Goal: Answer question/provide support: Share knowledge or assist other users

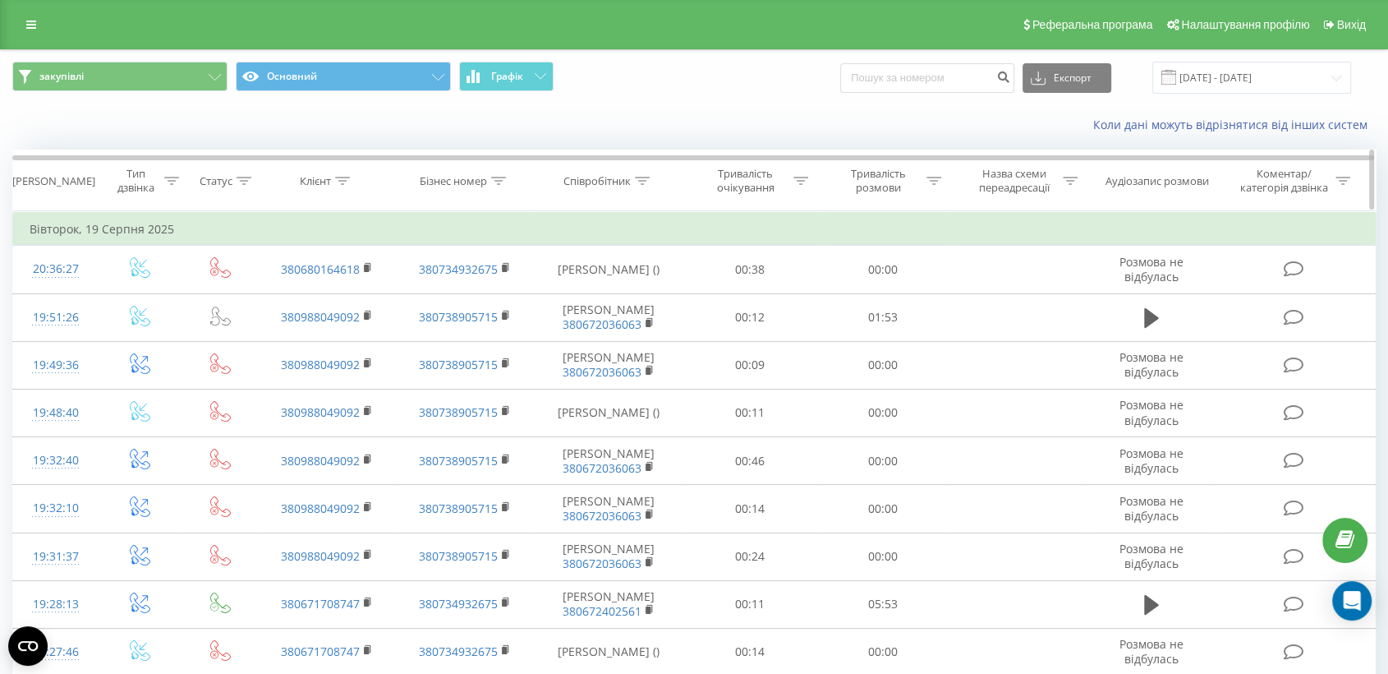
click at [494, 177] on icon at bounding box center [498, 181] width 15 height 8
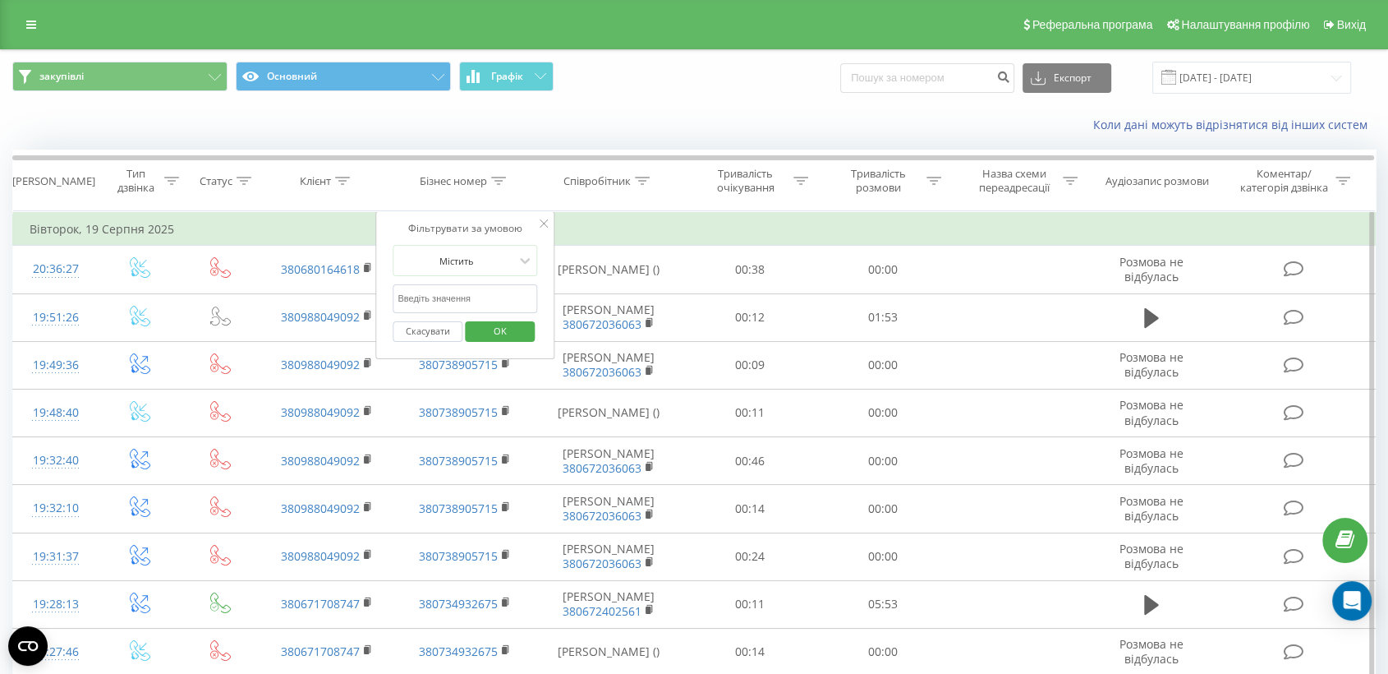
click at [481, 297] on input "text" at bounding box center [465, 298] width 145 height 29
paste input "0672405243"
type input "0672405243"
click at [487, 324] on span "OK" at bounding box center [500, 330] width 46 height 25
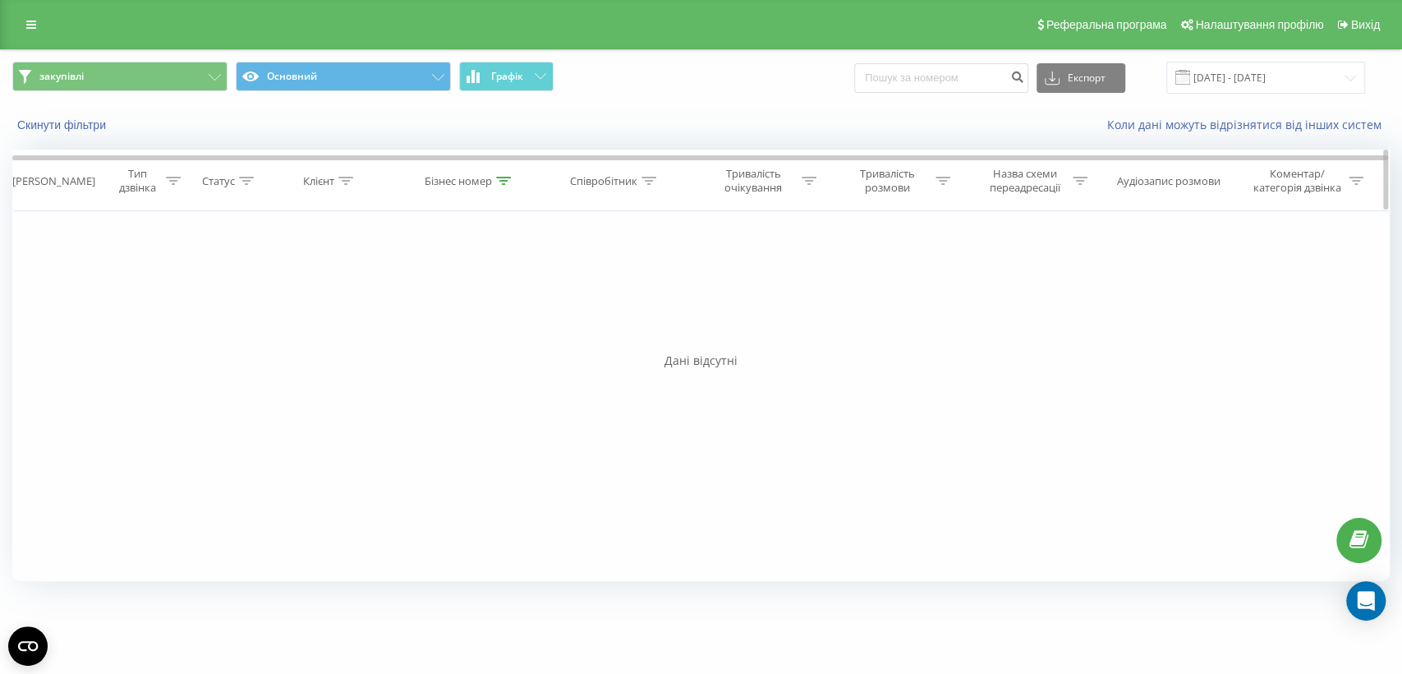
click at [508, 177] on icon at bounding box center [503, 181] width 15 height 8
click at [508, 297] on input "0672405243" at bounding box center [470, 298] width 145 height 29
click at [516, 326] on span "OK" at bounding box center [504, 330] width 46 height 25
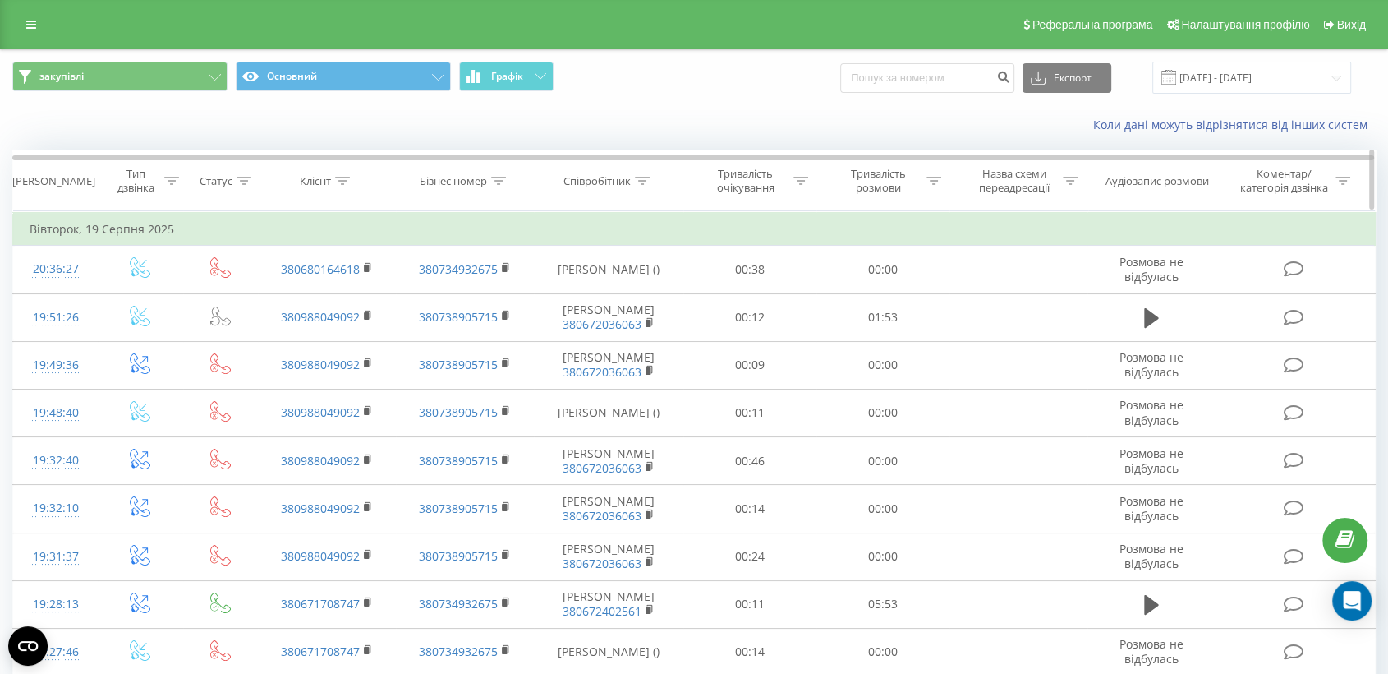
click at [636, 183] on icon at bounding box center [642, 181] width 15 height 8
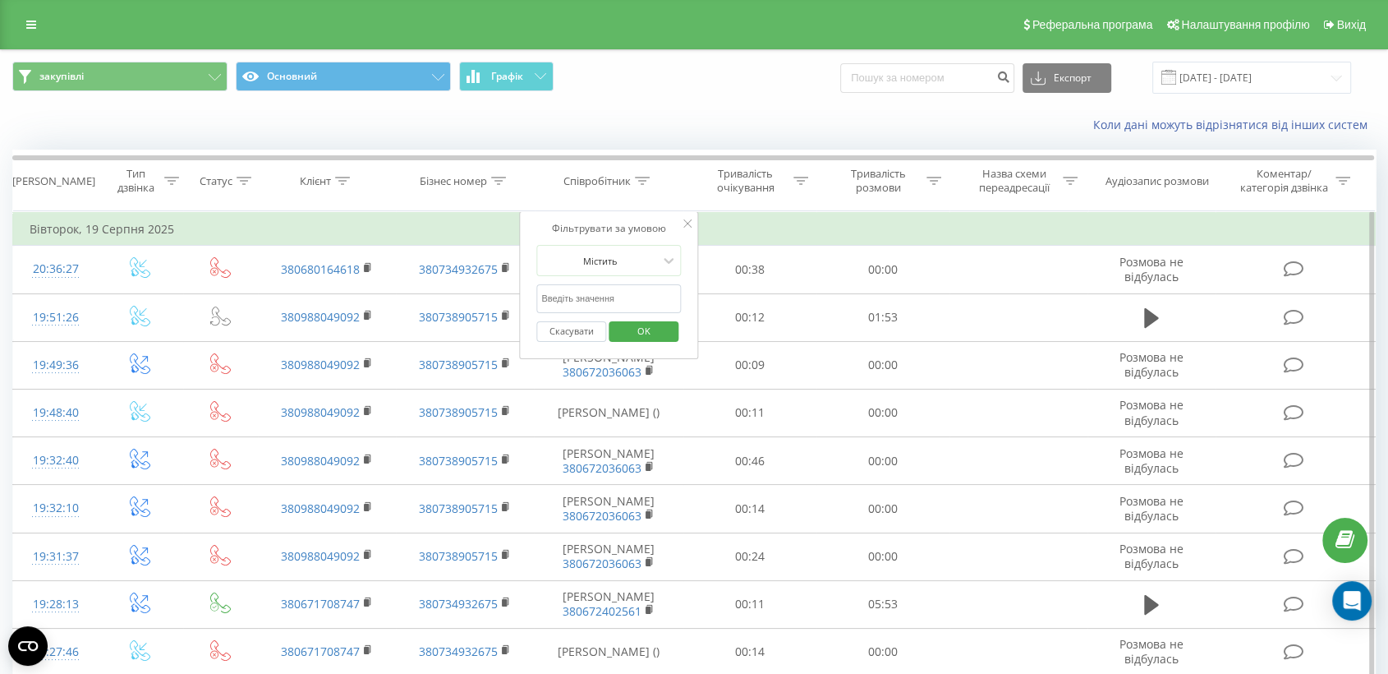
click at [588, 297] on input "text" at bounding box center [608, 298] width 145 height 29
type input "[PERSON_NAME]"
click at [645, 313] on div "Скасувати OK" at bounding box center [608, 331] width 145 height 37
click at [646, 322] on span "OK" at bounding box center [644, 330] width 46 height 25
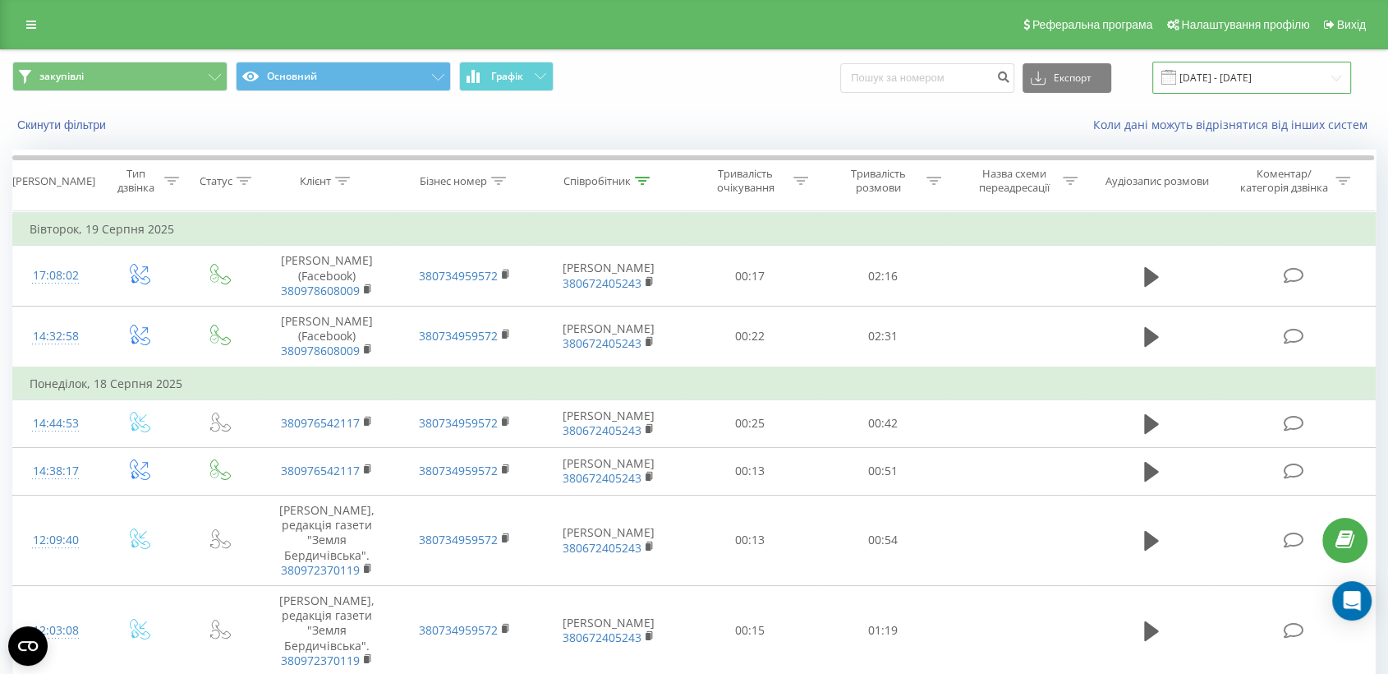
click at [1241, 84] on input "19.07.2025 - 19.08.2025" at bounding box center [1252, 78] width 199 height 32
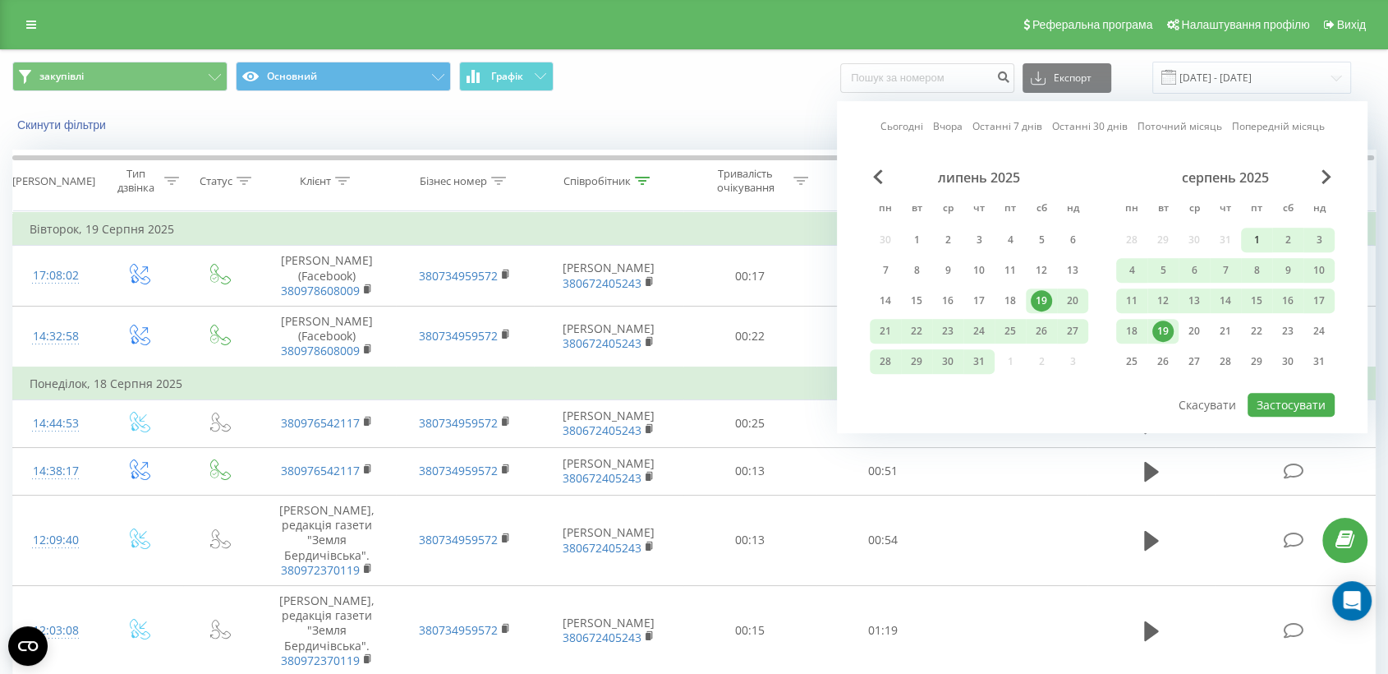
click at [1256, 236] on div "1" at bounding box center [1256, 239] width 21 height 21
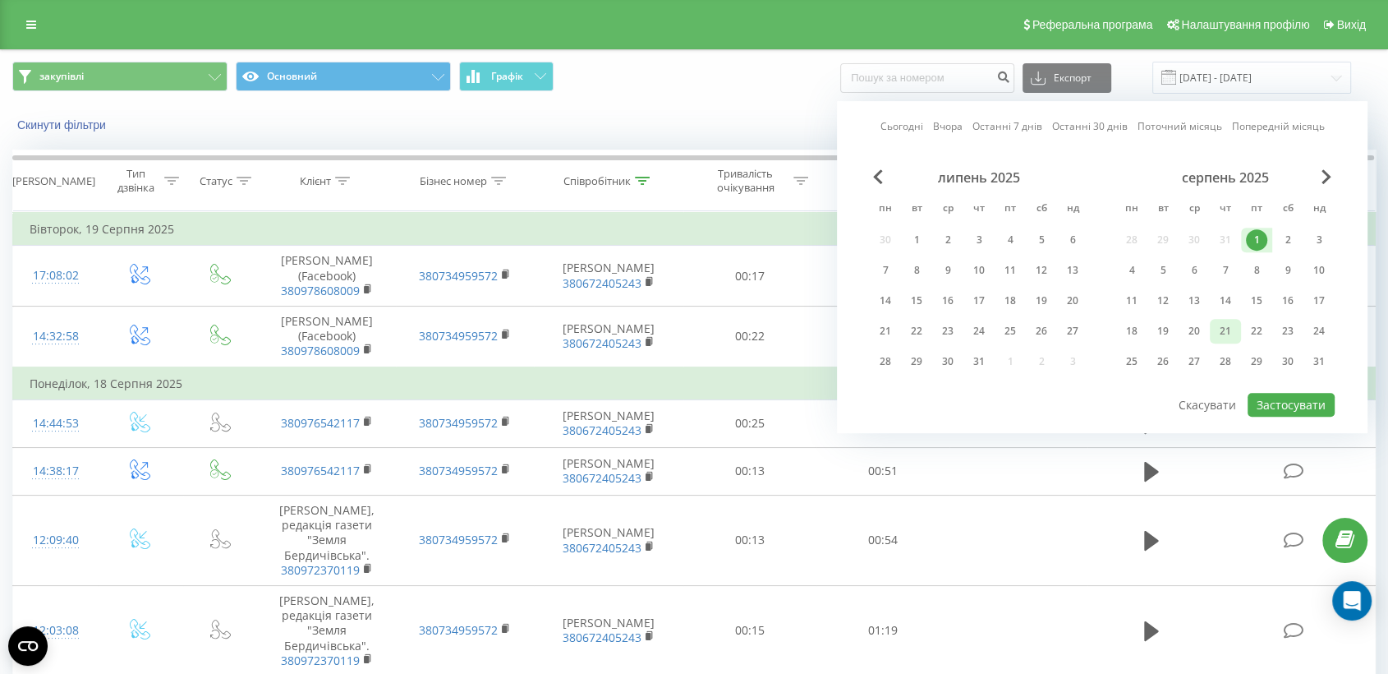
click at [1226, 330] on div "21" at bounding box center [1225, 330] width 21 height 21
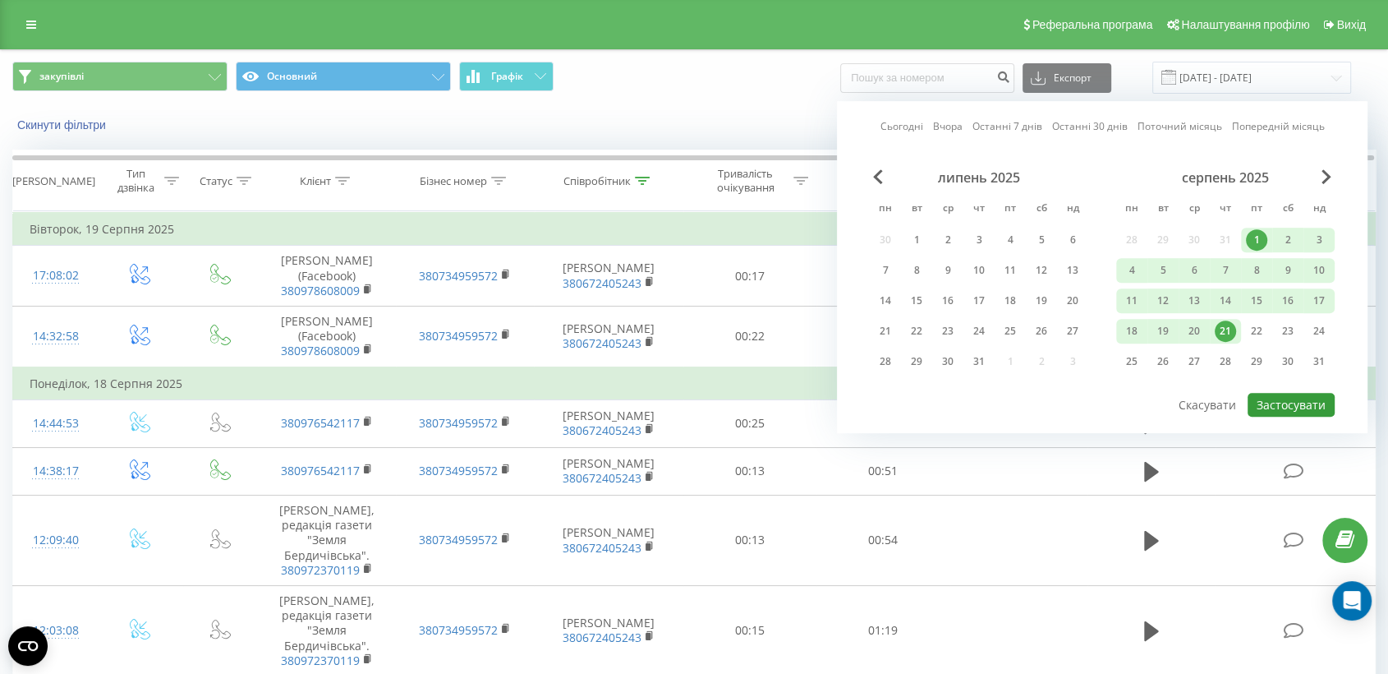
click at [1268, 399] on button "Застосувати" at bounding box center [1291, 405] width 87 height 24
type input "01.08.2025 - 21.08.2025"
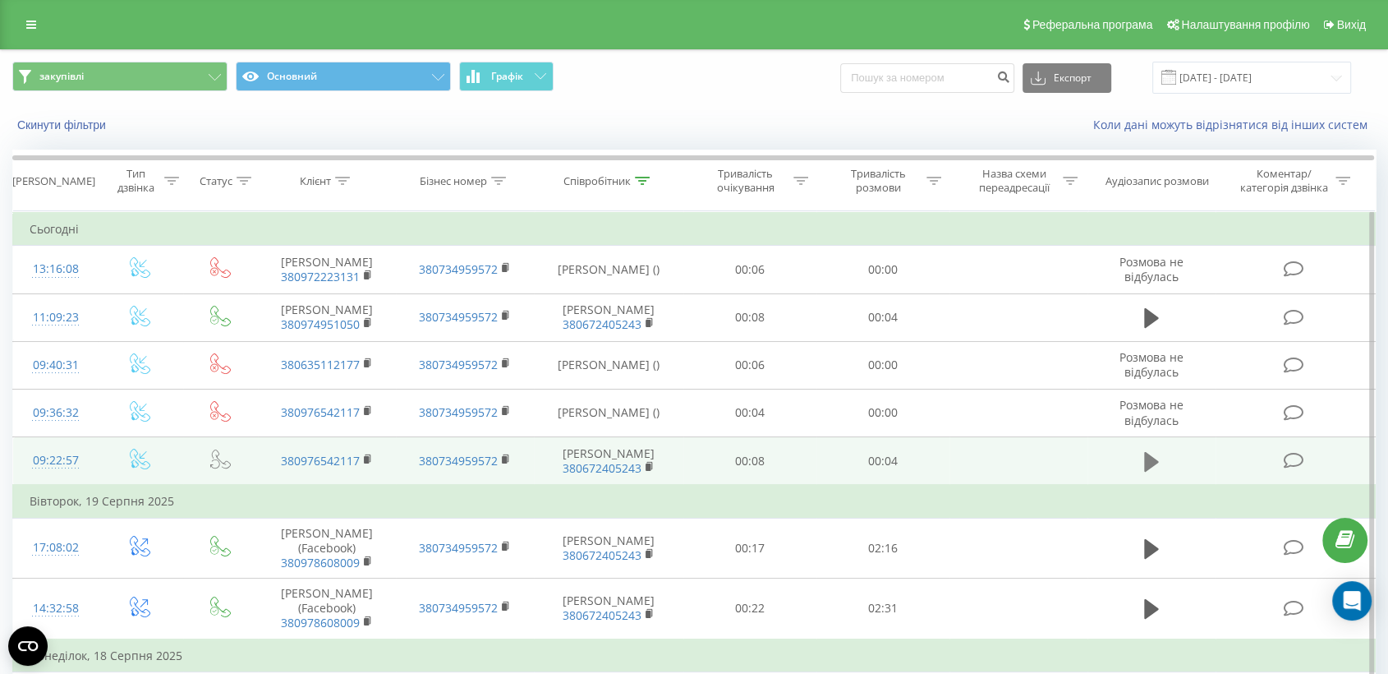
click at [1154, 473] on icon at bounding box center [1151, 461] width 15 height 23
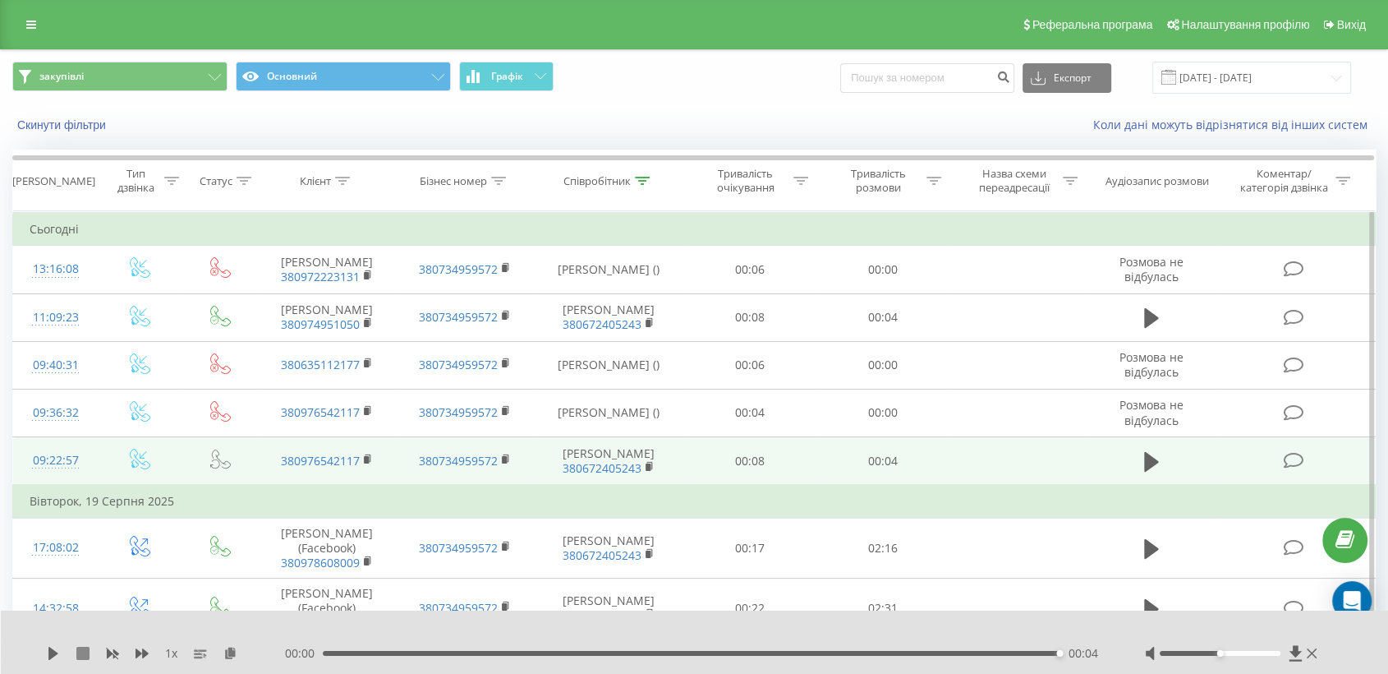
click at [78, 656] on icon at bounding box center [82, 653] width 13 height 13
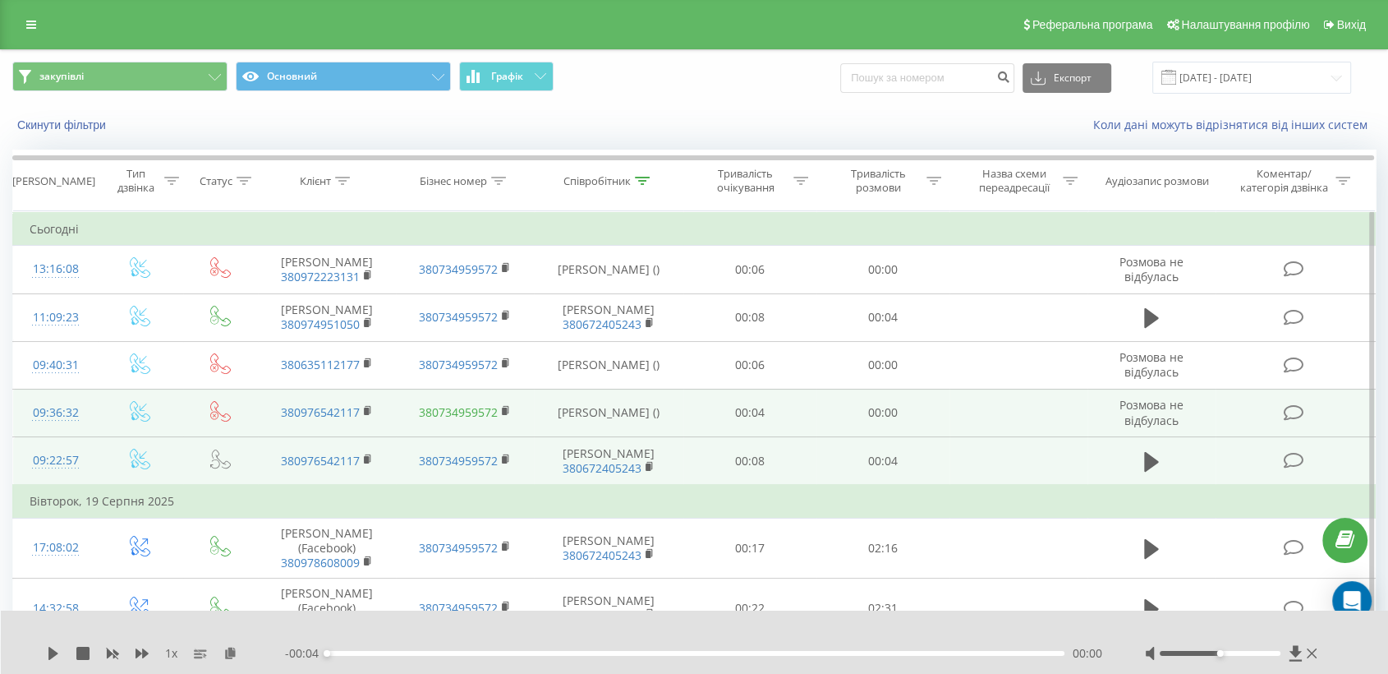
click at [449, 420] on link "380734959572" at bounding box center [458, 412] width 79 height 16
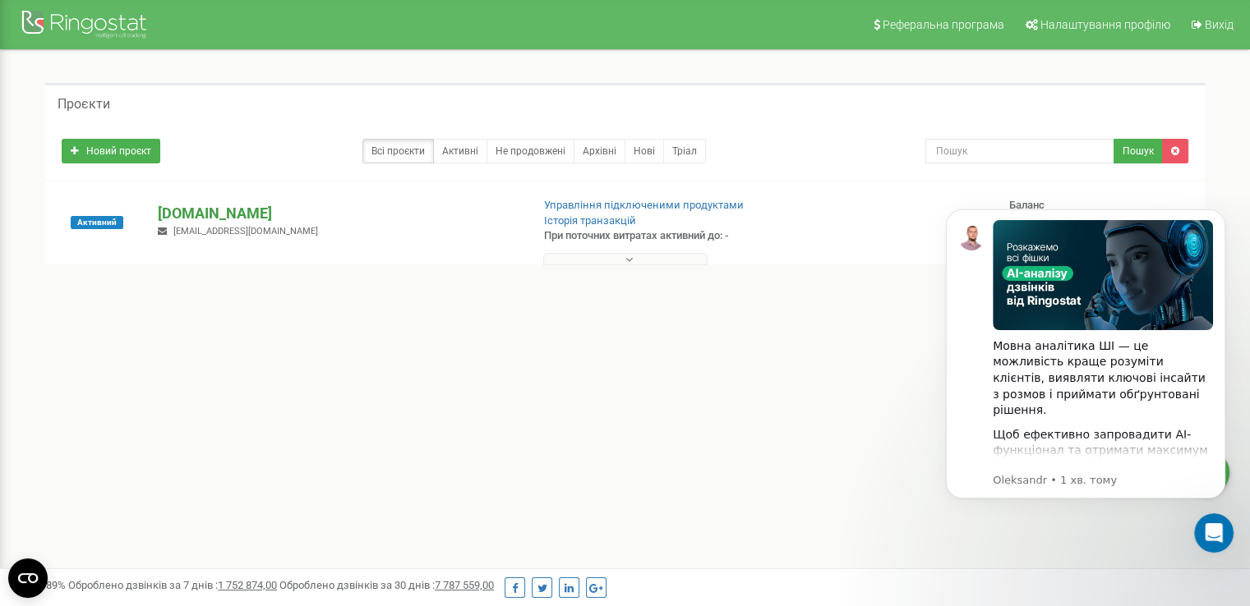
click at [198, 208] on p "[DOMAIN_NAME]" at bounding box center [337, 213] width 359 height 21
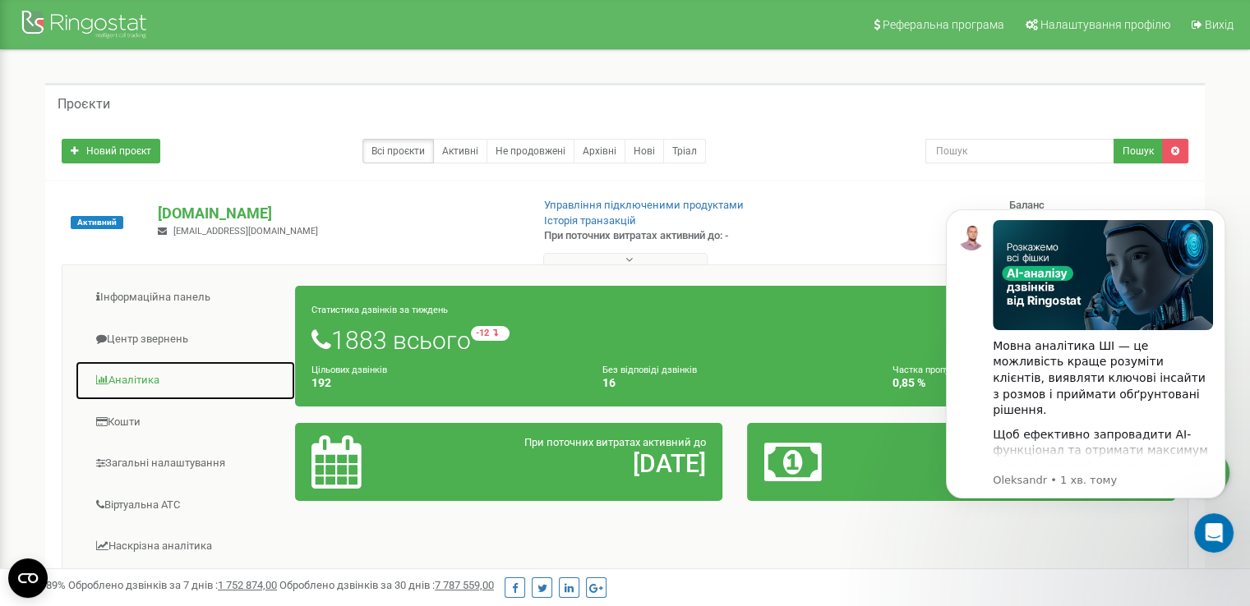
click at [142, 380] on link "Аналiтика" at bounding box center [185, 381] width 221 height 40
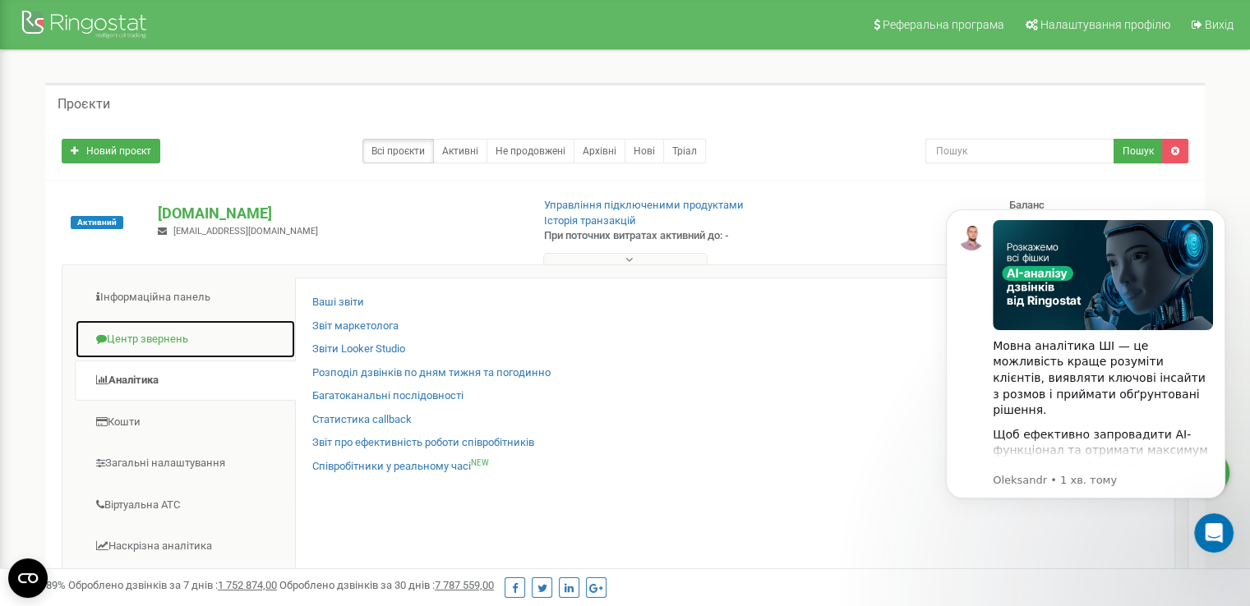
click at [173, 328] on link "Центр звернень" at bounding box center [185, 340] width 221 height 40
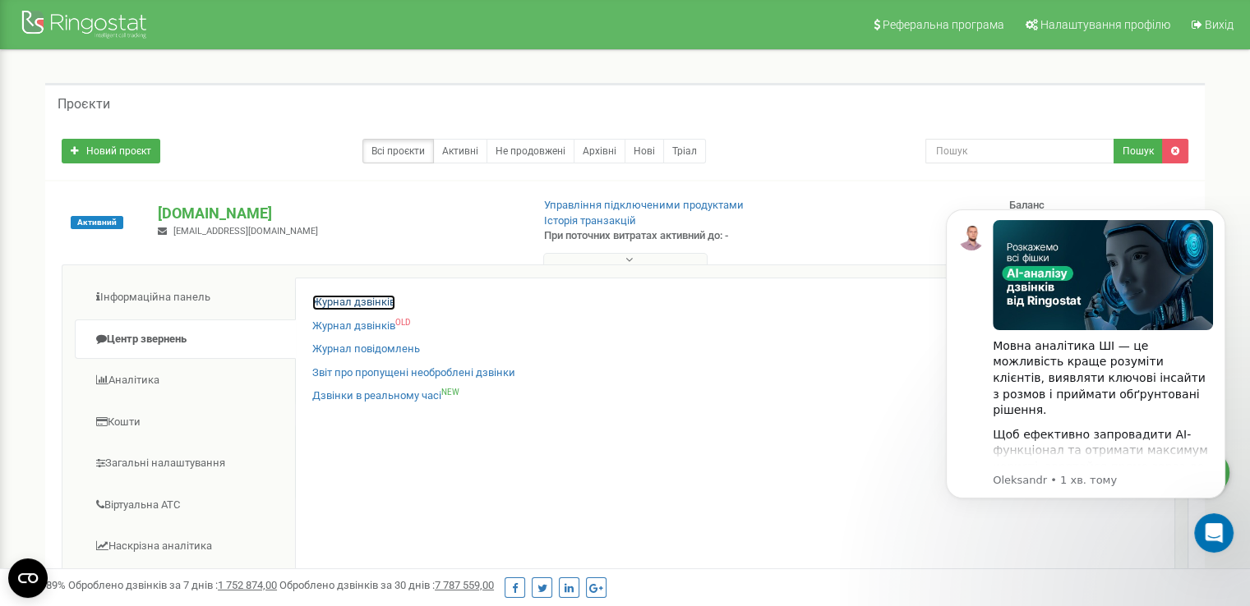
click at [355, 295] on link "Журнал дзвінків" at bounding box center [353, 303] width 83 height 16
click at [1204, 536] on icon "Відкрити програму для спілкування Intercom" at bounding box center [1211, 531] width 27 height 27
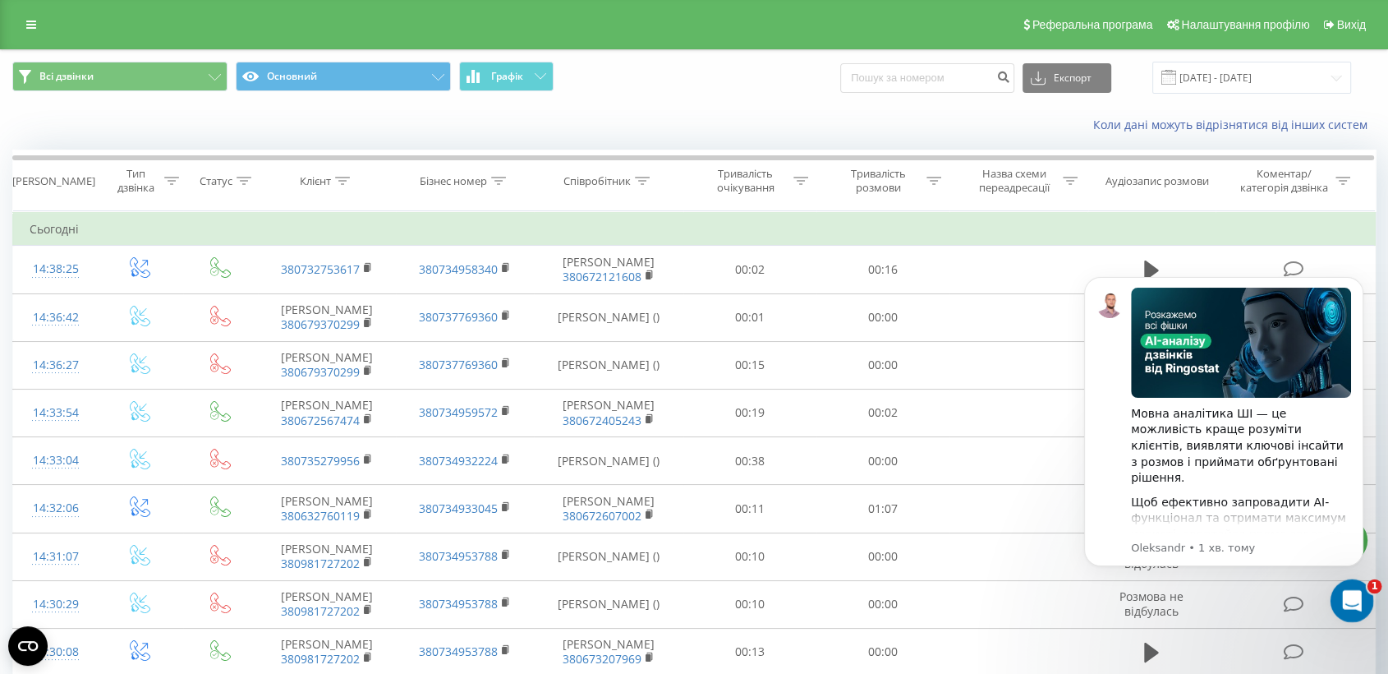
click at [1337, 606] on div "Відкрити програму для спілкування Intercom" at bounding box center [1350, 598] width 54 height 54
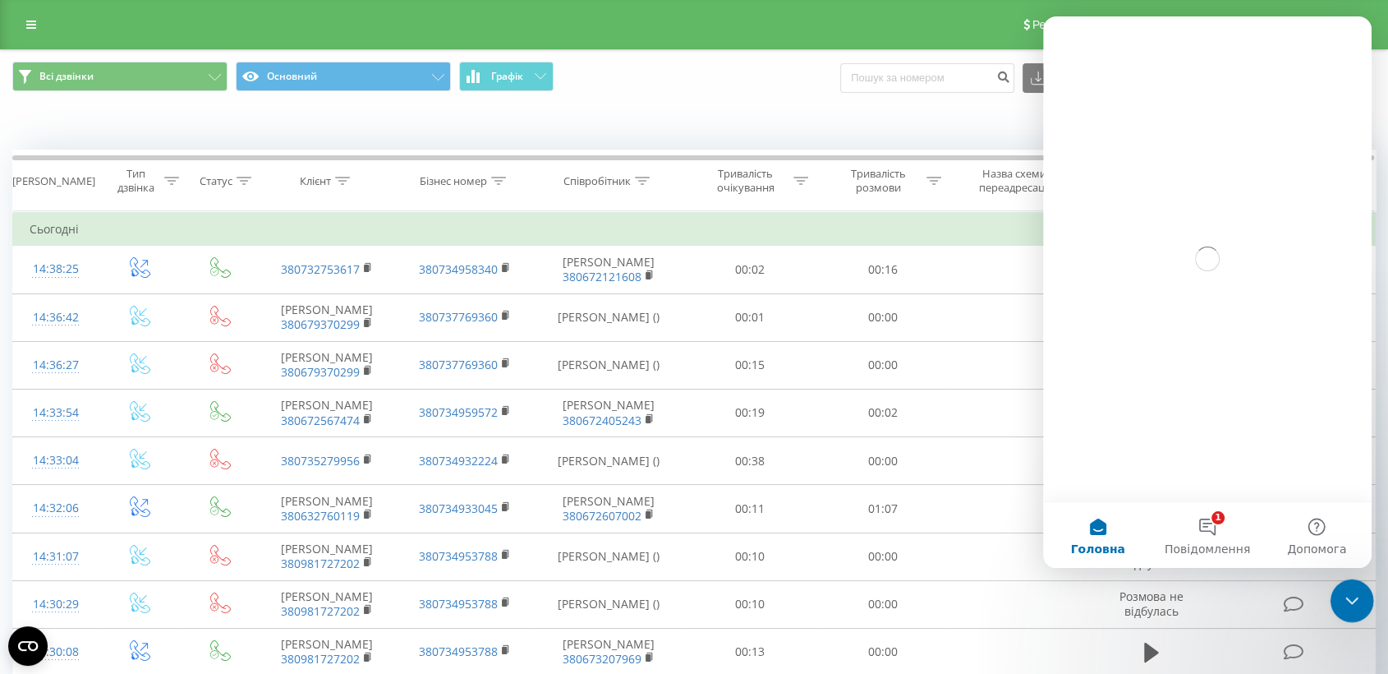
click at [1337, 606] on div "Закрити програму для спілкування Intercom" at bounding box center [1349, 597] width 39 height 39
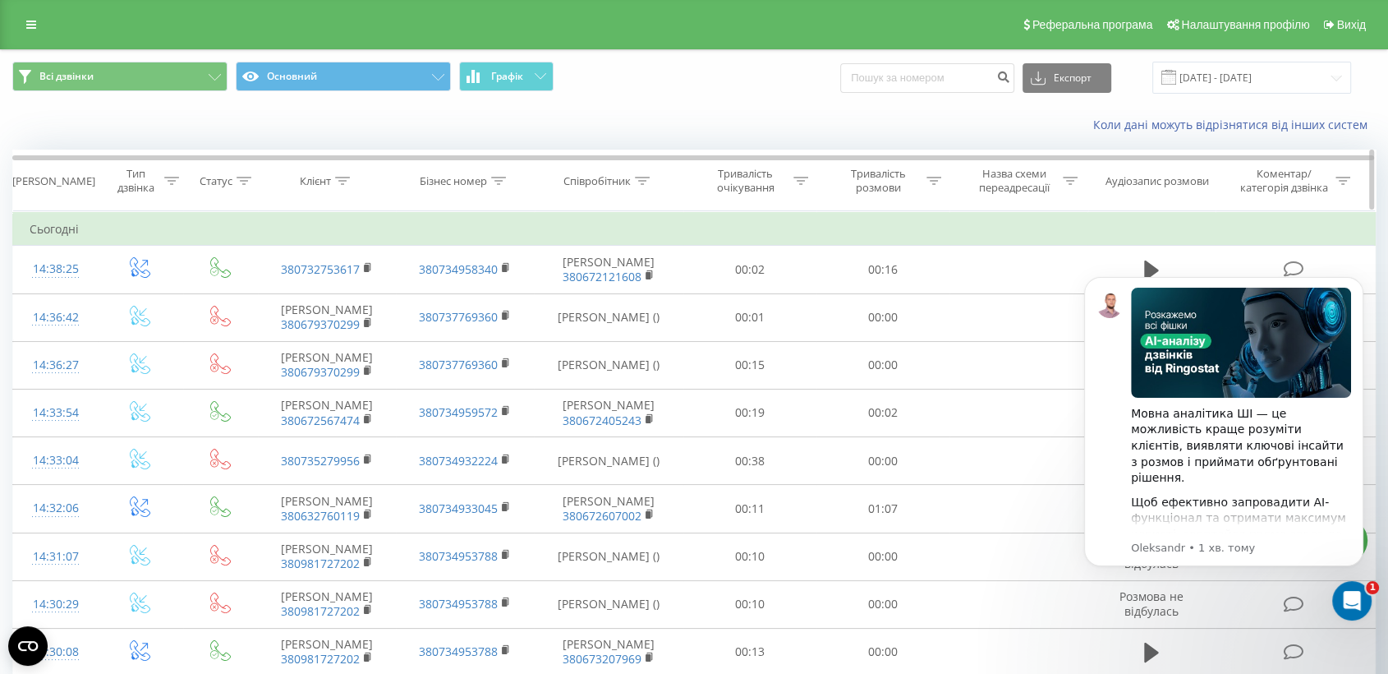
click at [639, 181] on icon at bounding box center [642, 181] width 15 height 8
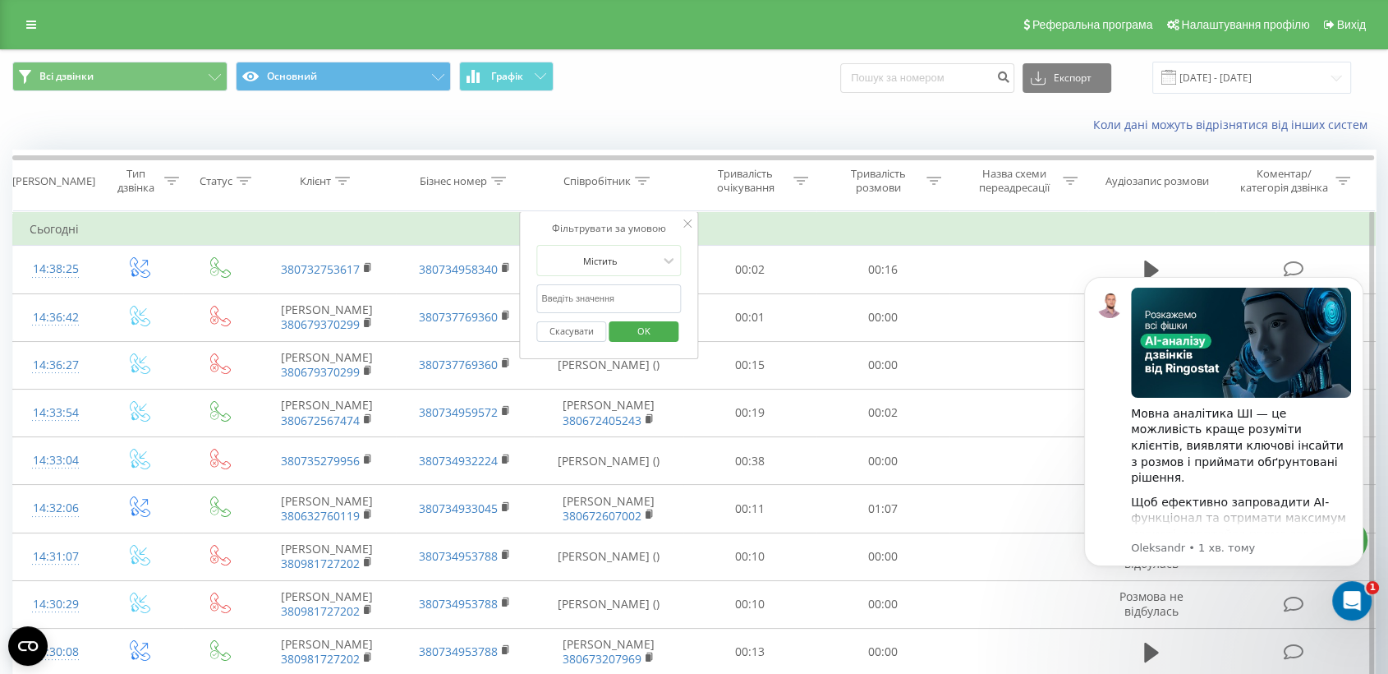
click at [608, 310] on input "text" at bounding box center [608, 298] width 145 height 29
click at [616, 294] on input "text" at bounding box center [608, 298] width 145 height 29
type input "[PERSON_NAME]"
click at [640, 326] on span "OK" at bounding box center [644, 330] width 46 height 25
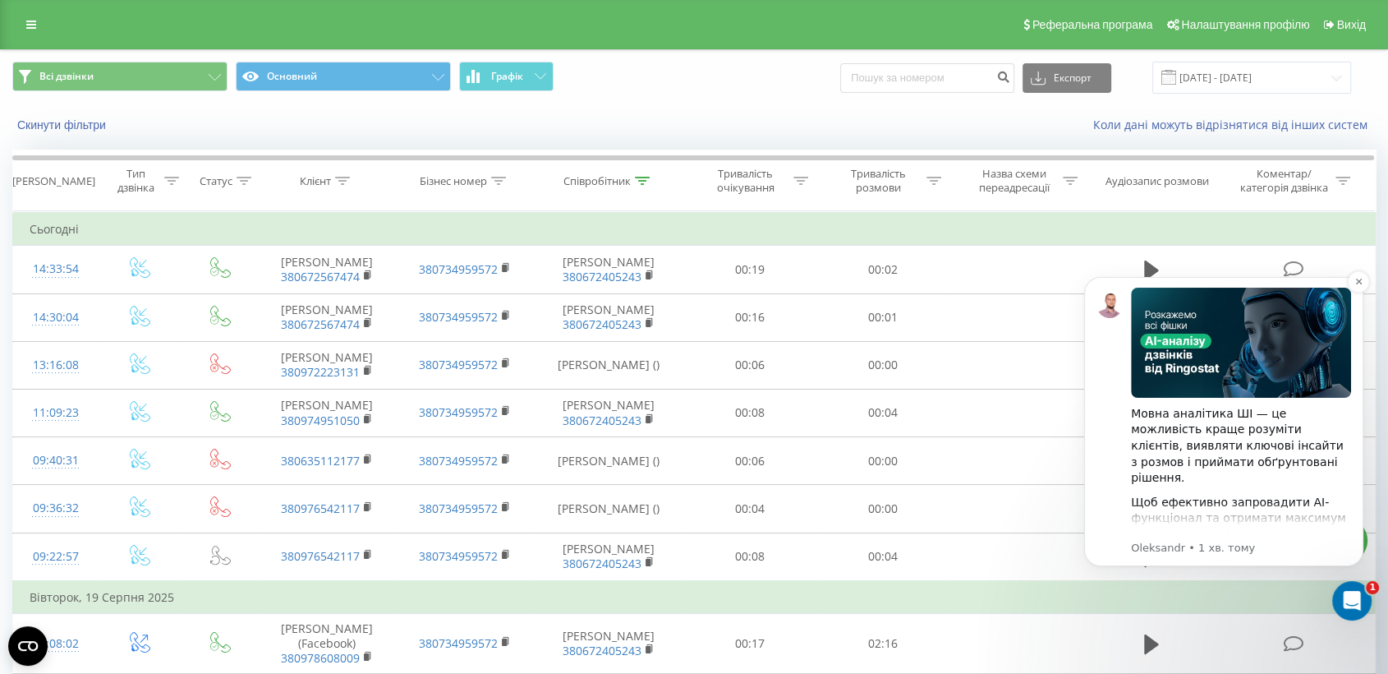
scroll to position [227, 0]
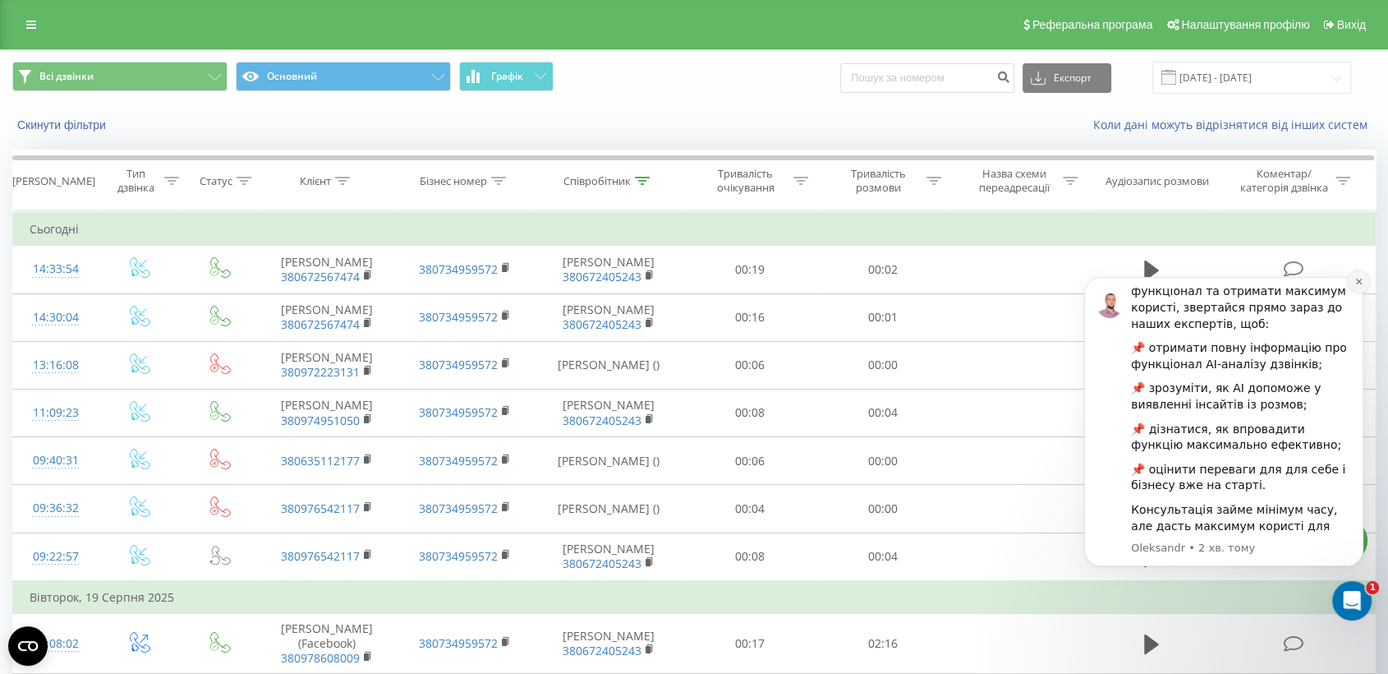
click at [1361, 280] on icon "Dismiss notification" at bounding box center [1359, 281] width 9 height 9
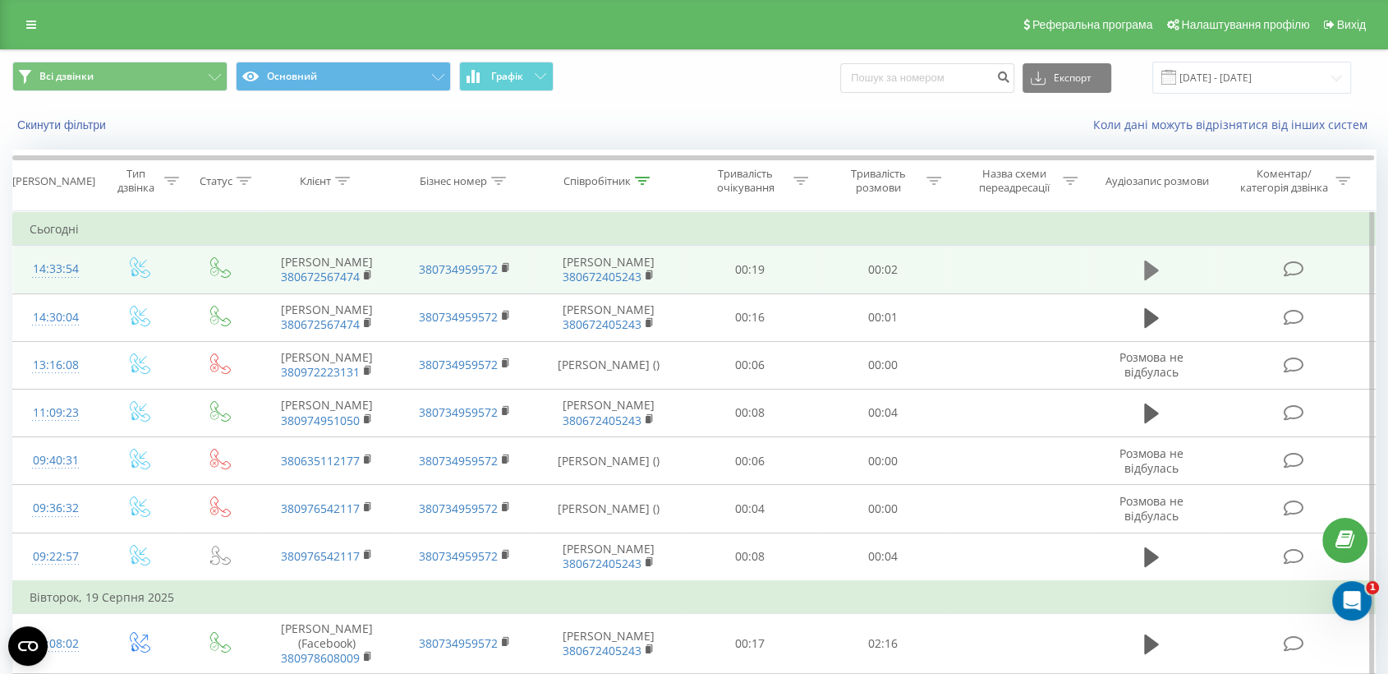
click at [1151, 282] on icon at bounding box center [1151, 270] width 15 height 23
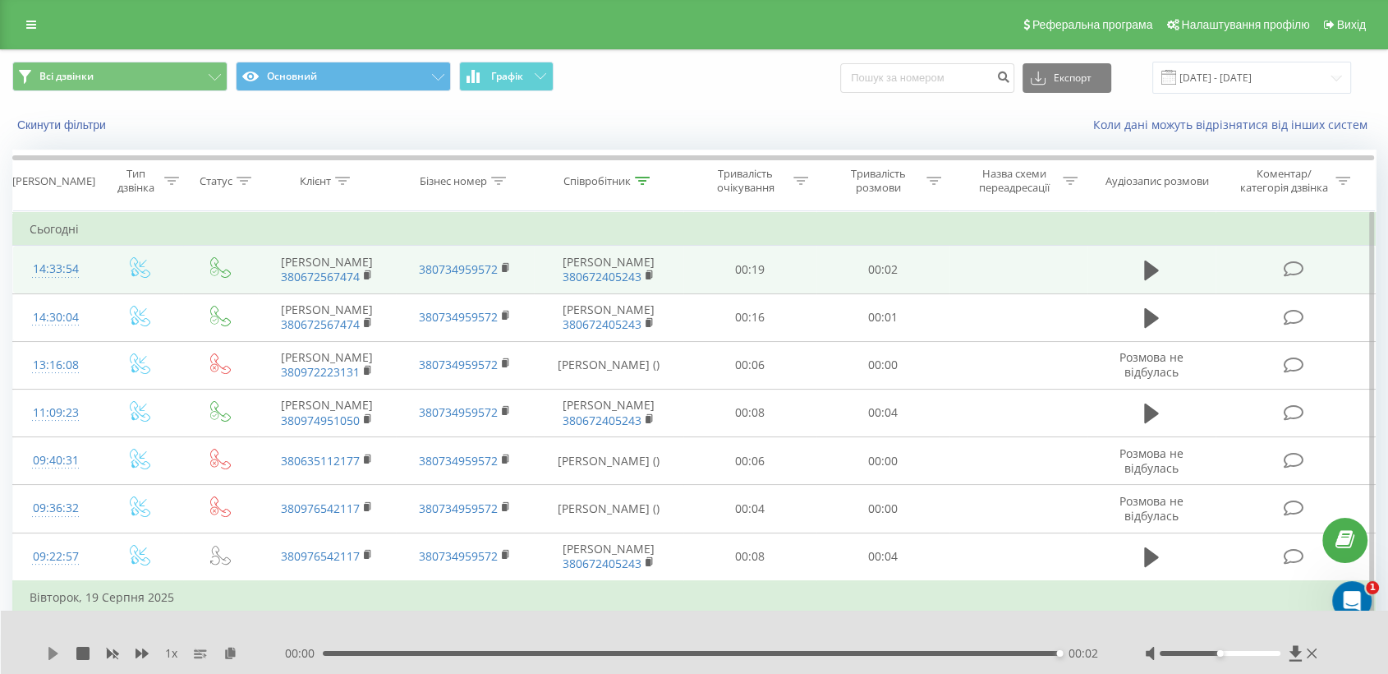
click at [53, 656] on icon at bounding box center [53, 653] width 10 height 13
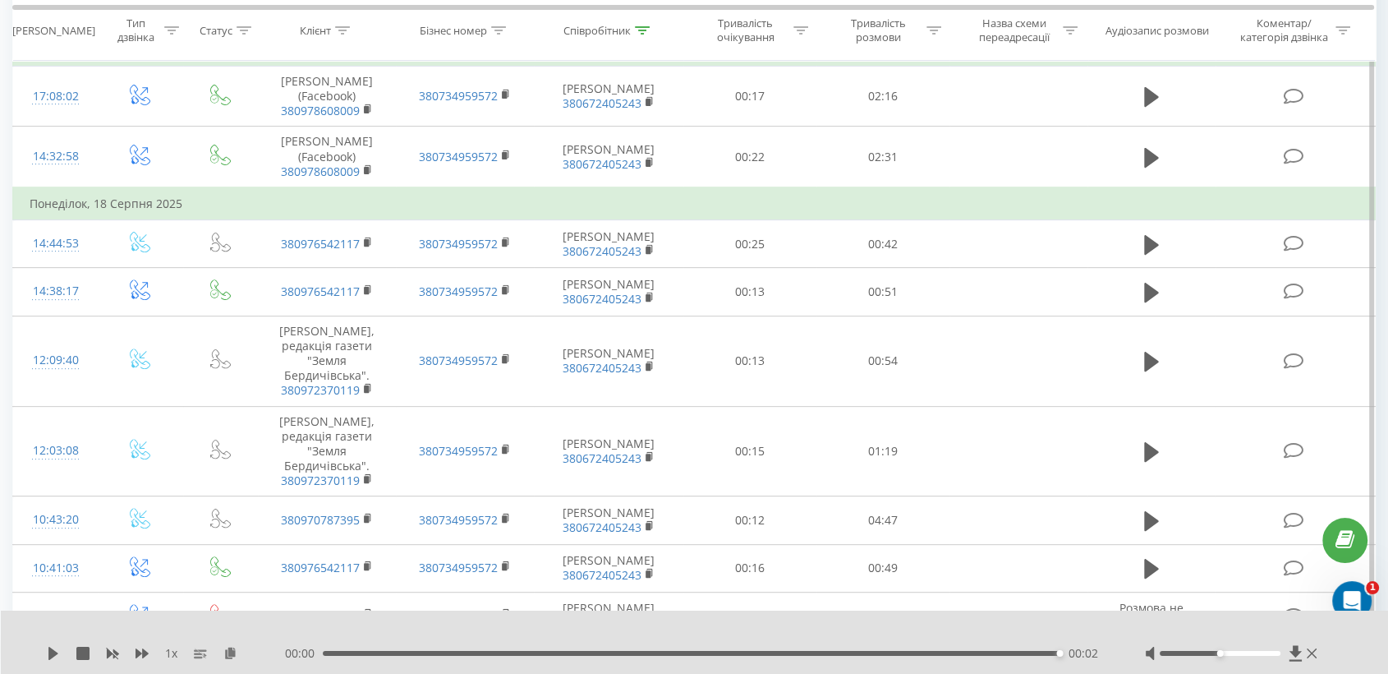
scroll to position [0, 0]
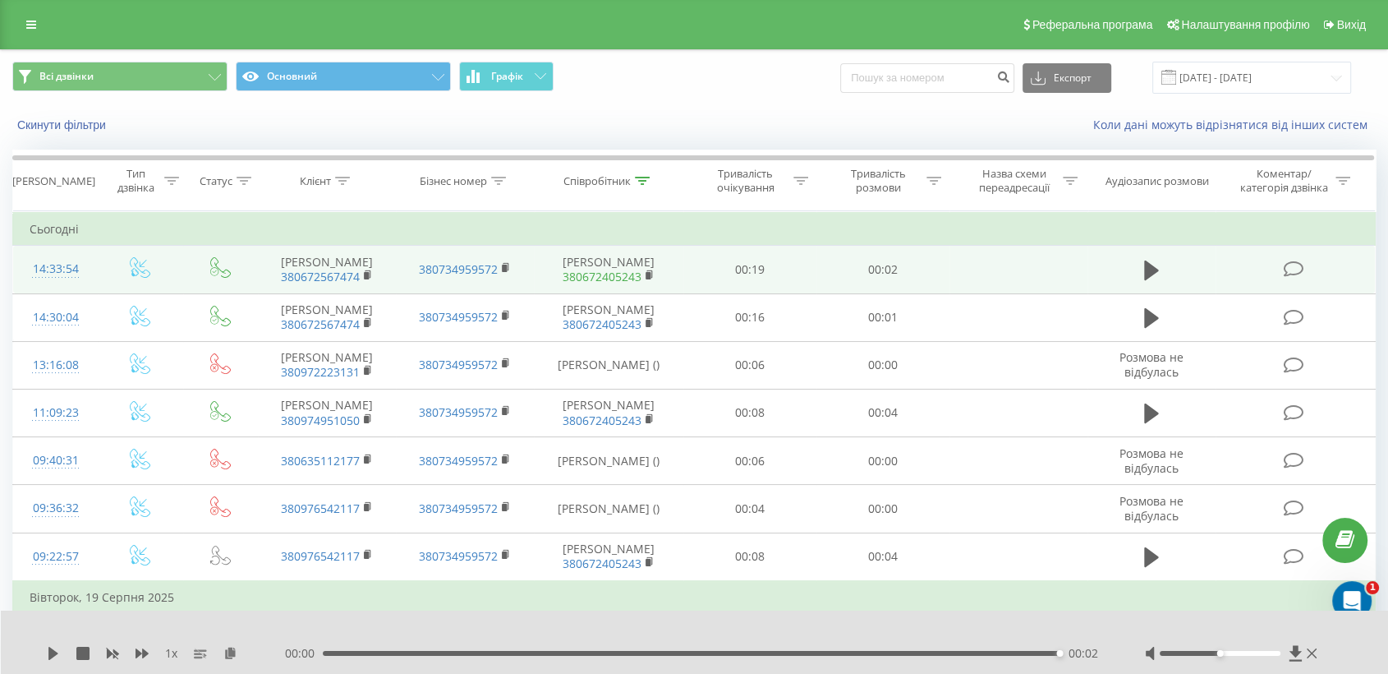
click at [641, 284] on link "380672405243" at bounding box center [602, 277] width 79 height 16
click at [648, 279] on rect at bounding box center [648, 275] width 5 height 7
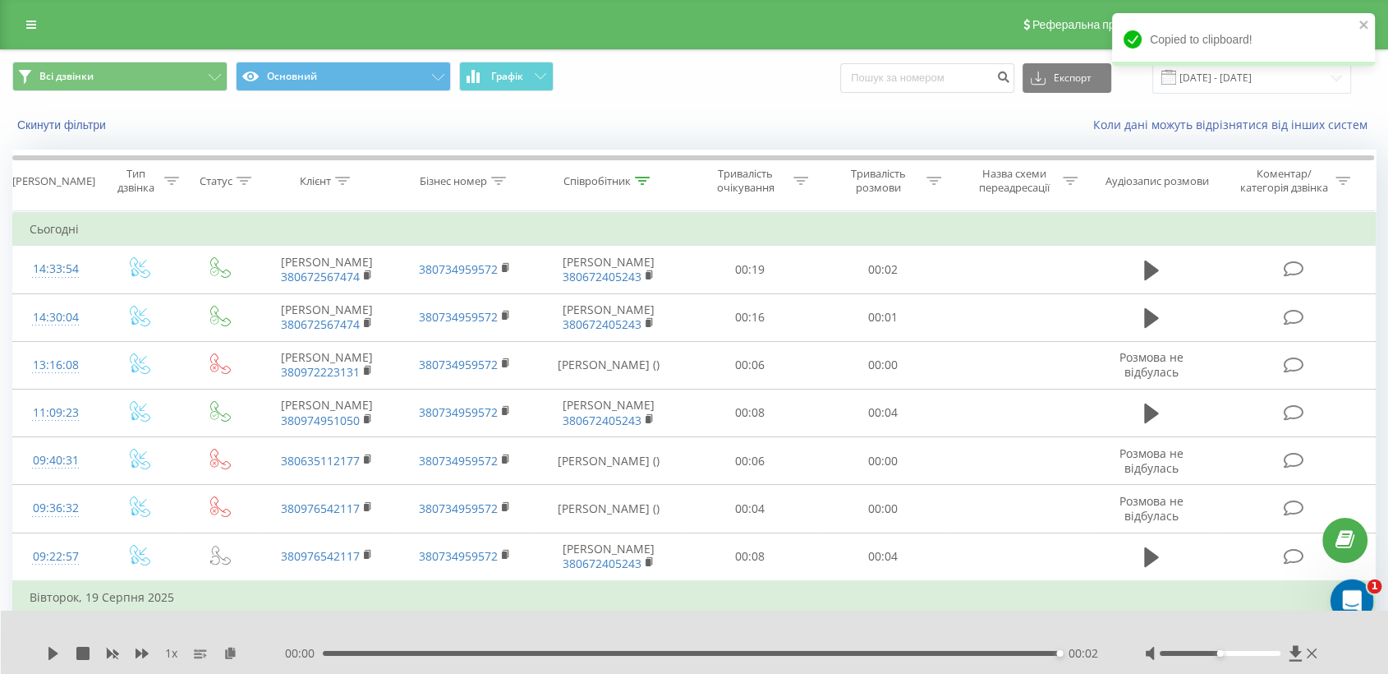
click at [1358, 587] on div "Відкрити програму для спілкування Intercom" at bounding box center [1350, 598] width 54 height 54
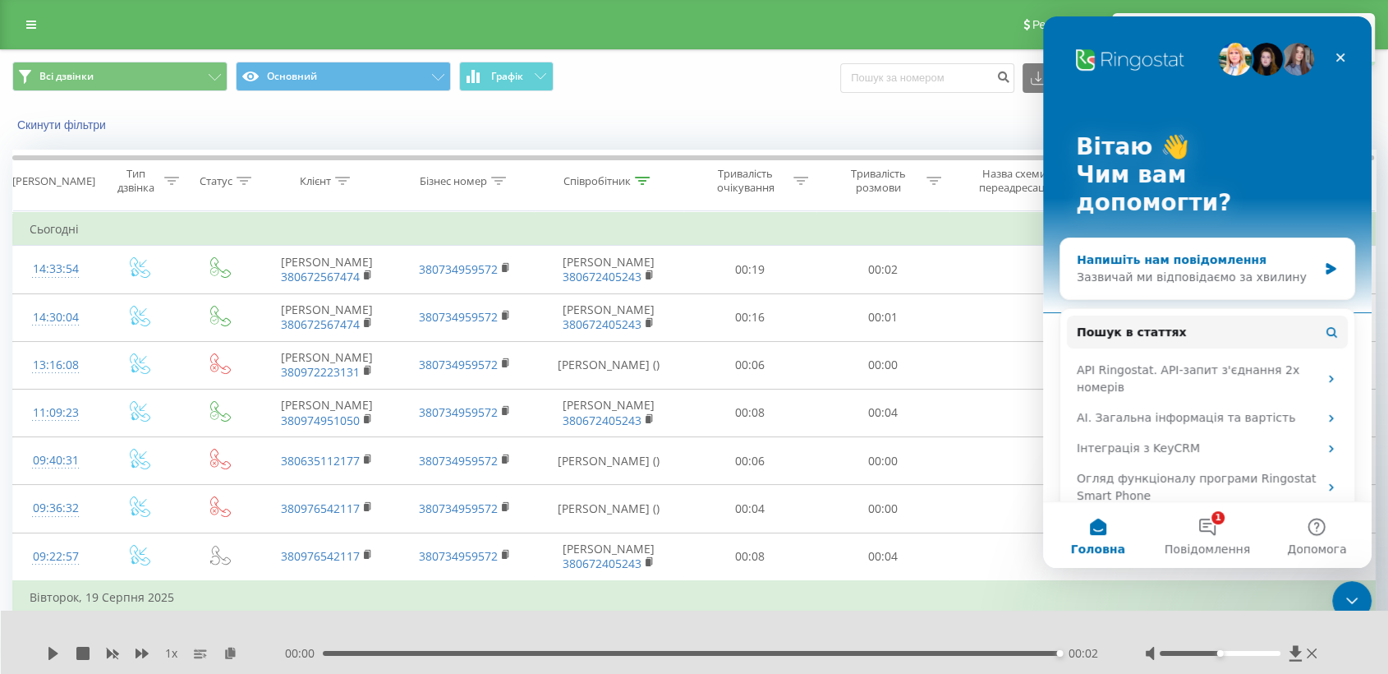
click at [1244, 251] on div "Напишіть нам повідомлення" at bounding box center [1197, 259] width 241 height 17
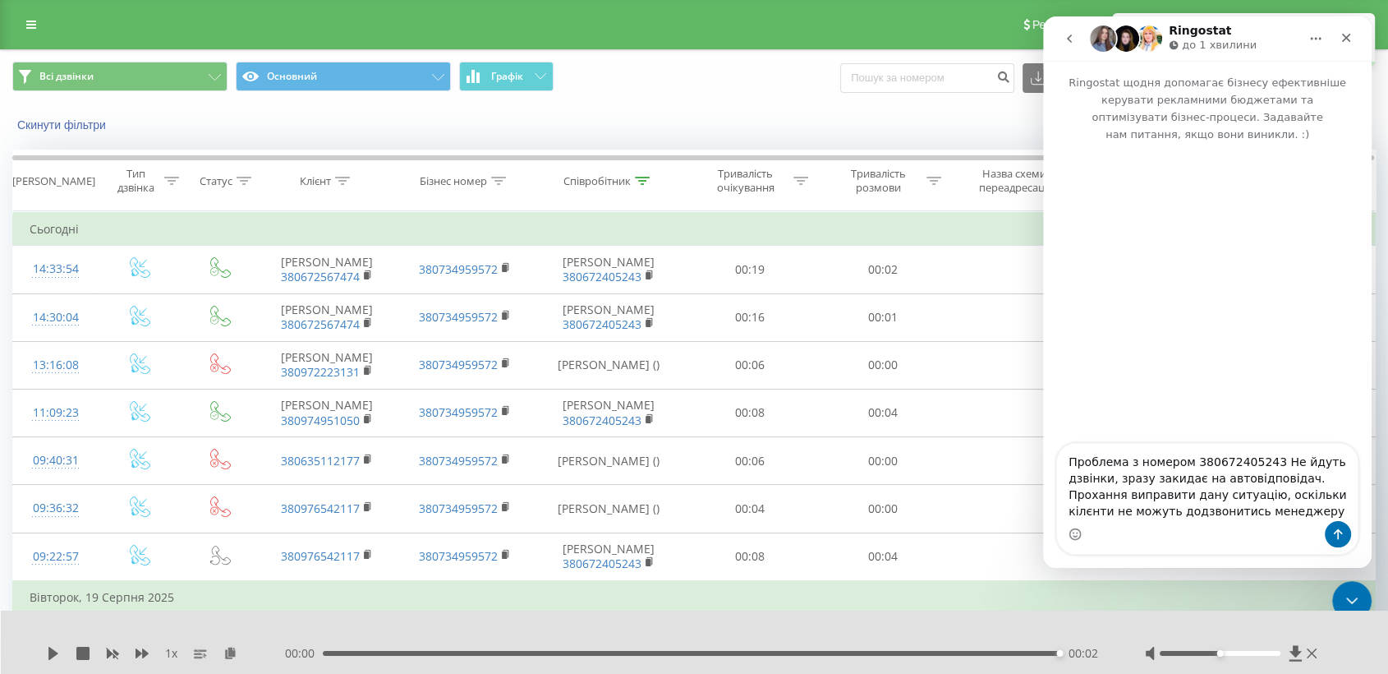
type textarea "Проблема з номером 380672405243 Не йдуть дзвінки, зразу закидає на автовідповід…"
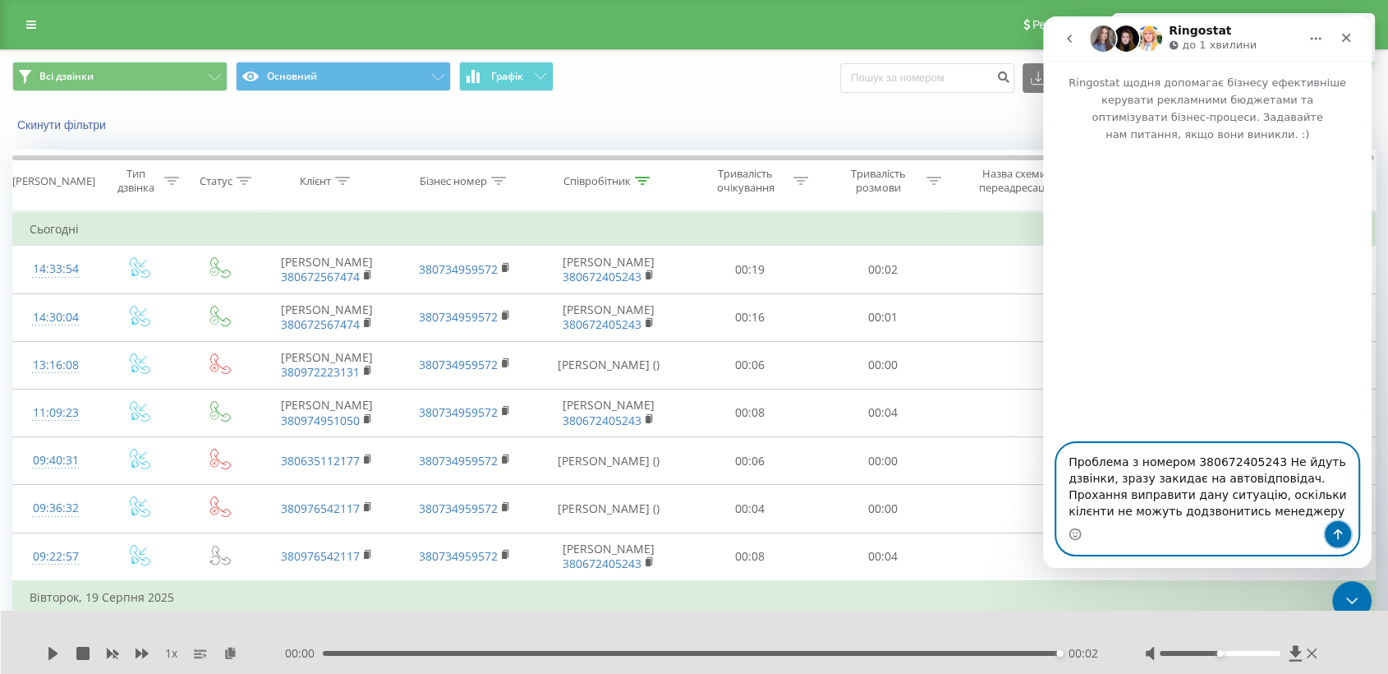
click at [1346, 539] on button "Надіслати повідомлення…" at bounding box center [1338, 534] width 26 height 26
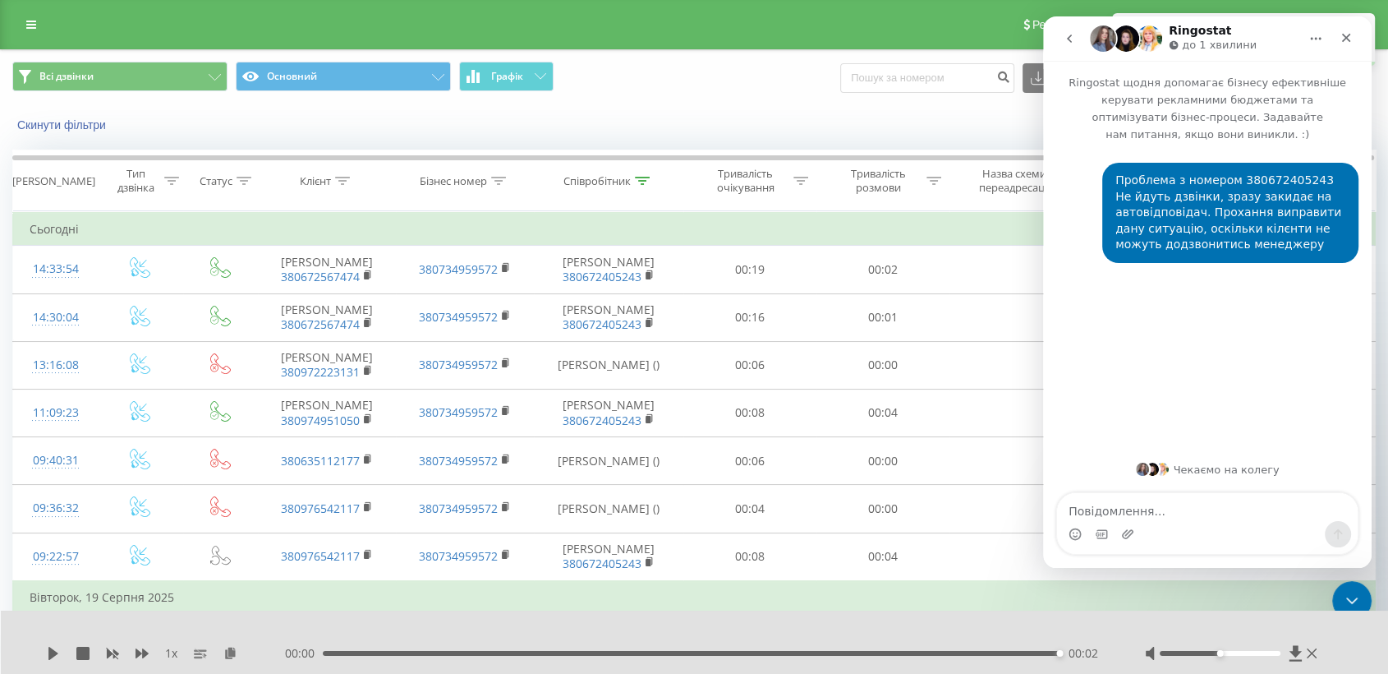
click at [1135, 506] on textarea "Повідомлення..." at bounding box center [1207, 507] width 301 height 28
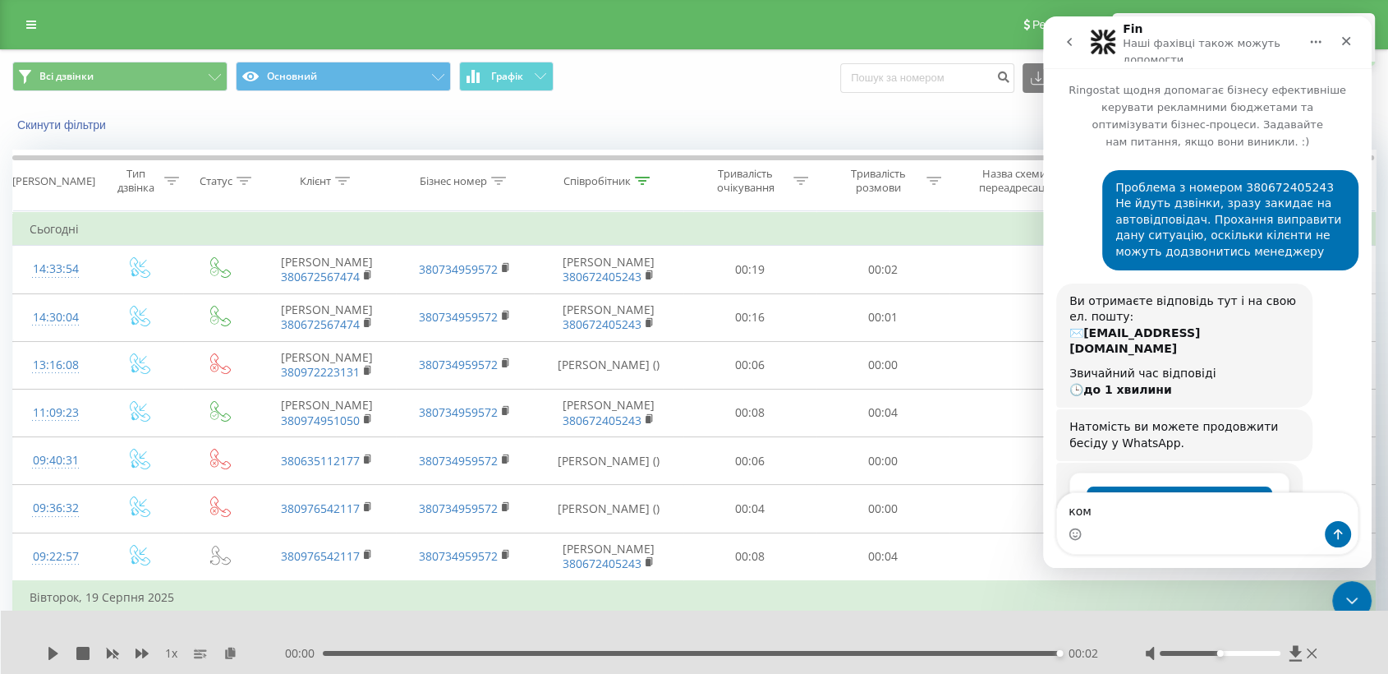
scroll to position [50, 0]
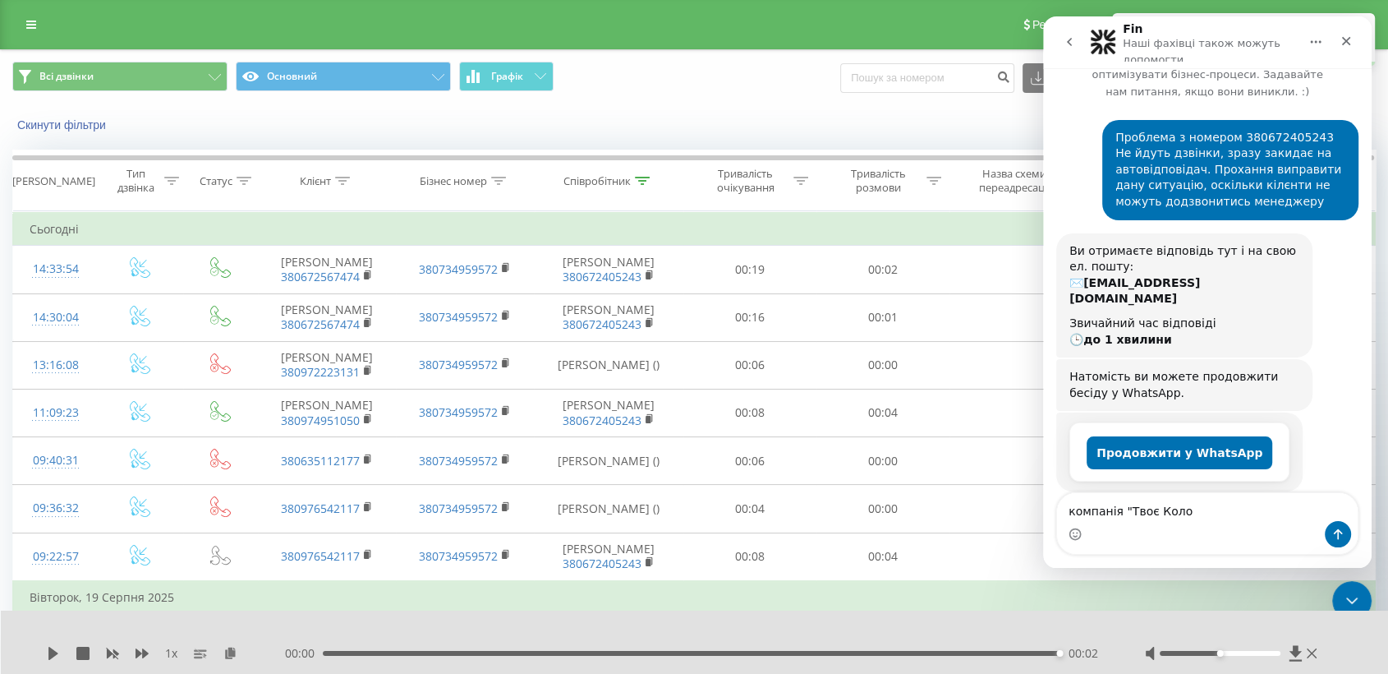
type textarea "компанія "Твоє Коло""
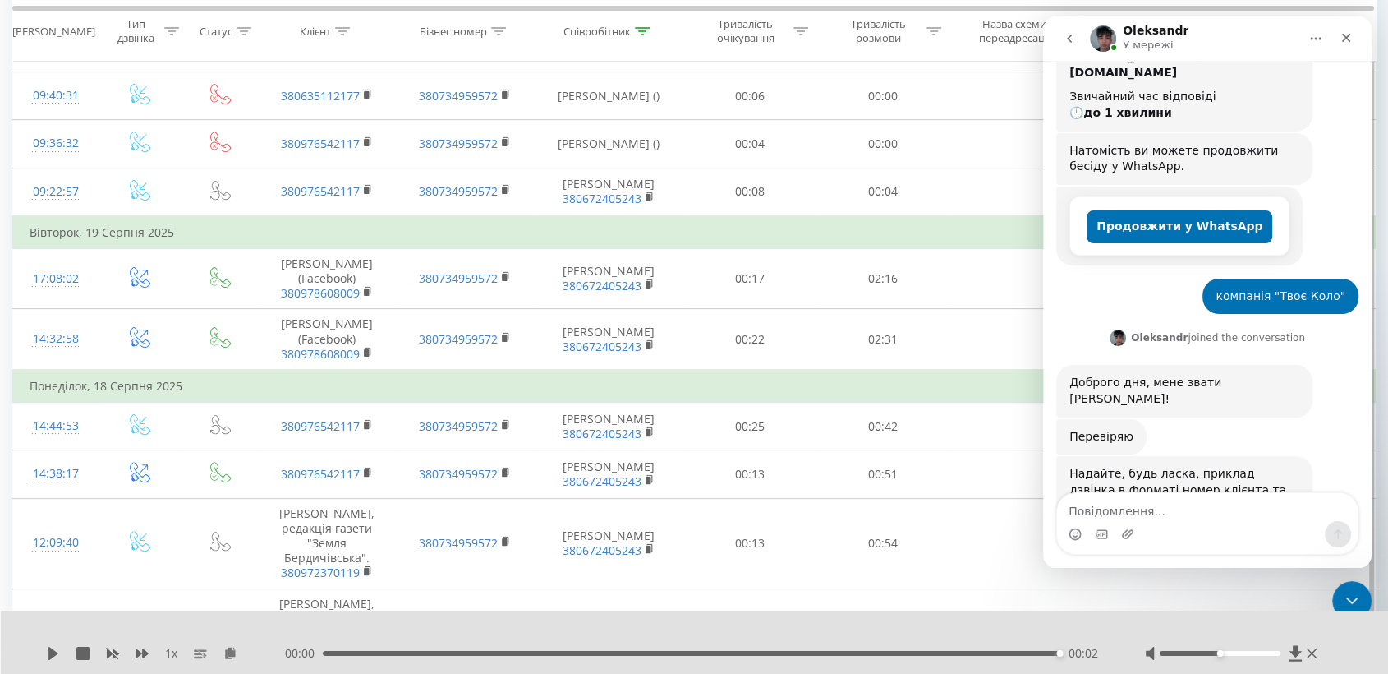
scroll to position [0, 0]
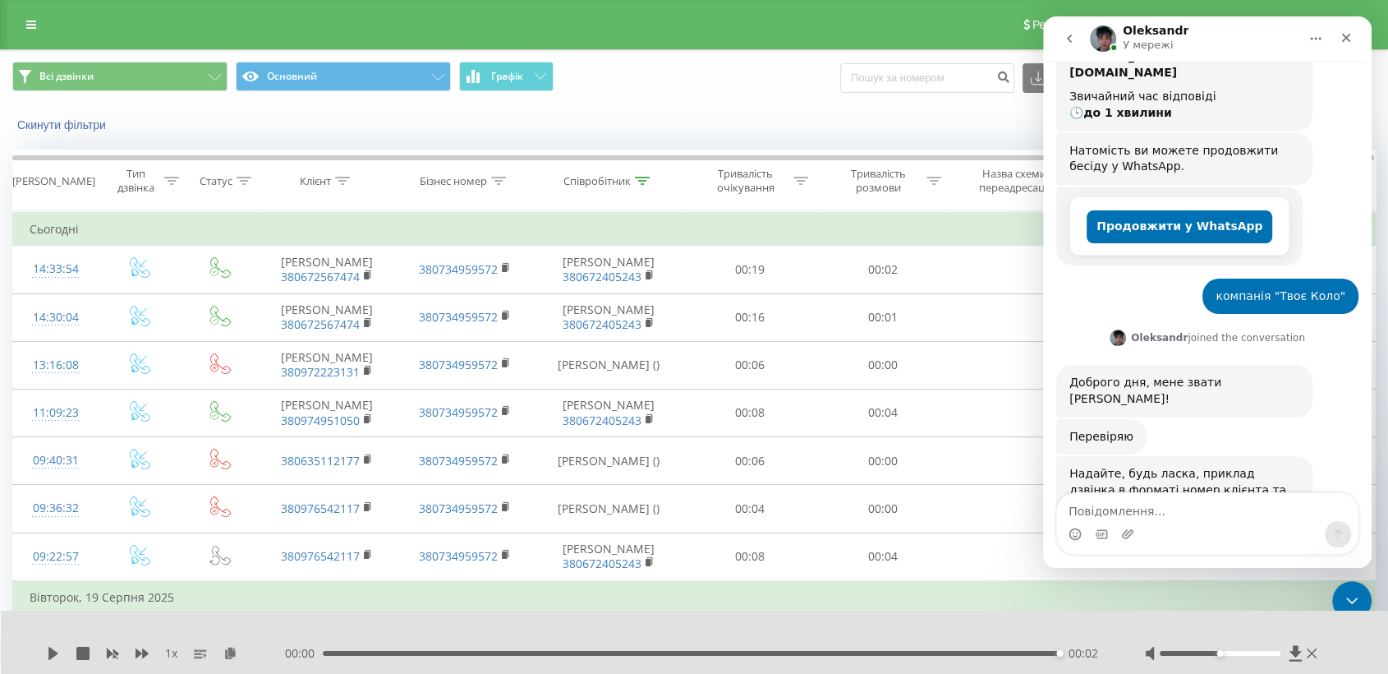
click at [1318, 44] on icon "Головна" at bounding box center [1316, 38] width 13 height 13
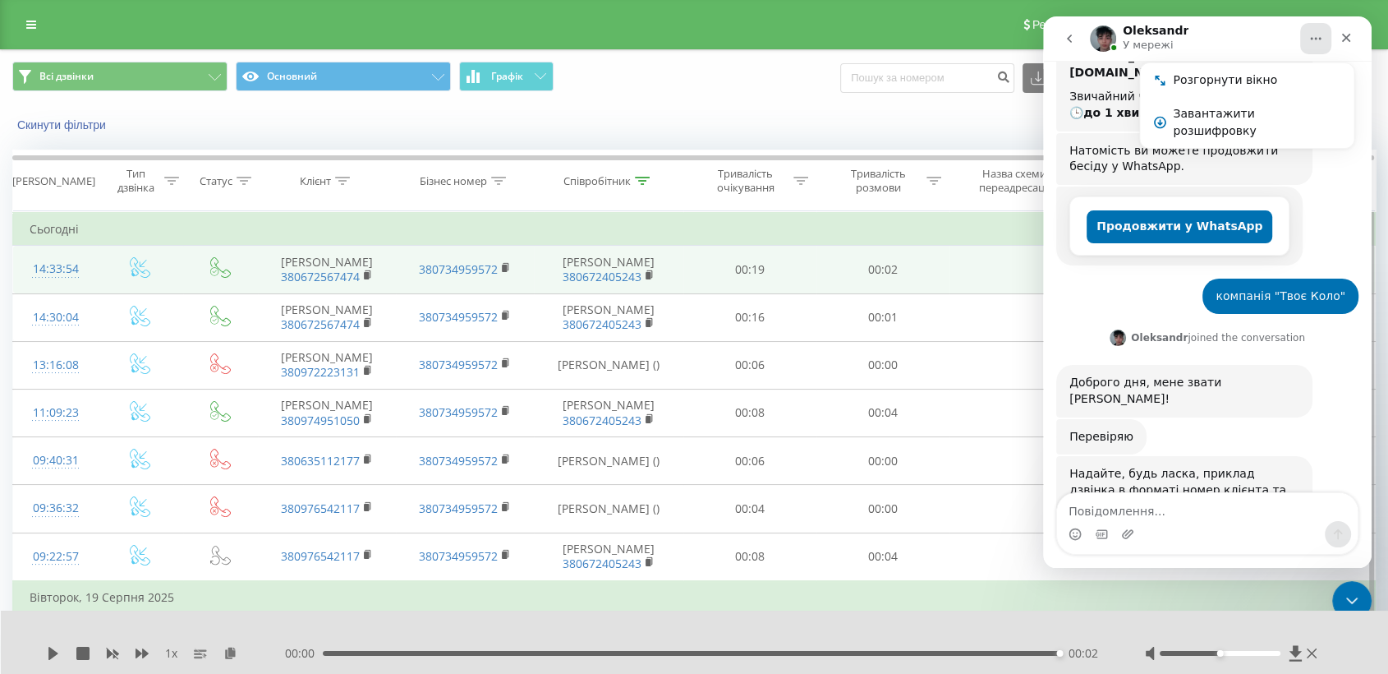
click at [930, 293] on td "00:02" at bounding box center [883, 270] width 133 height 48
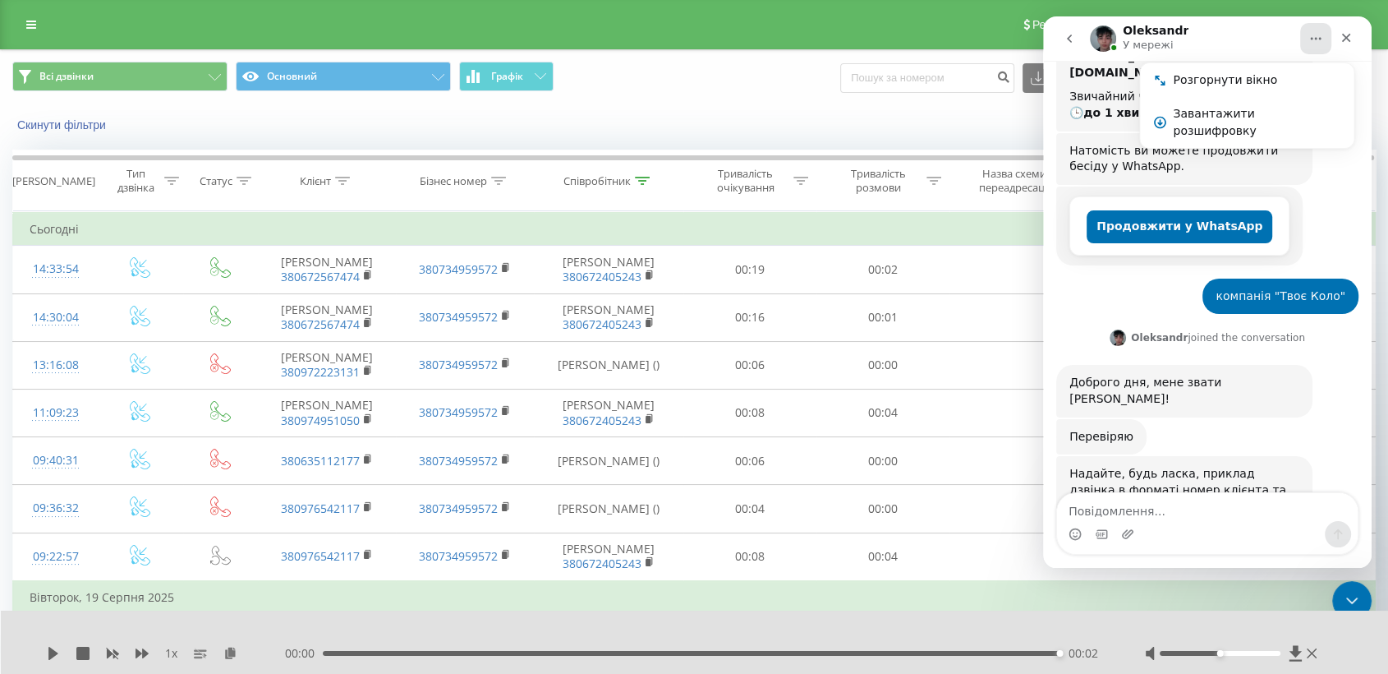
click at [724, 114] on div "Скинути фільтри Коли дані можуть відрізнятися вiд інших систем" at bounding box center [694, 124] width 1387 height 39
click at [1337, 39] on div "Закрити" at bounding box center [1347, 38] width 30 height 30
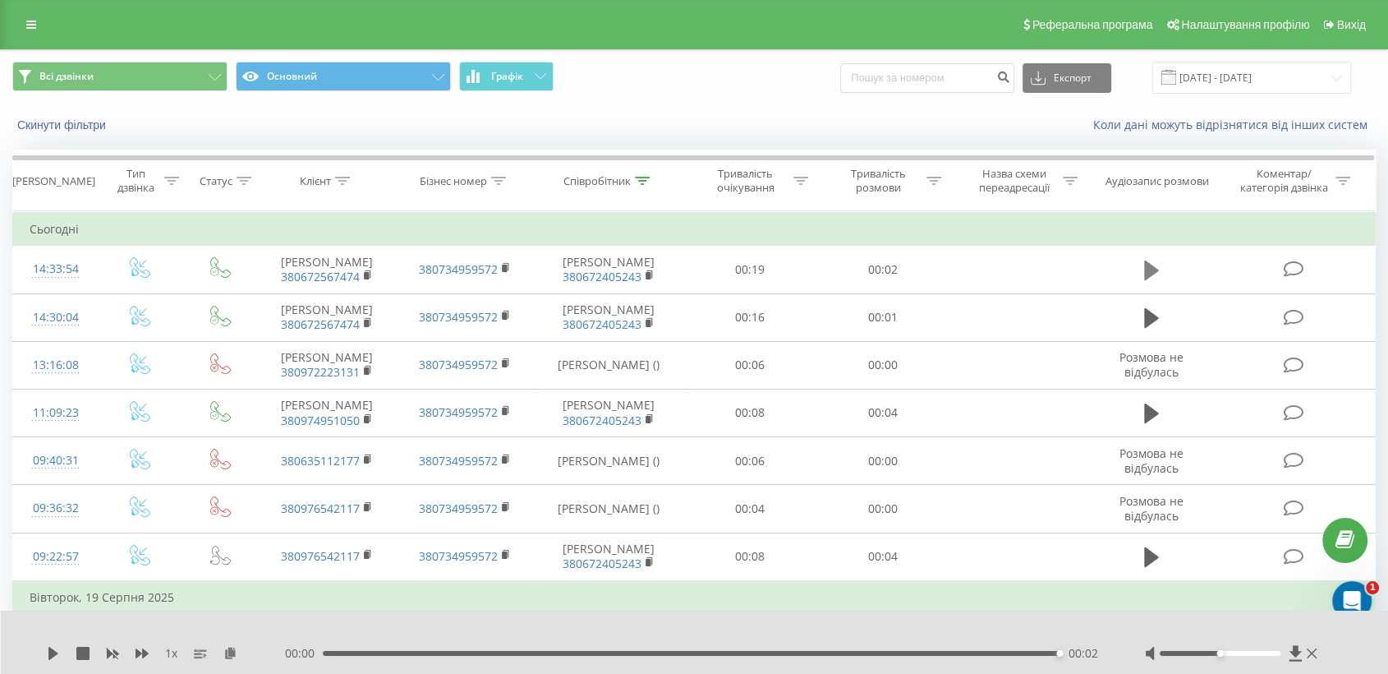
click at [1144, 282] on icon at bounding box center [1151, 270] width 15 height 23
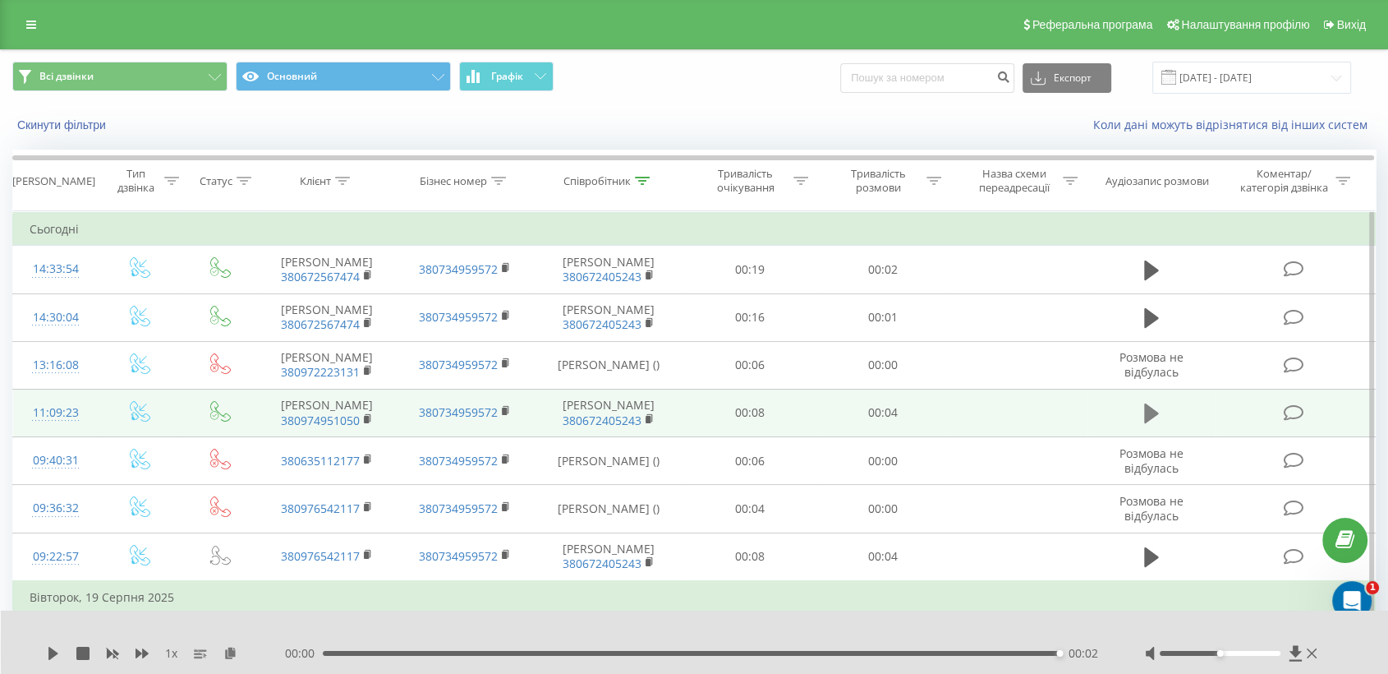
click at [1157, 425] on icon at bounding box center [1151, 413] width 15 height 23
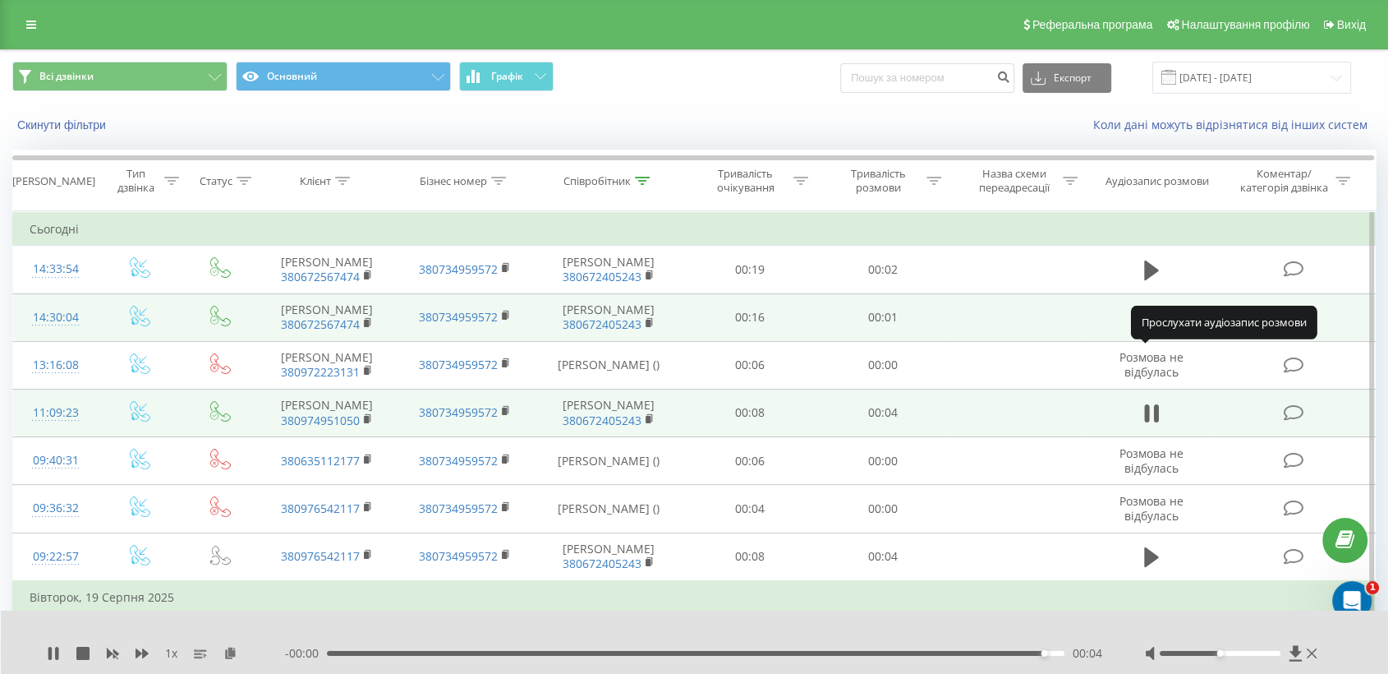
scroll to position [182, 0]
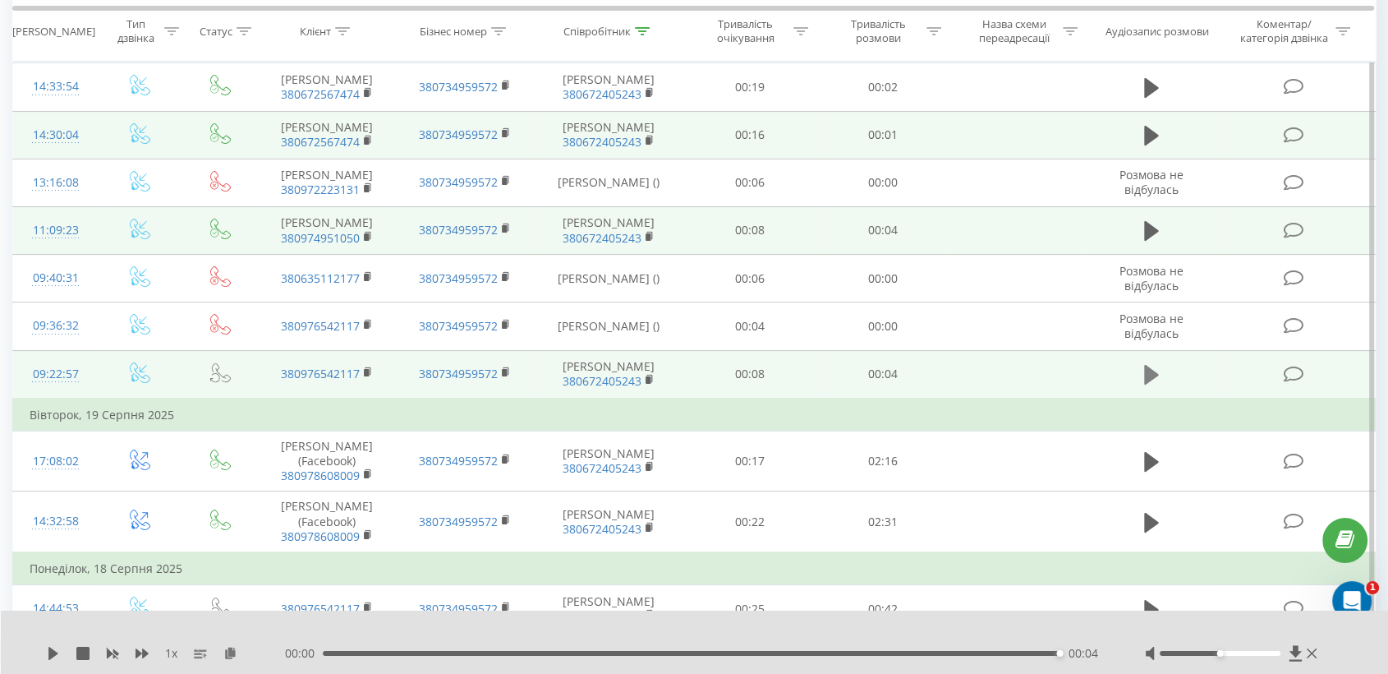
click at [1150, 384] on icon at bounding box center [1151, 375] width 15 height 20
click at [53, 656] on icon at bounding box center [53, 653] width 13 height 13
click at [1301, 655] on icon at bounding box center [1296, 653] width 14 height 16
click at [1154, 241] on icon at bounding box center [1151, 231] width 15 height 20
click at [1295, 651] on icon at bounding box center [1295, 653] width 12 height 16
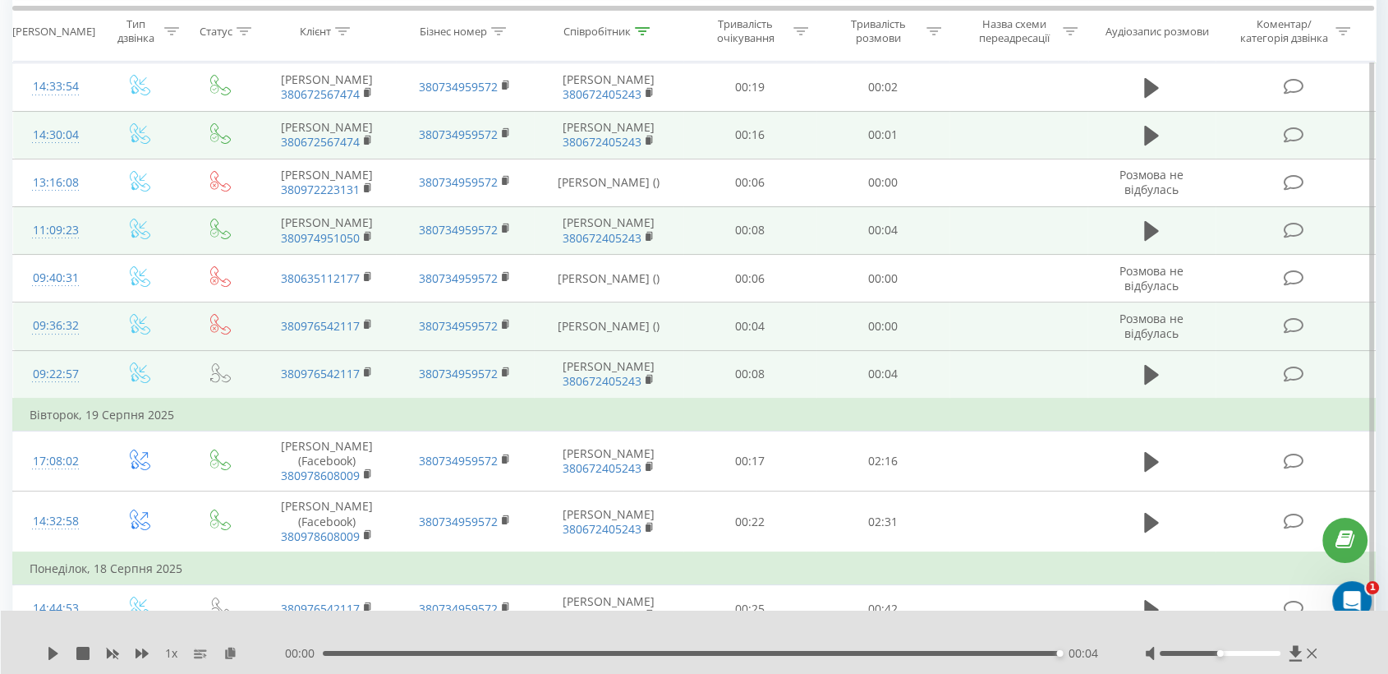
scroll to position [91, 0]
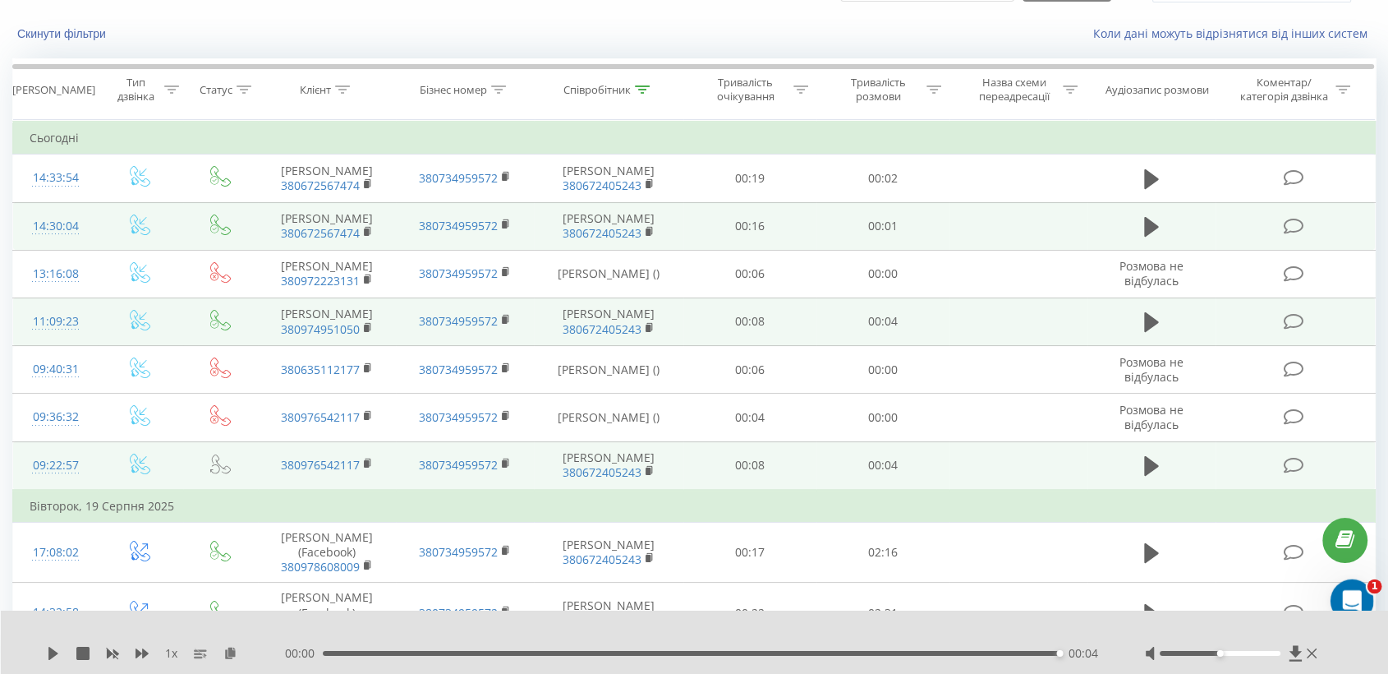
click at [1343, 593] on icon "Відкрити програму для спілкування Intercom" at bounding box center [1350, 598] width 27 height 27
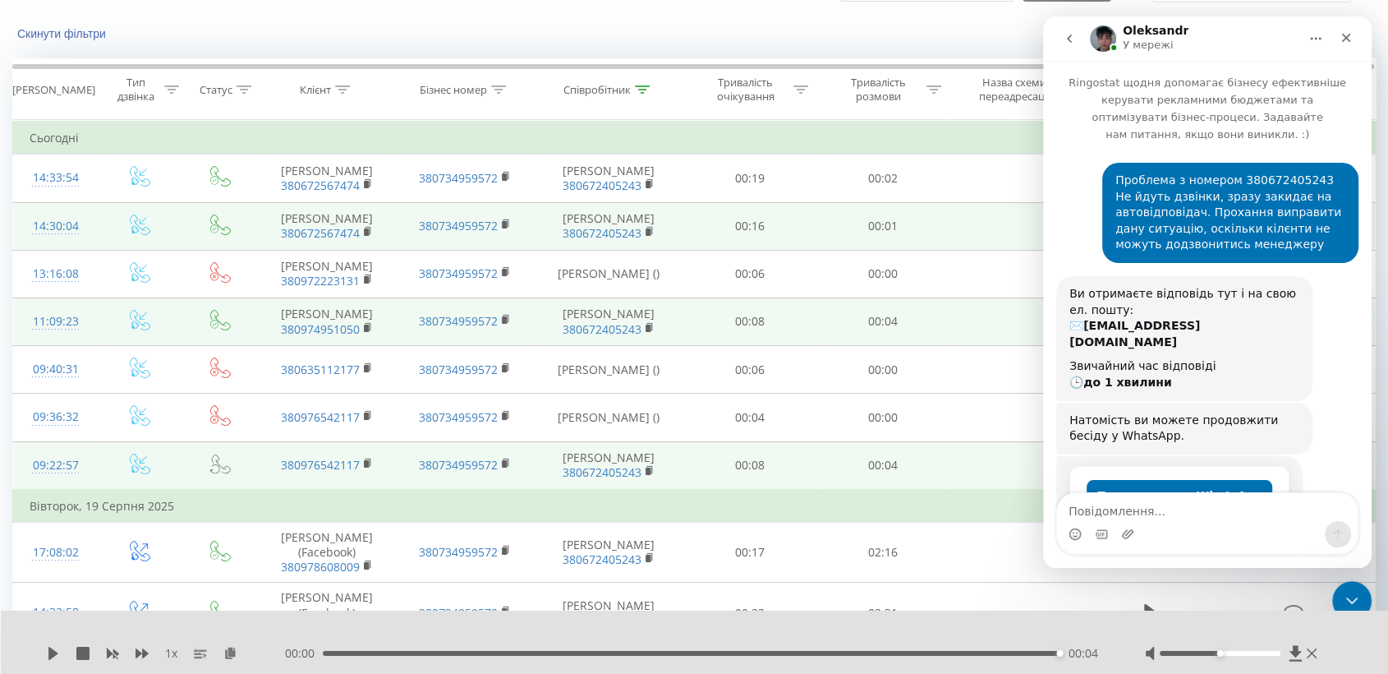
scroll to position [269, 0]
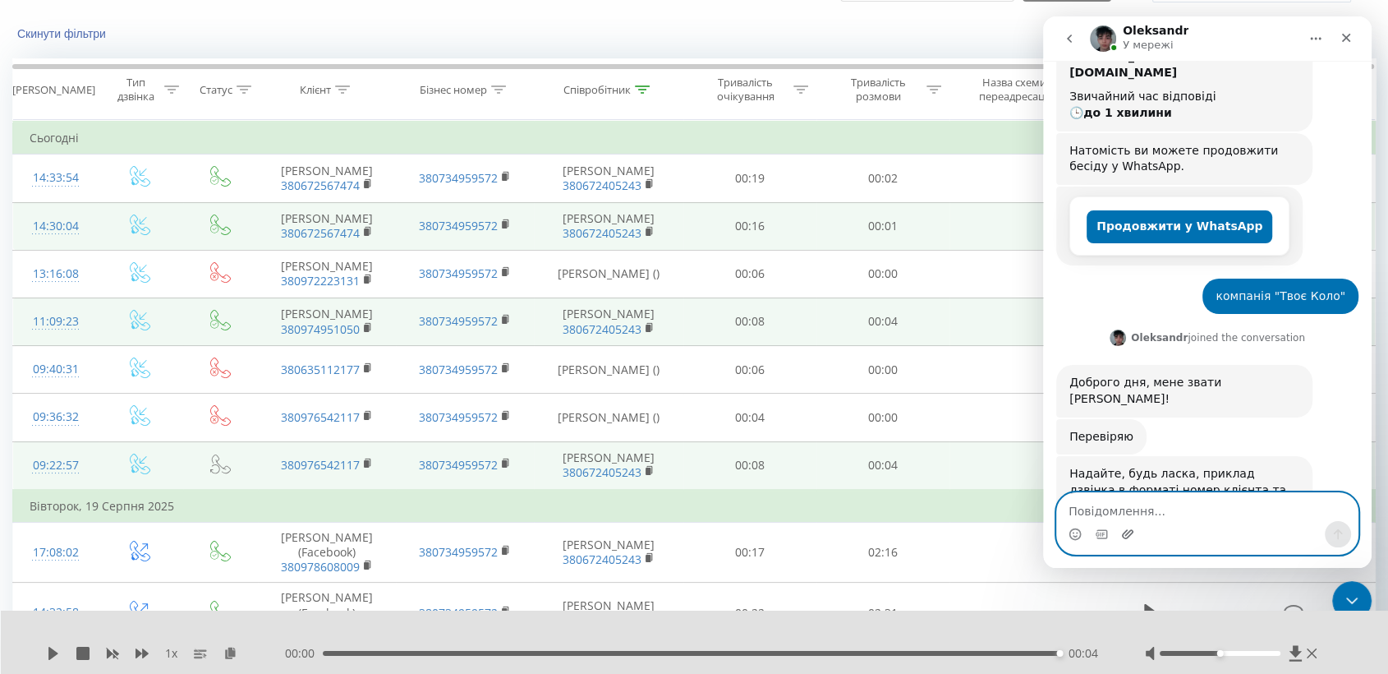
click at [1122, 536] on icon "Завантажити вкладений файл" at bounding box center [1128, 533] width 12 height 9
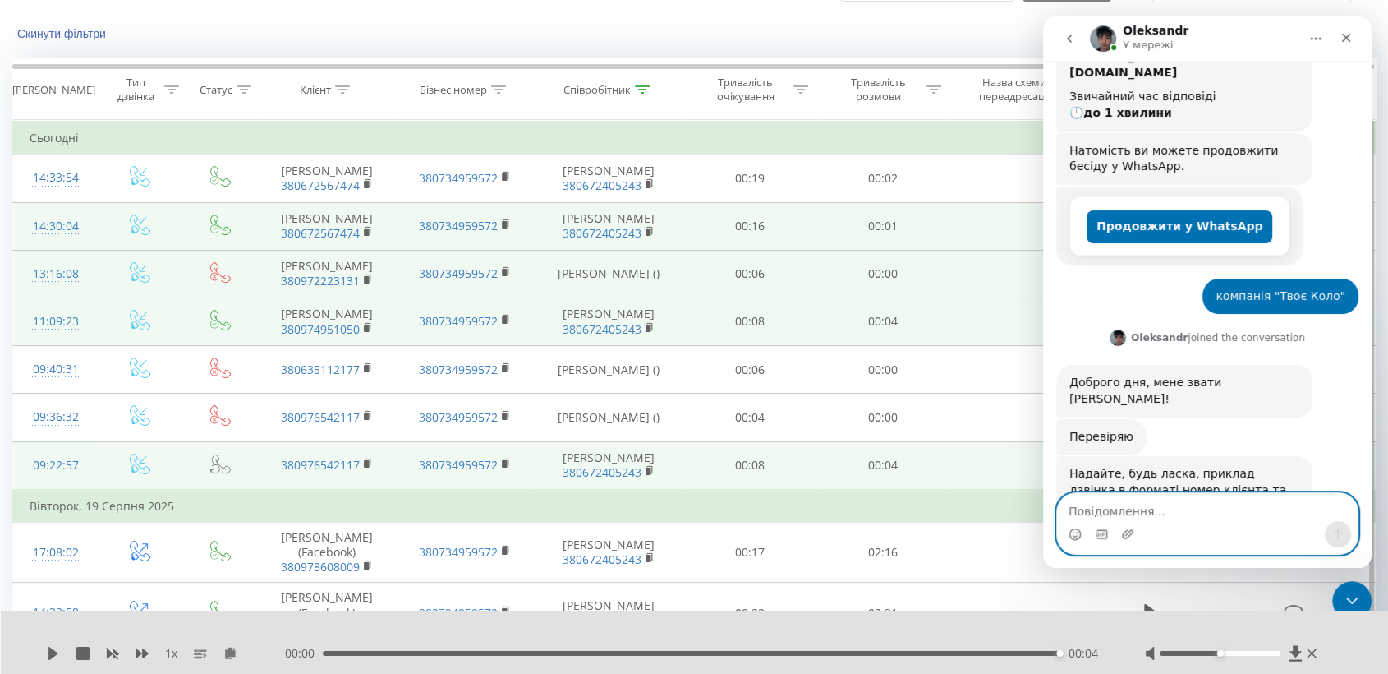
scroll to position [320, 0]
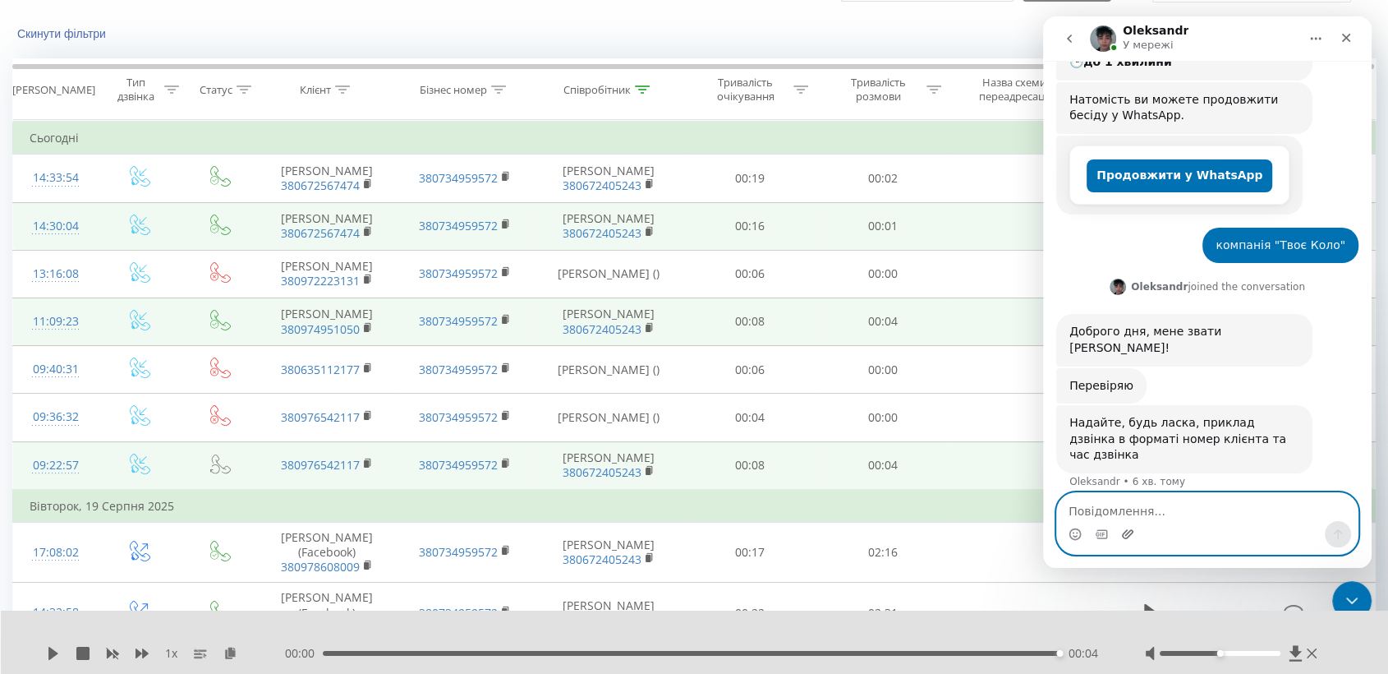
click at [1123, 532] on icon "Завантажити вкладений файл" at bounding box center [1128, 533] width 12 height 9
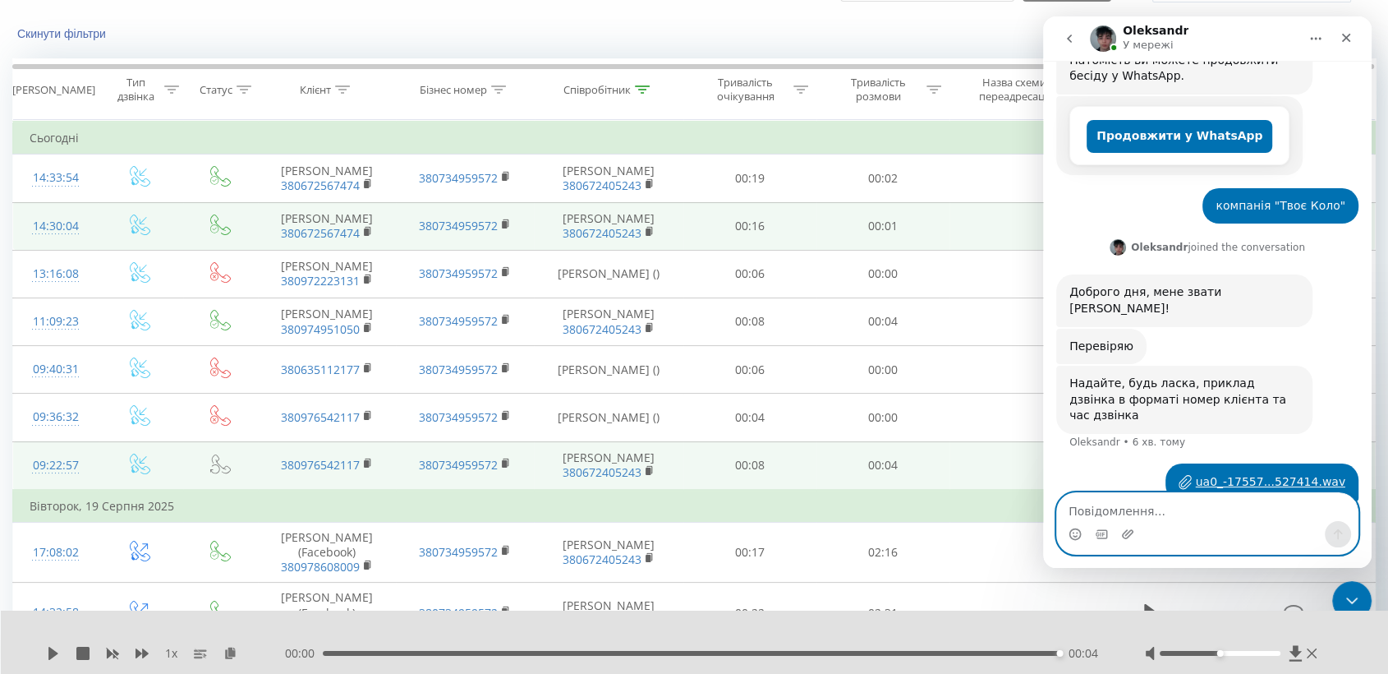
click at [1153, 501] on textarea "Повідомлення..." at bounding box center [1207, 507] width 301 height 28
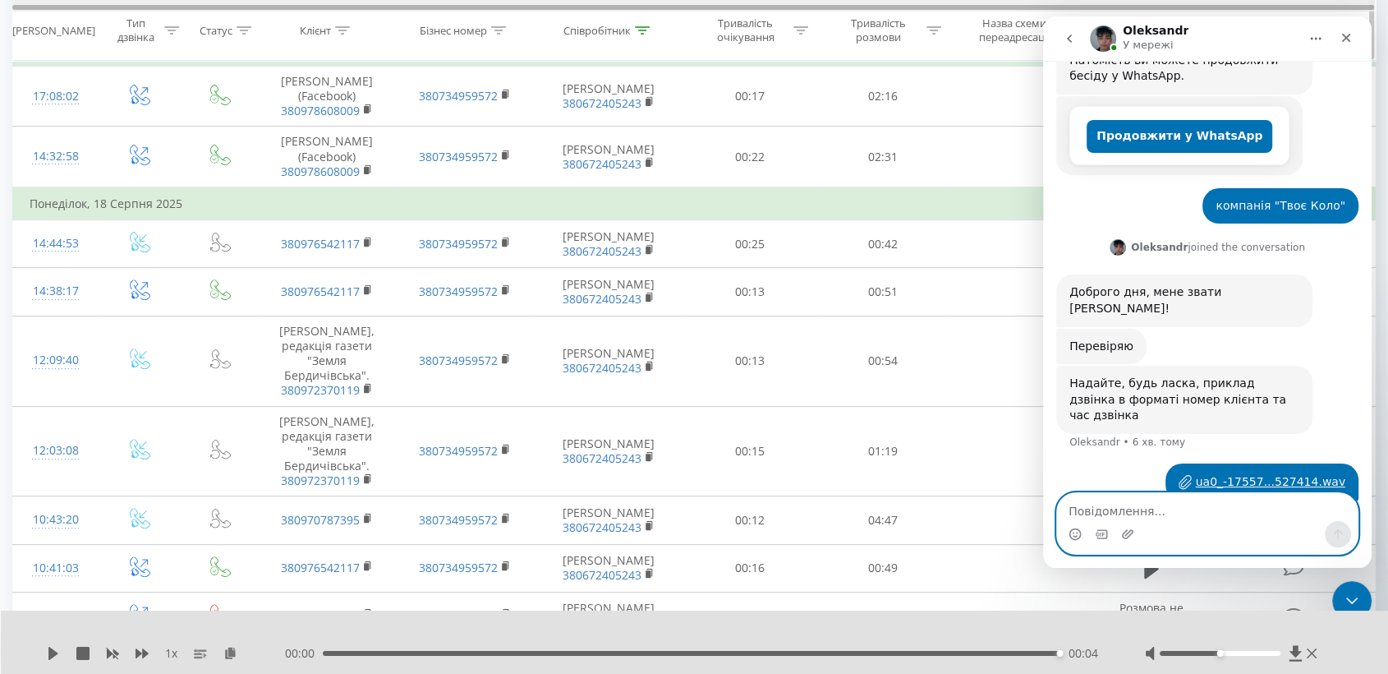
scroll to position [638, 0]
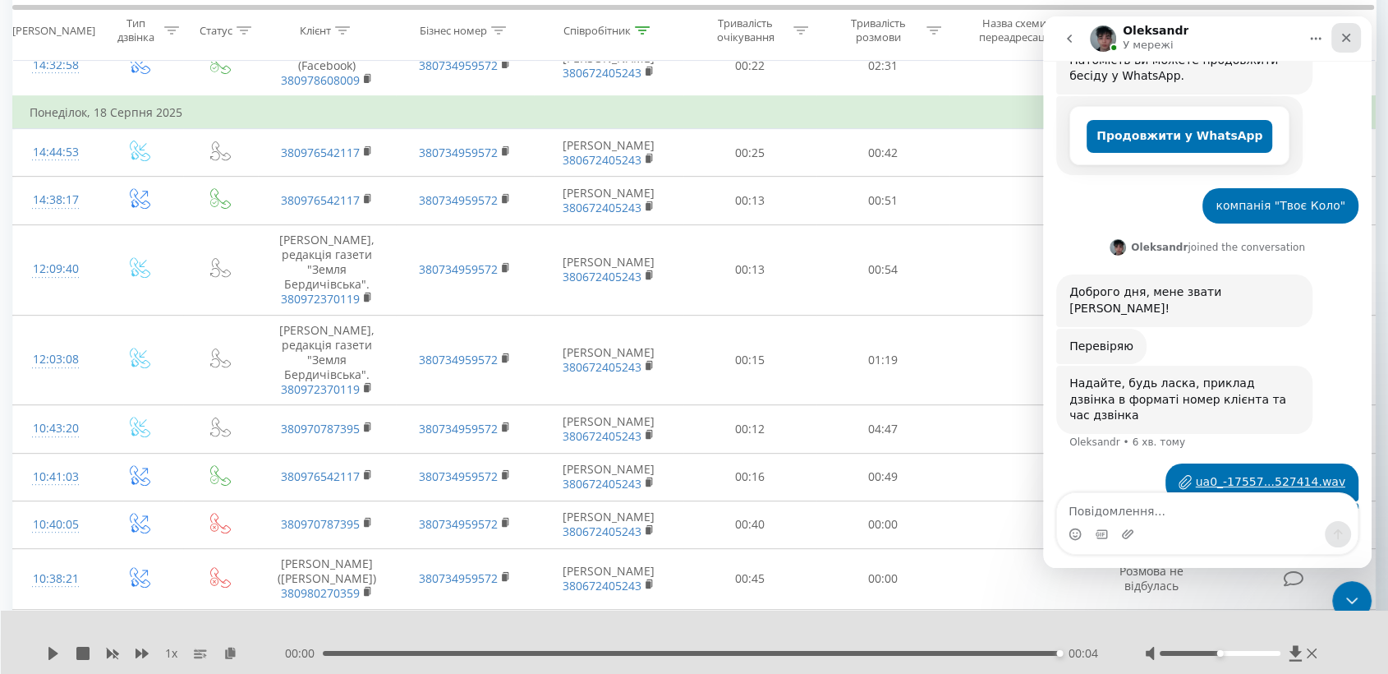
click at [1351, 35] on icon "Закрити" at bounding box center [1346, 37] width 13 height 13
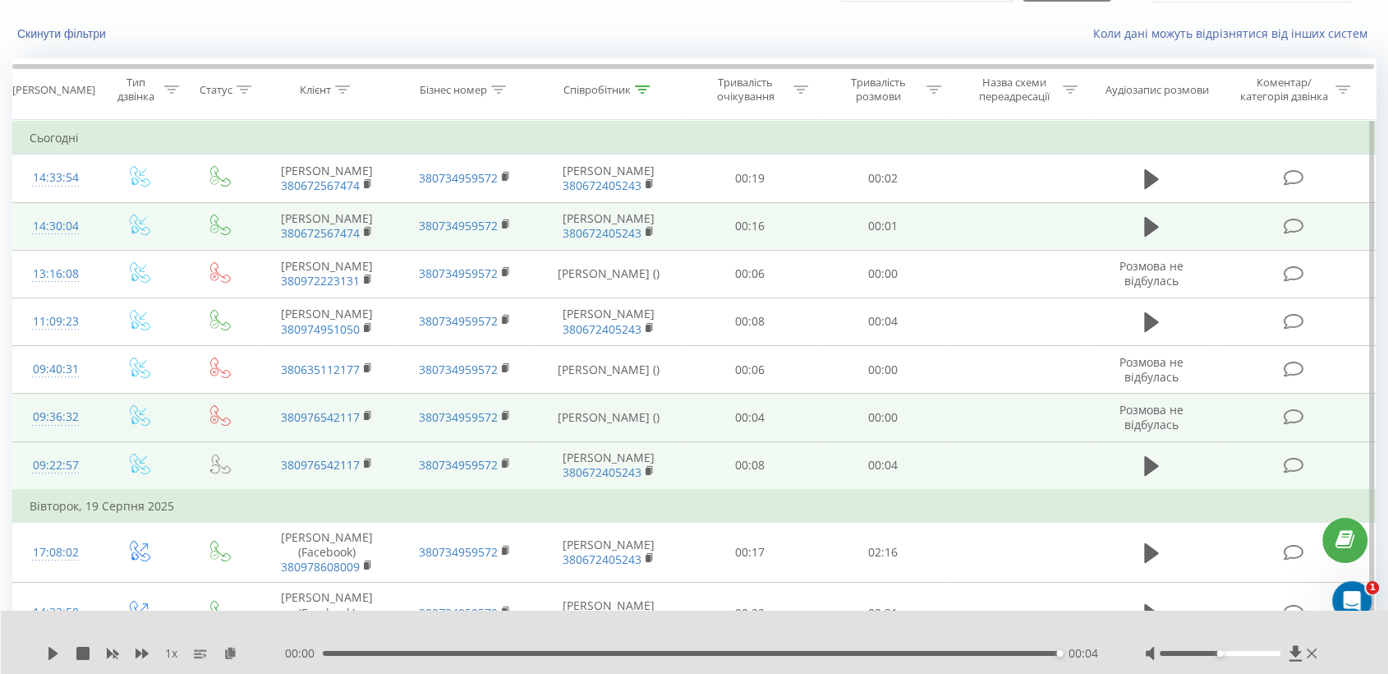
scroll to position [423, 0]
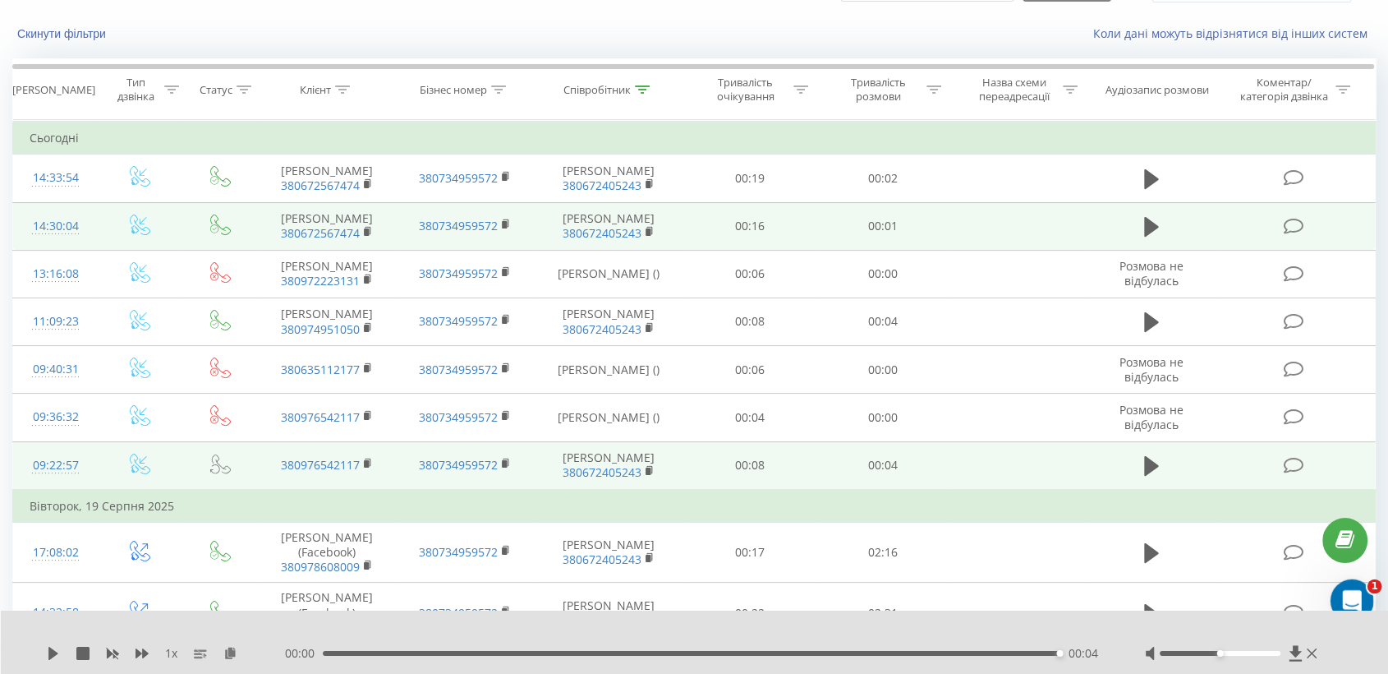
click at [1346, 587] on icon "Відкрити програму для спілкування Intercom" at bounding box center [1350, 598] width 27 height 27
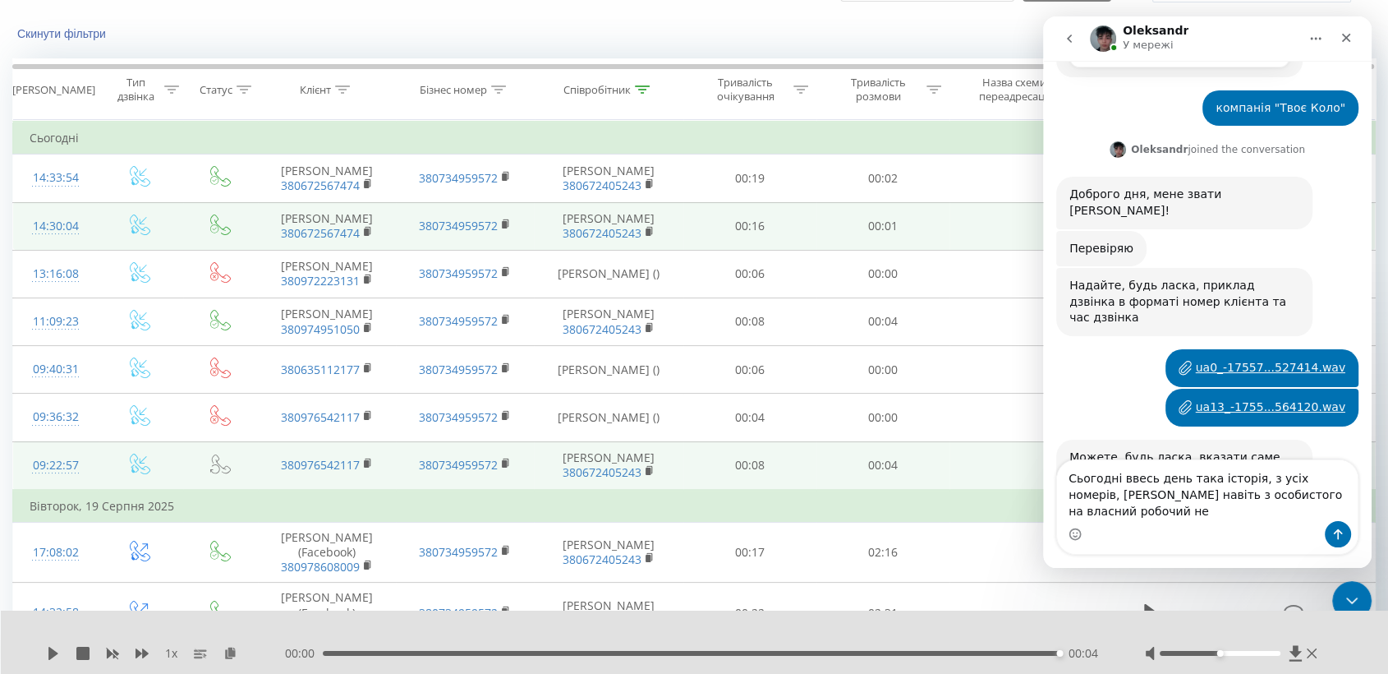
scroll to position [473, 0]
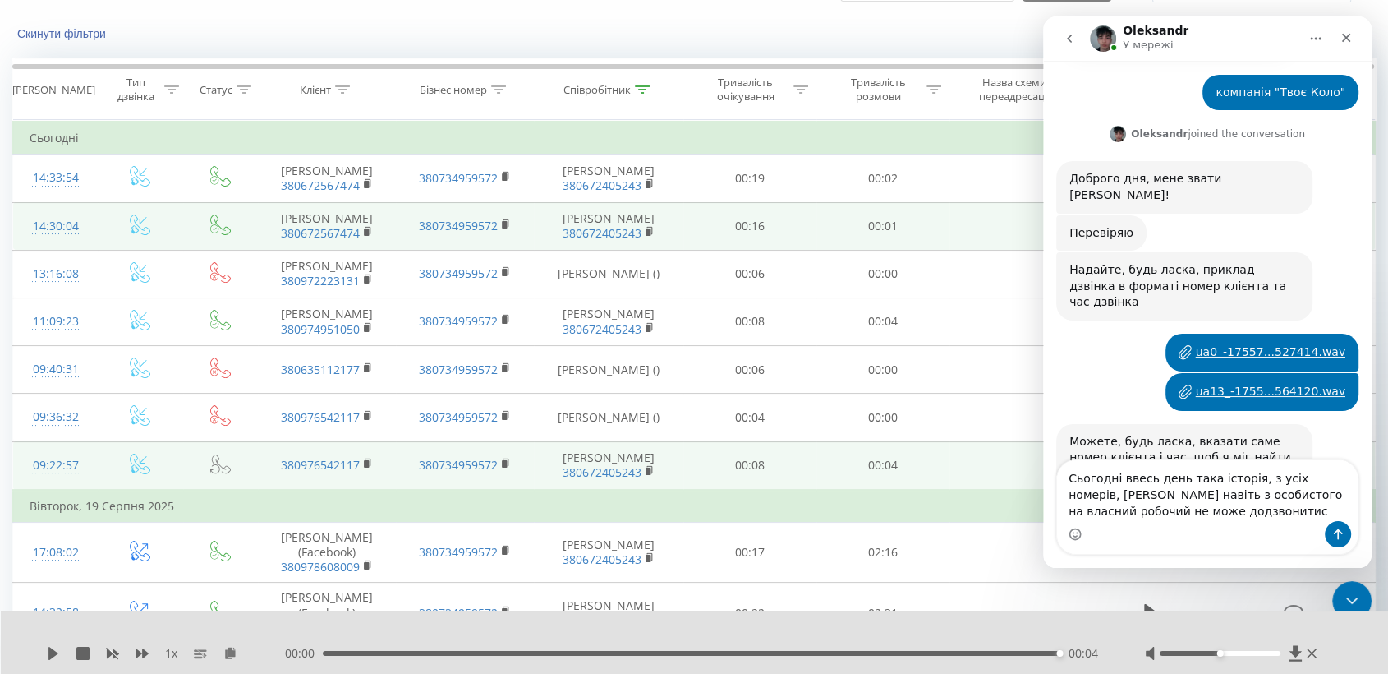
type textarea "Сьогодні ввесь день така історія, з усіх номерів, Менеджер навіть з особистого …"
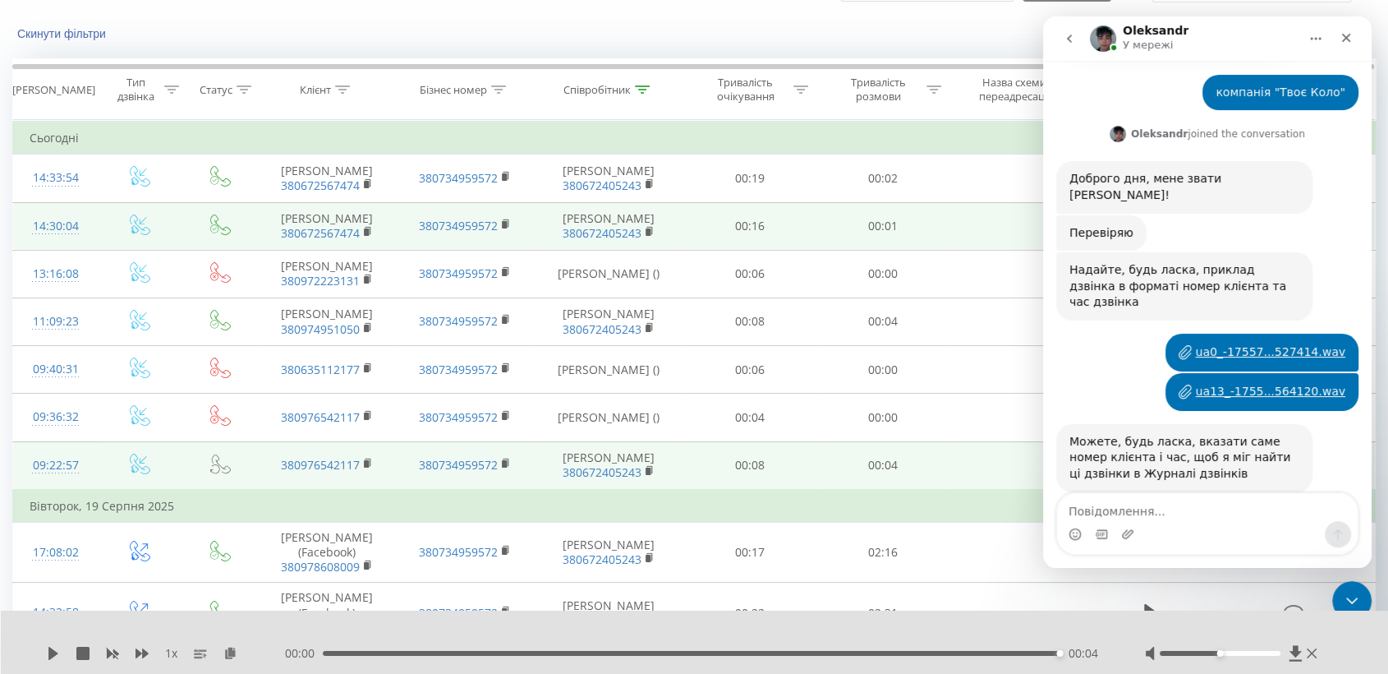
scroll to position [522, 0]
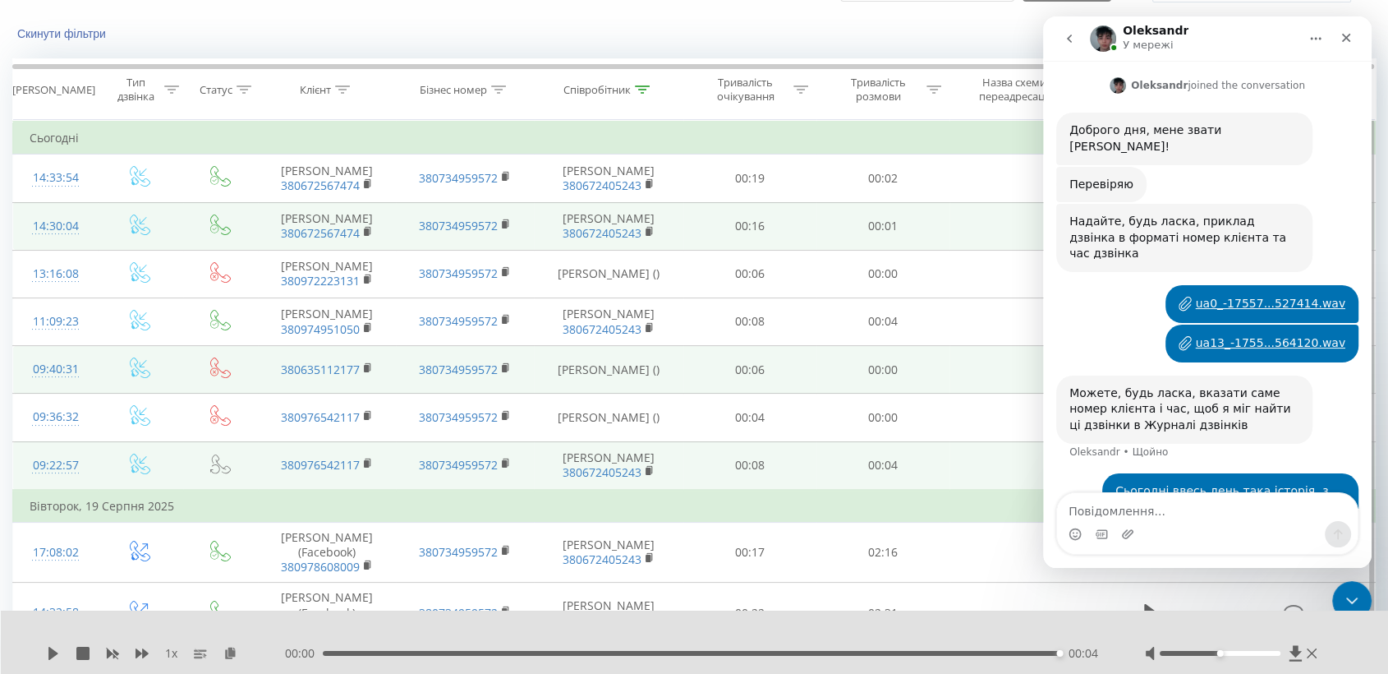
click at [859, 394] on td "00:00" at bounding box center [883, 370] width 133 height 48
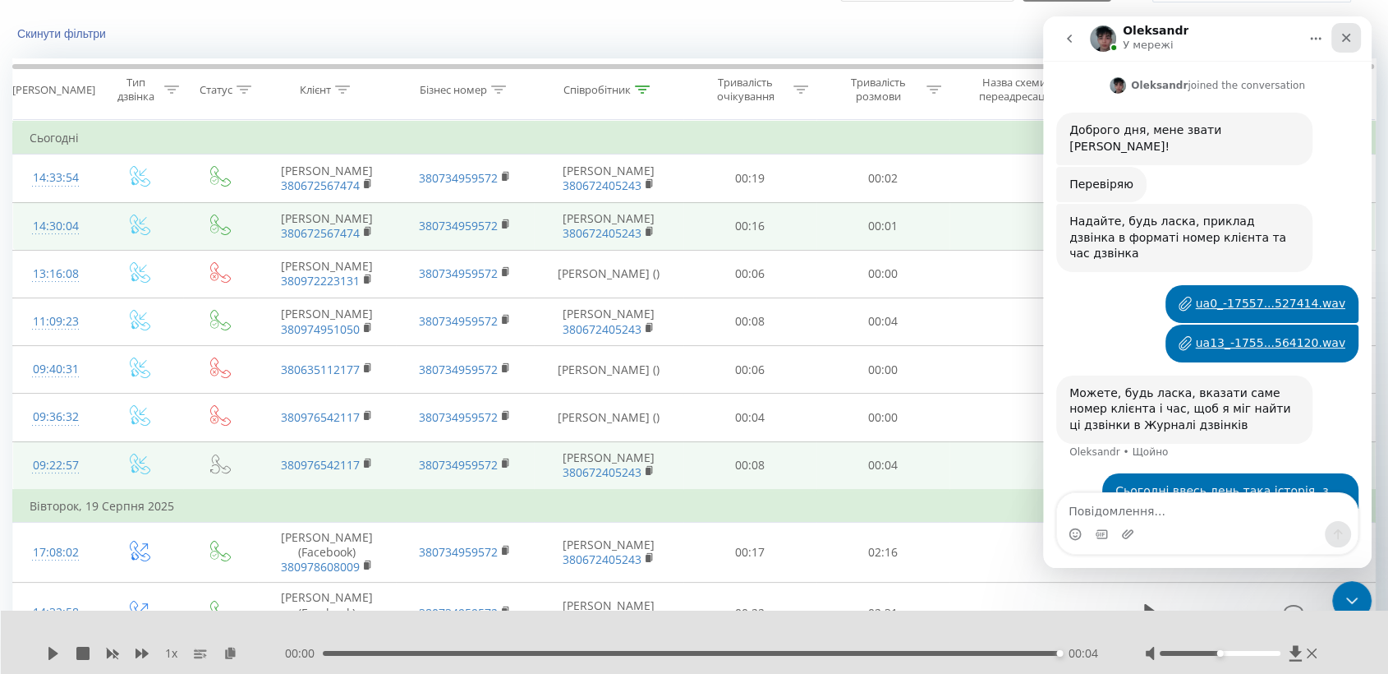
click at [1347, 40] on icon "Закрити" at bounding box center [1346, 37] width 13 height 13
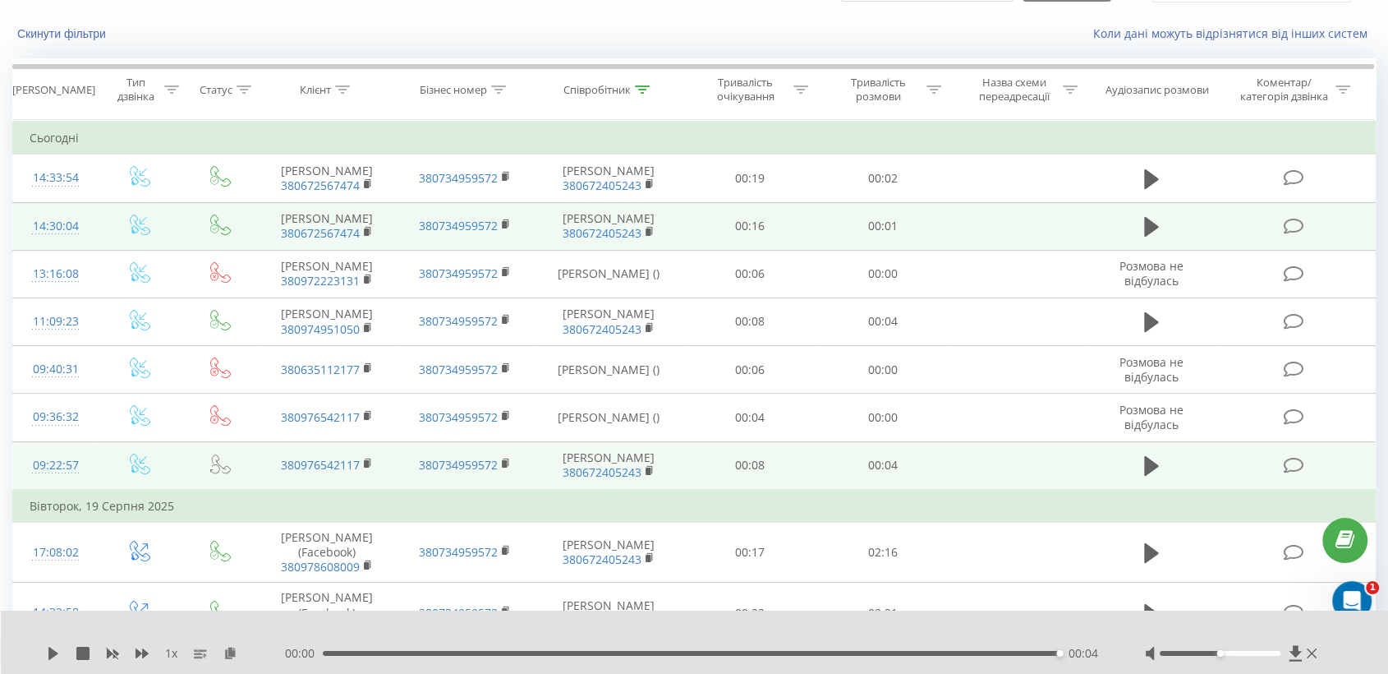
scroll to position [182, 0]
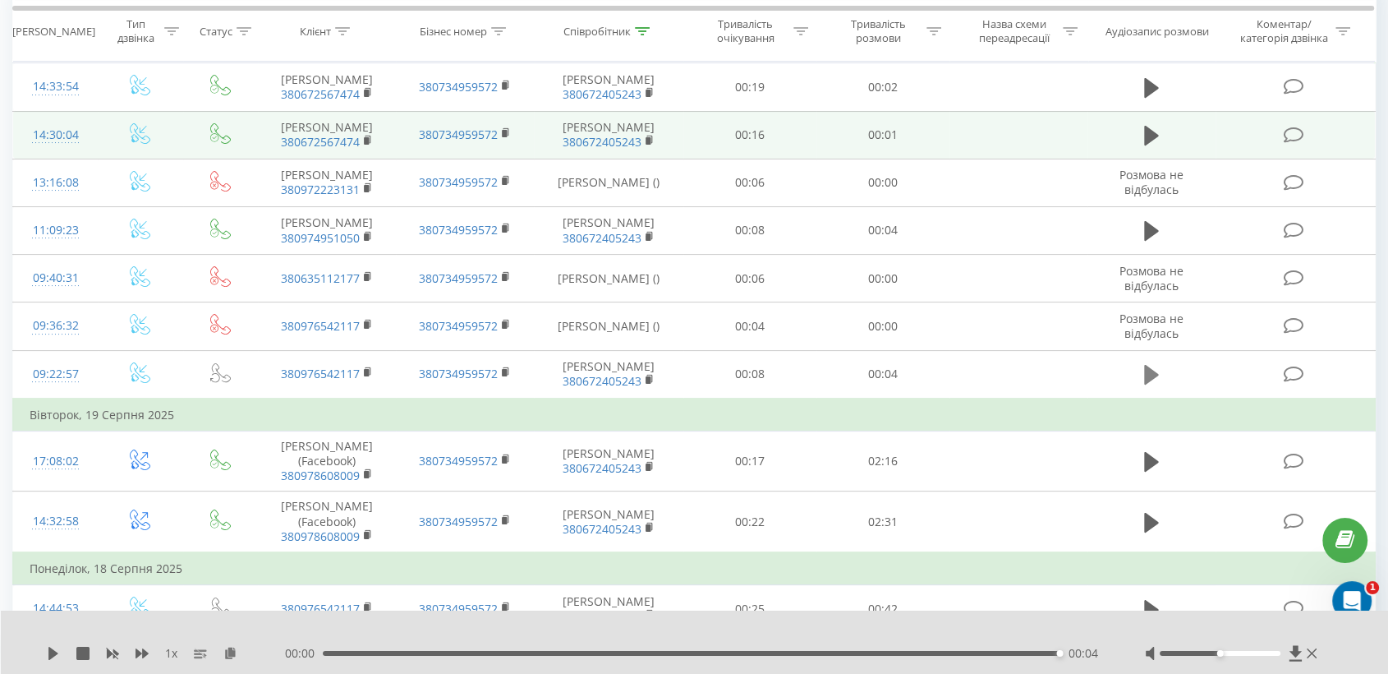
click at [1153, 384] on icon at bounding box center [1151, 375] width 15 height 20
click at [327, 652] on div "00:00" at bounding box center [696, 653] width 738 height 5
click at [46, 649] on div "1 x - 00:04 00:00 00:00" at bounding box center [695, 641] width 1388 height 63
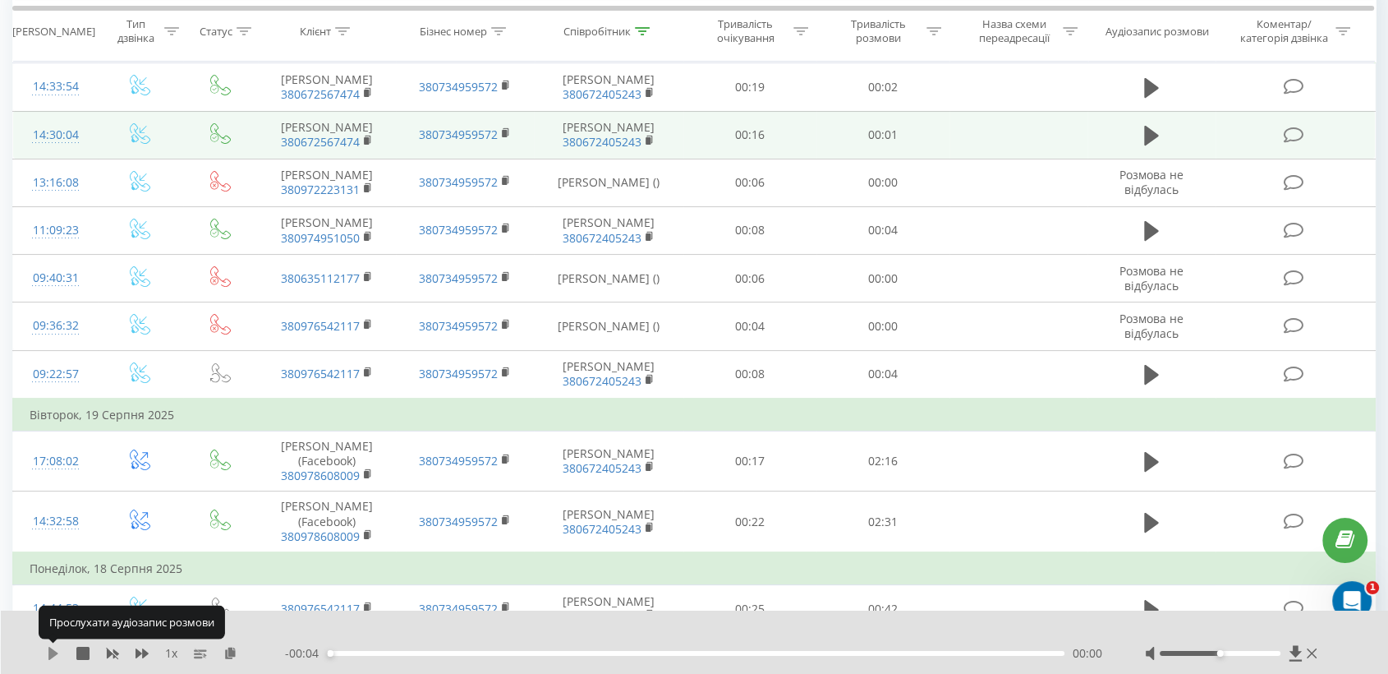
click at [47, 649] on icon at bounding box center [53, 653] width 13 height 13
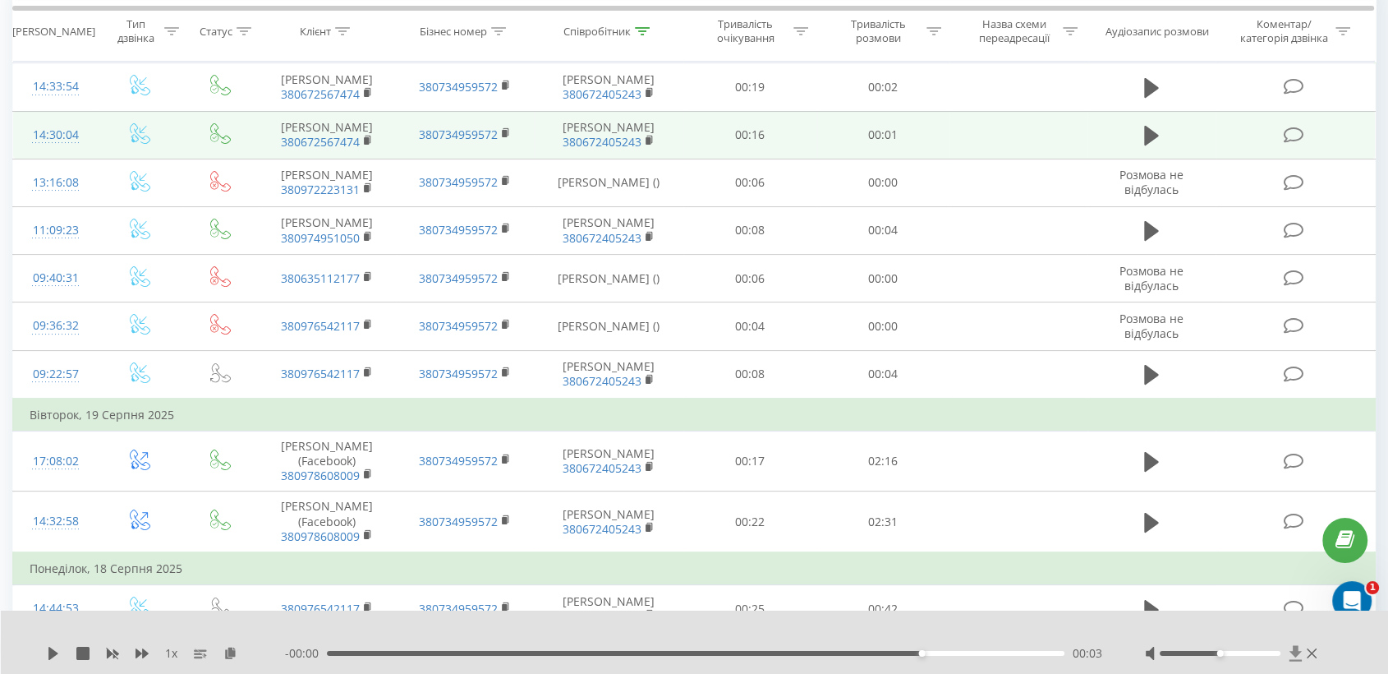
click at [1301, 658] on icon at bounding box center [1296, 653] width 14 height 16
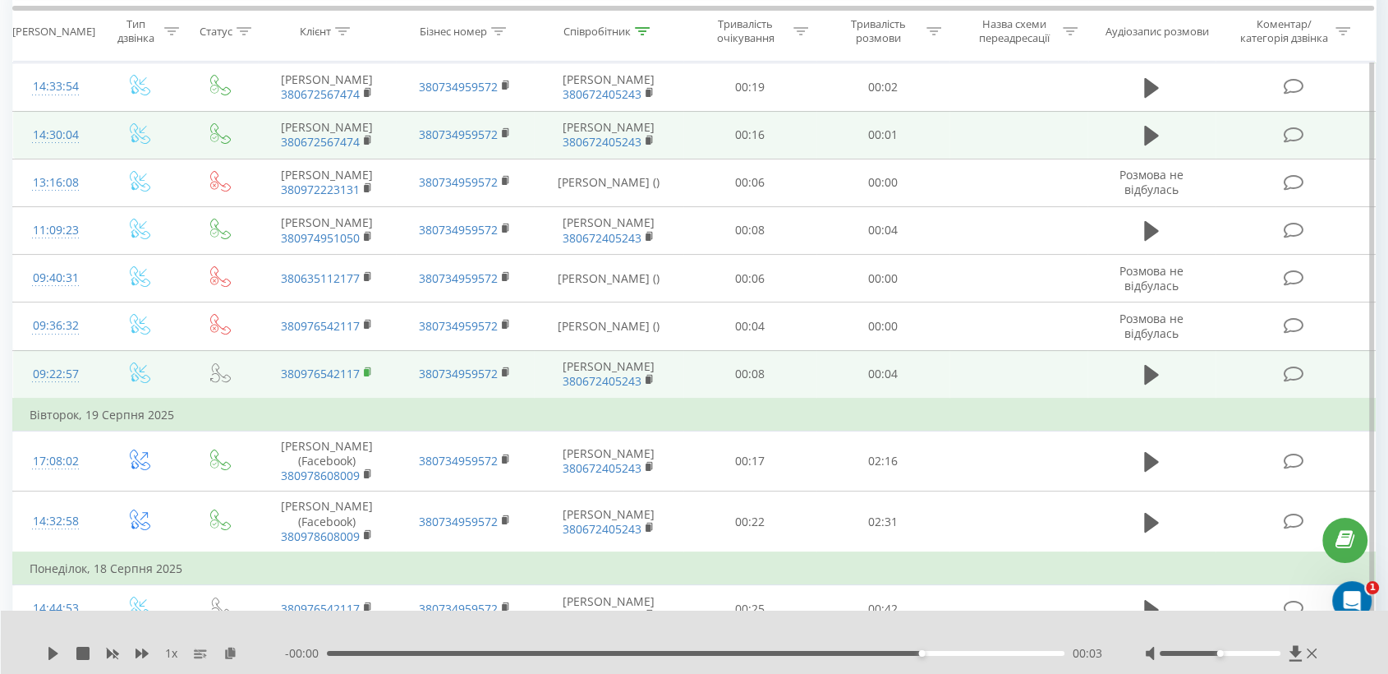
click at [368, 378] on icon at bounding box center [368, 372] width 9 height 12
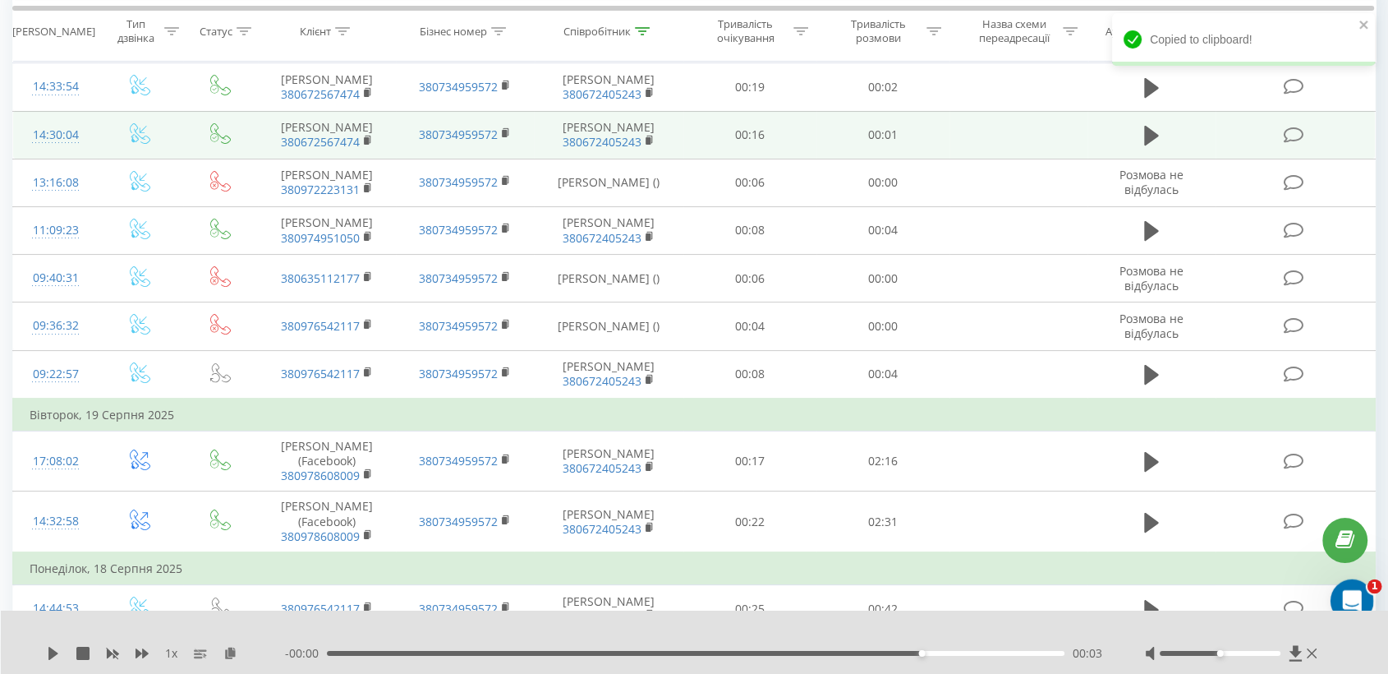
click at [1339, 592] on div "Відкрити програму для спілкування Intercom" at bounding box center [1350, 598] width 54 height 54
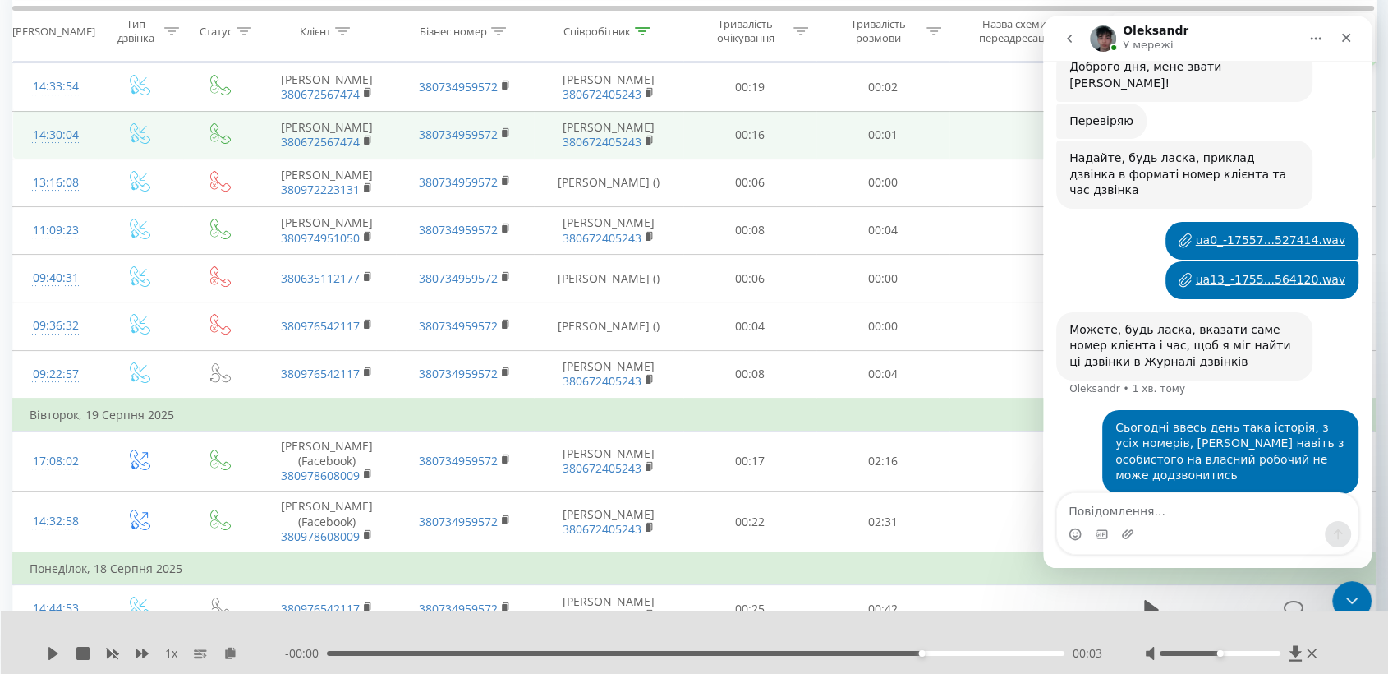
click at [1093, 519] on textarea "Повідомлення..." at bounding box center [1207, 507] width 301 height 28
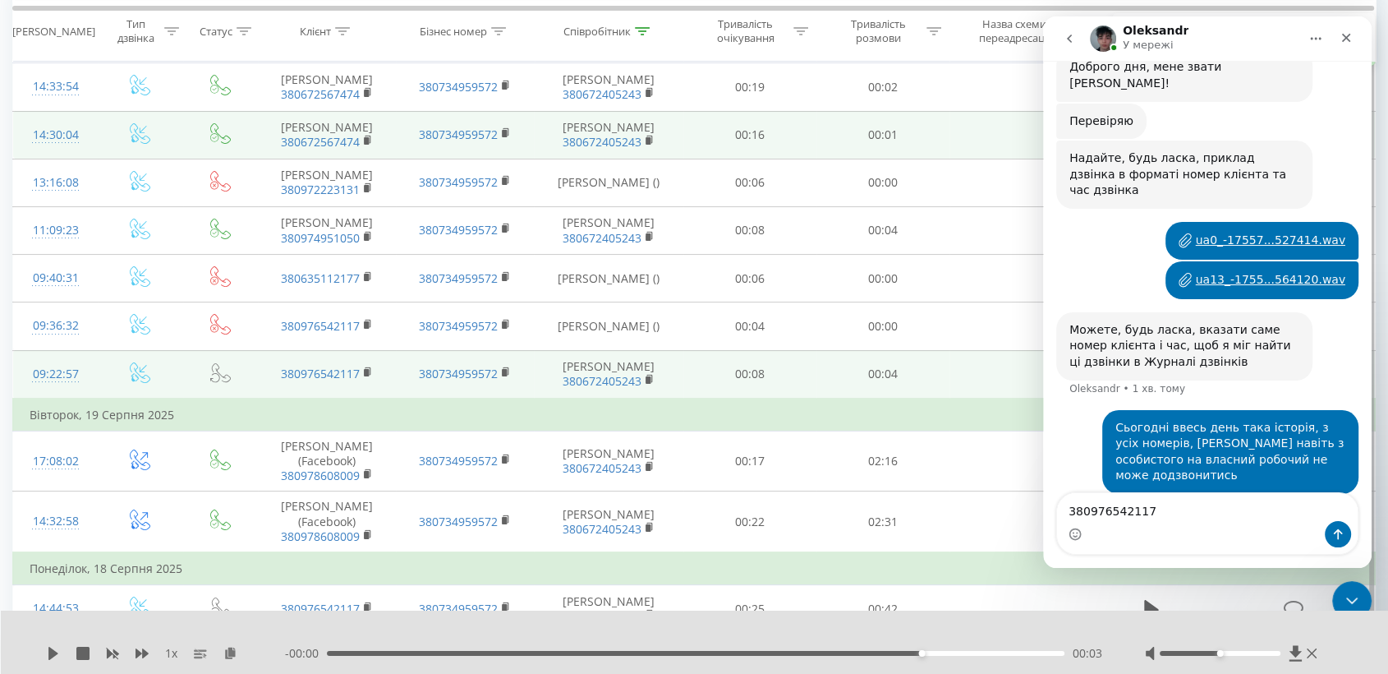
type textarea "380976542117"
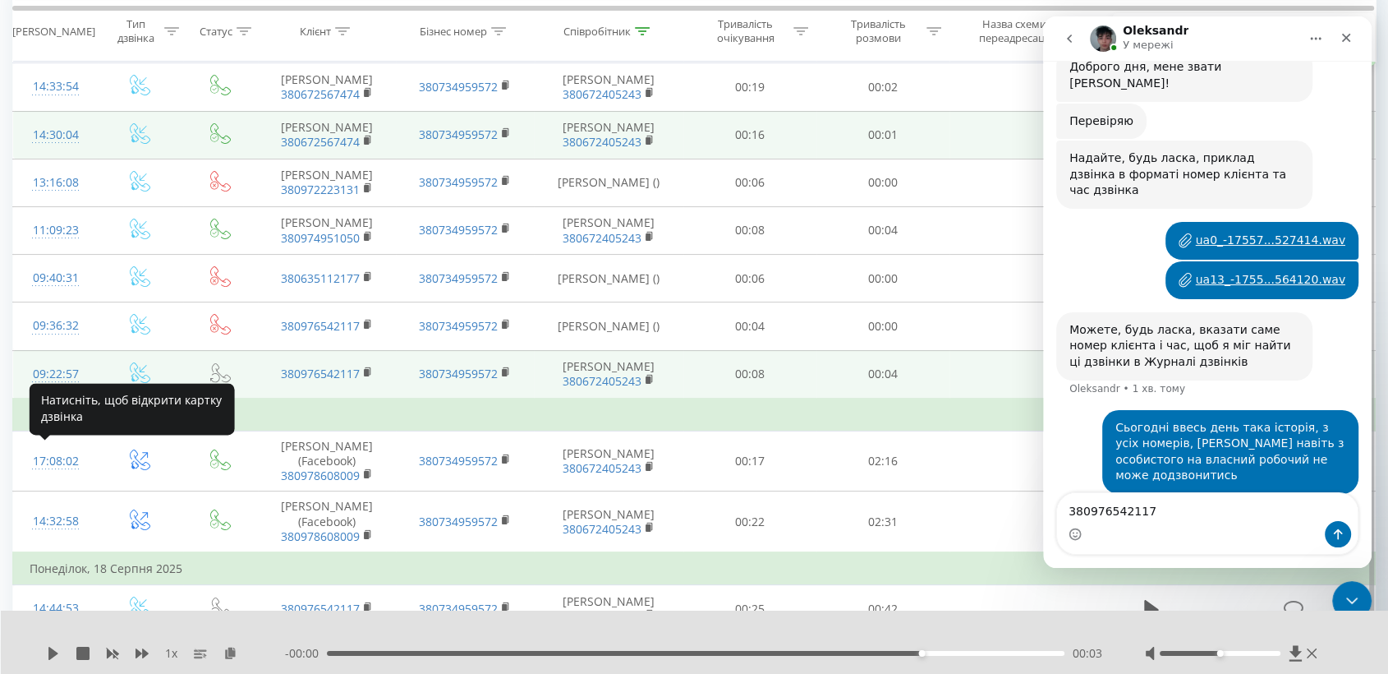
drag, startPoint x: 90, startPoint y: 458, endPoint x: 35, endPoint y: 456, distance: 55.1
click at [35, 398] on td "09:22:57" at bounding box center [55, 374] width 85 height 48
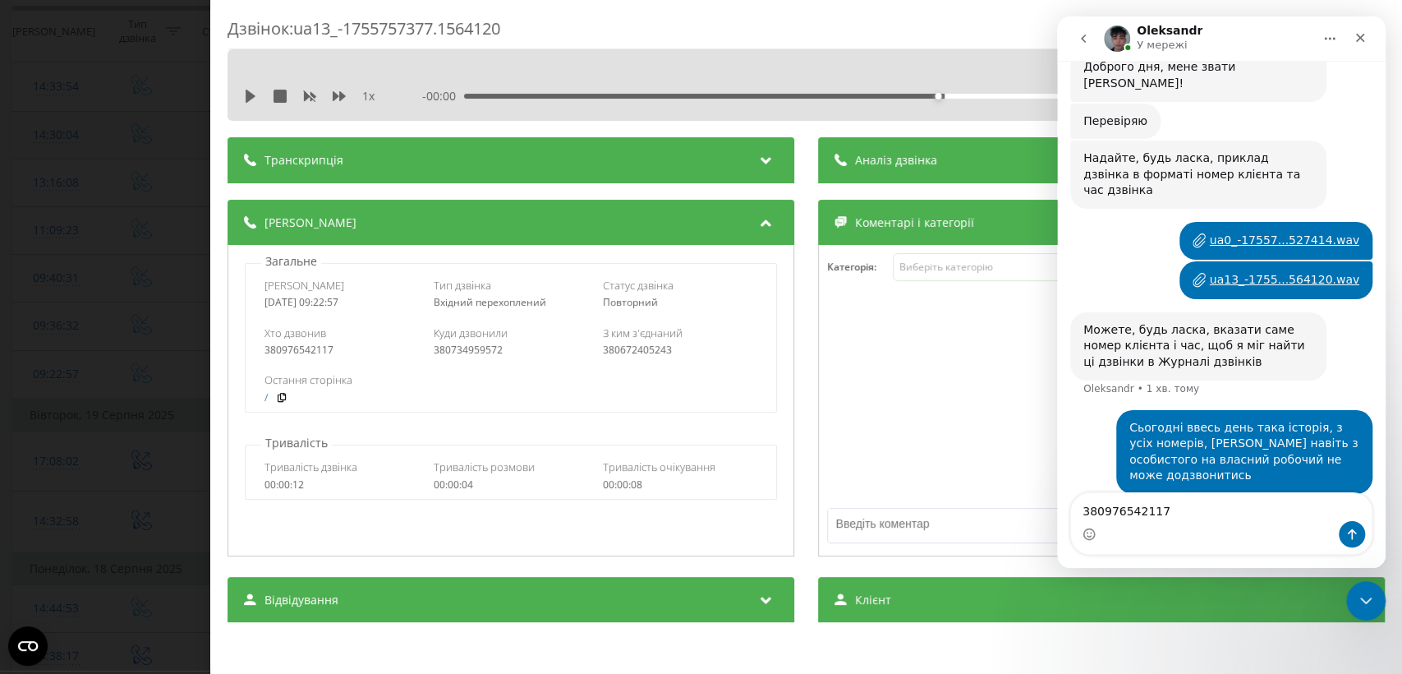
drag, startPoint x: 371, startPoint y: 300, endPoint x: 260, endPoint y: 305, distance: 111.8
click at [260, 305] on div "Дата дзвінка 2025-08-21 09:22:57 Тип дзвінка Вхідний перехоплений Статус дзвінк…" at bounding box center [511, 293] width 531 height 48
copy div "2025-08-21 09:22:57"
click at [1172, 513] on textarea "380976542117" at bounding box center [1221, 507] width 301 height 28
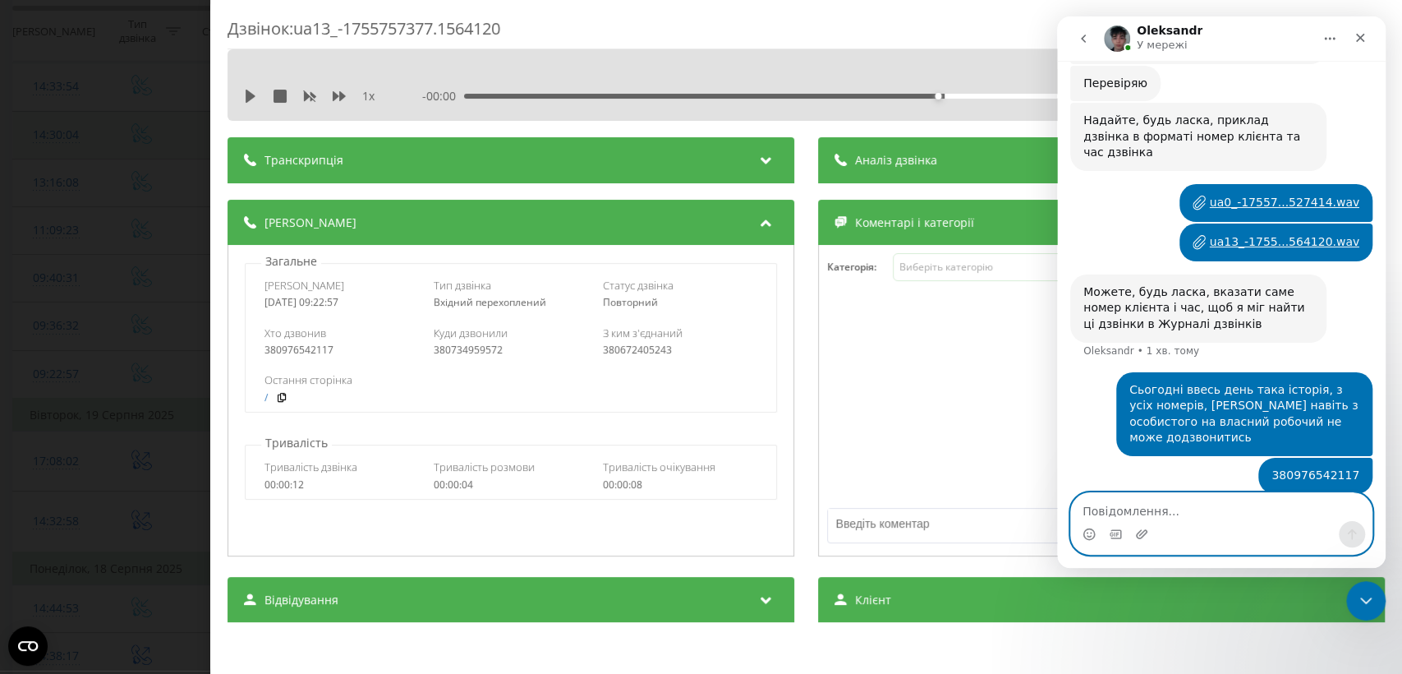
paste textarea "2025-08-21 09:22:57"
type textarea "2025-08-21 09:22:57"
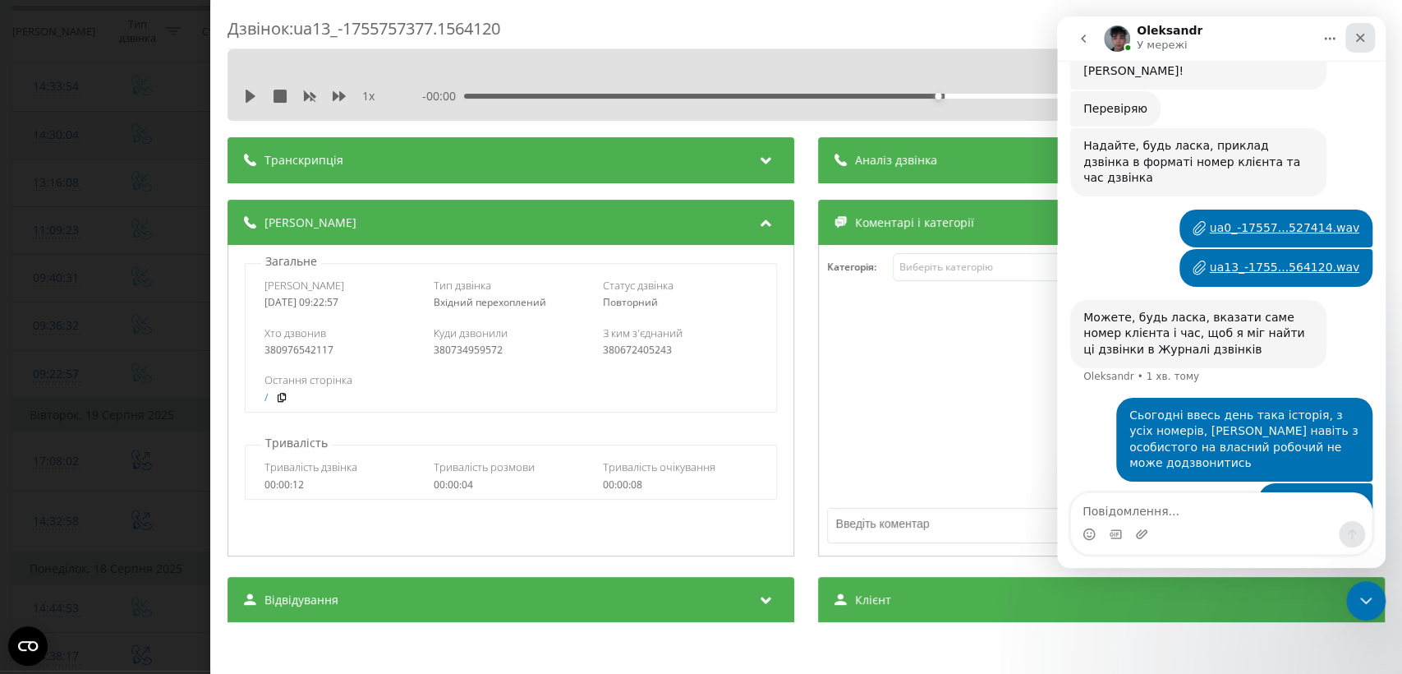
click at [1365, 35] on icon "Закрити" at bounding box center [1360, 37] width 13 height 13
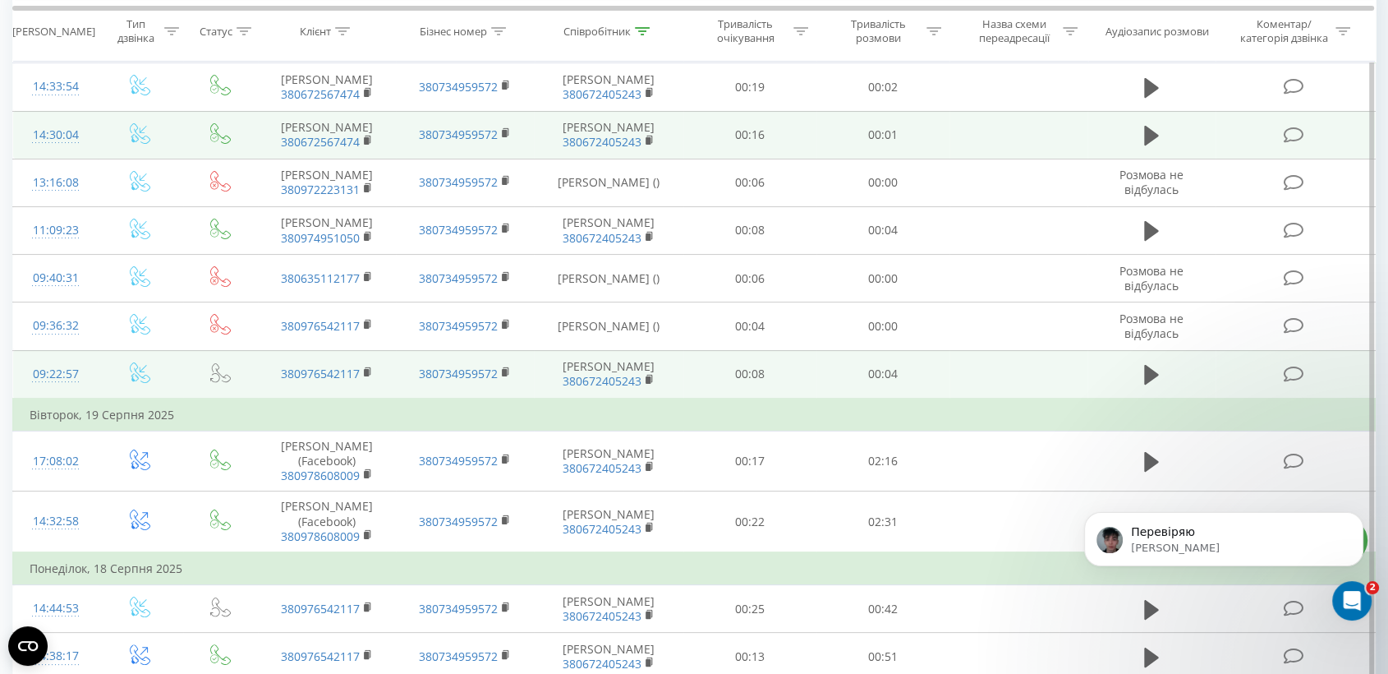
scroll to position [710, 0]
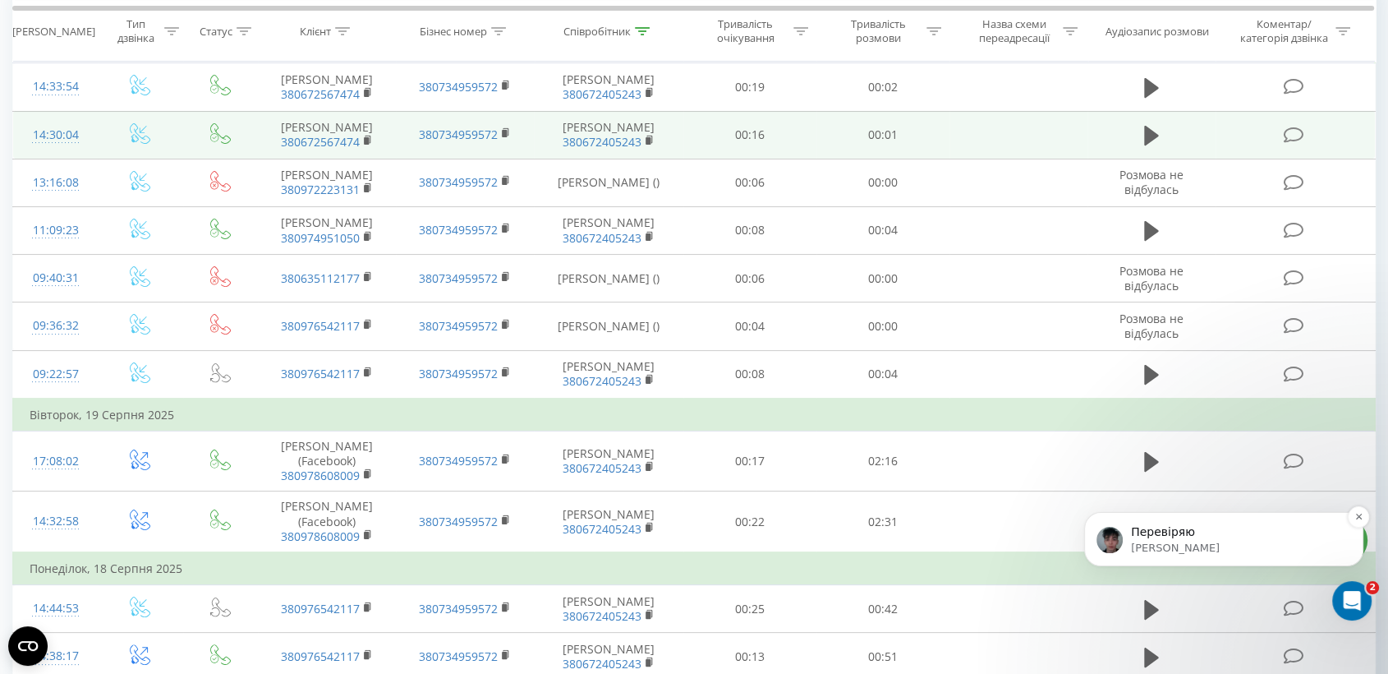
click at [1194, 536] on p "Перевіряю" at bounding box center [1237, 532] width 212 height 16
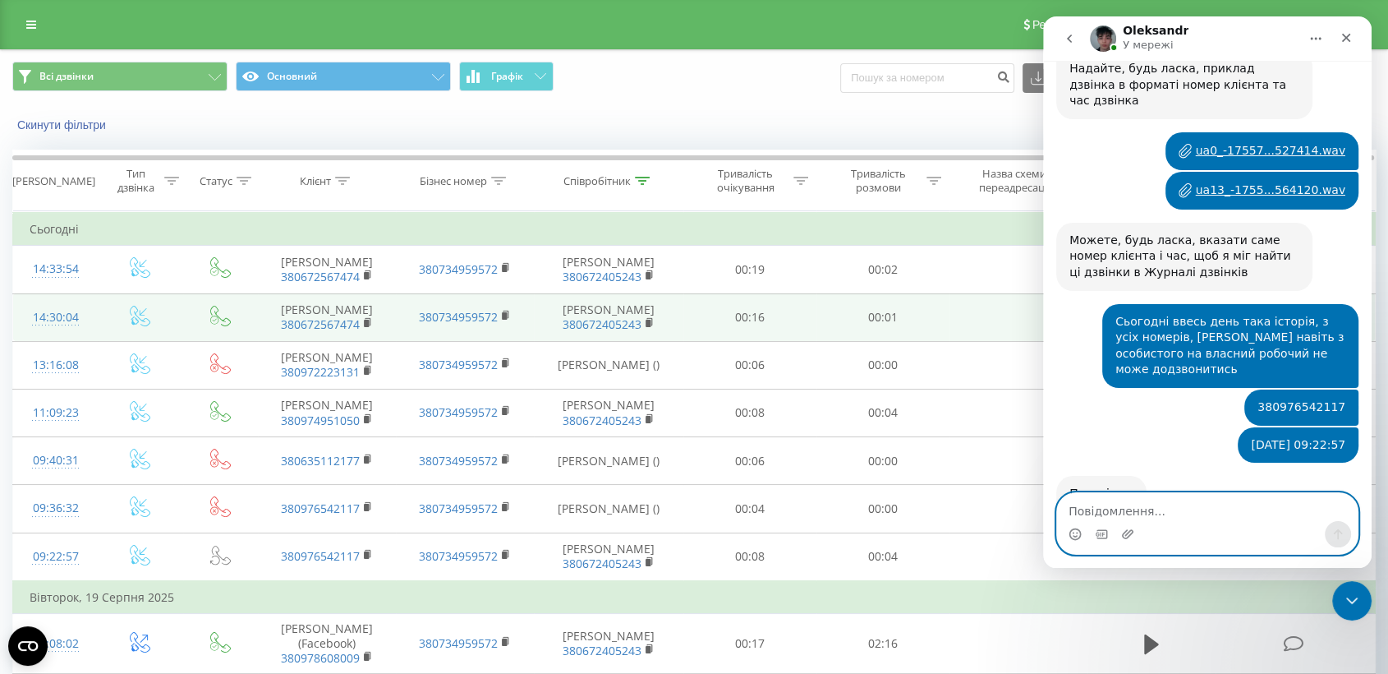
scroll to position [813, 0]
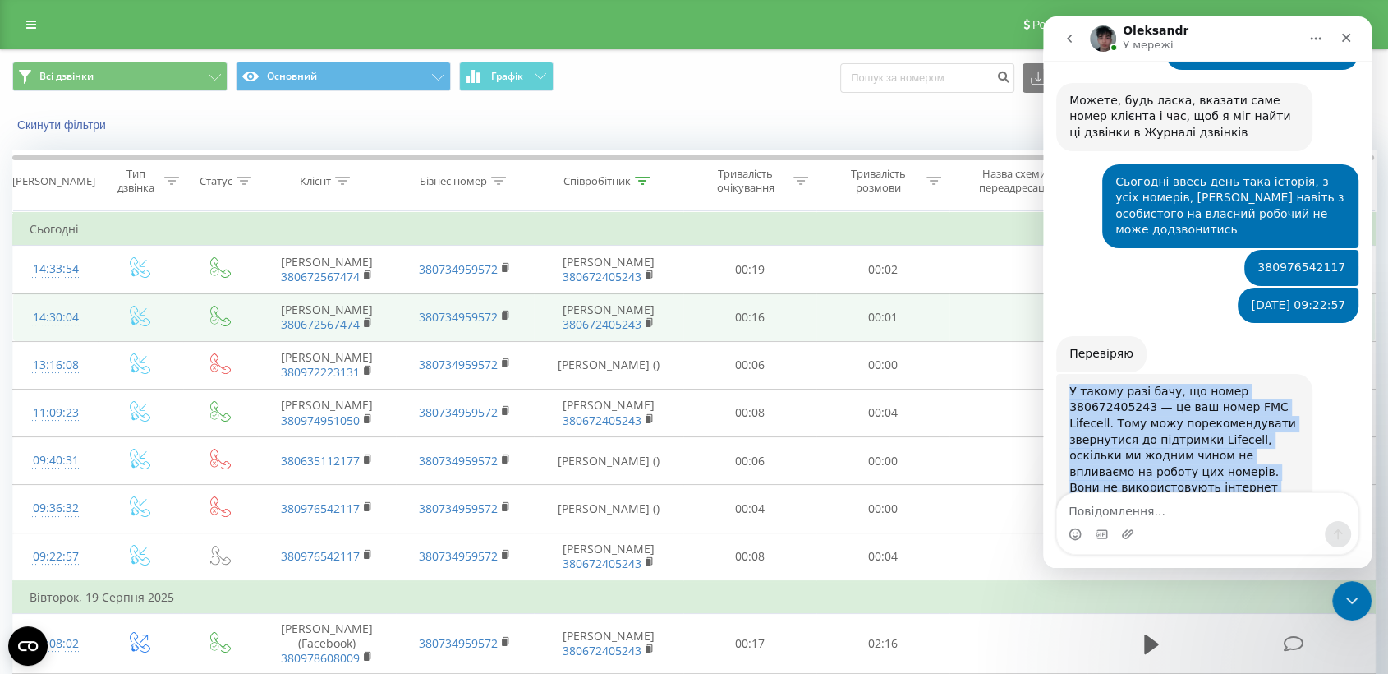
drag, startPoint x: 1137, startPoint y: 443, endPoint x: 1055, endPoint y: 297, distance: 167.7
click at [1199, 473] on div "У такому разі бачу, що номер 380672405243 — це ваш номер FMC Lifecell. Тому мож…" at bounding box center [1208, 474] width 302 height 200
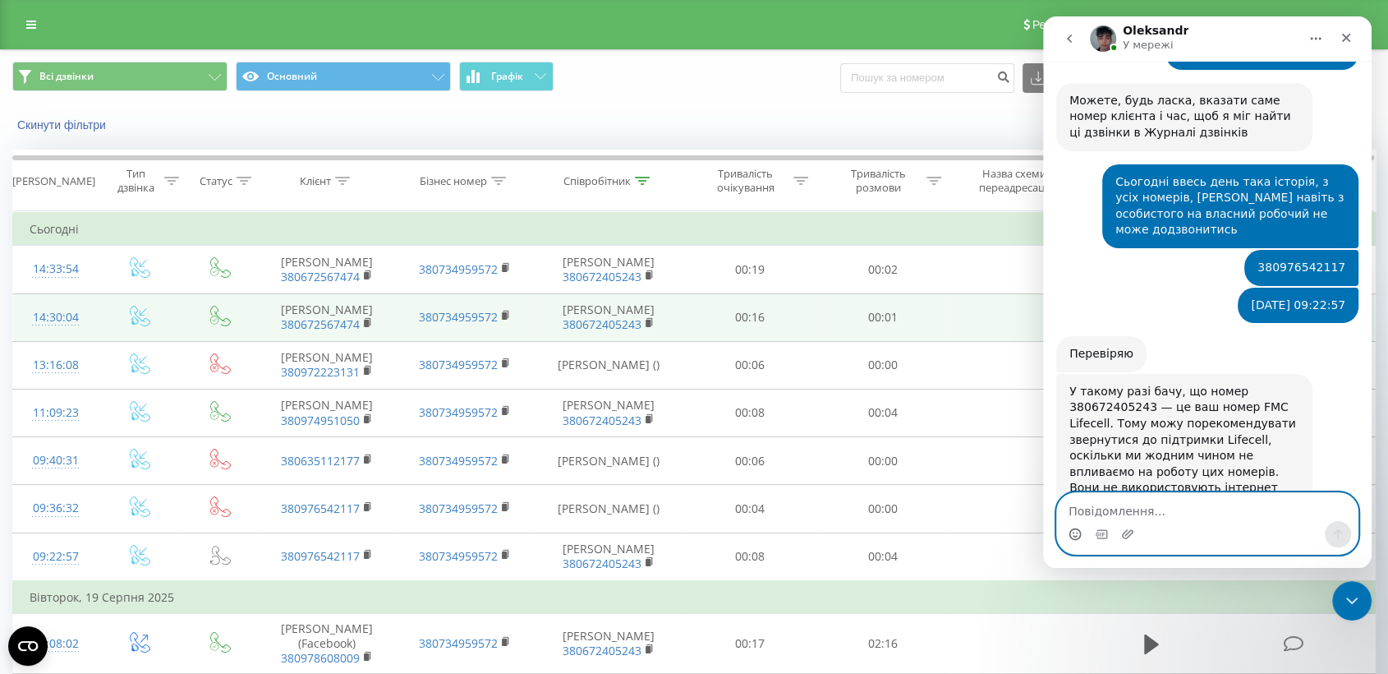
click at [1070, 538] on icon "Вибір емодзі" at bounding box center [1075, 533] width 13 height 13
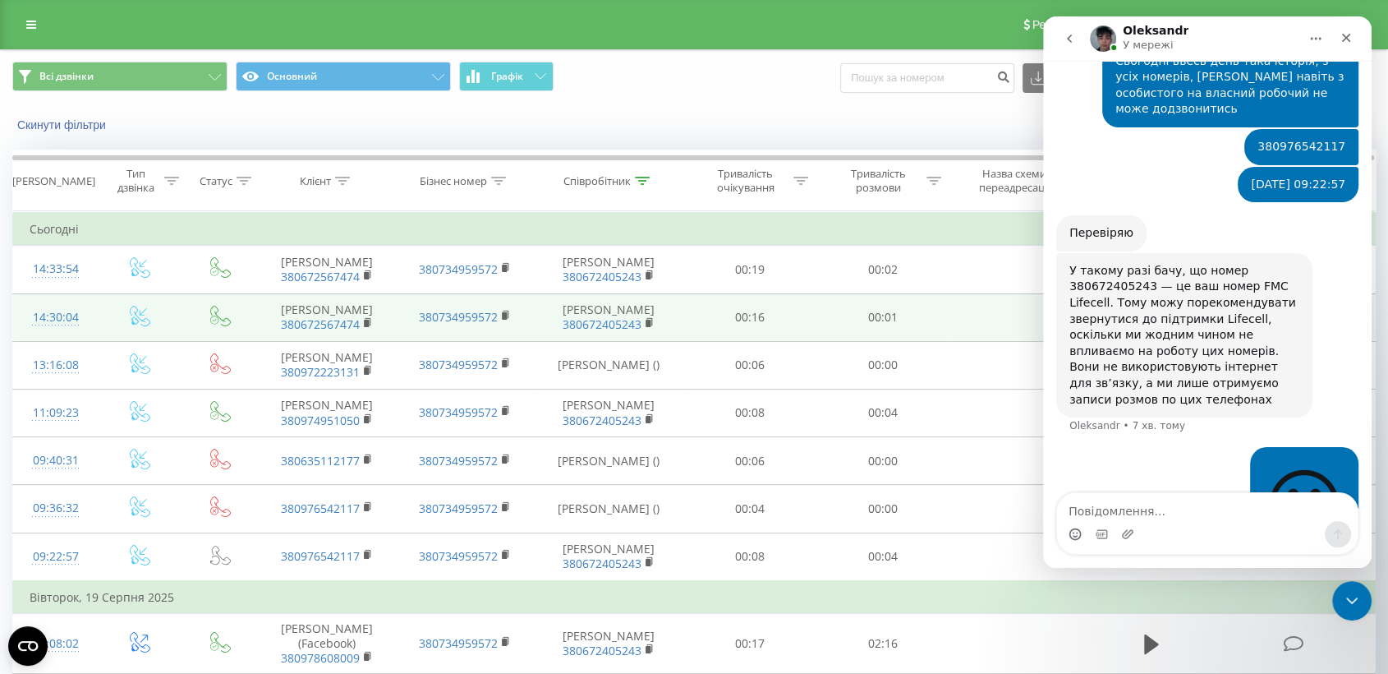
click at [1101, 41] on img "Месенджер Intercom" at bounding box center [1103, 38] width 26 height 26
click at [1348, 37] on icon "Закрити" at bounding box center [1346, 37] width 13 height 13
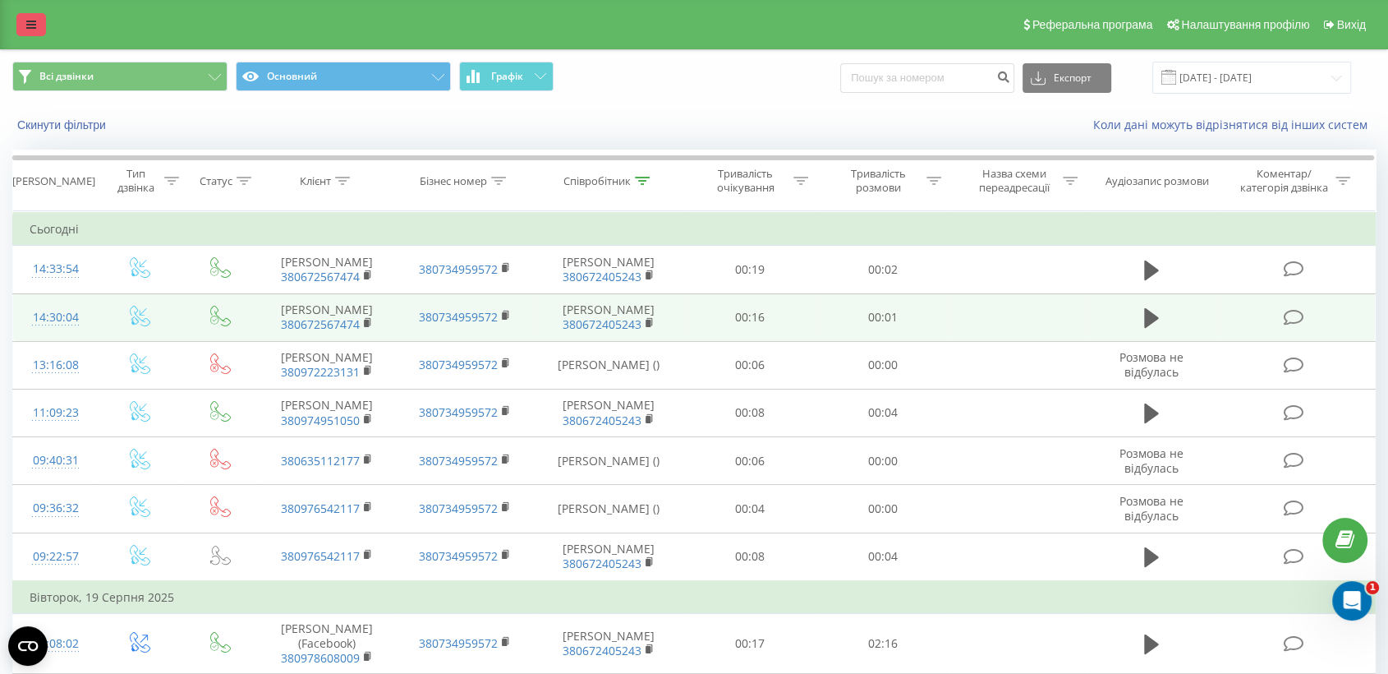
click at [33, 25] on icon at bounding box center [31, 25] width 10 height 12
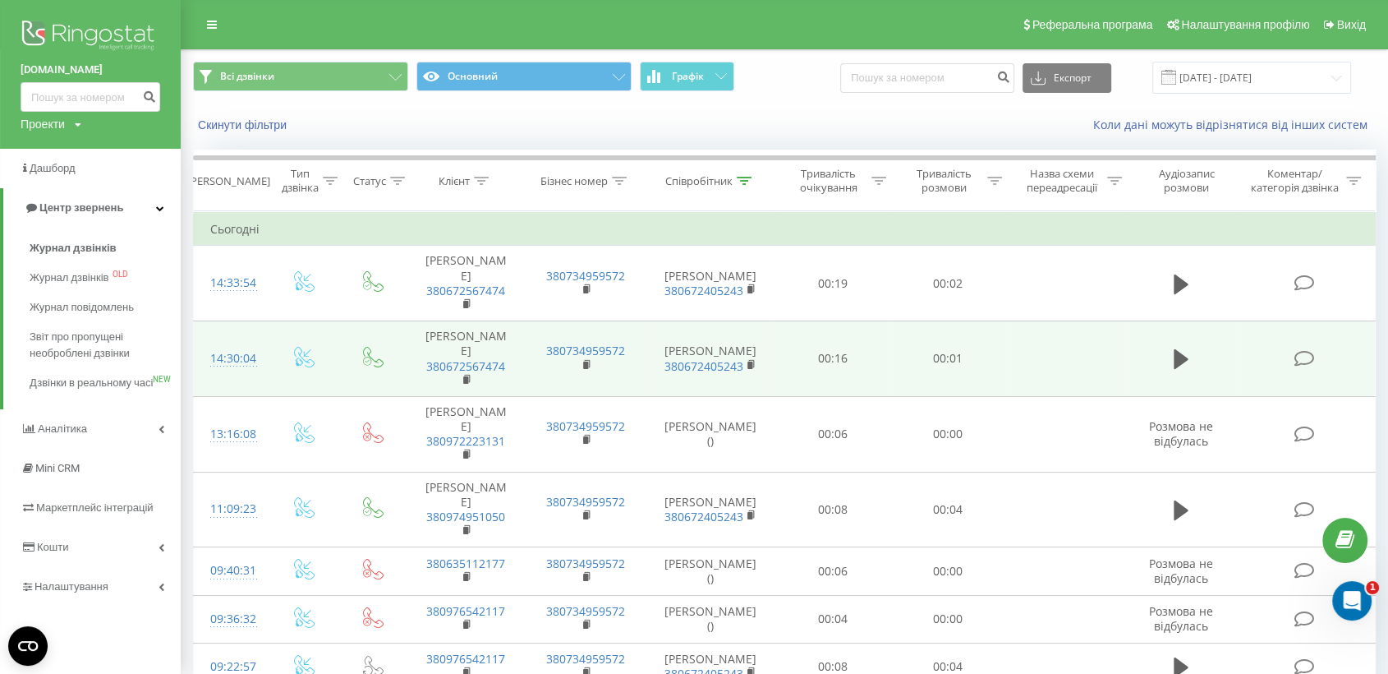
click at [787, 117] on div "Коли дані можуть відрізнятися вiд інших систем" at bounding box center [1011, 125] width 754 height 16
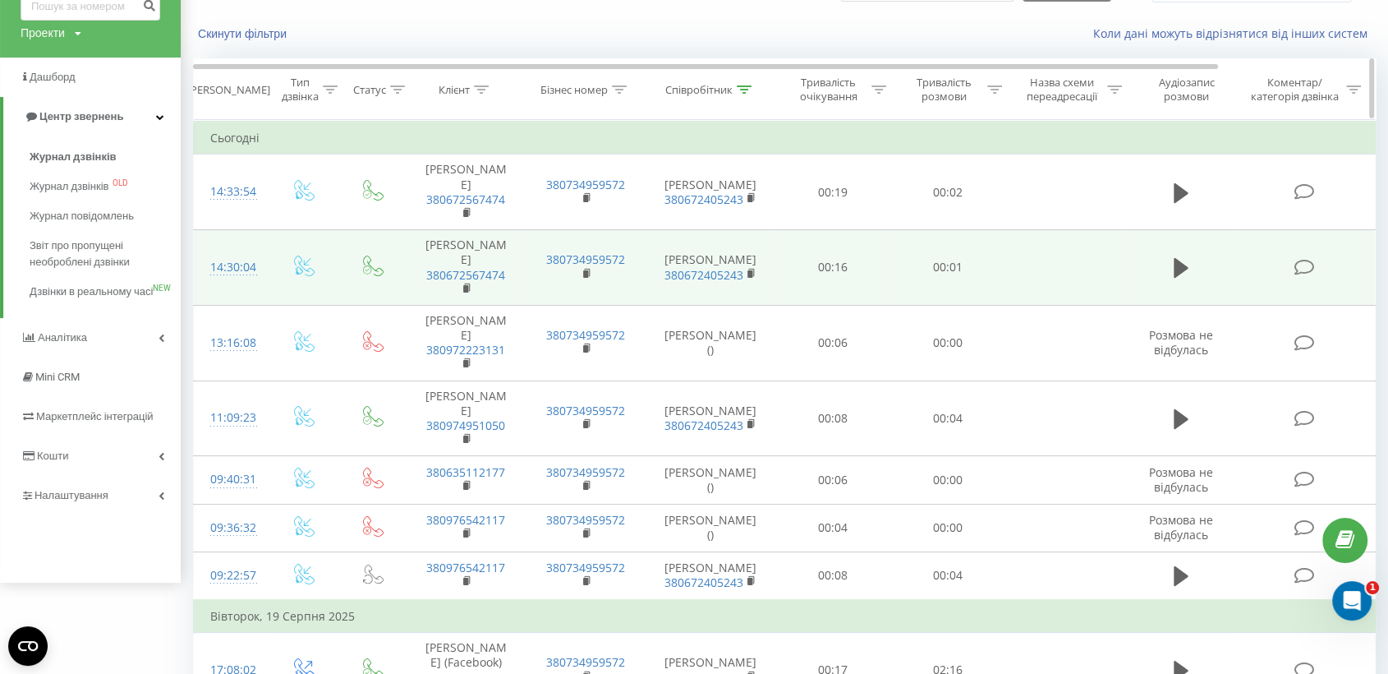
scroll to position [182, 0]
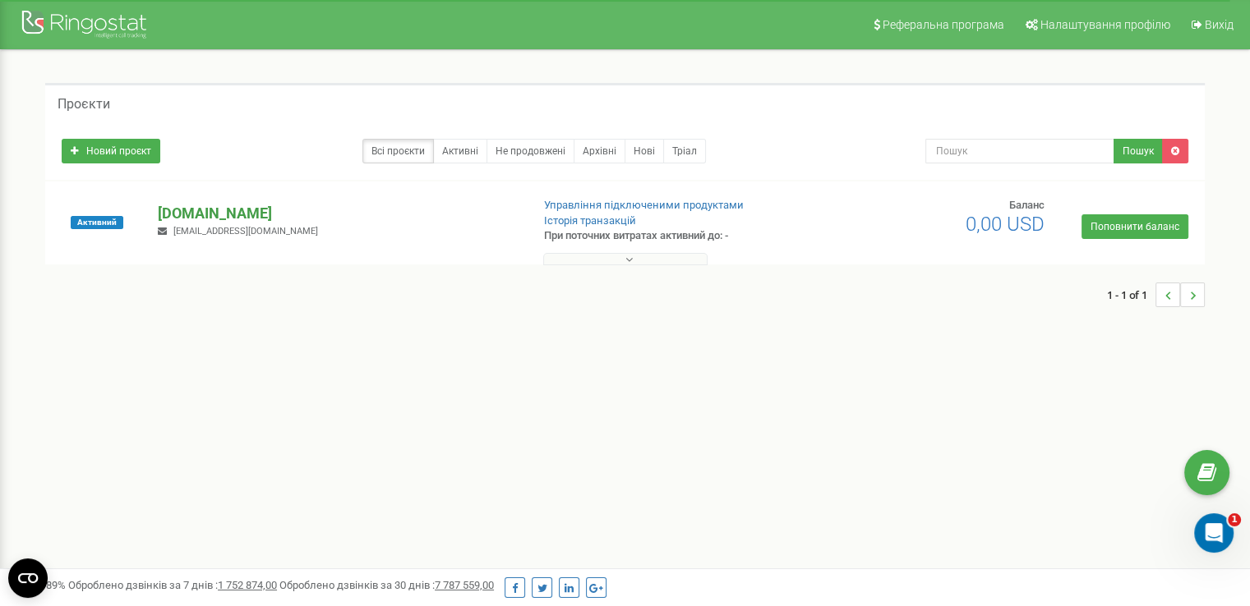
click at [218, 213] on p "[DOMAIN_NAME]" at bounding box center [337, 213] width 359 height 21
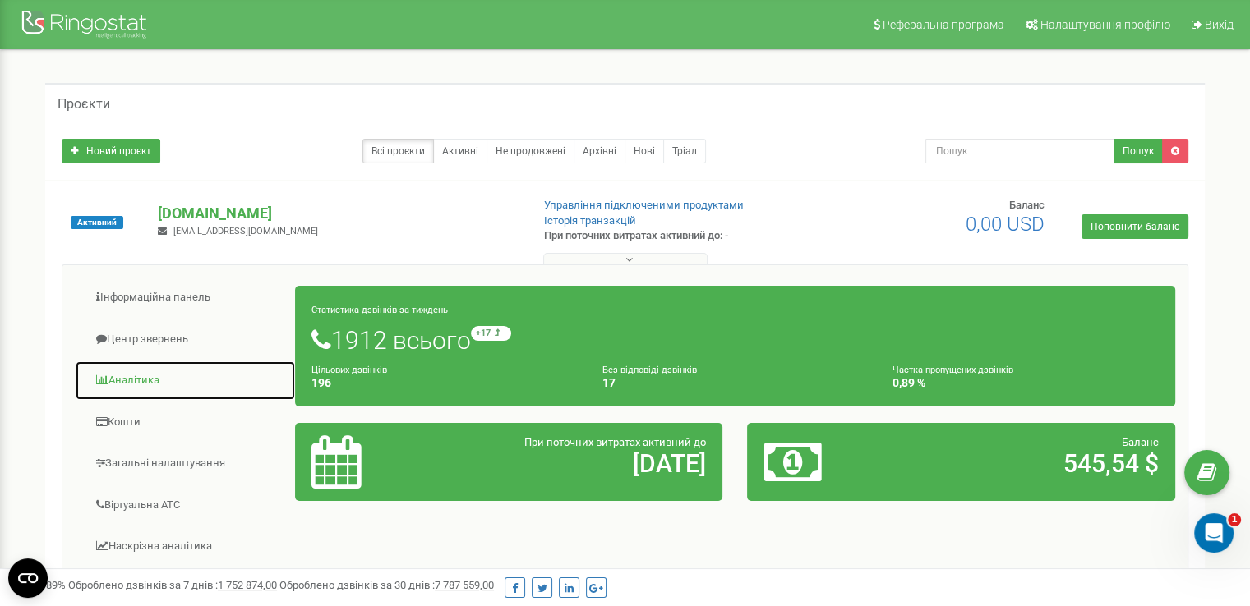
click at [135, 384] on link "Аналiтика" at bounding box center [185, 381] width 221 height 40
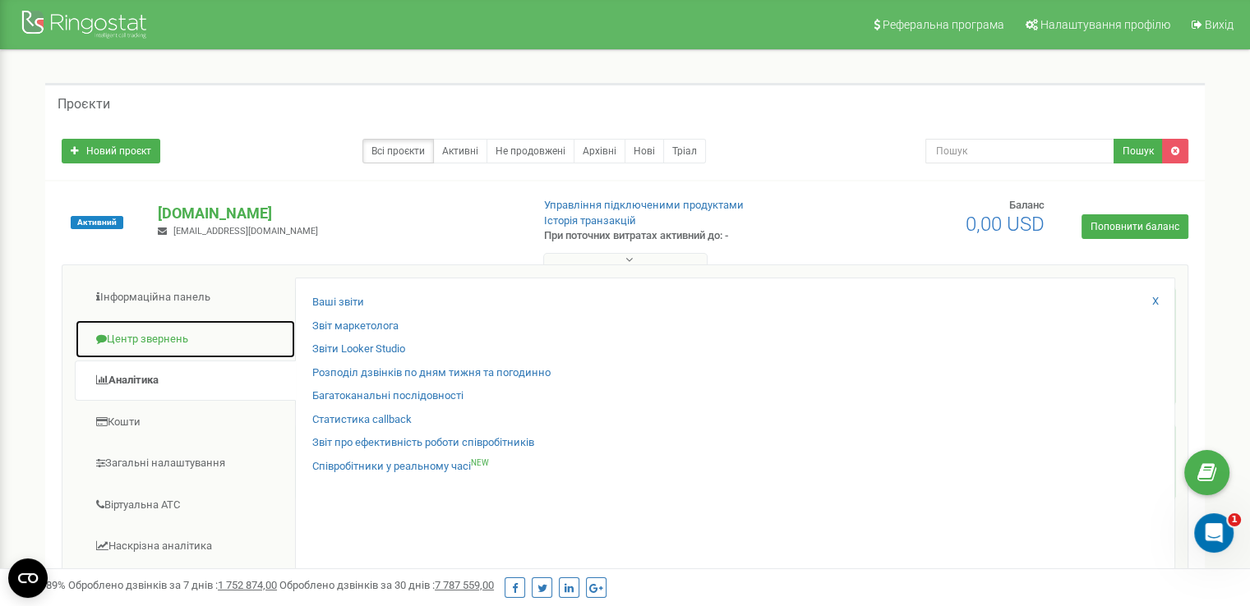
click at [164, 329] on link "Центр звернень" at bounding box center [185, 340] width 221 height 40
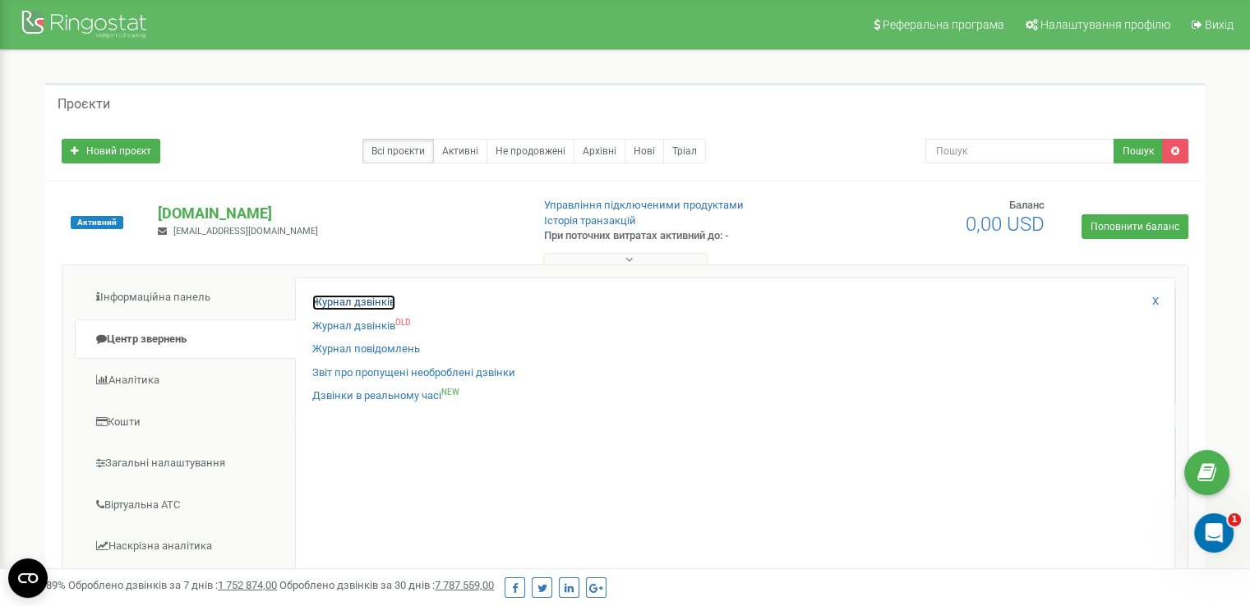
click at [373, 303] on link "Журнал дзвінків" at bounding box center [353, 303] width 83 height 16
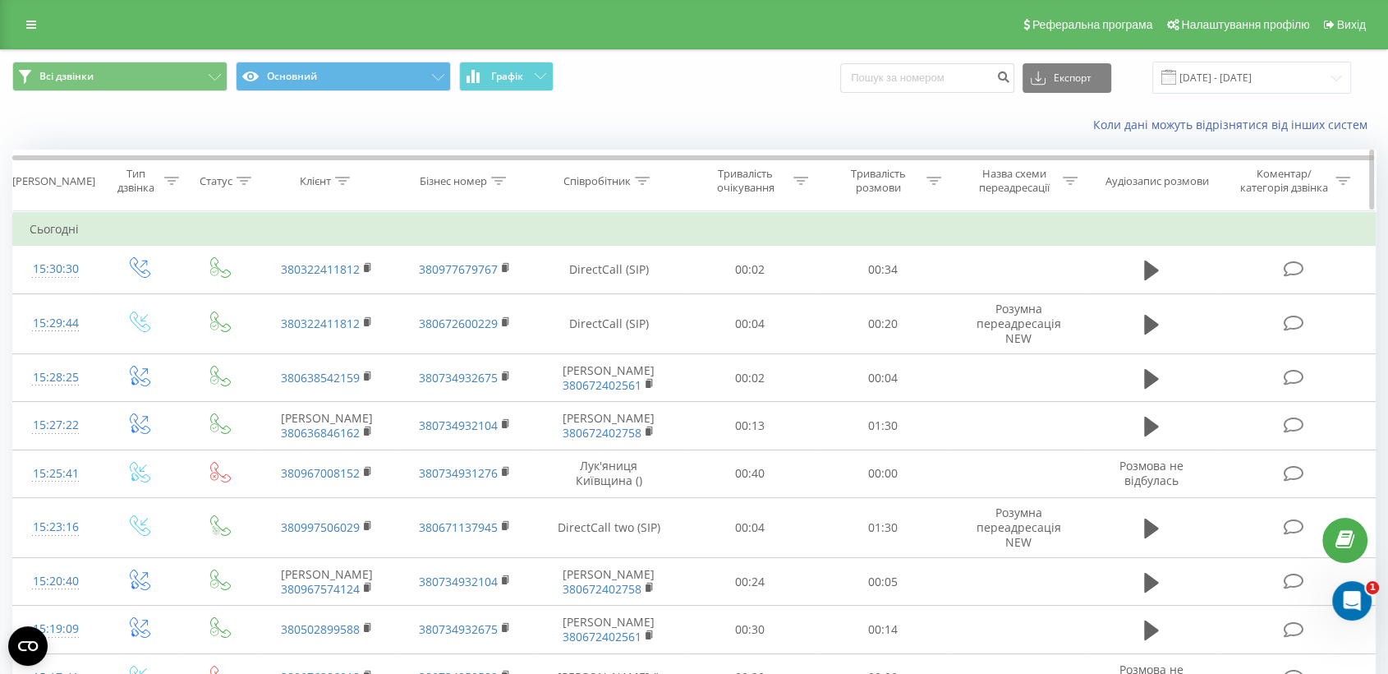
click at [635, 179] on icon at bounding box center [642, 181] width 15 height 8
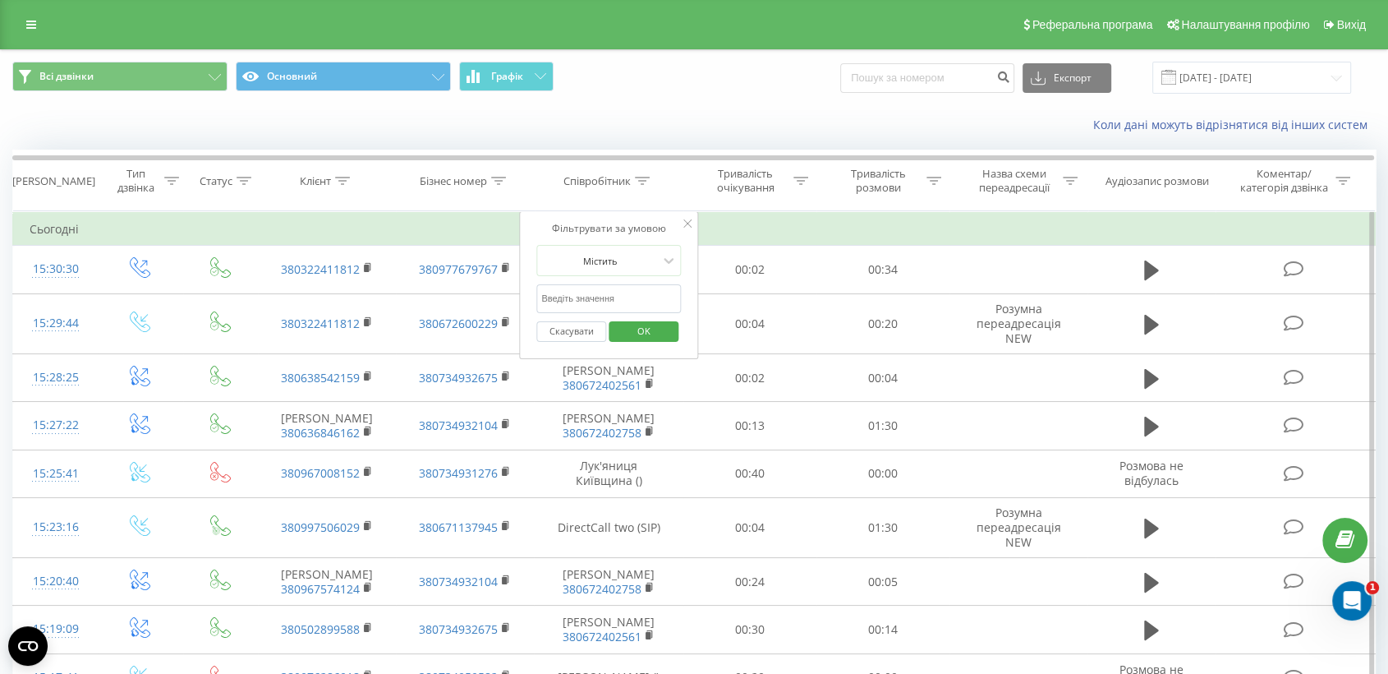
click at [578, 297] on input "text" at bounding box center [608, 298] width 145 height 29
click at [647, 323] on span "OK" at bounding box center [644, 330] width 46 height 25
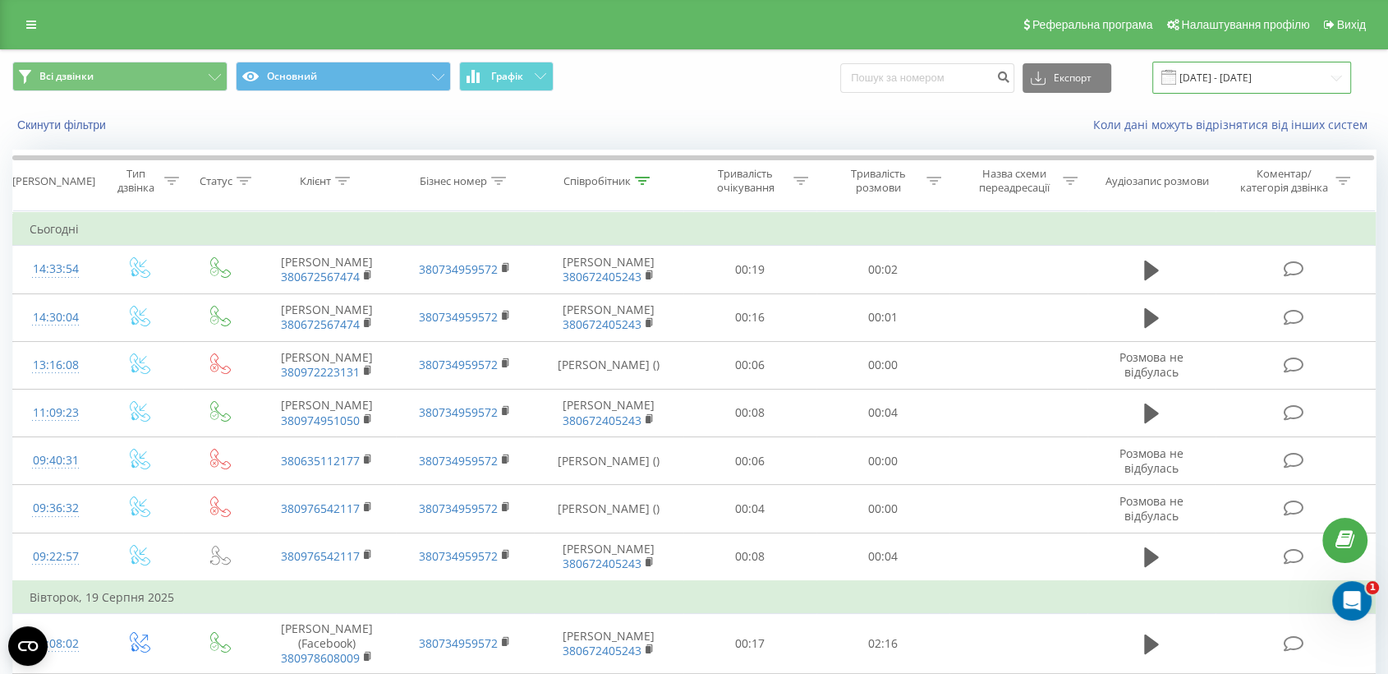
click at [1250, 82] on input "[DATE] - [DATE]" at bounding box center [1252, 78] width 199 height 32
click at [734, 76] on div "Всі дзвінки Основний Графік Експорт .csv .xls .xlsx [DATE] - [DATE]" at bounding box center [694, 78] width 1364 height 32
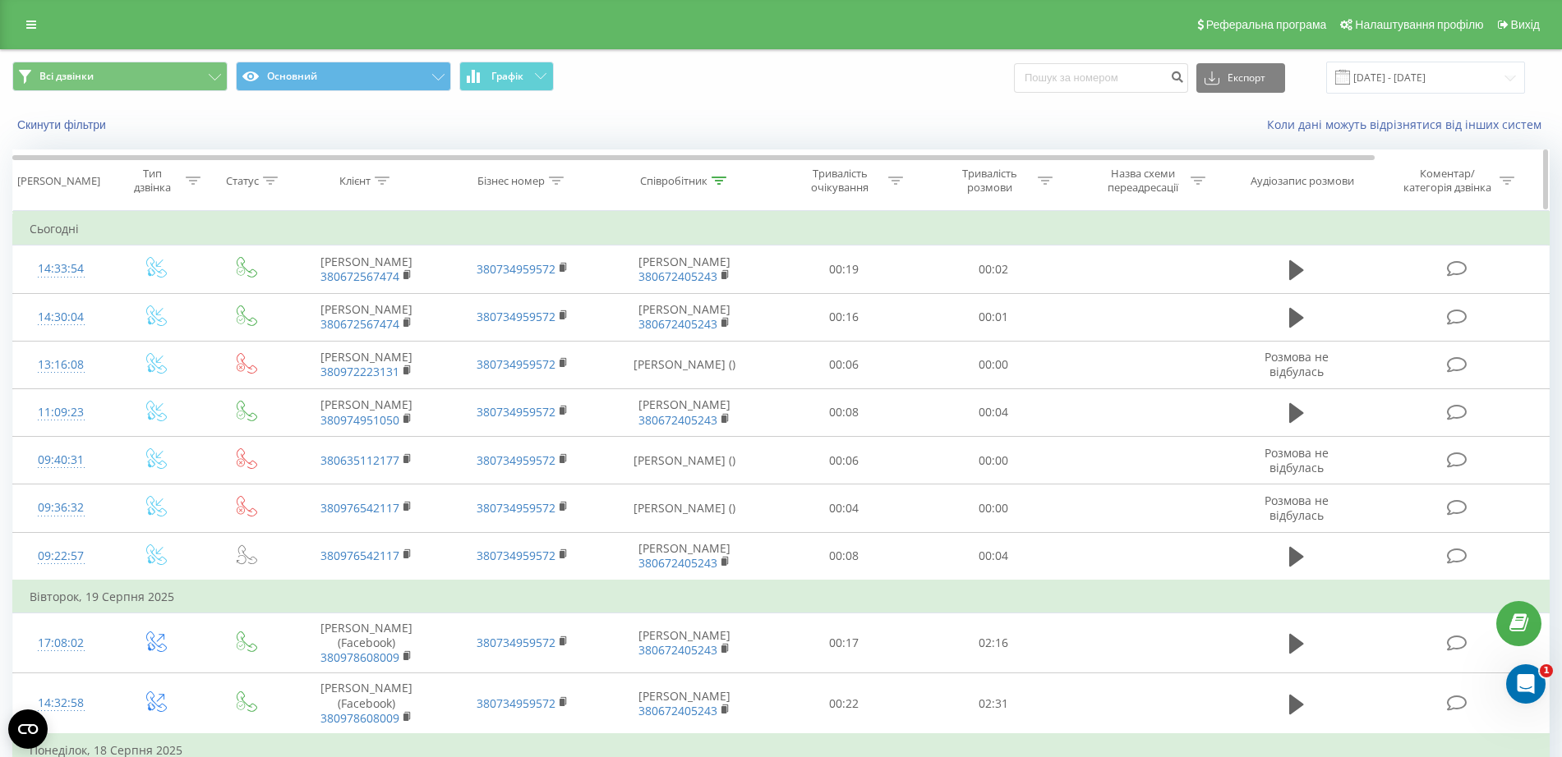
click at [717, 174] on div at bounding box center [718, 181] width 15 height 14
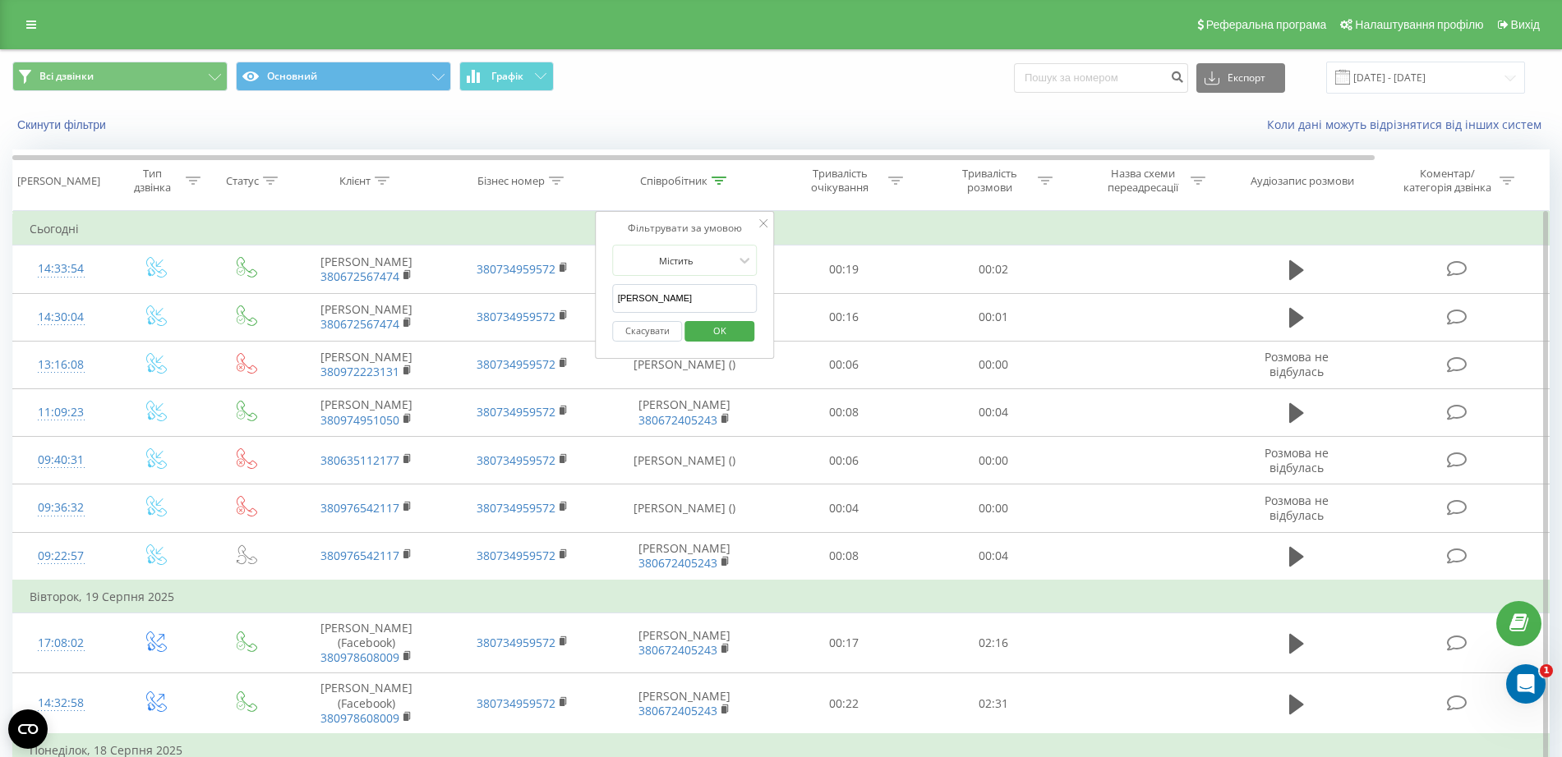
click at [714, 323] on span "OK" at bounding box center [720, 330] width 46 height 25
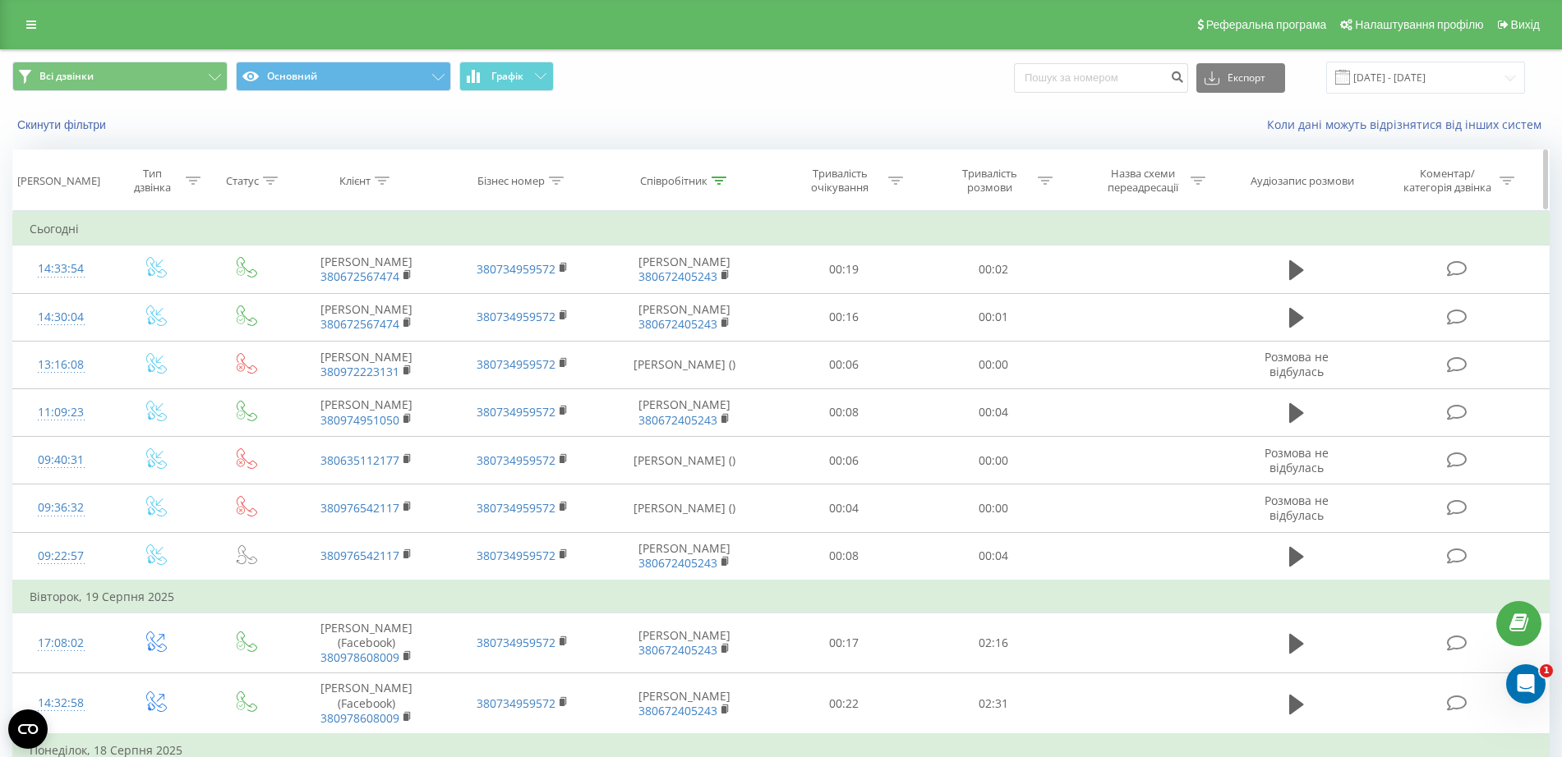
click at [728, 189] on th "Співробітник" at bounding box center [685, 180] width 168 height 61
click at [707, 171] on th "Співробітник" at bounding box center [685, 180] width 168 height 61
click at [721, 172] on th "Співробітник" at bounding box center [685, 180] width 168 height 61
click at [717, 187] on div at bounding box center [718, 181] width 15 height 14
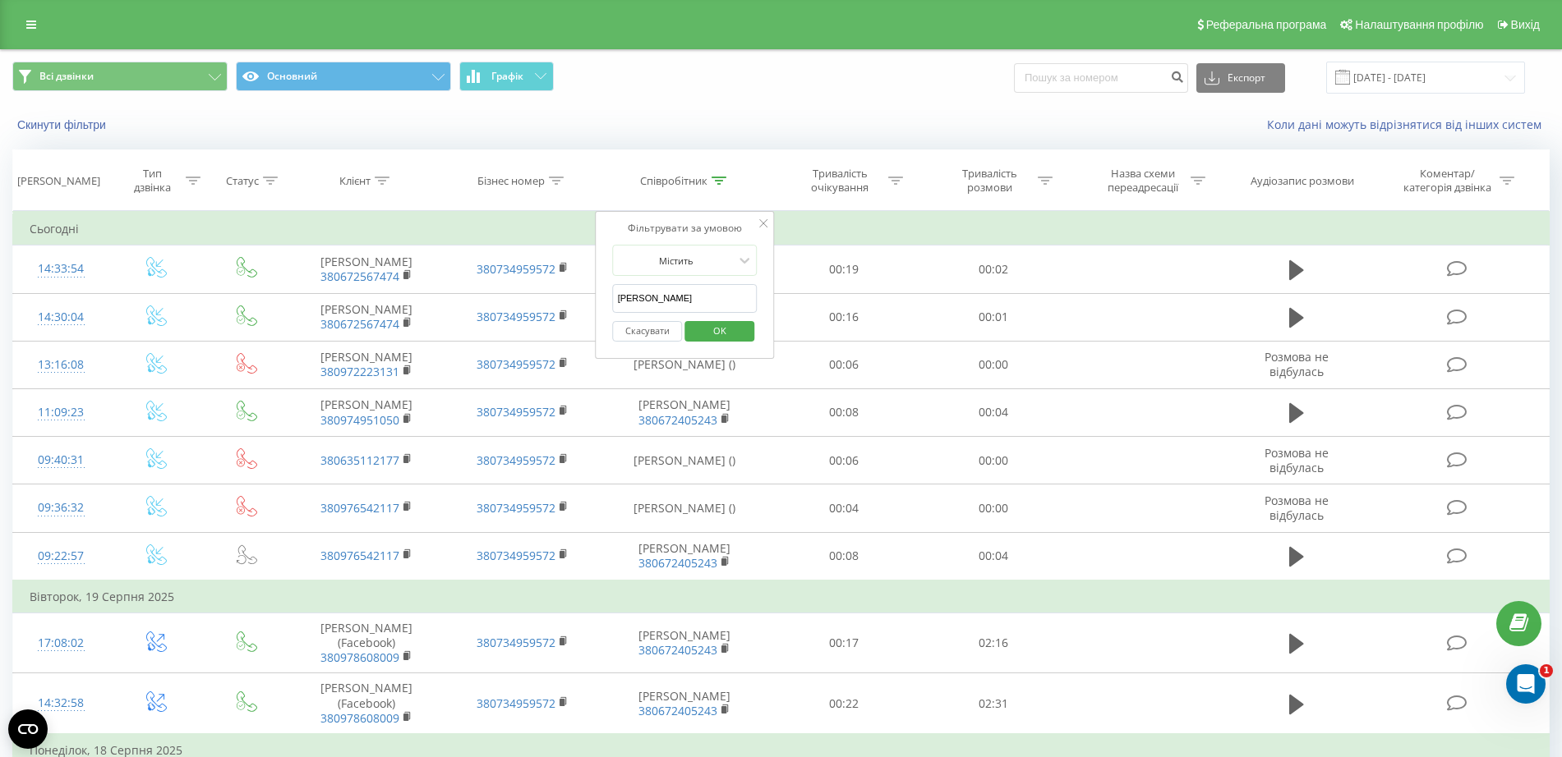
click at [688, 306] on input "[PERSON_NAME]" at bounding box center [685, 298] width 145 height 29
type input "д"
click at [716, 330] on span "OK" at bounding box center [720, 330] width 46 height 25
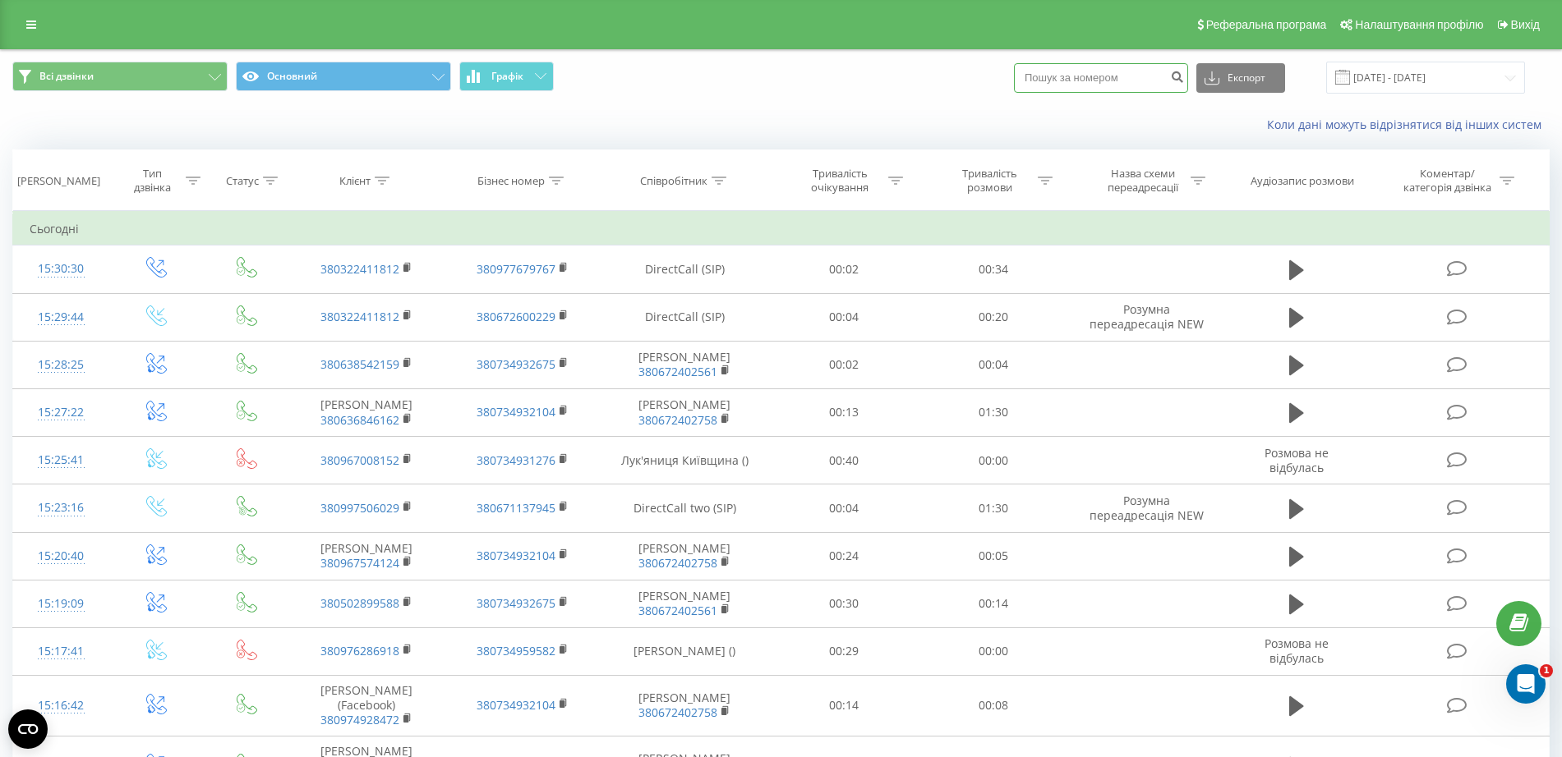
click at [1129, 76] on input at bounding box center [1101, 78] width 174 height 30
paste input "380953694811"
type input "380953694811"
click at [1256, 92] on button "Експорт" at bounding box center [1240, 78] width 89 height 30
click at [1110, 65] on input "380953694811" at bounding box center [1101, 78] width 174 height 30
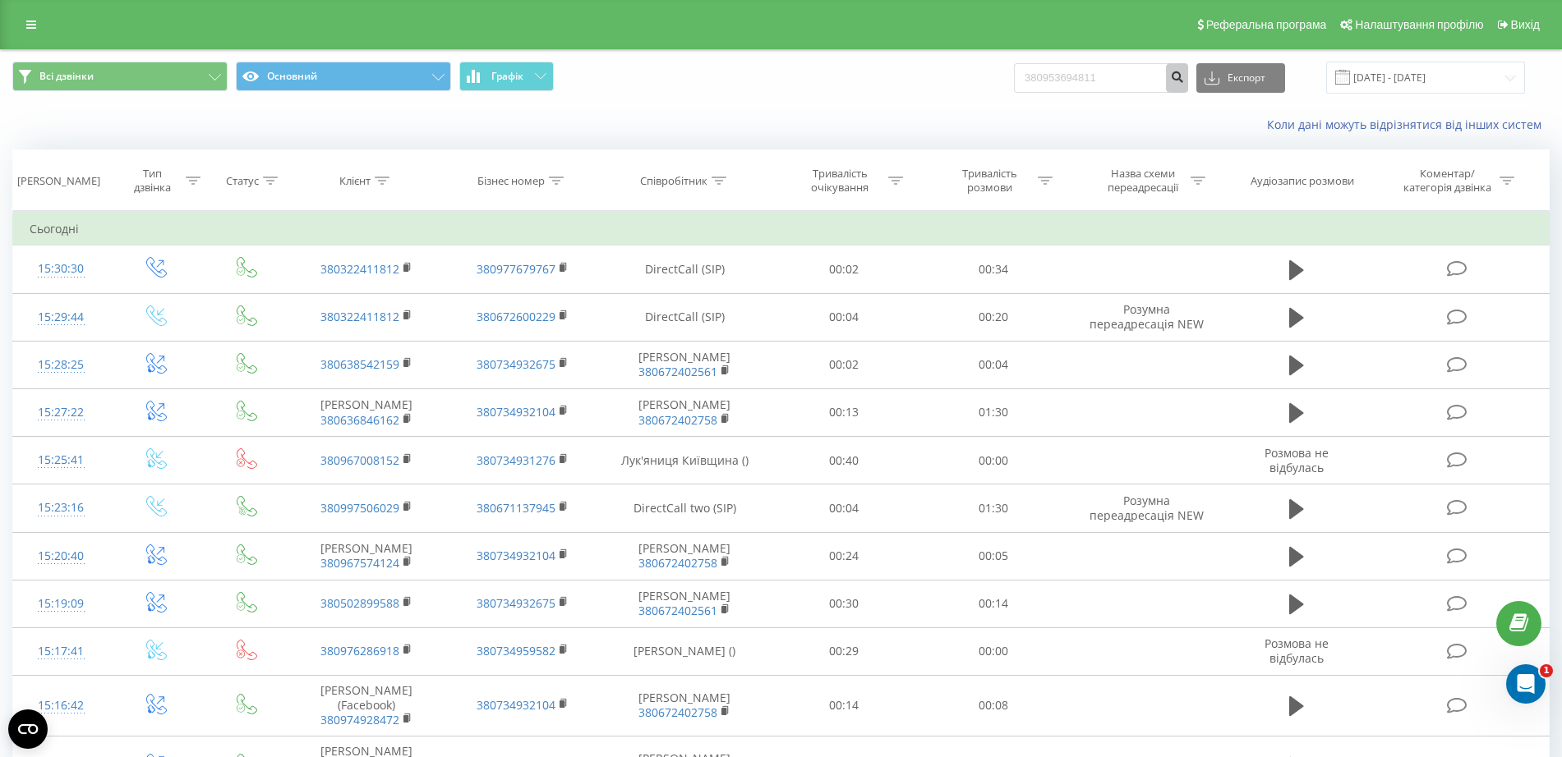
click at [1184, 76] on icon "submit" at bounding box center [1177, 75] width 14 height 10
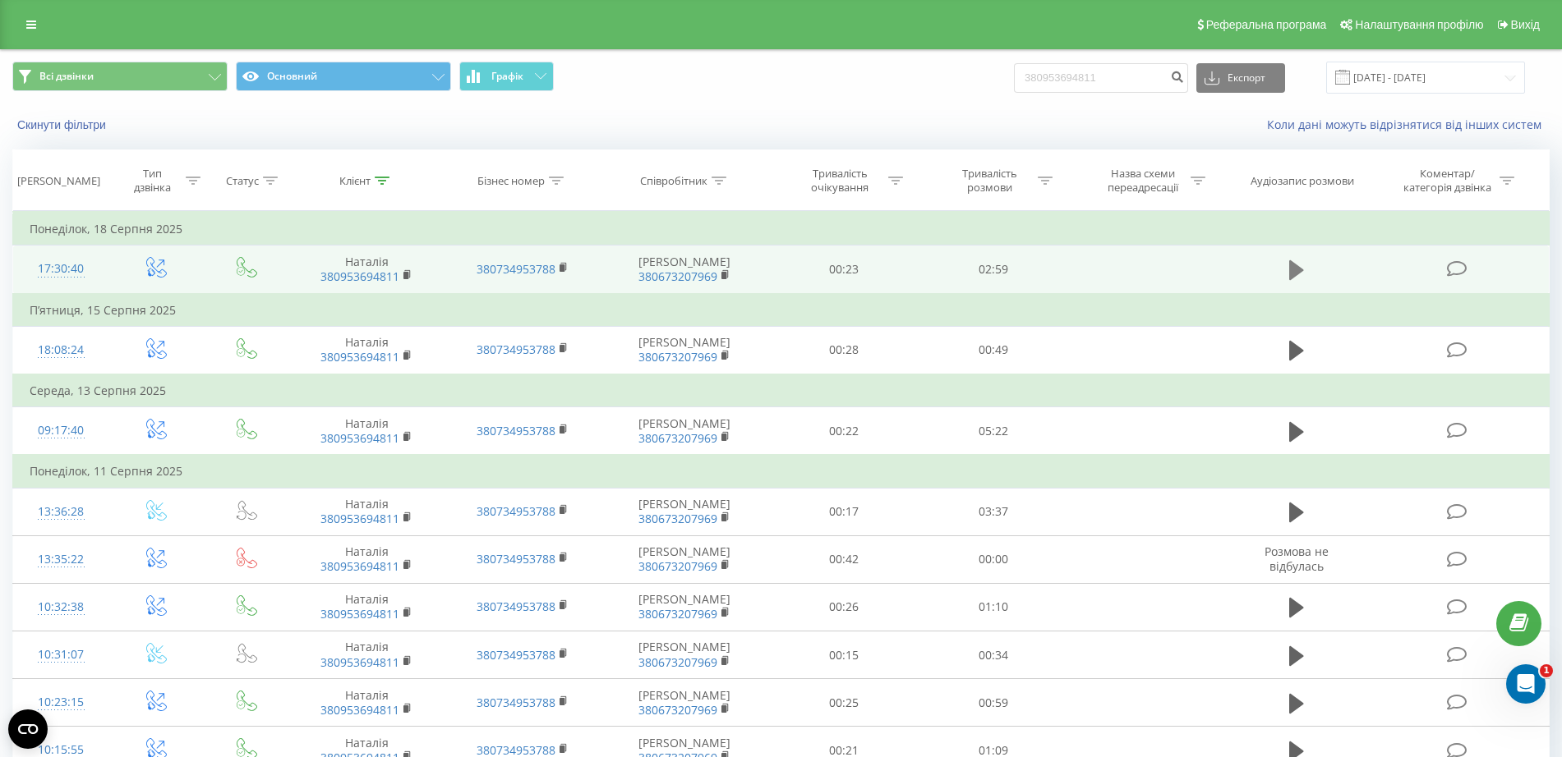
click at [1290, 277] on icon at bounding box center [1296, 270] width 15 height 20
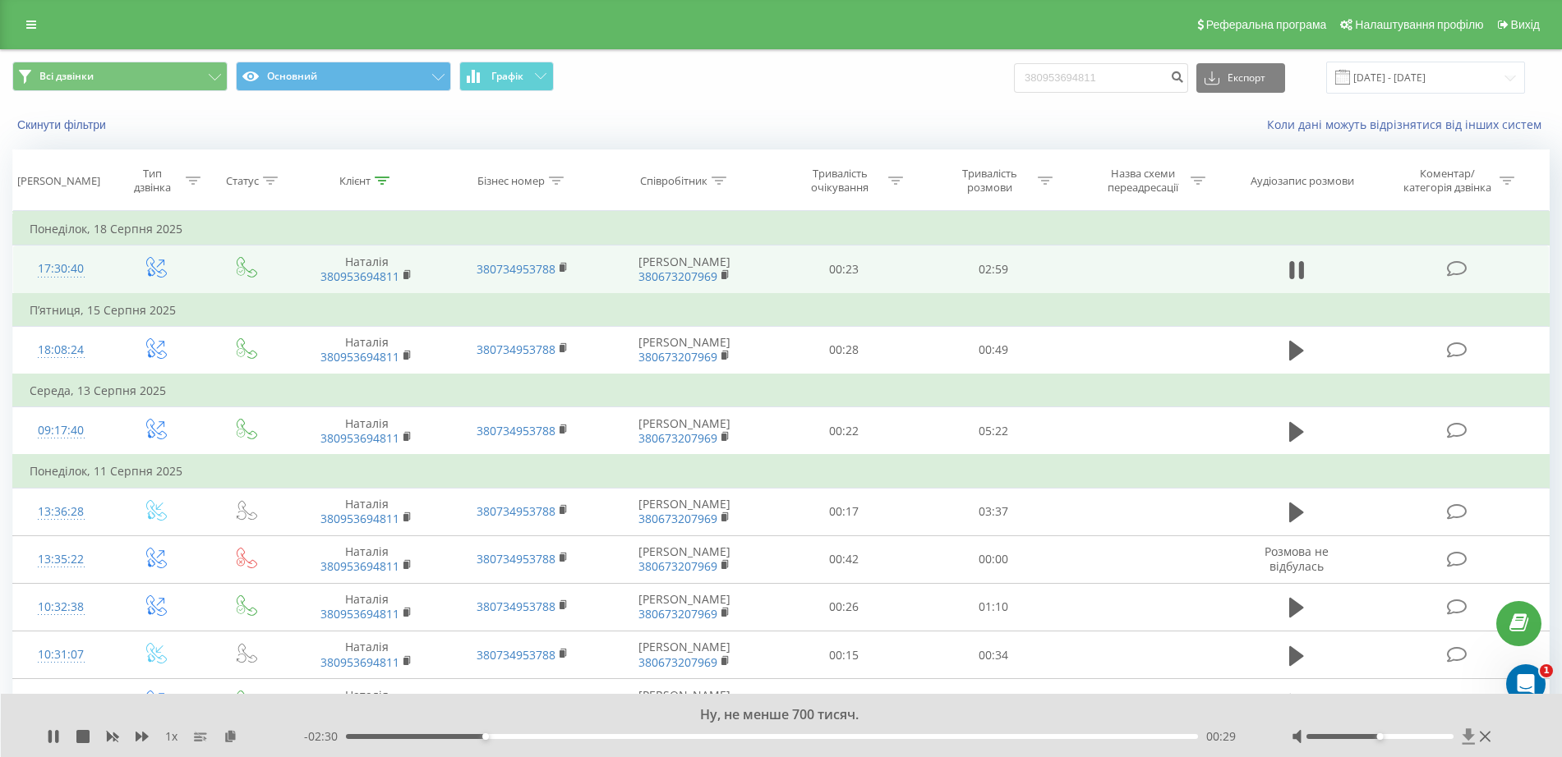
click at [1469, 739] on icon at bounding box center [1468, 737] width 12 height 16
click at [146, 736] on icon at bounding box center [142, 737] width 13 height 10
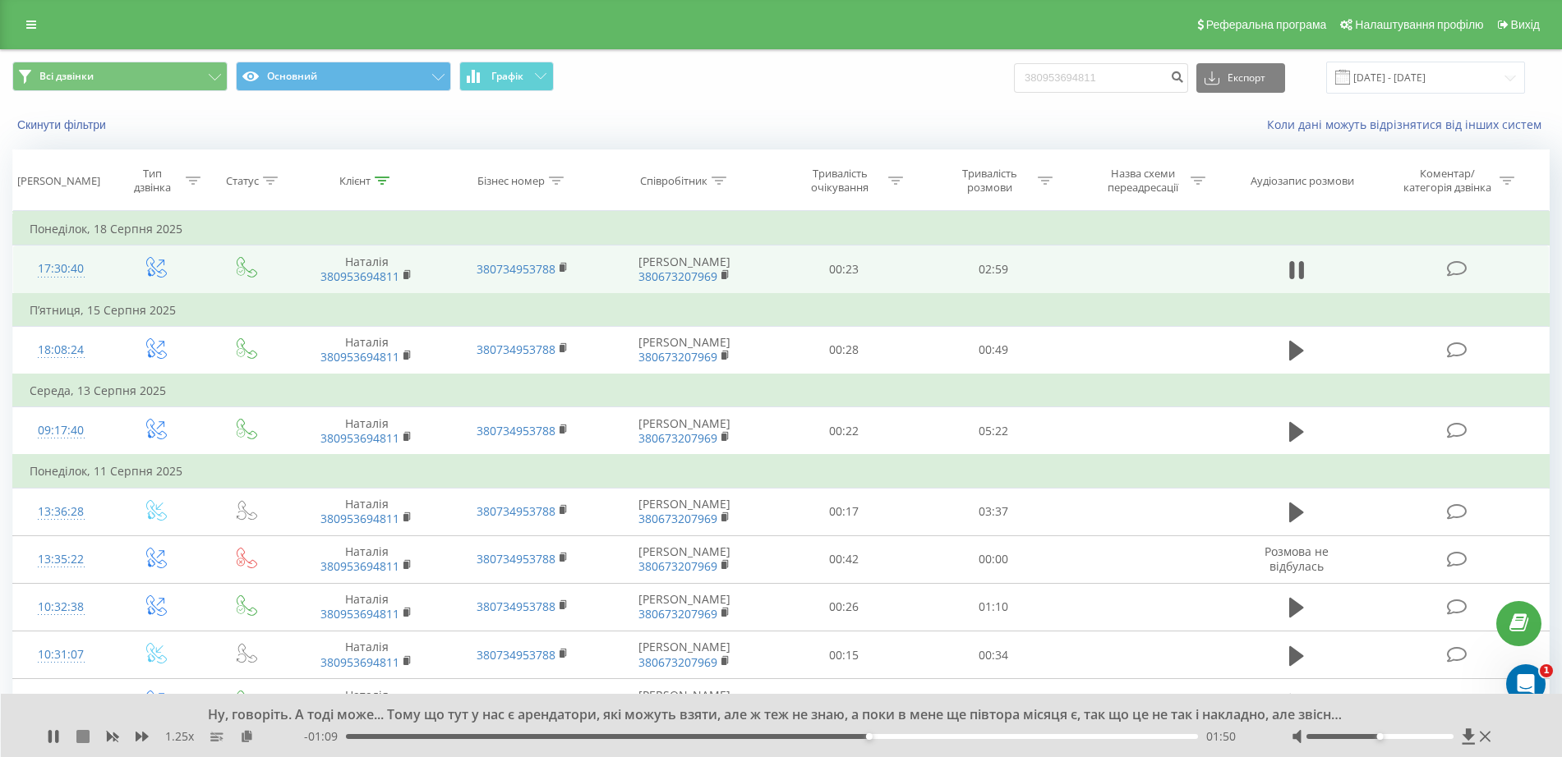
click at [80, 732] on icon at bounding box center [82, 736] width 13 height 13
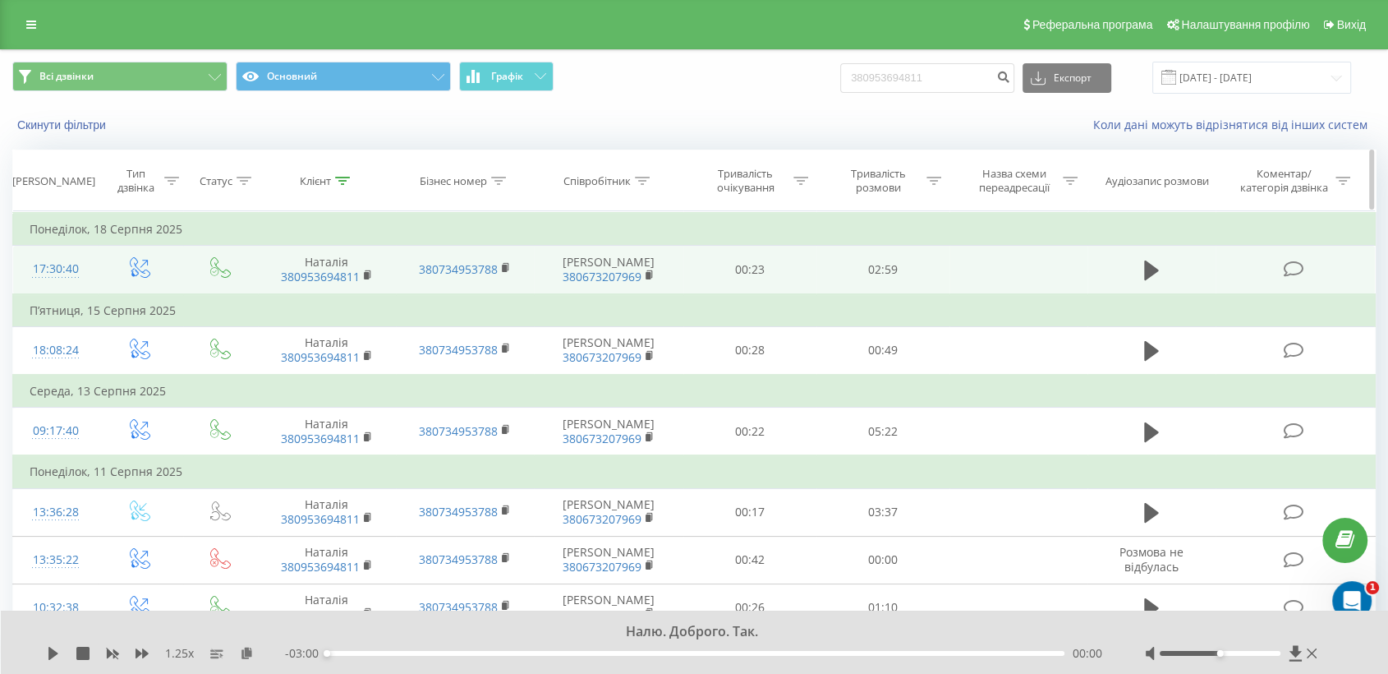
click at [647, 177] on icon at bounding box center [642, 181] width 15 height 8
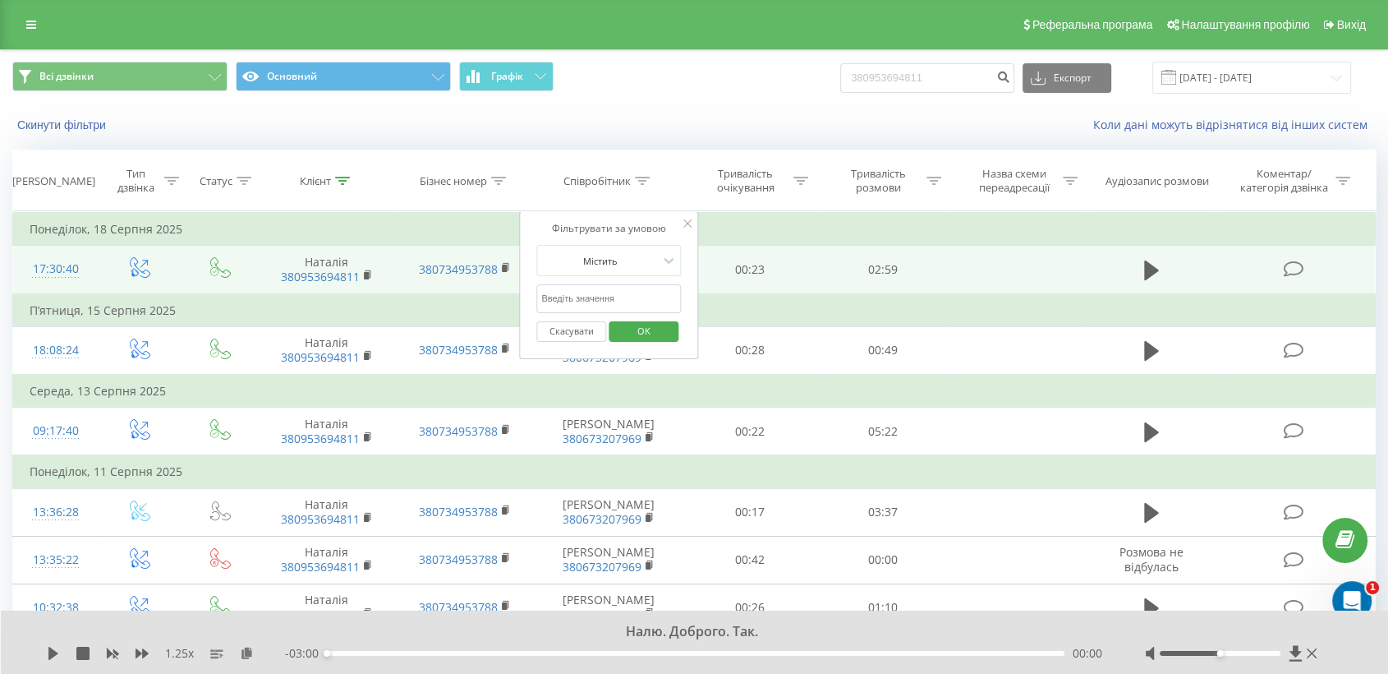
click at [598, 297] on input "text" at bounding box center [608, 298] width 145 height 29
type input "[PERSON_NAME]"
click at [661, 331] on span "OK" at bounding box center [644, 330] width 46 height 25
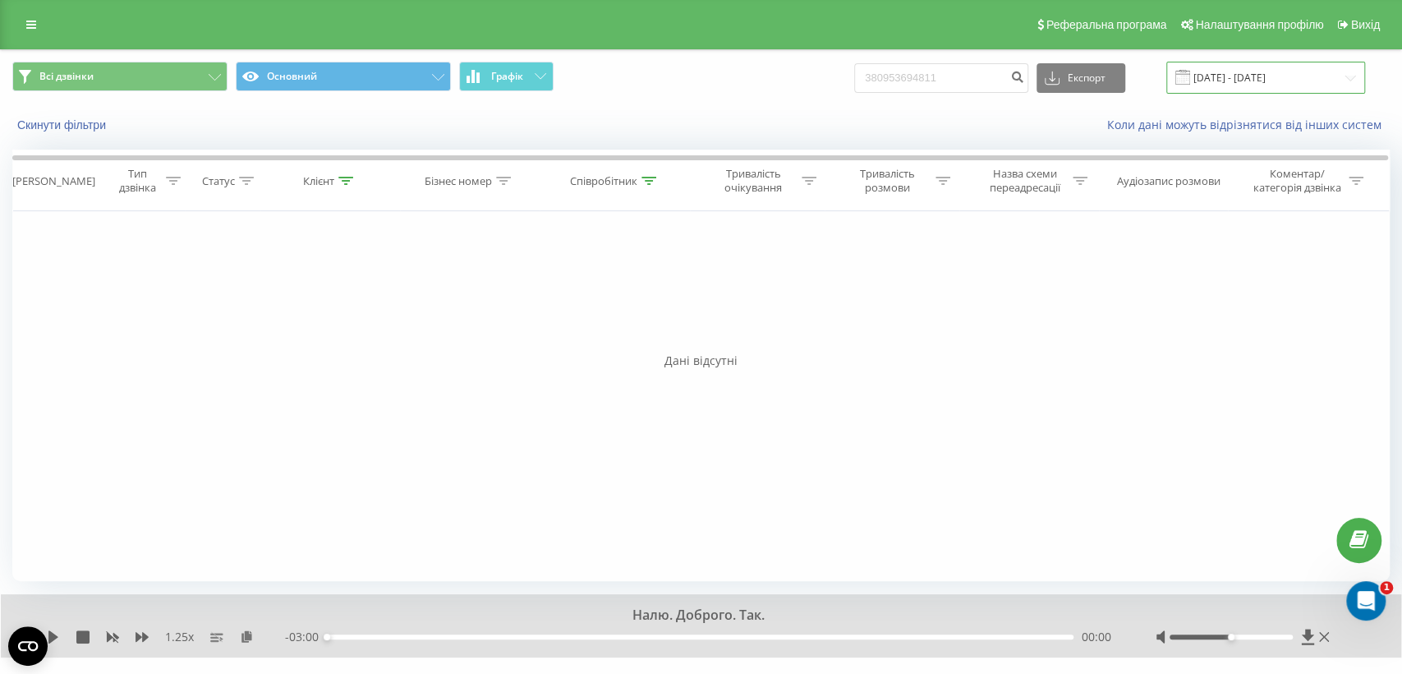
click at [1255, 73] on input "21.05.2025 - 21.08.2025" at bounding box center [1266, 78] width 199 height 32
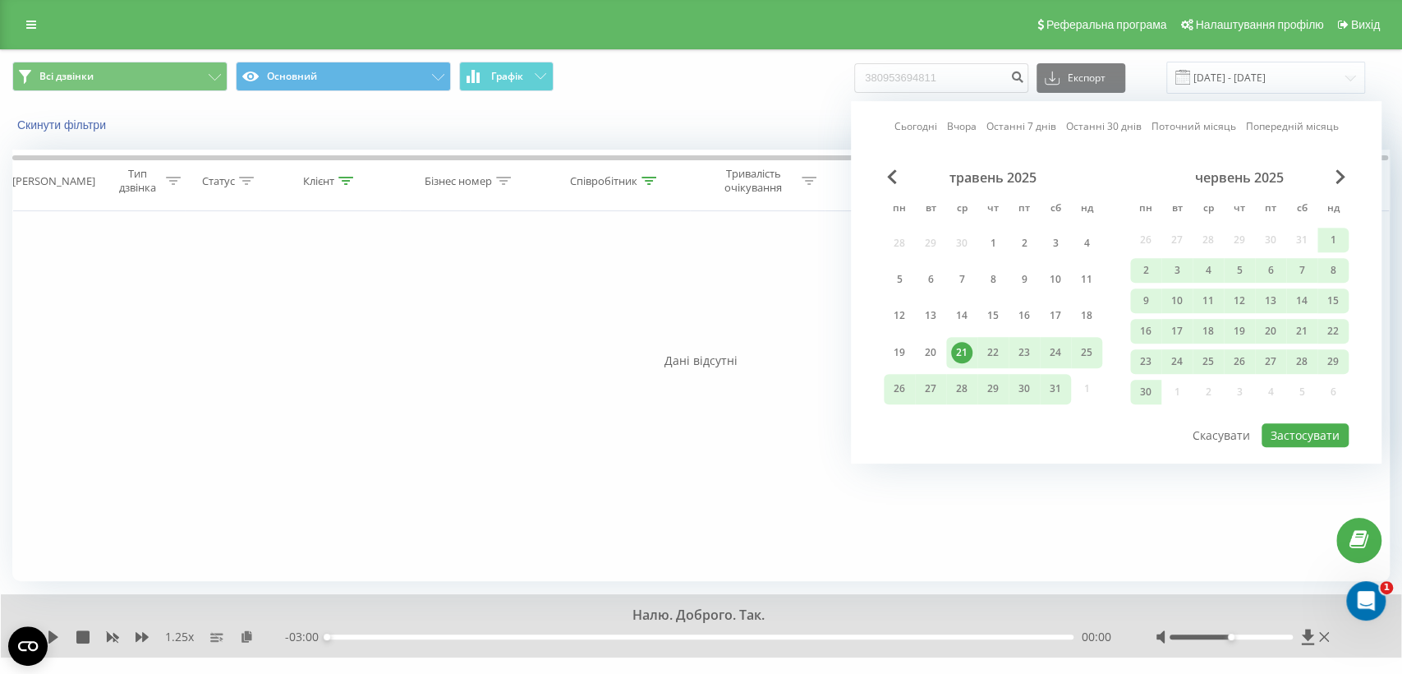
click at [1328, 177] on div "червень 2025" at bounding box center [1239, 177] width 219 height 16
click at [1341, 175] on span "Next Month" at bounding box center [1341, 176] width 10 height 15
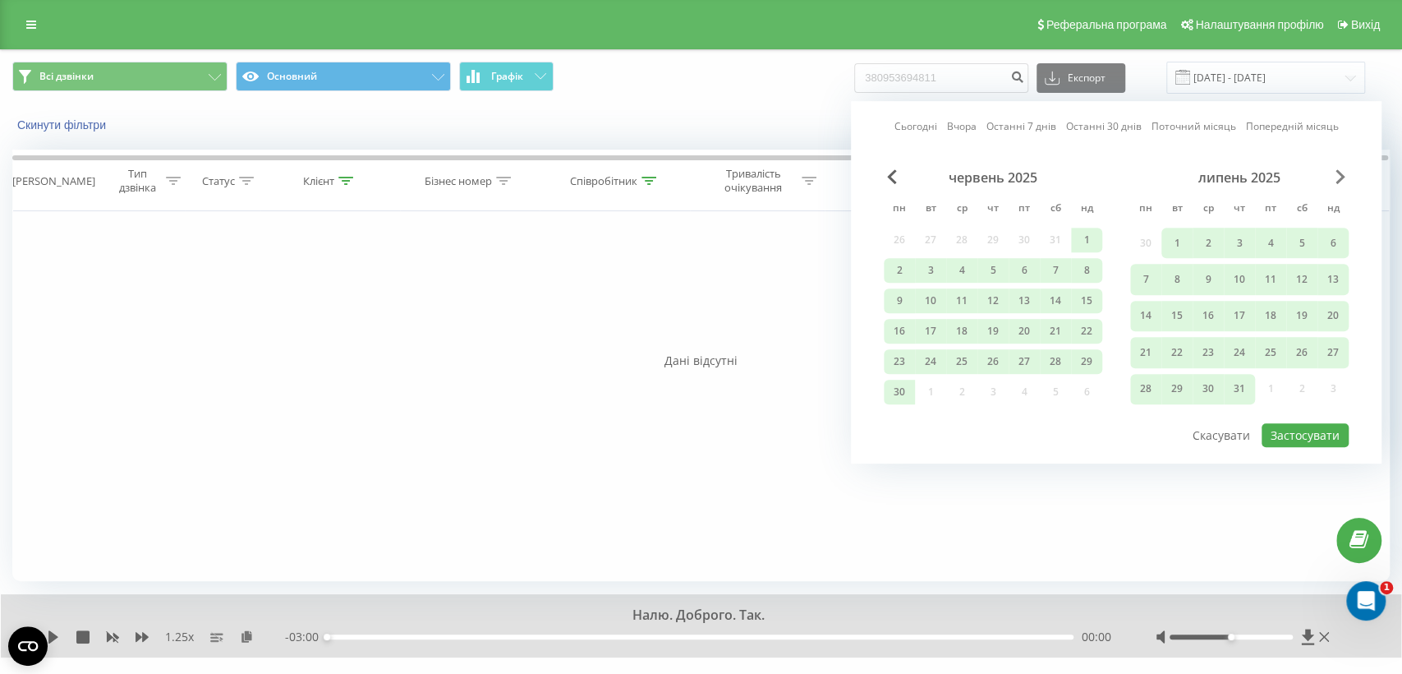
click at [1341, 175] on span "Next Month" at bounding box center [1341, 176] width 10 height 15
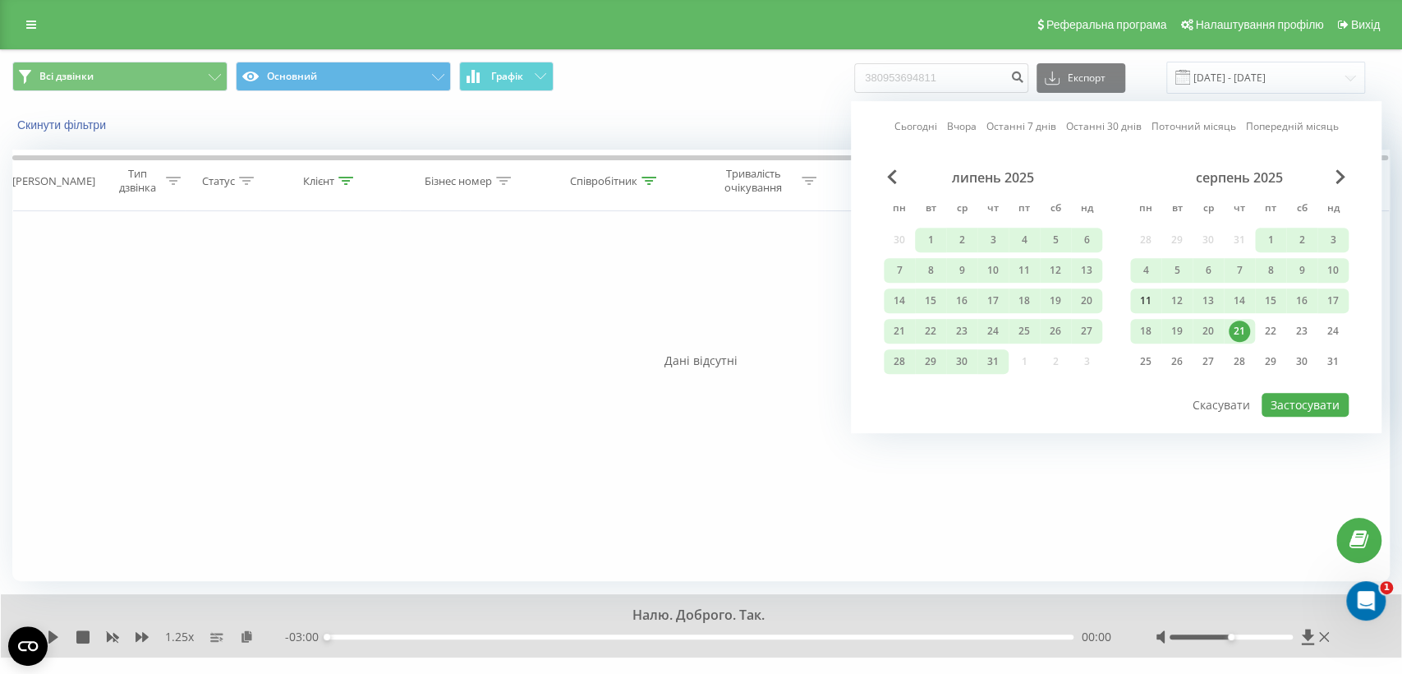
click at [1150, 297] on div "11" at bounding box center [1145, 300] width 21 height 21
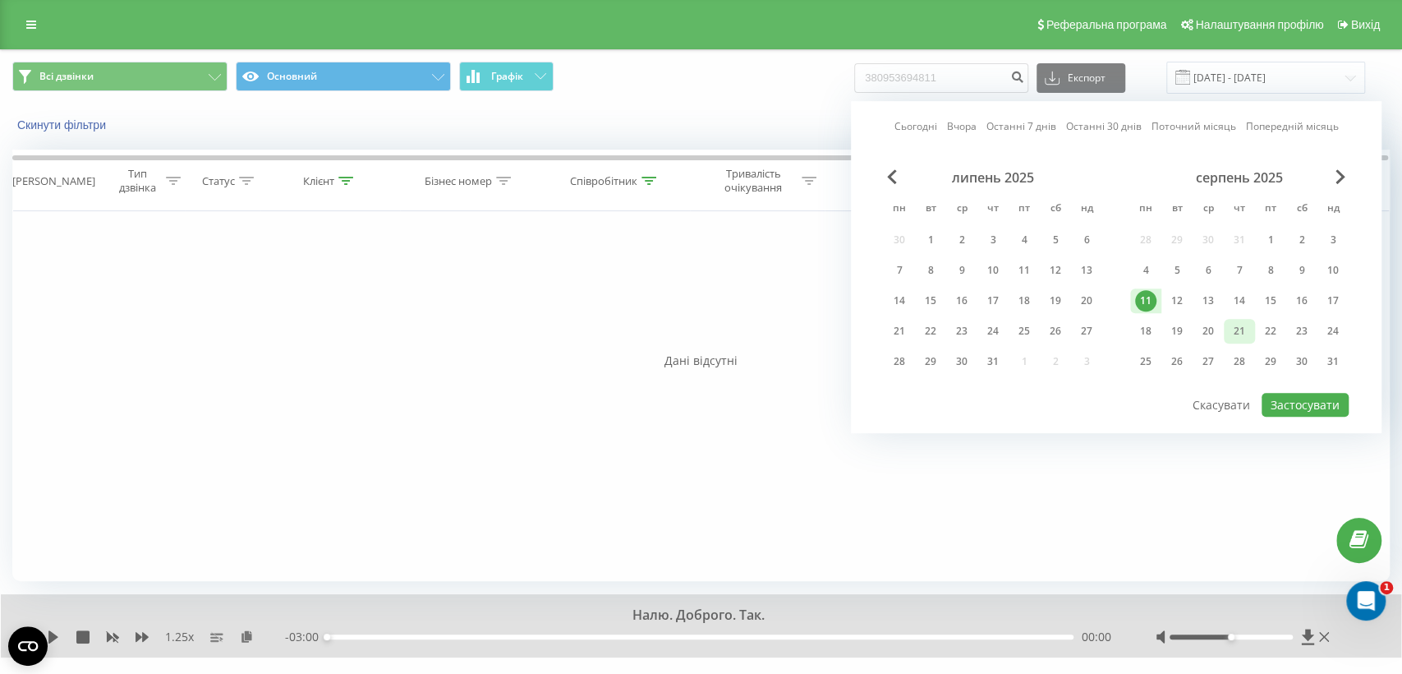
click at [1237, 329] on div "21" at bounding box center [1239, 330] width 21 height 21
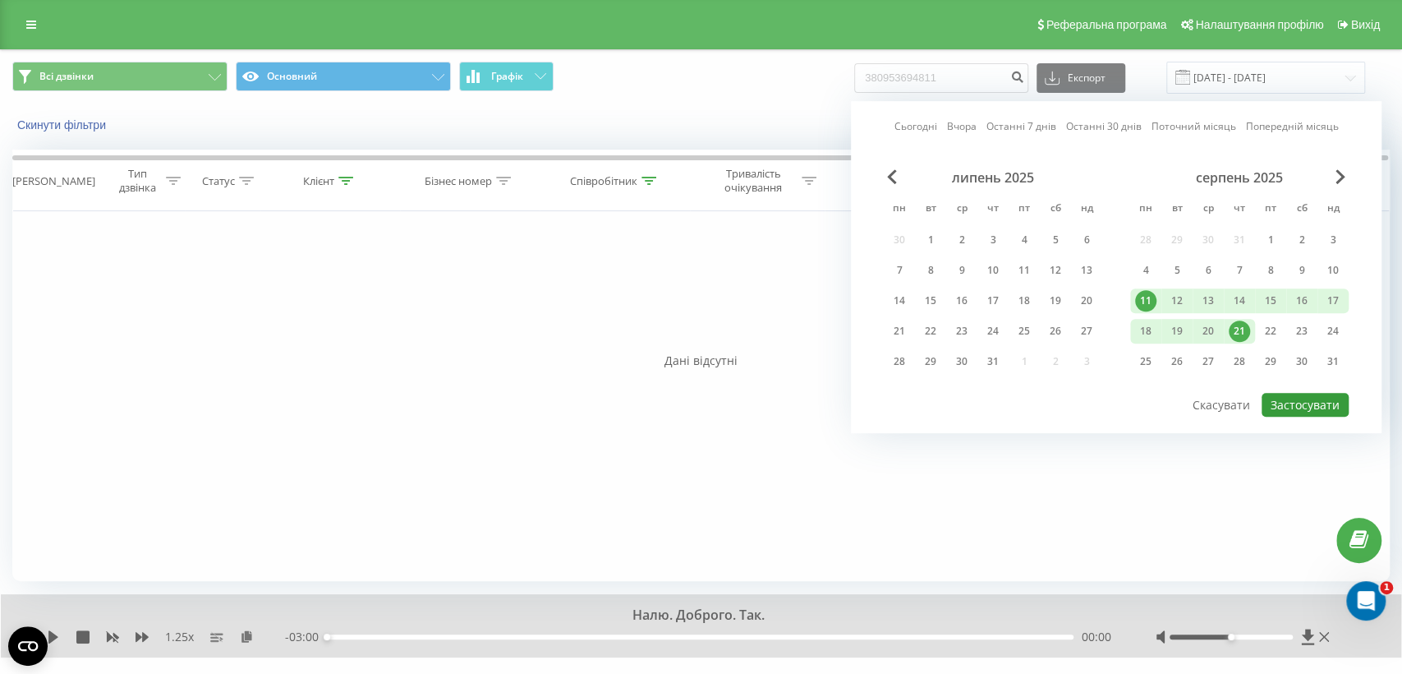
click at [1297, 403] on button "Застосувати" at bounding box center [1305, 405] width 87 height 24
type input "11.08.2025 - 21.08.2025"
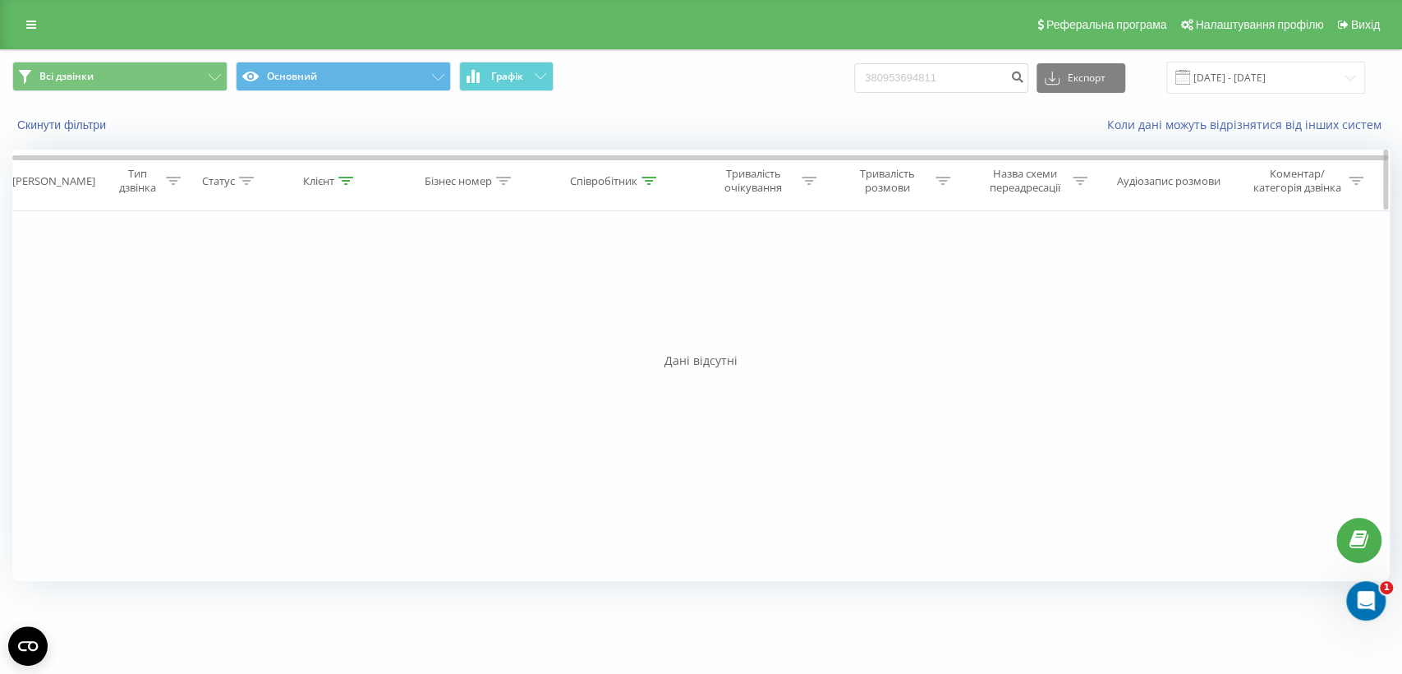
click at [647, 173] on th "Співробітник" at bounding box center [615, 180] width 150 height 61
click at [347, 181] on icon at bounding box center [345, 181] width 15 height 8
click at [355, 298] on input "380953694811" at bounding box center [330, 298] width 145 height 29
click at [356, 298] on input "380953694811" at bounding box center [330, 298] width 145 height 29
click button "OK" at bounding box center [365, 331] width 70 height 21
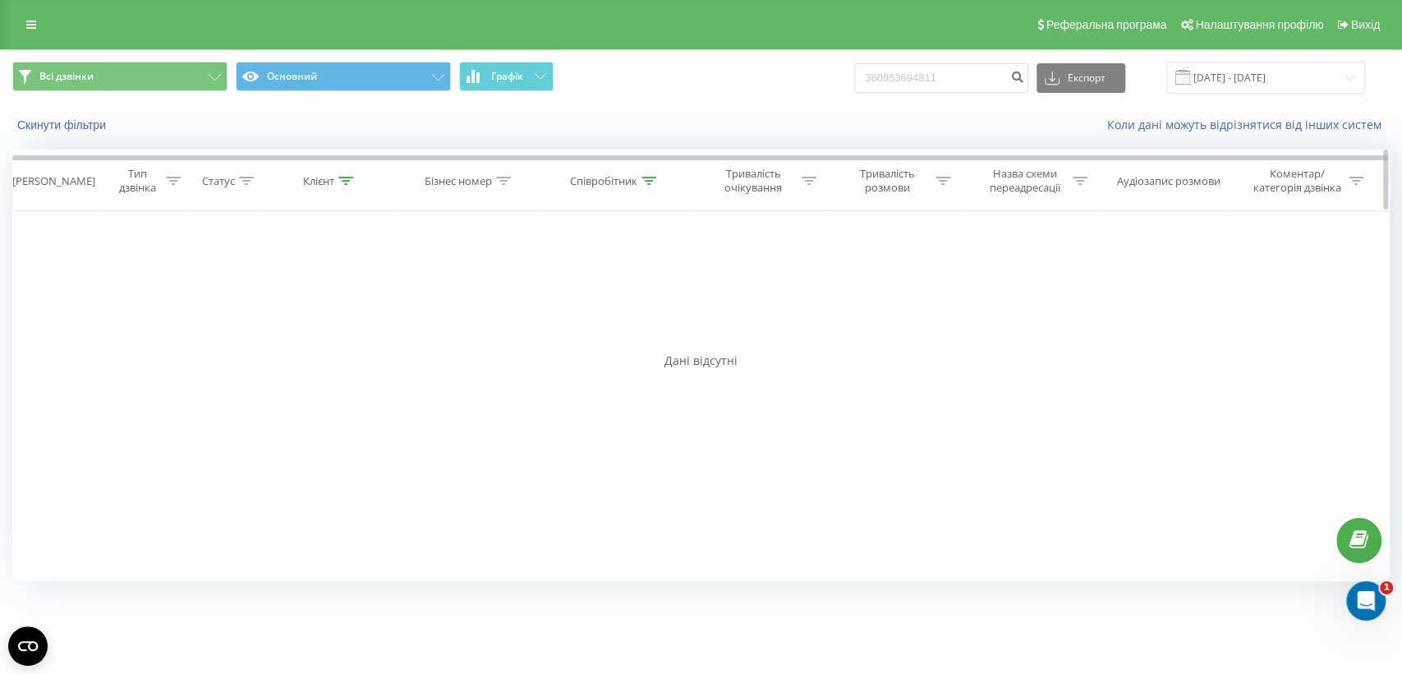
click at [651, 179] on icon at bounding box center [649, 181] width 15 height 8
click at [629, 298] on input "[PERSON_NAME]" at bounding box center [615, 298] width 145 height 29
click button "OK" at bounding box center [650, 331] width 70 height 21
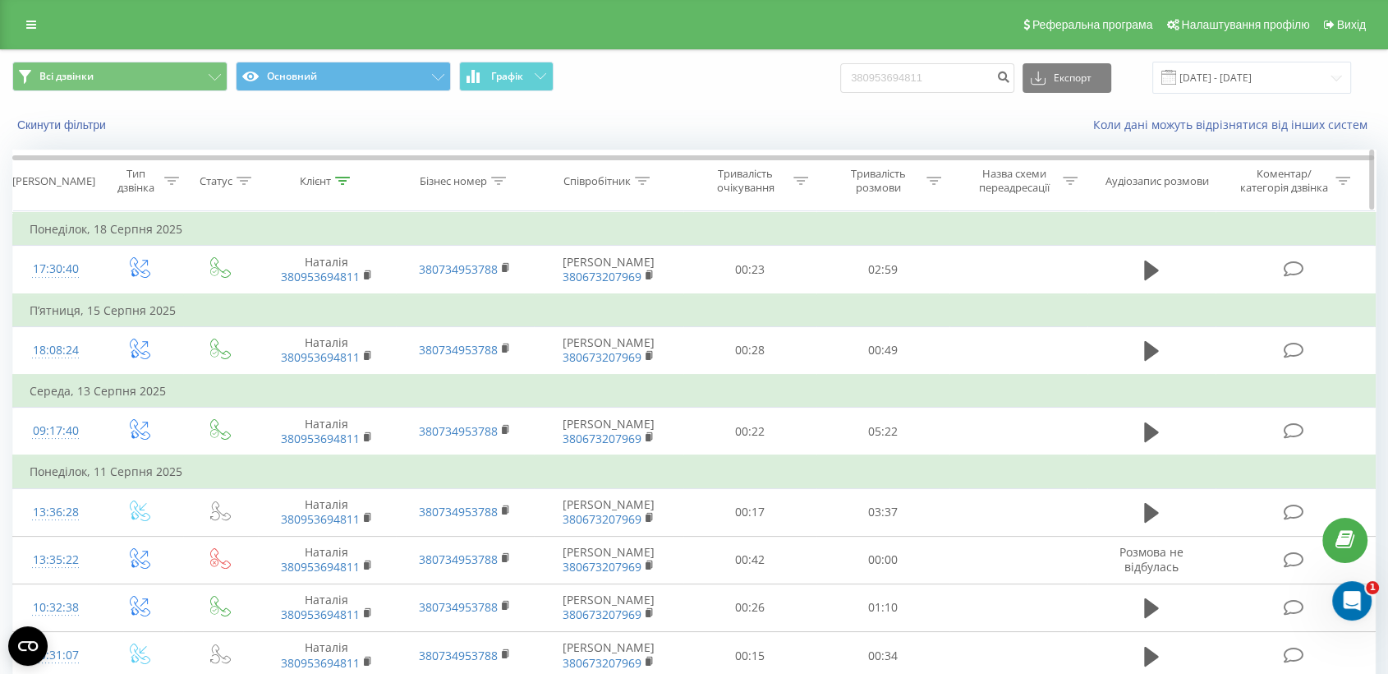
click at [640, 174] on div at bounding box center [642, 181] width 15 height 14
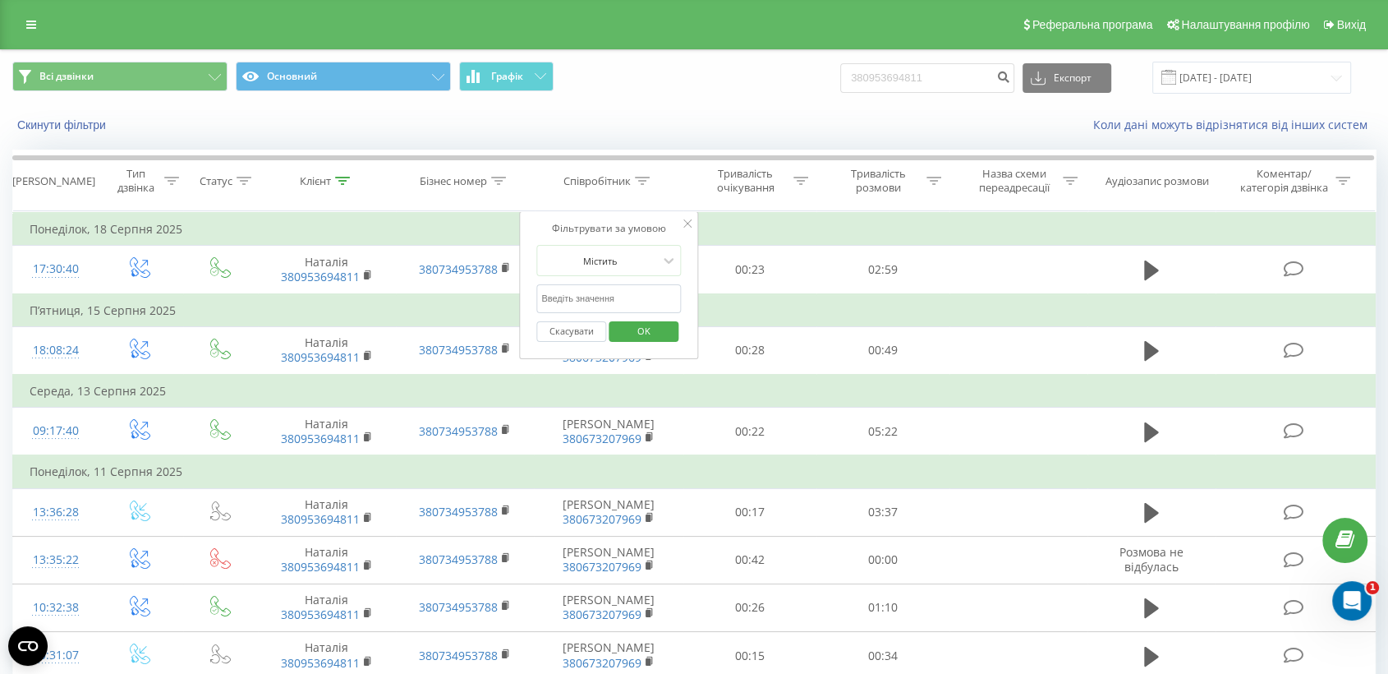
click at [582, 306] on input "text" at bounding box center [608, 298] width 145 height 29
type input "[PERSON_NAME]"
click at [658, 331] on span "OK" at bounding box center [644, 330] width 46 height 25
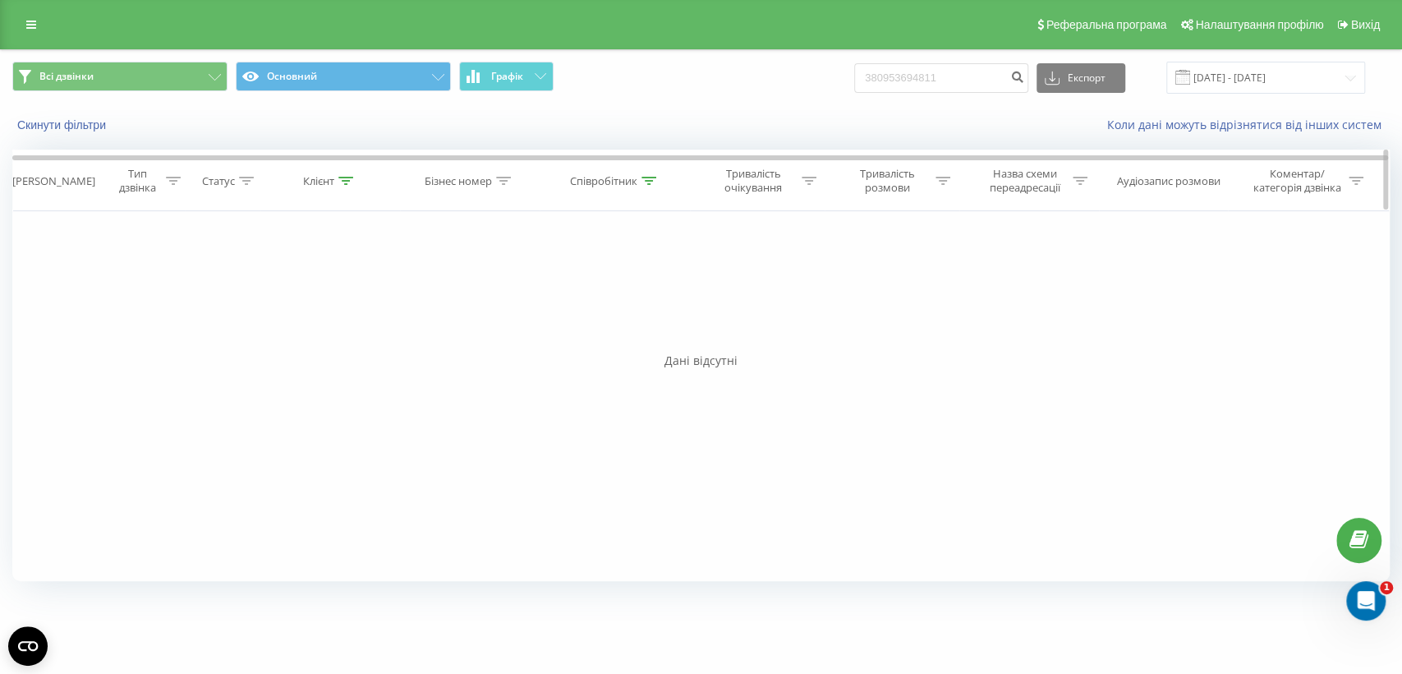
click at [339, 177] on icon at bounding box center [345, 181] width 15 height 8
click at [329, 295] on input "text" at bounding box center [330, 298] width 145 height 29
drag, startPoint x: 475, startPoint y: 226, endPoint x: 417, endPoint y: 207, distance: 61.3
click at [476, 227] on div "Фільтрувати за умовою Дорівнює Введіть значення Скасувати OK Фільтрувати за умо…" at bounding box center [701, 396] width 1378 height 370
click at [406, 216] on div at bounding box center [409, 224] width 8 height 16
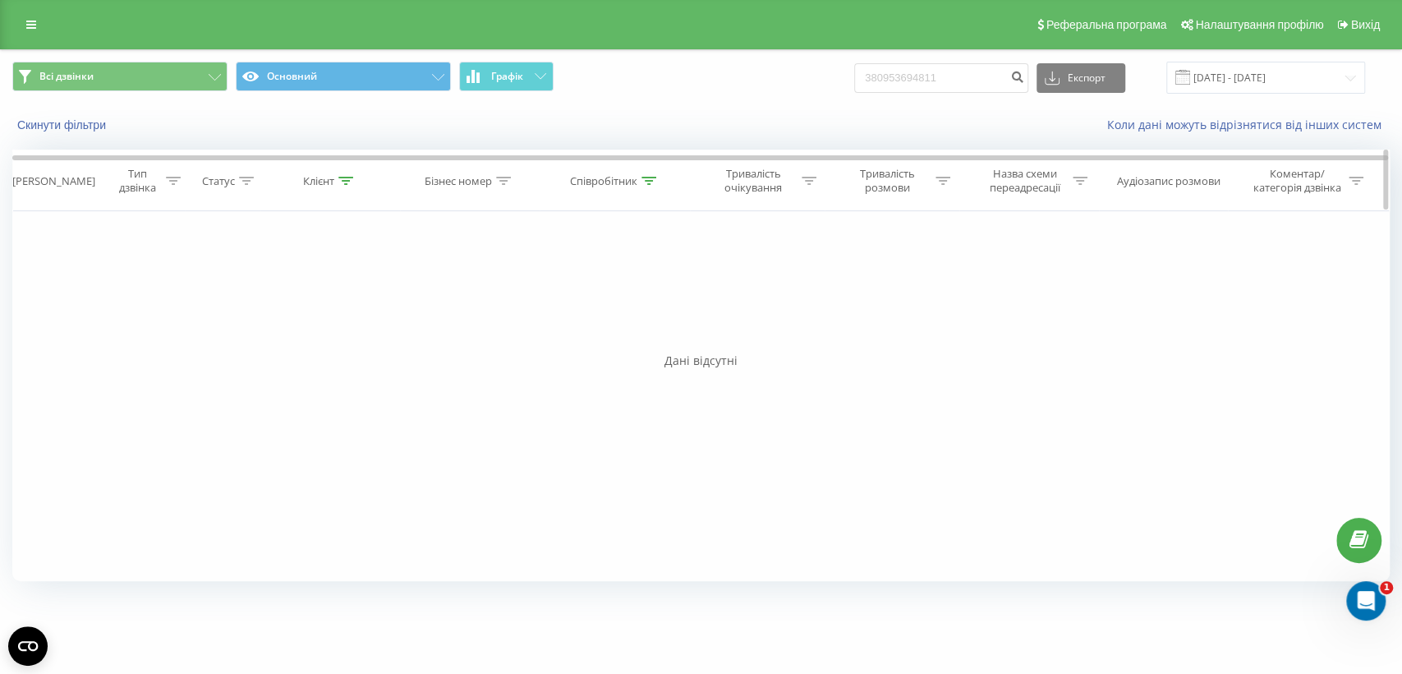
click at [344, 180] on icon at bounding box center [345, 181] width 15 height 8
click at [339, 301] on input "text" at bounding box center [330, 298] width 145 height 29
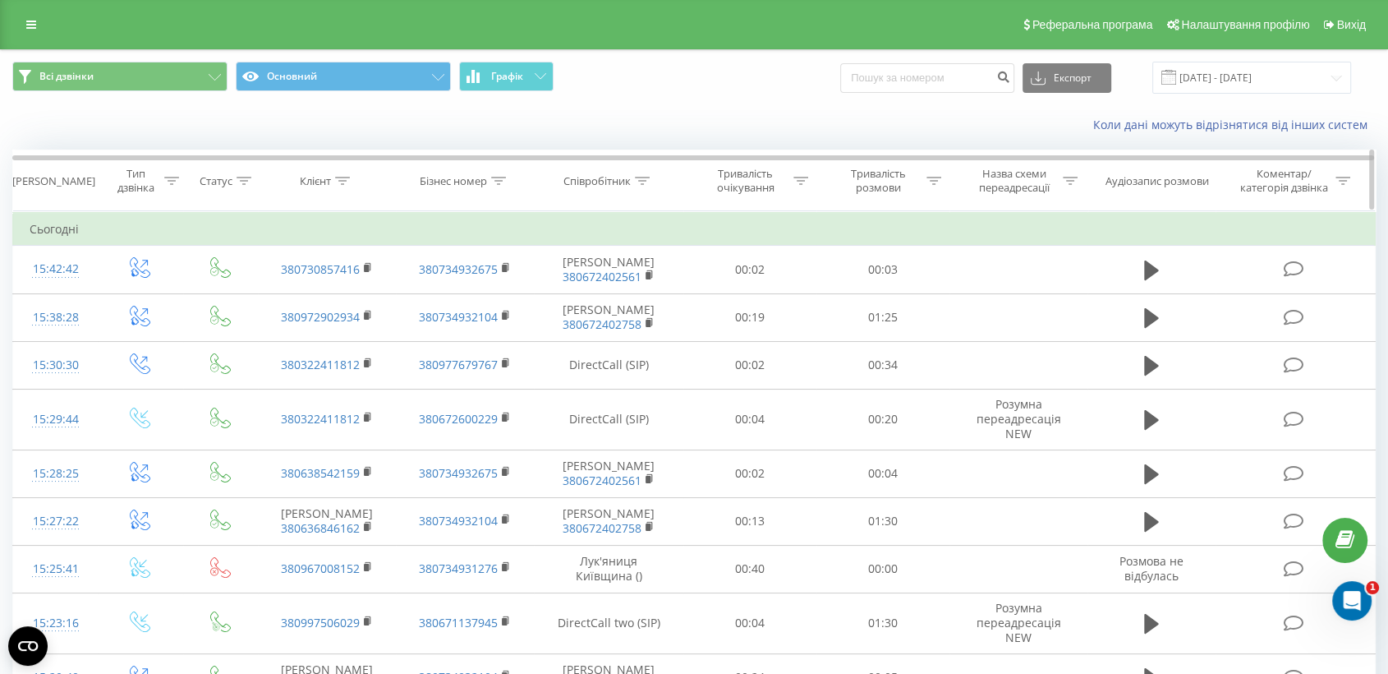
click at [642, 179] on icon at bounding box center [642, 181] width 15 height 8
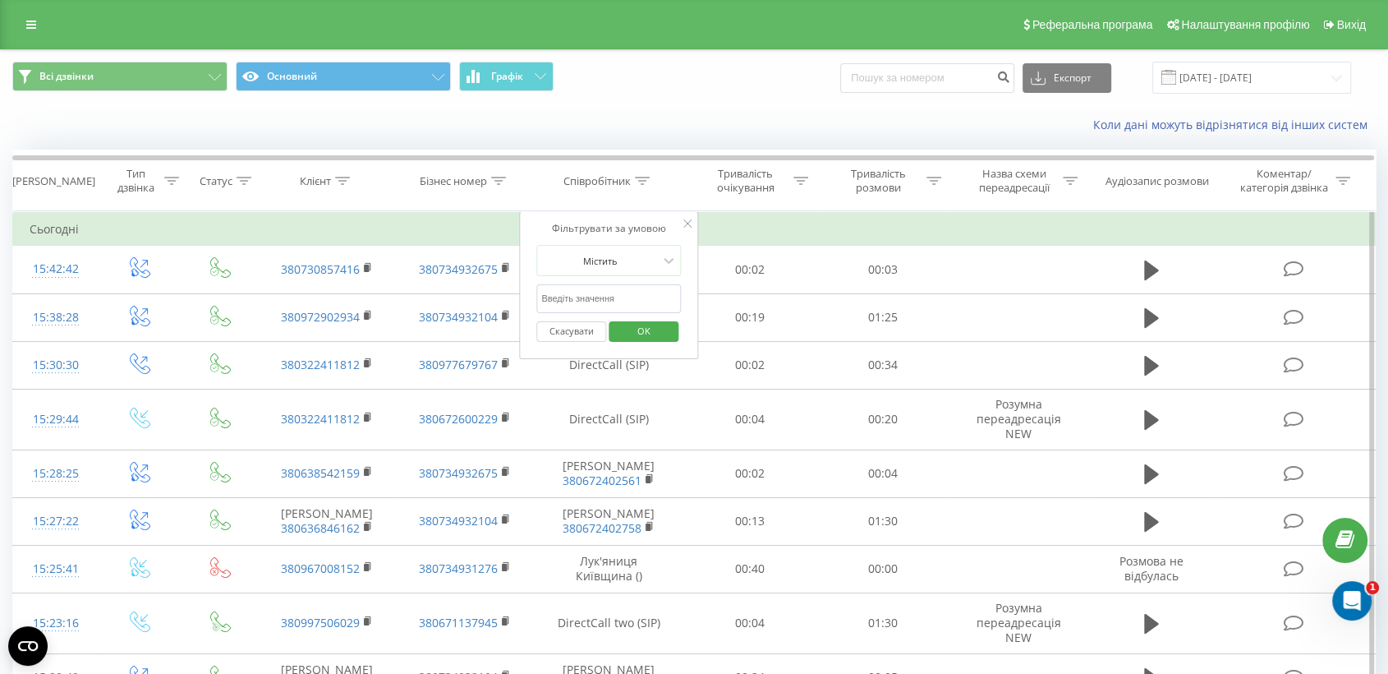
click at [624, 287] on input "text" at bounding box center [608, 298] width 145 height 29
type input "[PERSON_NAME]"
click at [644, 339] on span "OK" at bounding box center [644, 330] width 46 height 25
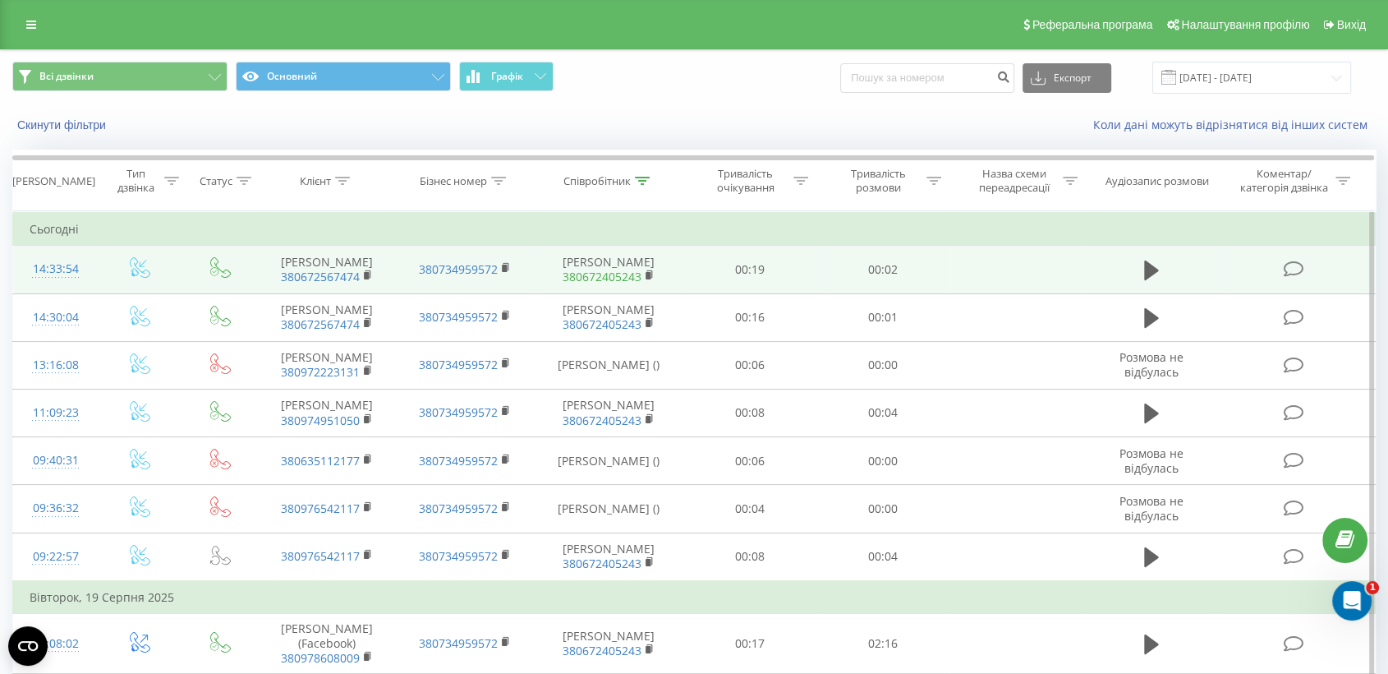
click at [637, 284] on link "380672405243" at bounding box center [602, 277] width 79 height 16
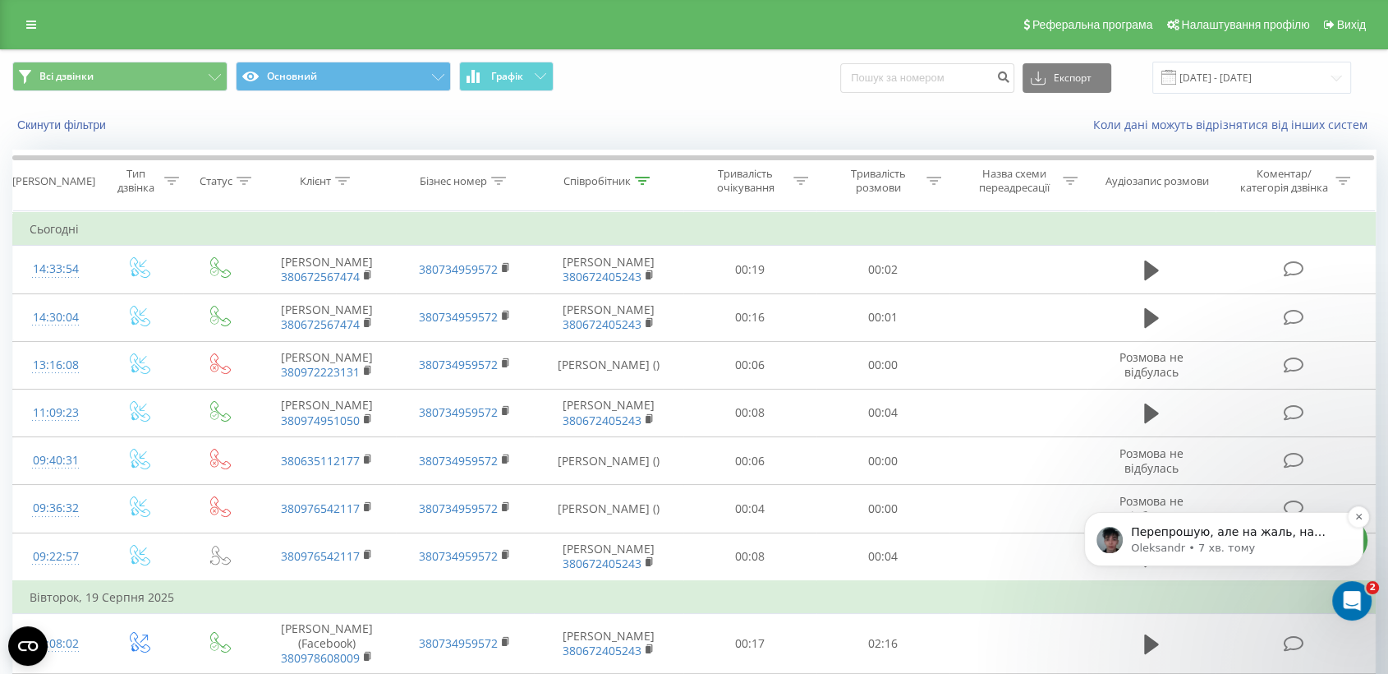
click at [1204, 550] on p "Oleksandr • 7 хв. тому" at bounding box center [1237, 548] width 212 height 15
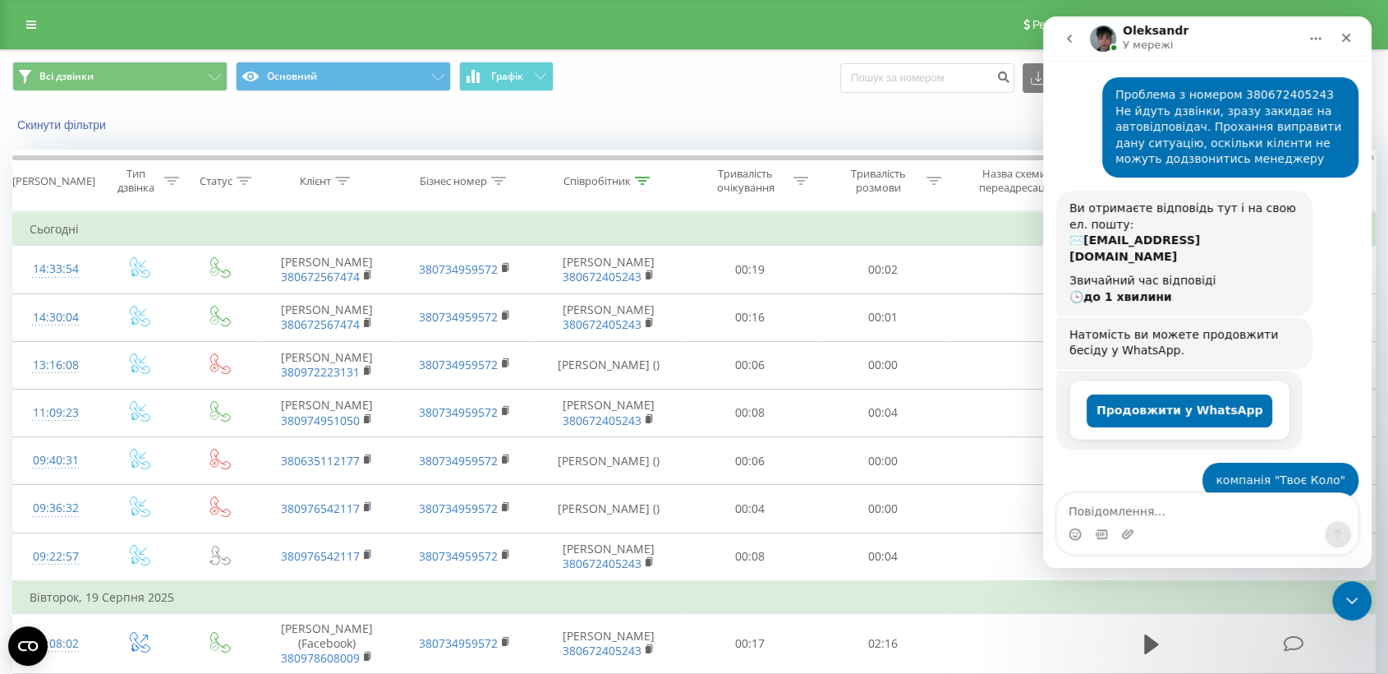
scroll to position [1042, 0]
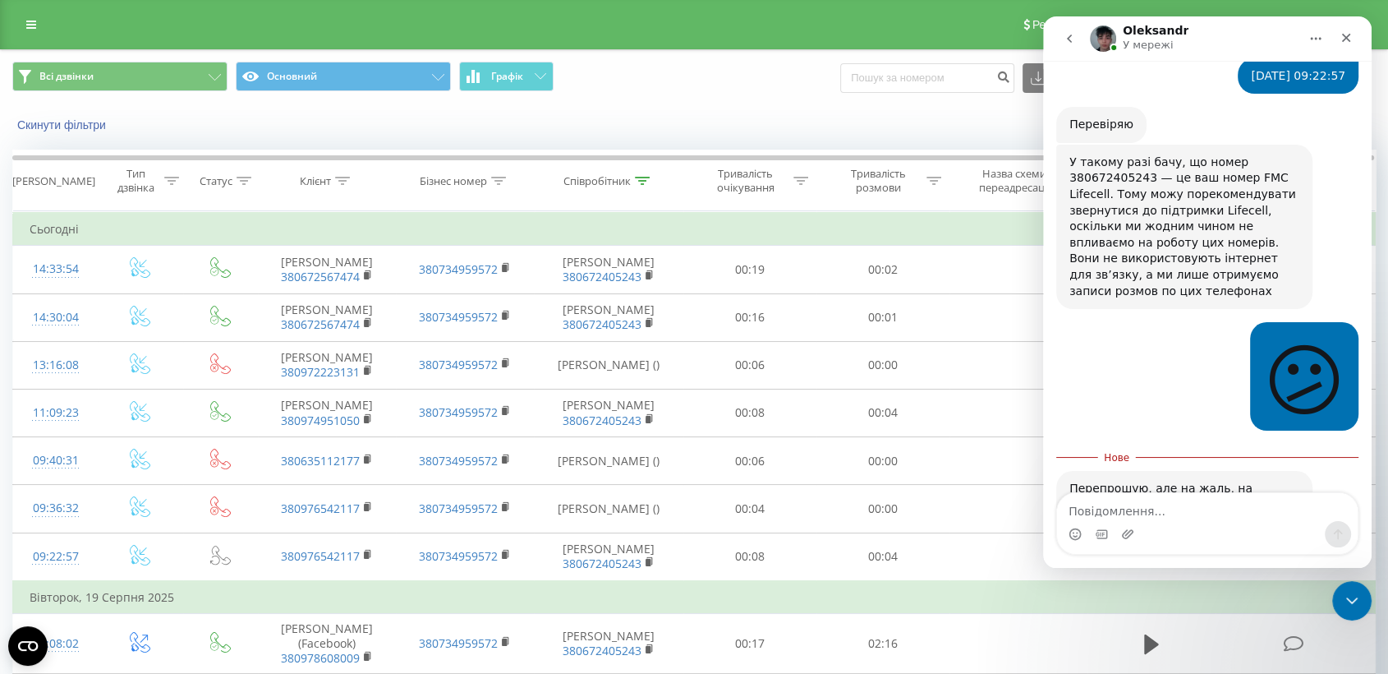
click at [1156, 506] on textarea "Повідомлення..." at bounding box center [1207, 507] width 301 height 28
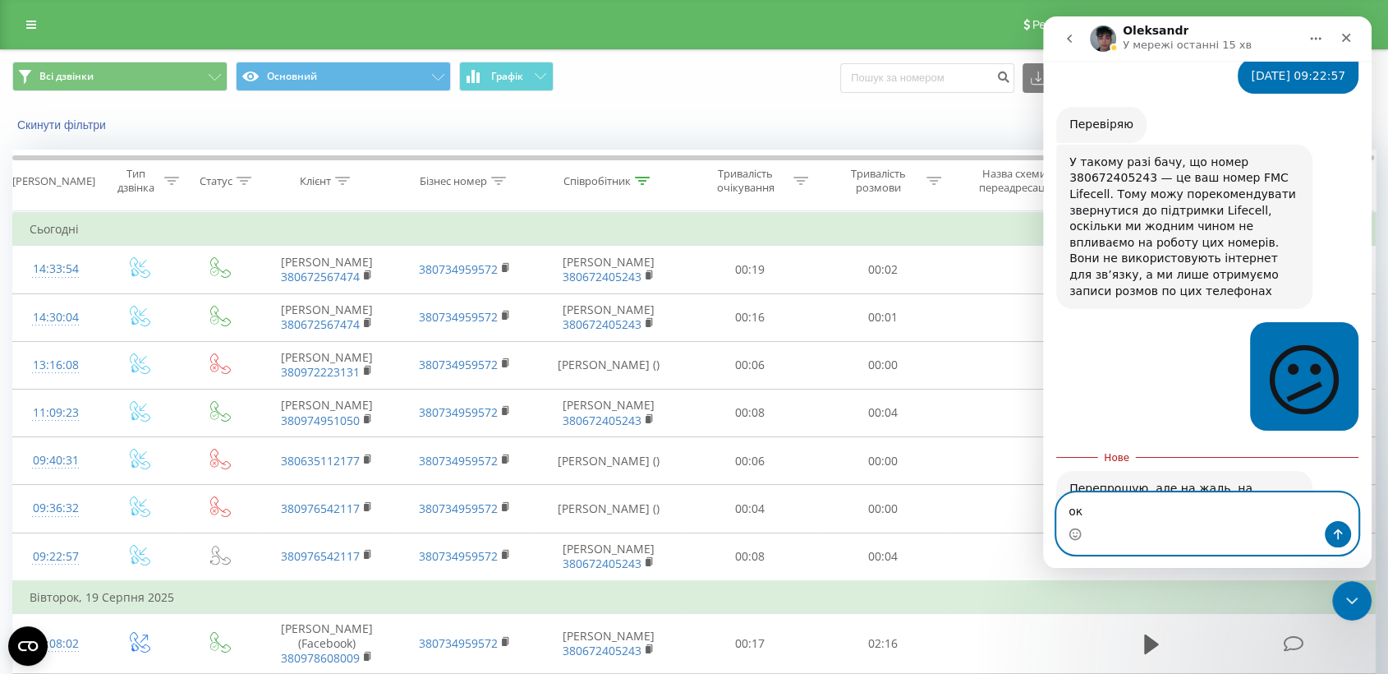
type textarea "ок"
click at [1338, 533] on icon "Надіслати повідомлення…" at bounding box center [1338, 534] width 9 height 11
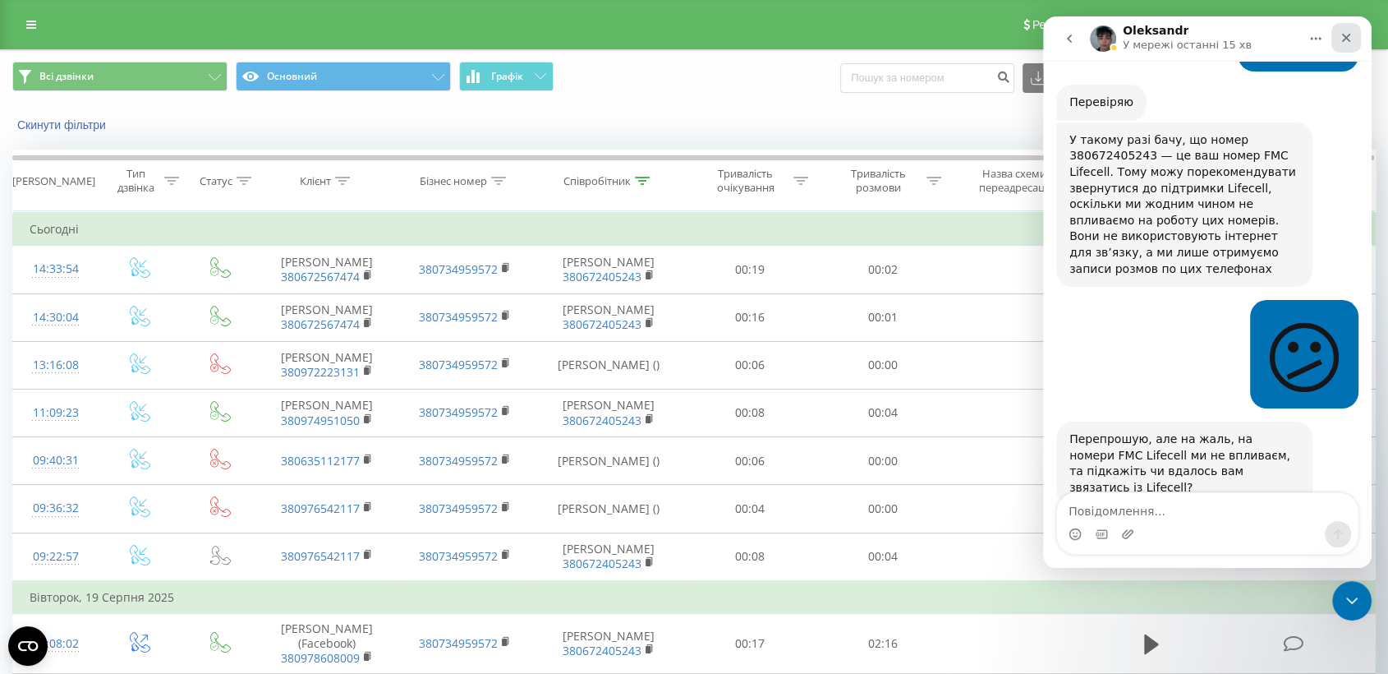
click at [1346, 41] on icon "Закрити" at bounding box center [1346, 37] width 13 height 13
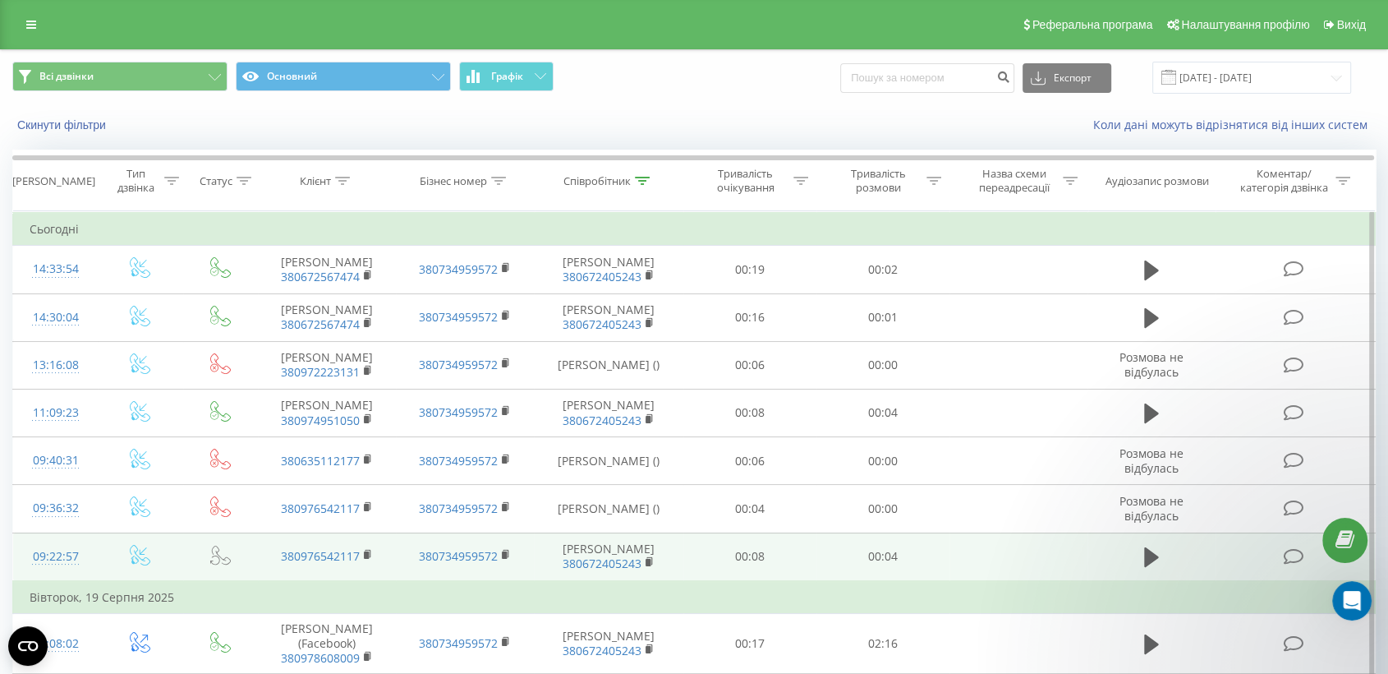
scroll to position [365, 0]
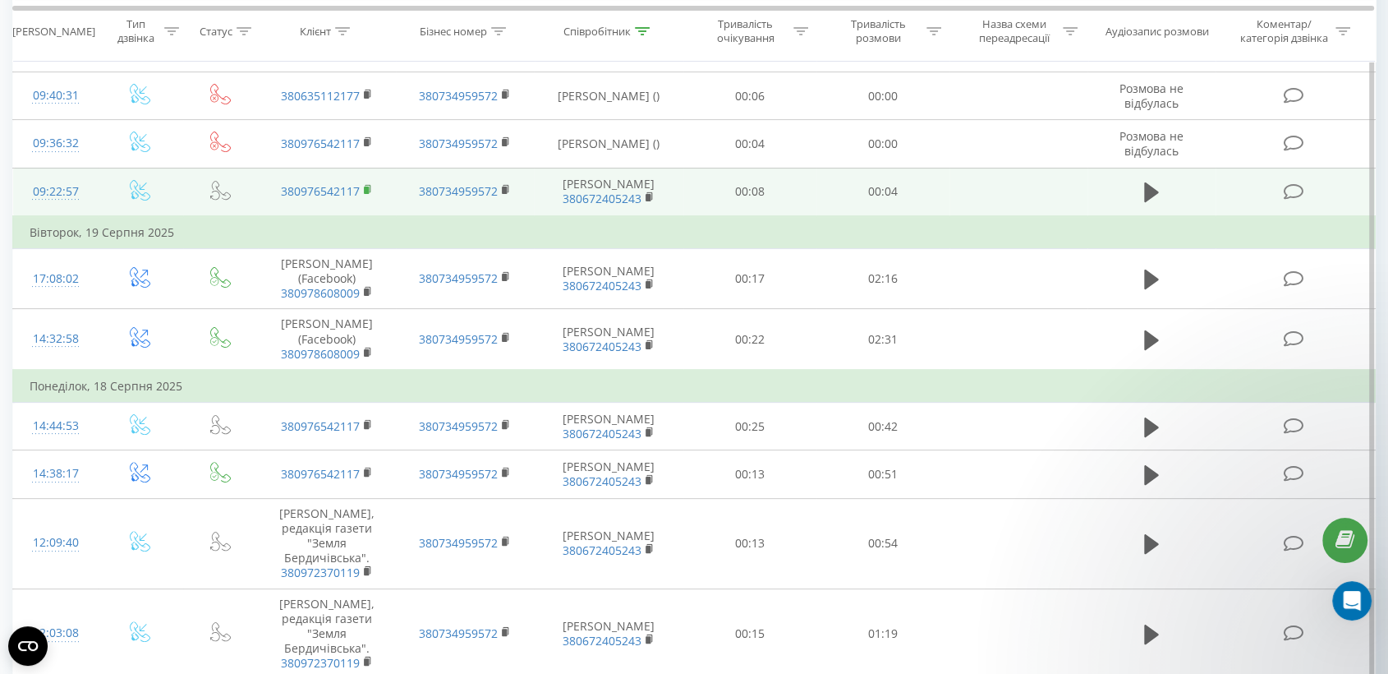
click at [367, 194] on rect at bounding box center [366, 189] width 5 height 7
drag, startPoint x: 85, startPoint y: 275, endPoint x: 22, endPoint y: 278, distance: 63.3
click at [22, 216] on td "09:22:57" at bounding box center [55, 192] width 85 height 48
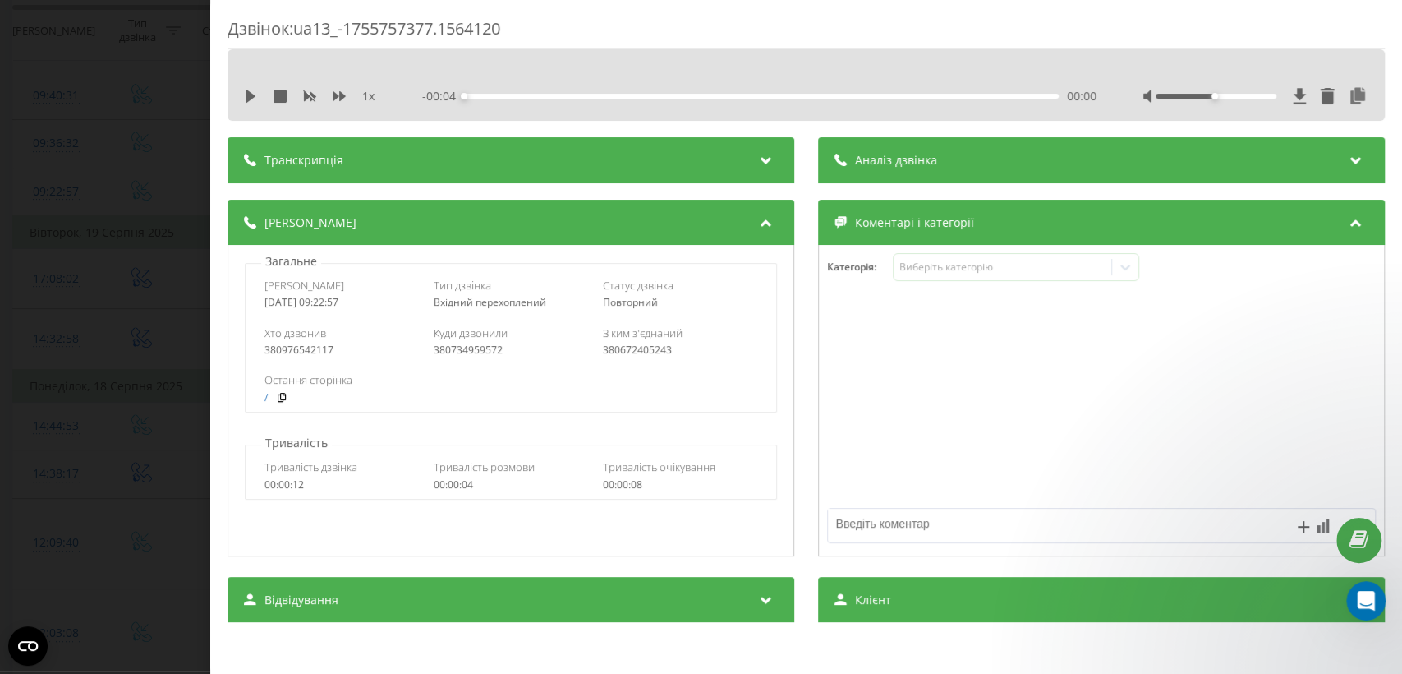
drag, startPoint x: 368, startPoint y: 306, endPoint x: 261, endPoint y: 304, distance: 106.8
click at [261, 304] on div "Дата дзвінка 2025-08-21 09:22:57 Тип дзвінка Вхідний перехоплений Статус дзвінк…" at bounding box center [511, 293] width 531 height 48
copy div "2025-08-21 09:22:57"
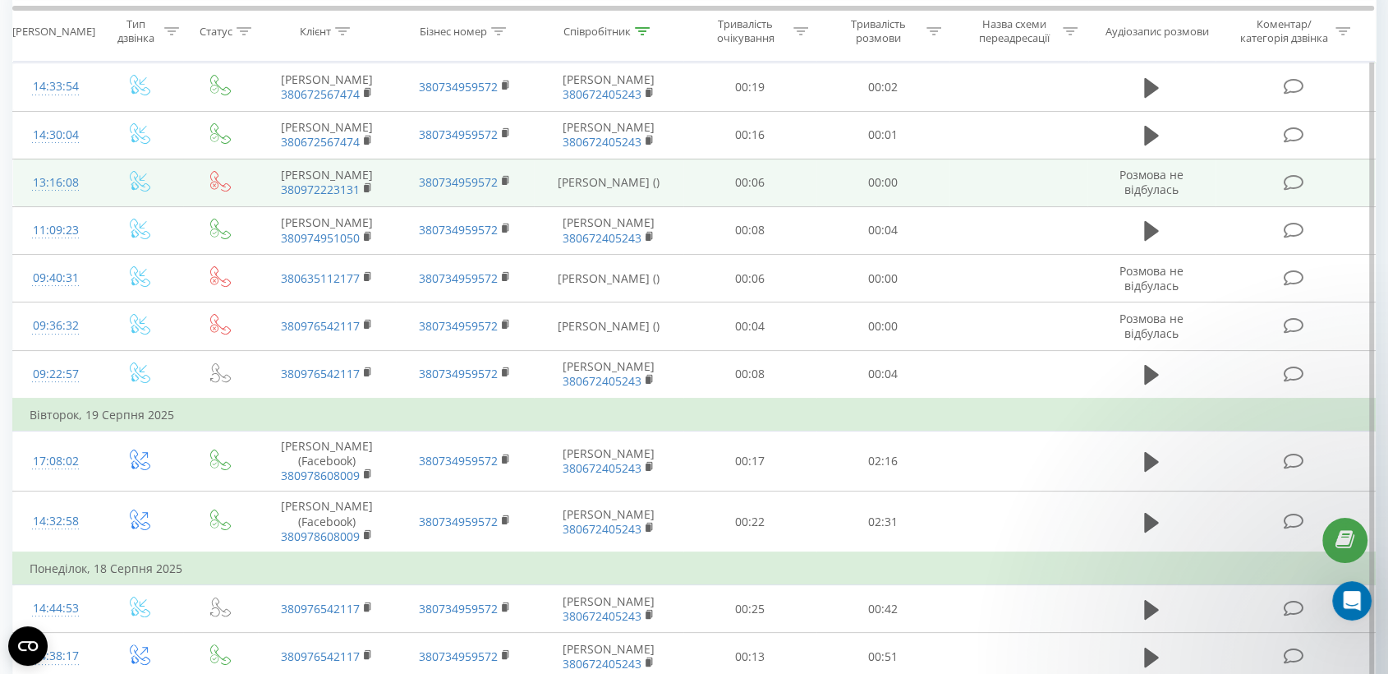
scroll to position [91, 0]
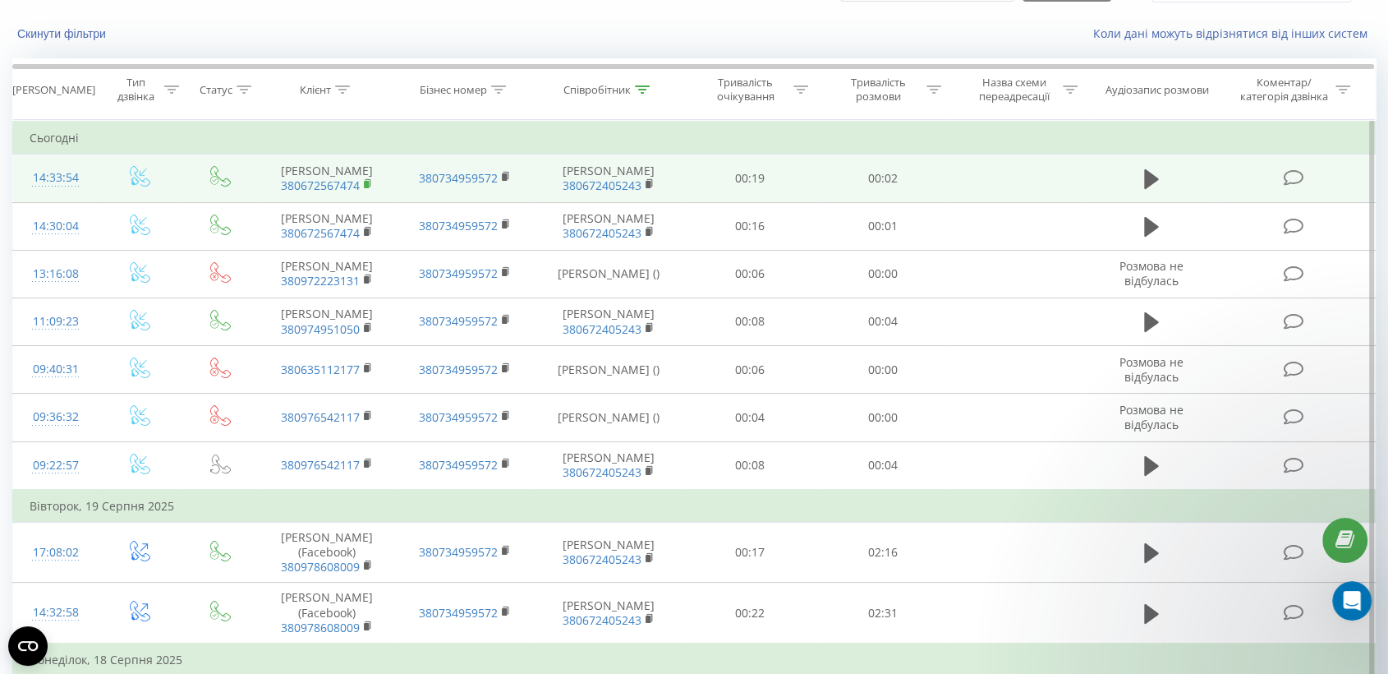
click at [364, 190] on icon at bounding box center [368, 184] width 9 height 12
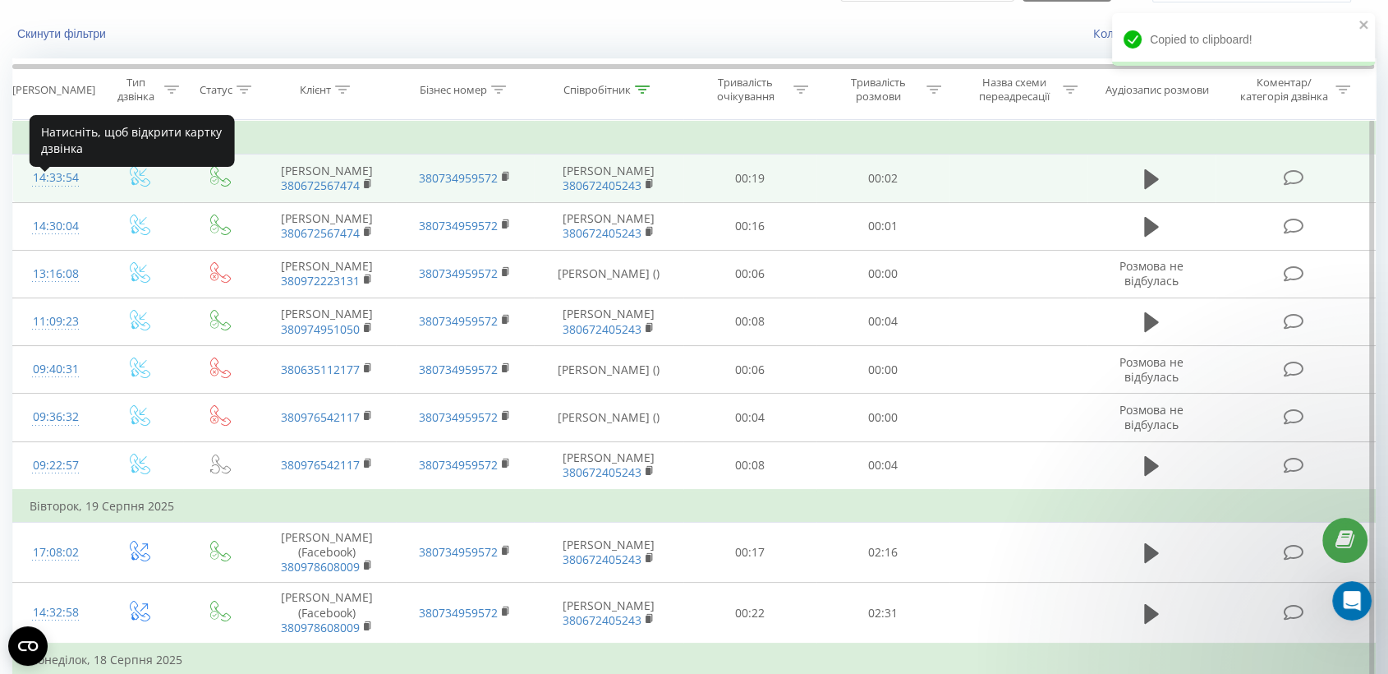
click at [55, 191] on div "14:33:54" at bounding box center [56, 178] width 52 height 32
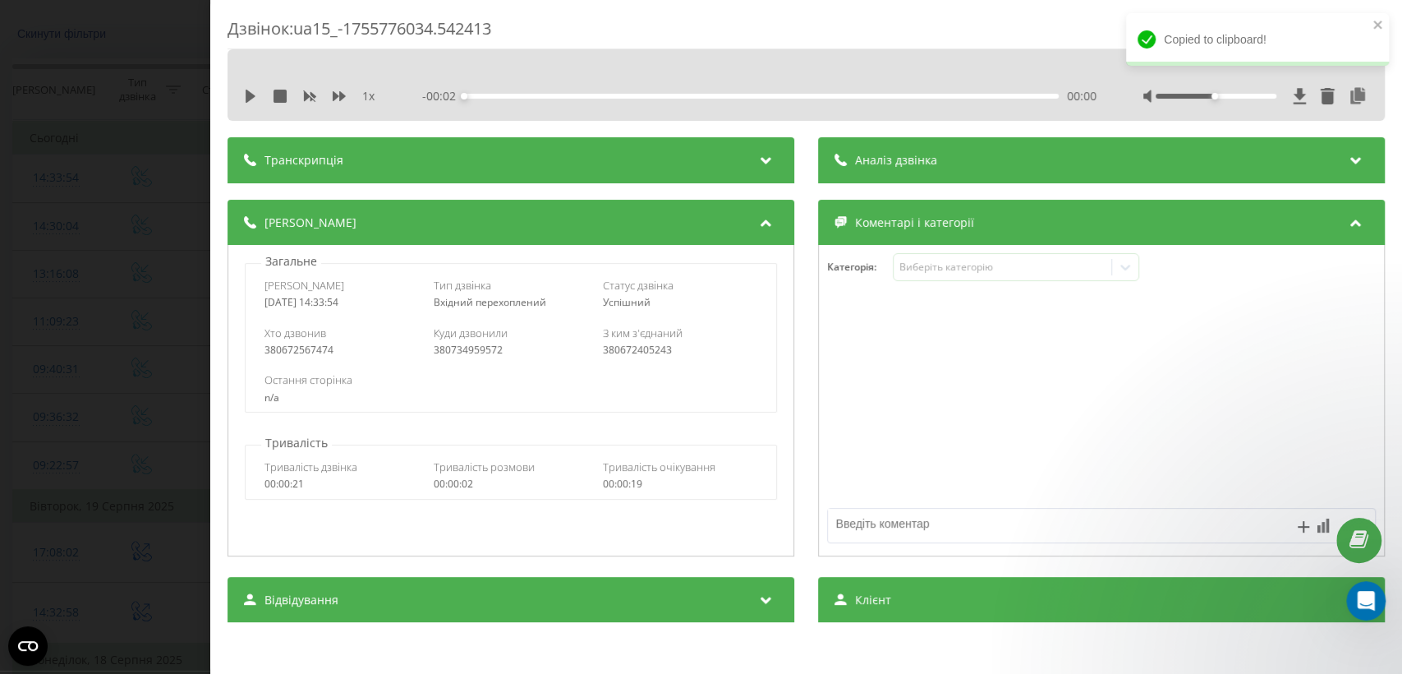
drag, startPoint x: 373, startPoint y: 305, endPoint x: 257, endPoint y: 306, distance: 115.8
click at [257, 306] on div "Дата дзвінка 2025-08-21 14:33:54 Тип дзвінка Вхідний перехоплений Статус дзвінк…" at bounding box center [511, 293] width 531 height 48
copy div "2025-08-21 14:33:54"
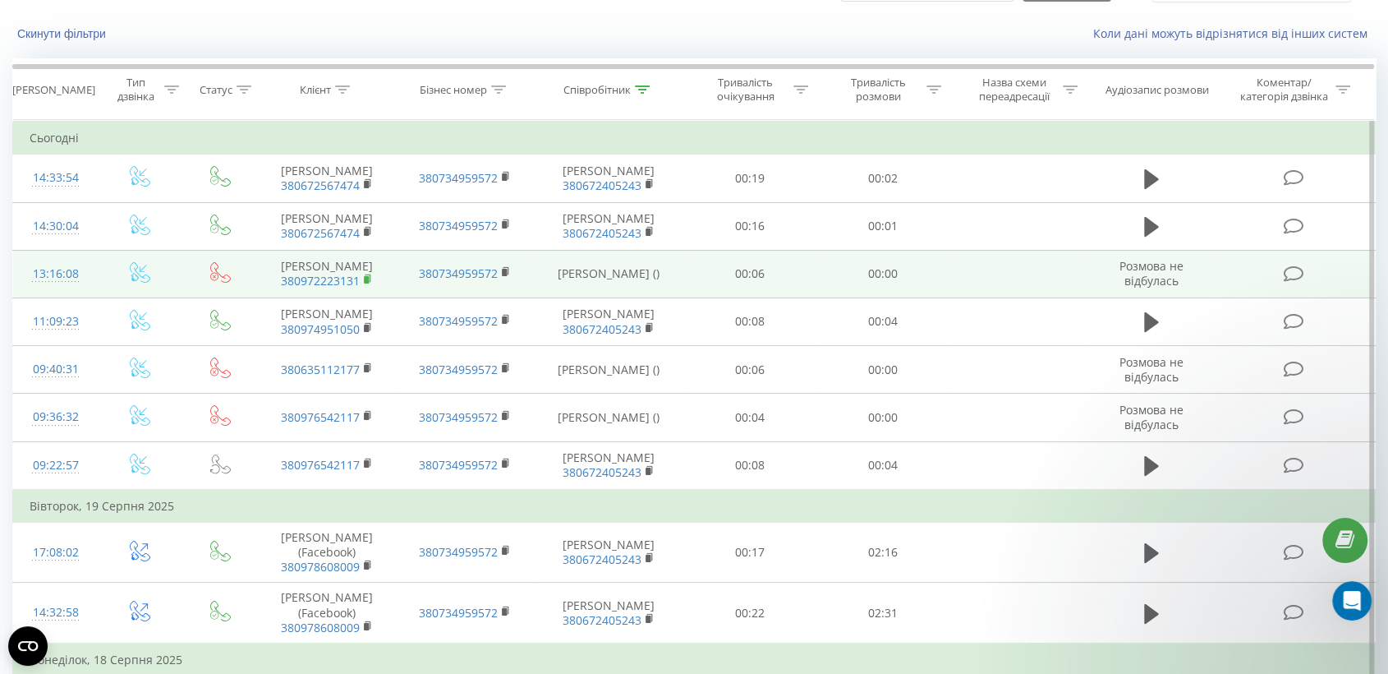
click at [368, 283] on rect at bounding box center [366, 279] width 5 height 7
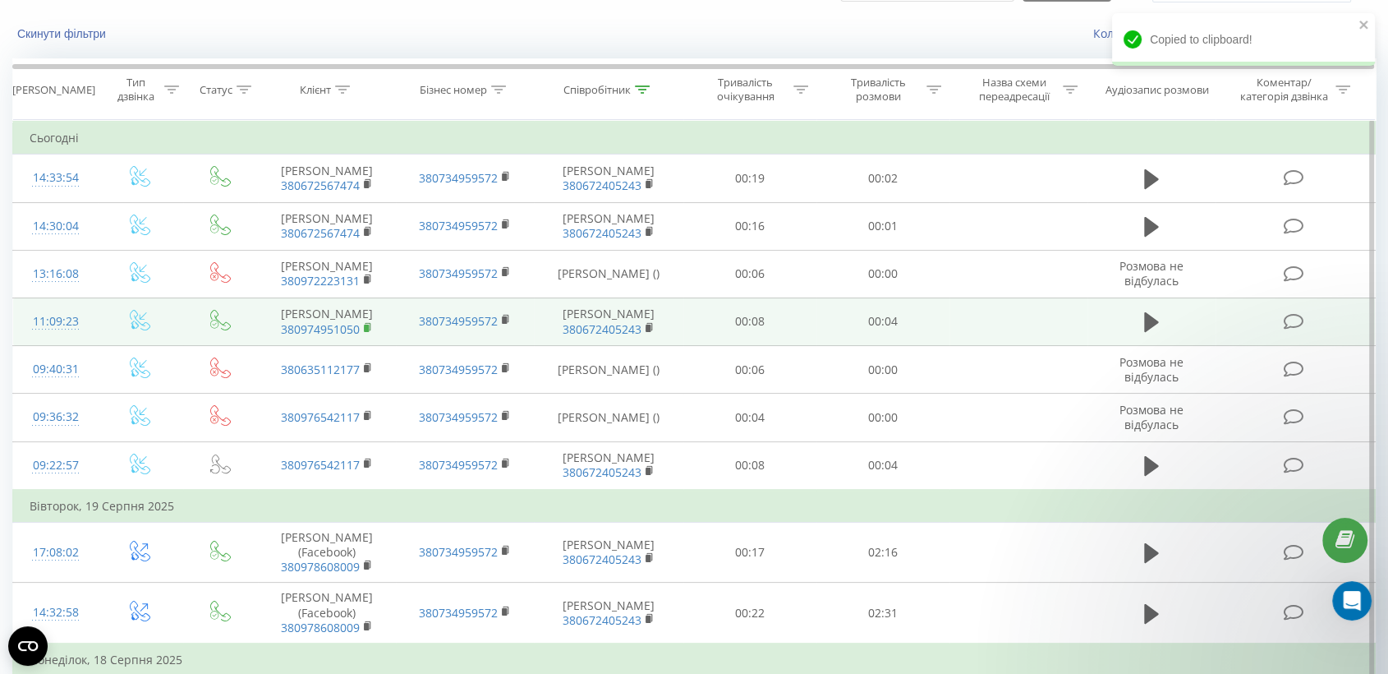
click at [366, 334] on icon at bounding box center [368, 328] width 9 height 12
click at [74, 338] on div "11:09:23" at bounding box center [56, 322] width 52 height 32
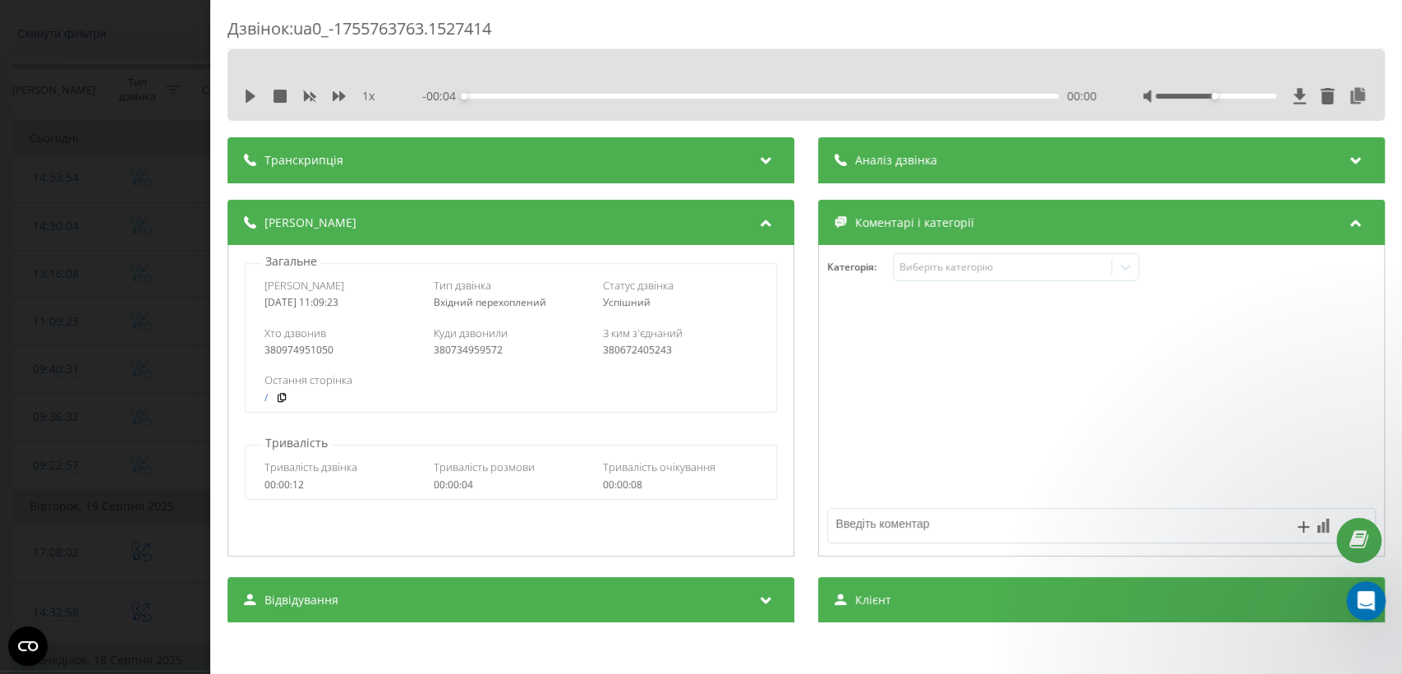
drag, startPoint x: 370, startPoint y: 306, endPoint x: 238, endPoint y: 301, distance: 131.5
click at [238, 301] on div "Загальне Дата дзвінка 2025-08-21 11:09:23 Тип дзвінка Вхідний перехоплений Стат…" at bounding box center [511, 332] width 549 height 159
copy div "2025-08-21 11:09:23"
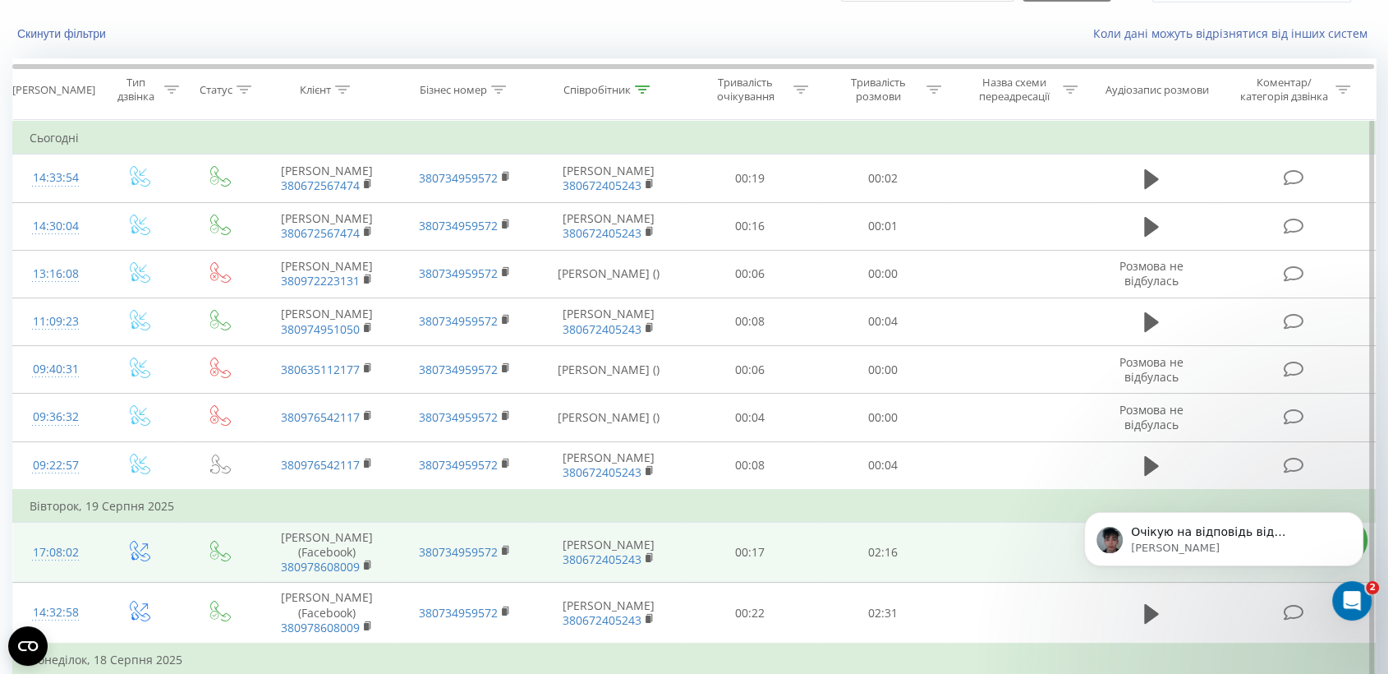
scroll to position [1129, 0]
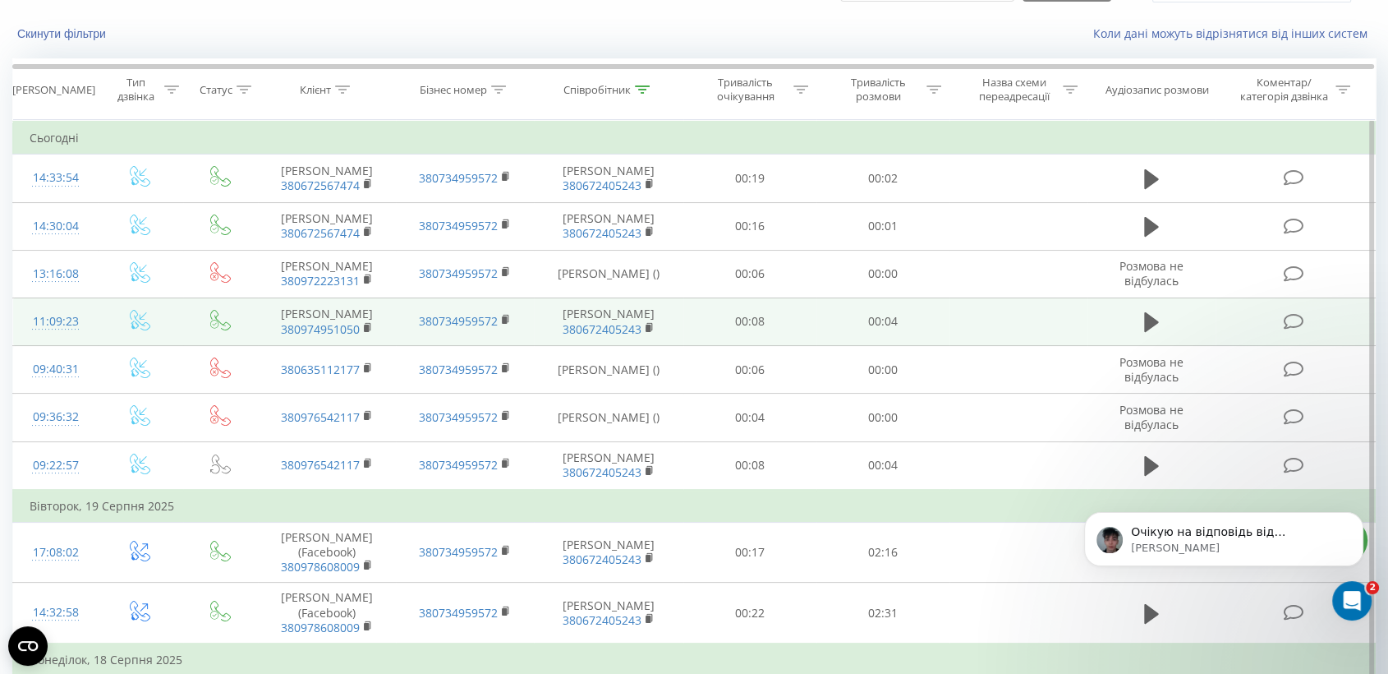
click at [552, 345] on td "Деменчук Сергій Олександрович 380672405243" at bounding box center [608, 321] width 149 height 48
click at [640, 337] on link "380672405243" at bounding box center [602, 329] width 79 height 16
click at [647, 332] on rect at bounding box center [648, 328] width 5 height 7
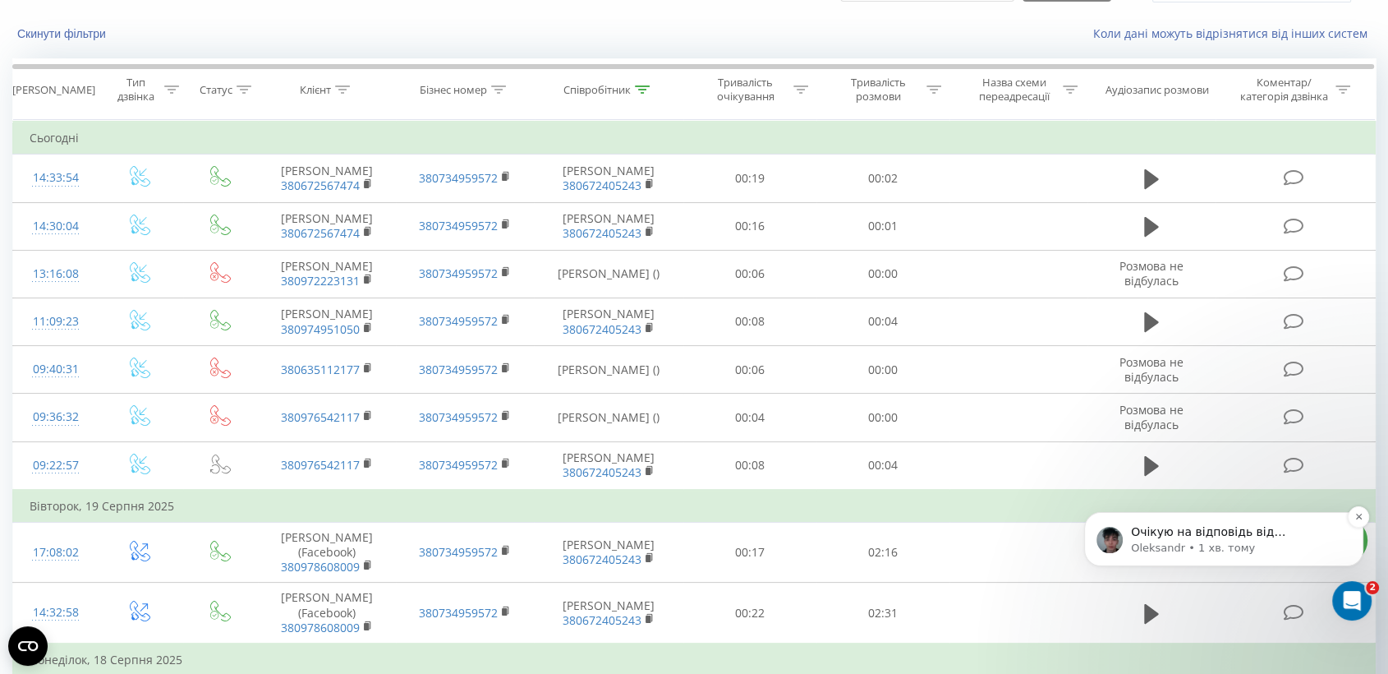
click at [1194, 532] on p "Очікую на відповідь від Lifcell щоб вразі чого допомогти 👍" at bounding box center [1237, 532] width 212 height 16
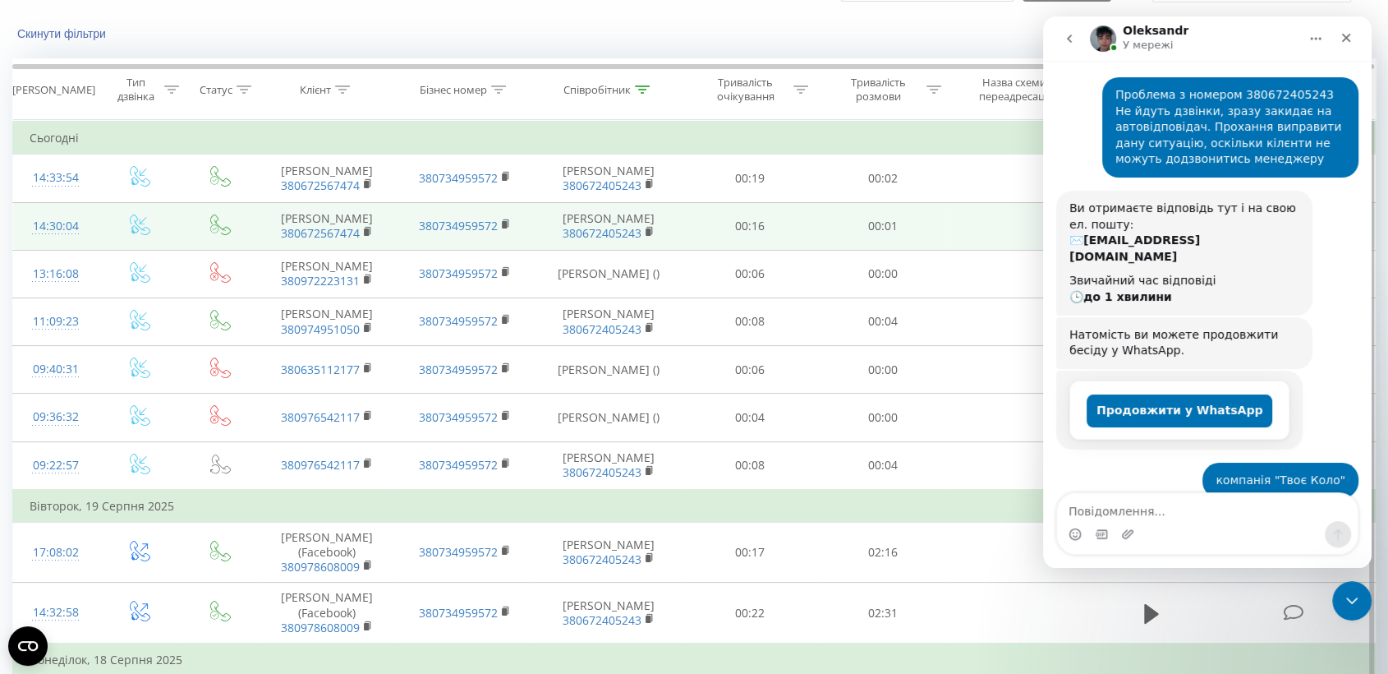
scroll to position [1157, 0]
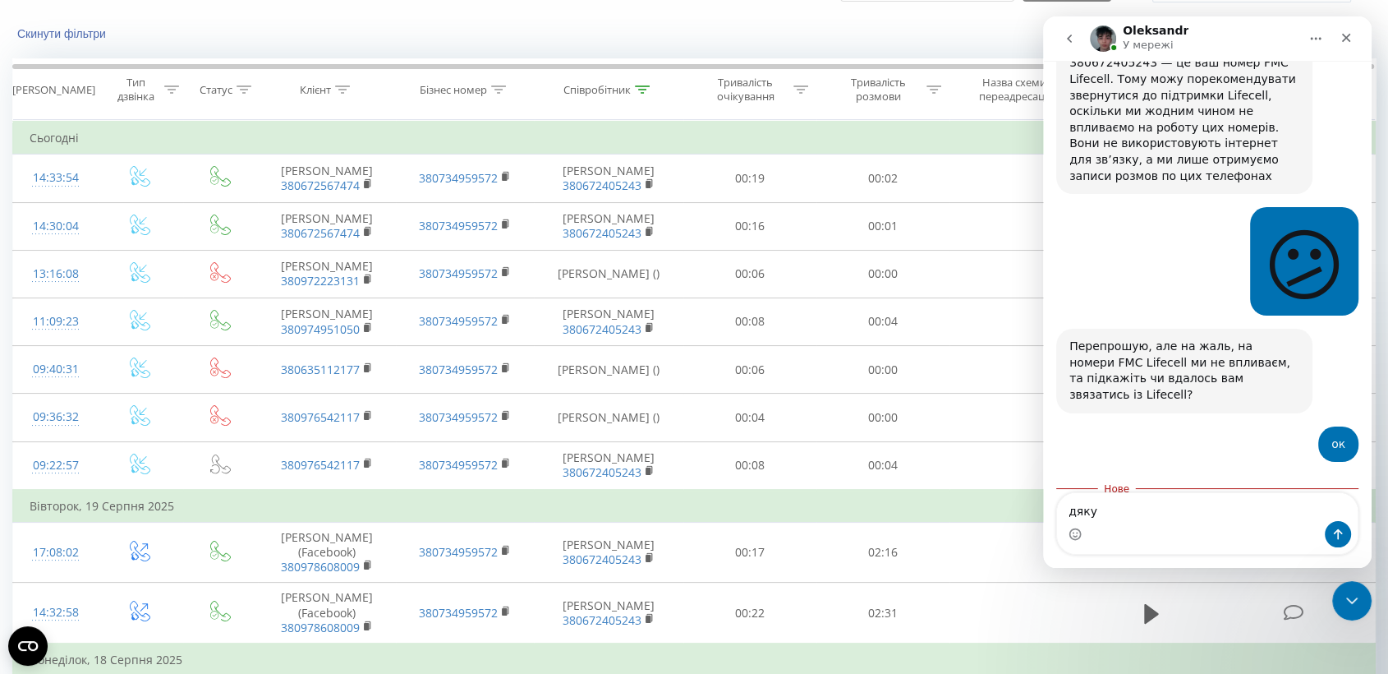
type textarea "дякую"
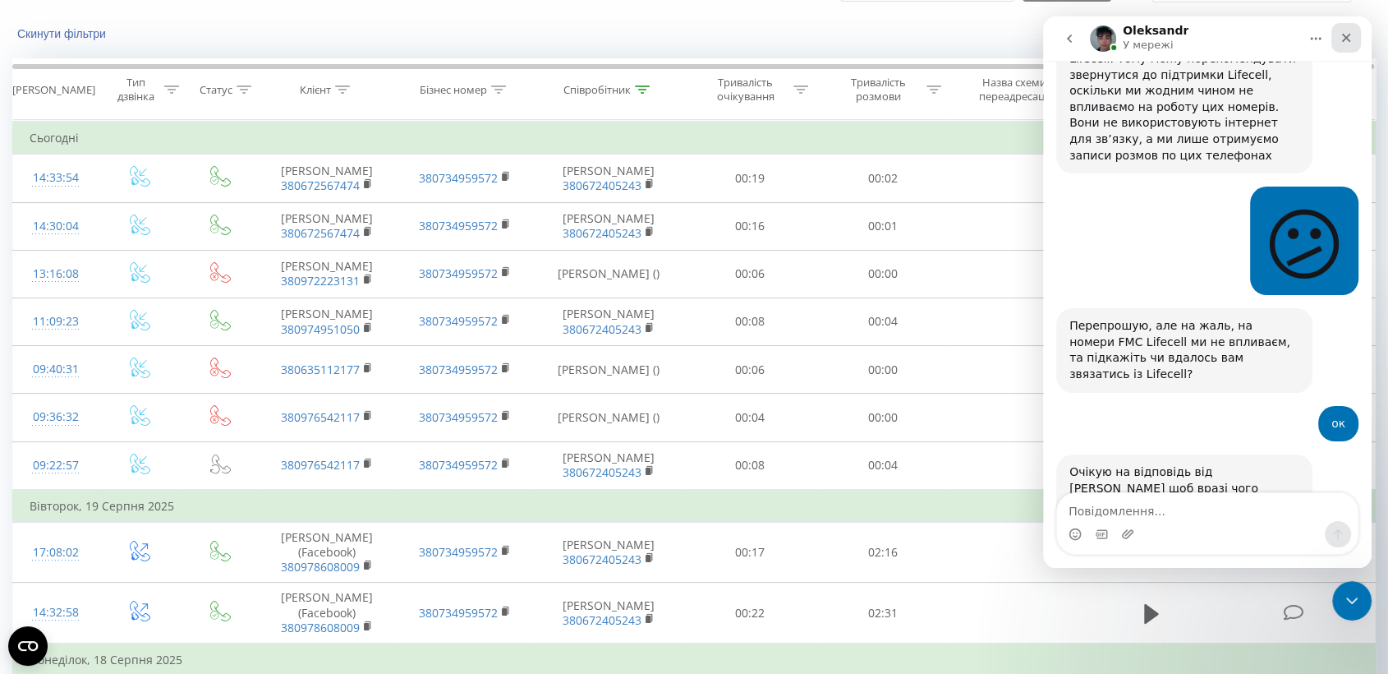
click at [1342, 31] on icon "Закрити" at bounding box center [1346, 37] width 13 height 13
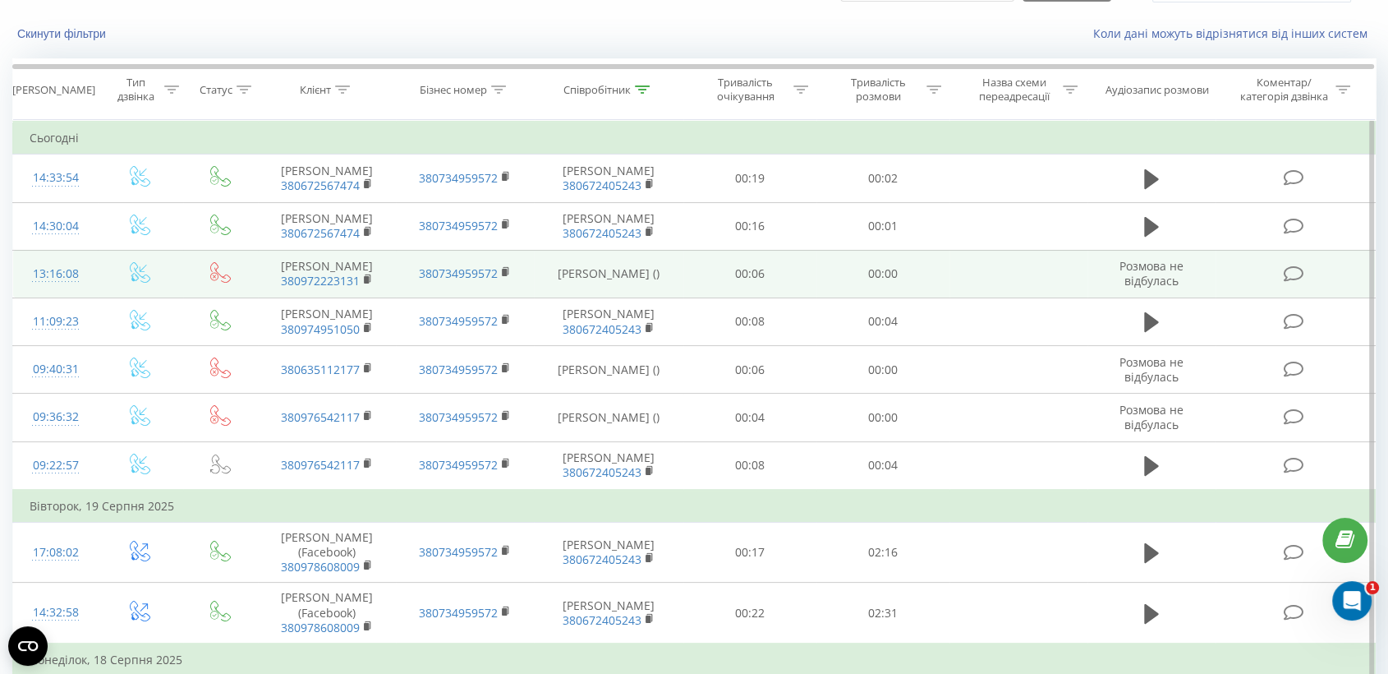
scroll to position [1241, 0]
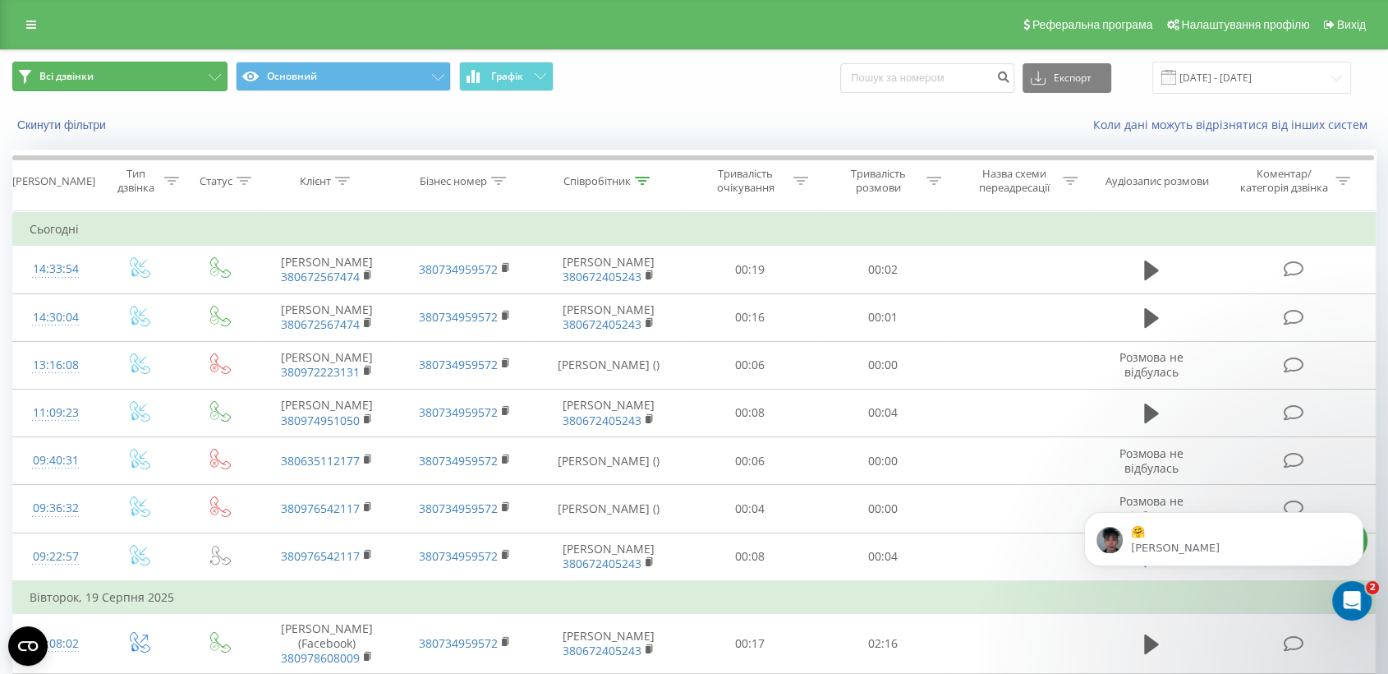
click at [219, 77] on icon at bounding box center [215, 77] width 12 height 7
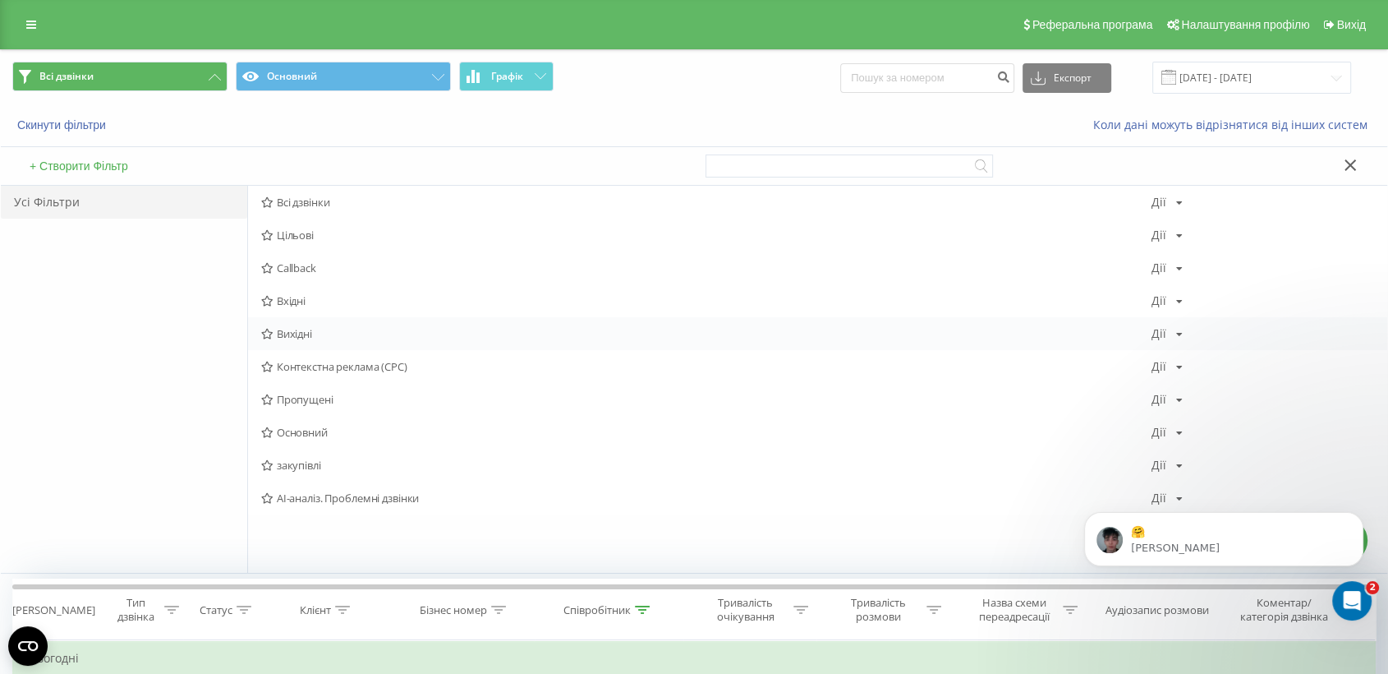
click at [276, 337] on span "Вихідні" at bounding box center [706, 334] width 891 height 12
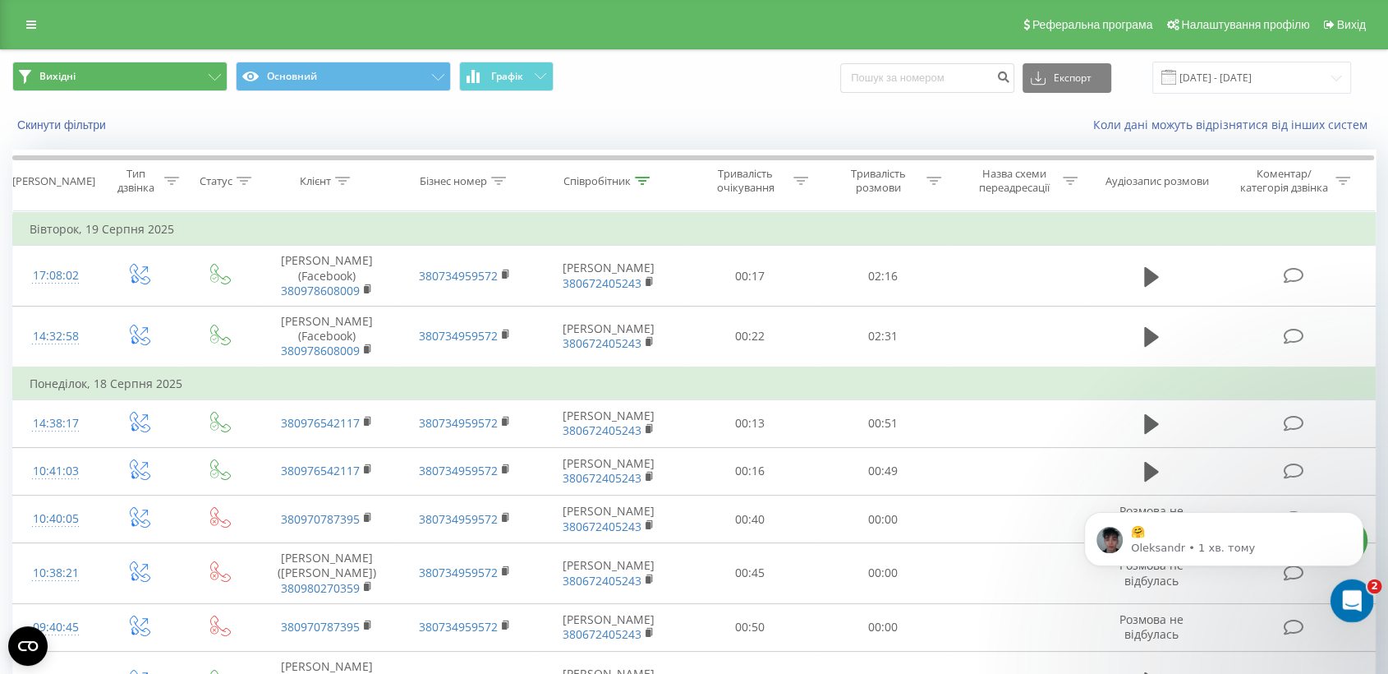
click at [1345, 603] on icon "Відкрити програму для спілкування Intercom" at bounding box center [1350, 598] width 27 height 27
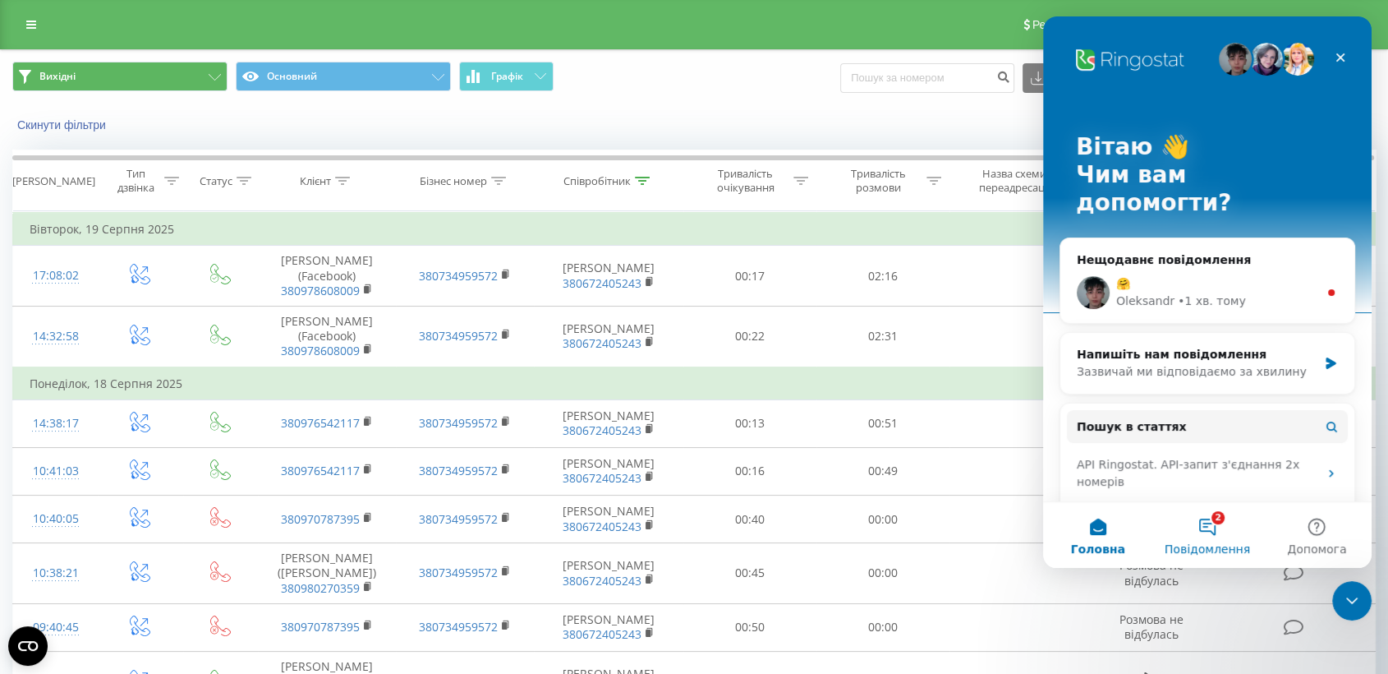
click at [1212, 521] on button "2 Повідомлення" at bounding box center [1207, 535] width 109 height 66
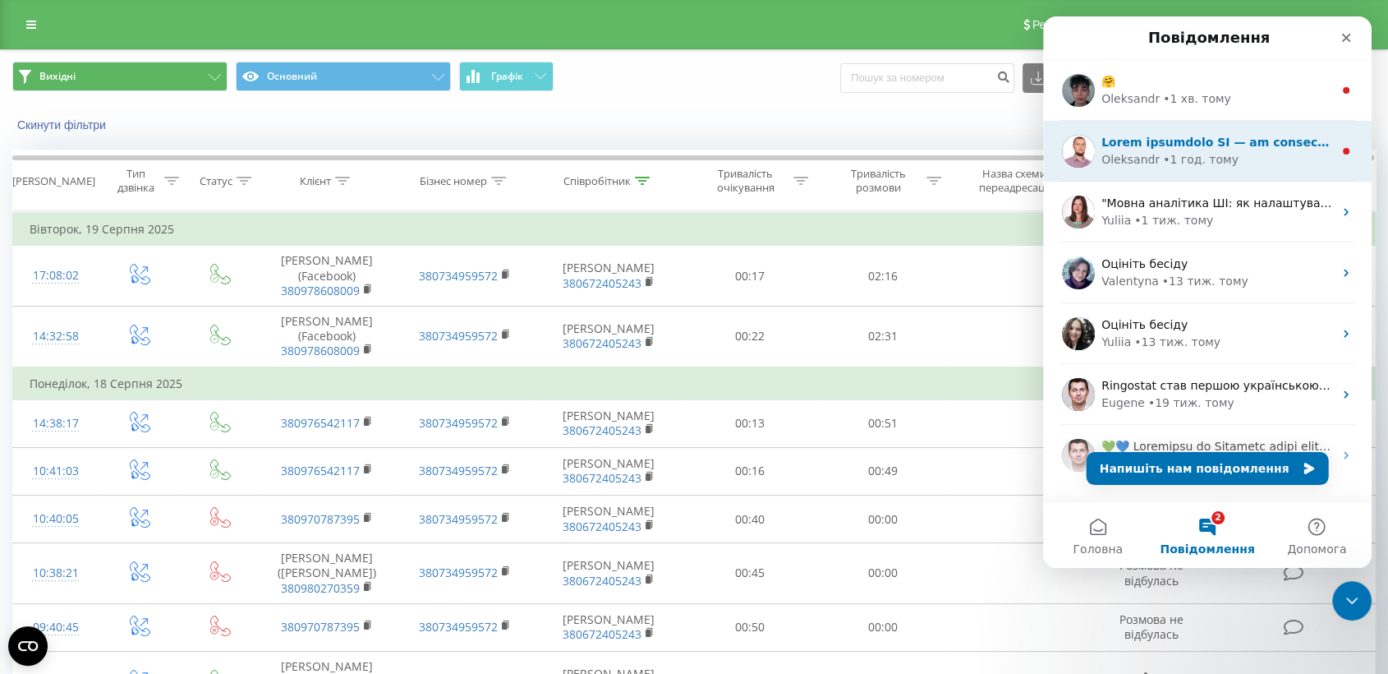
click at [1213, 159] on div "• 1 год. тому" at bounding box center [1201, 159] width 76 height 17
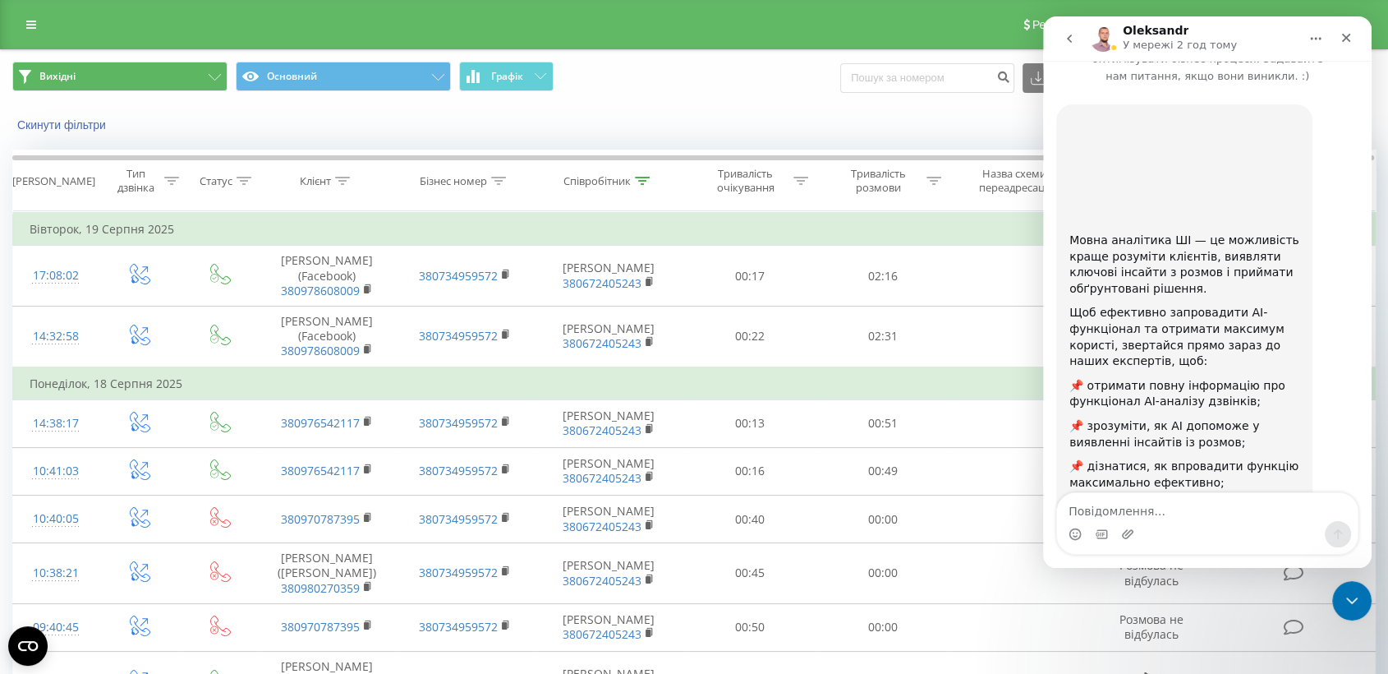
scroll to position [188, 0]
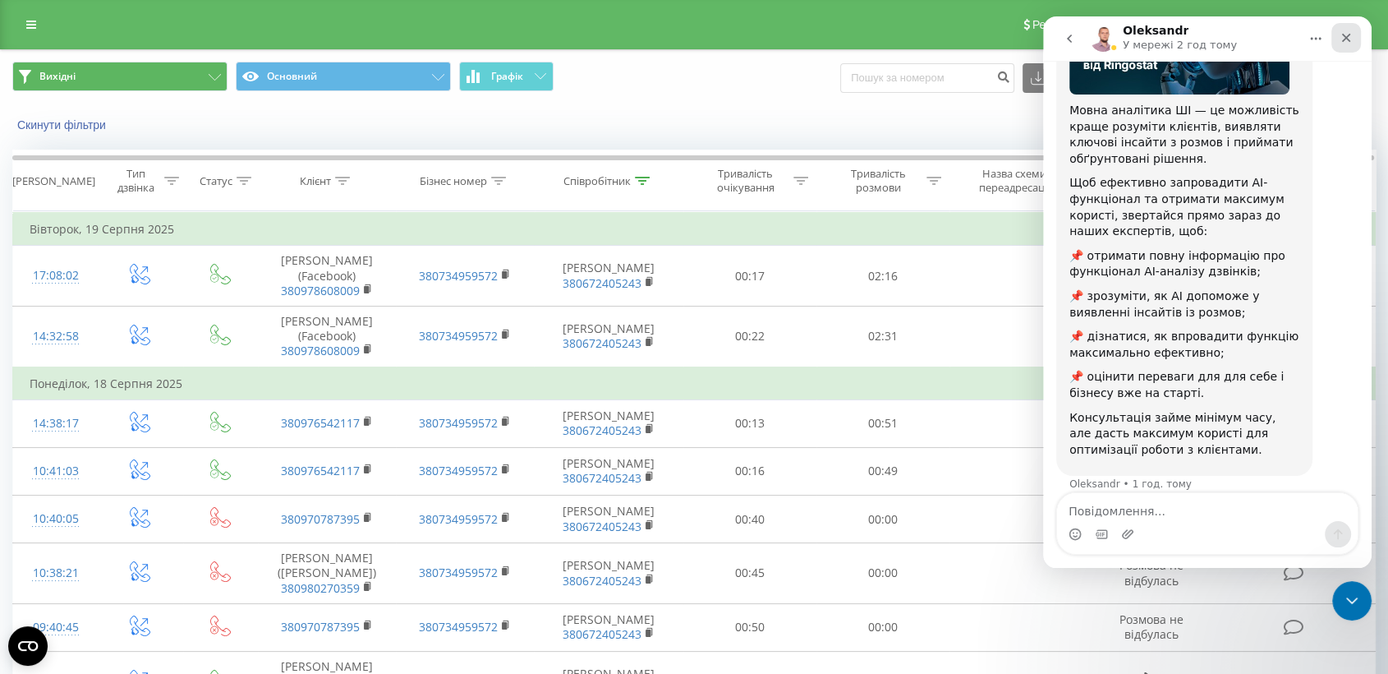
click at [1343, 28] on div "Закрити" at bounding box center [1347, 38] width 30 height 30
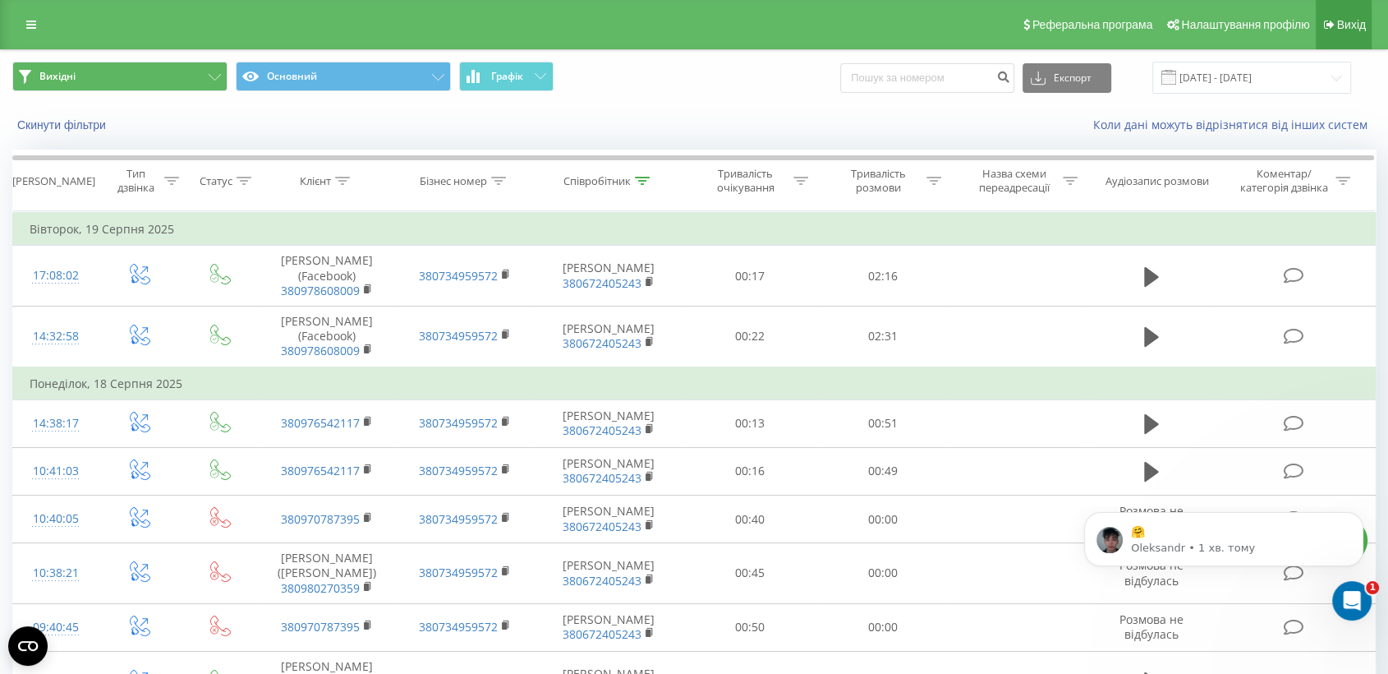
scroll to position [0, 0]
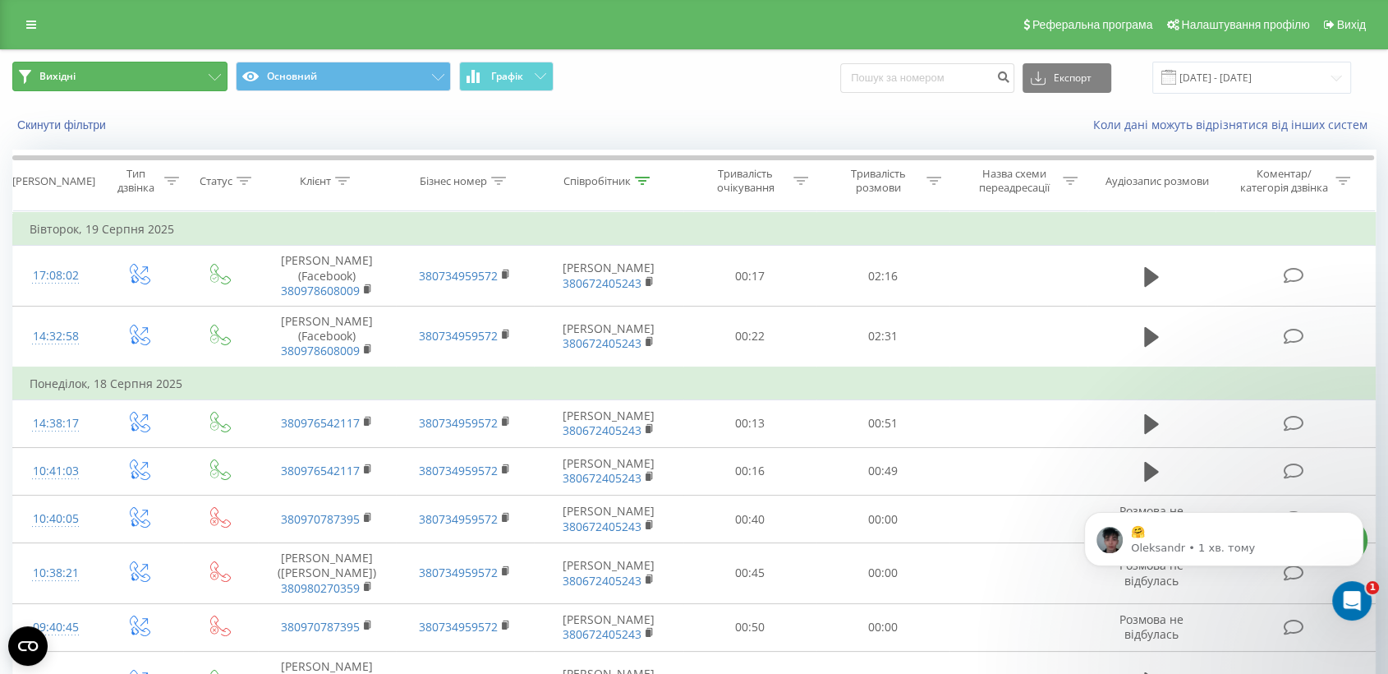
click at [206, 73] on button "Вихідні" at bounding box center [119, 77] width 215 height 30
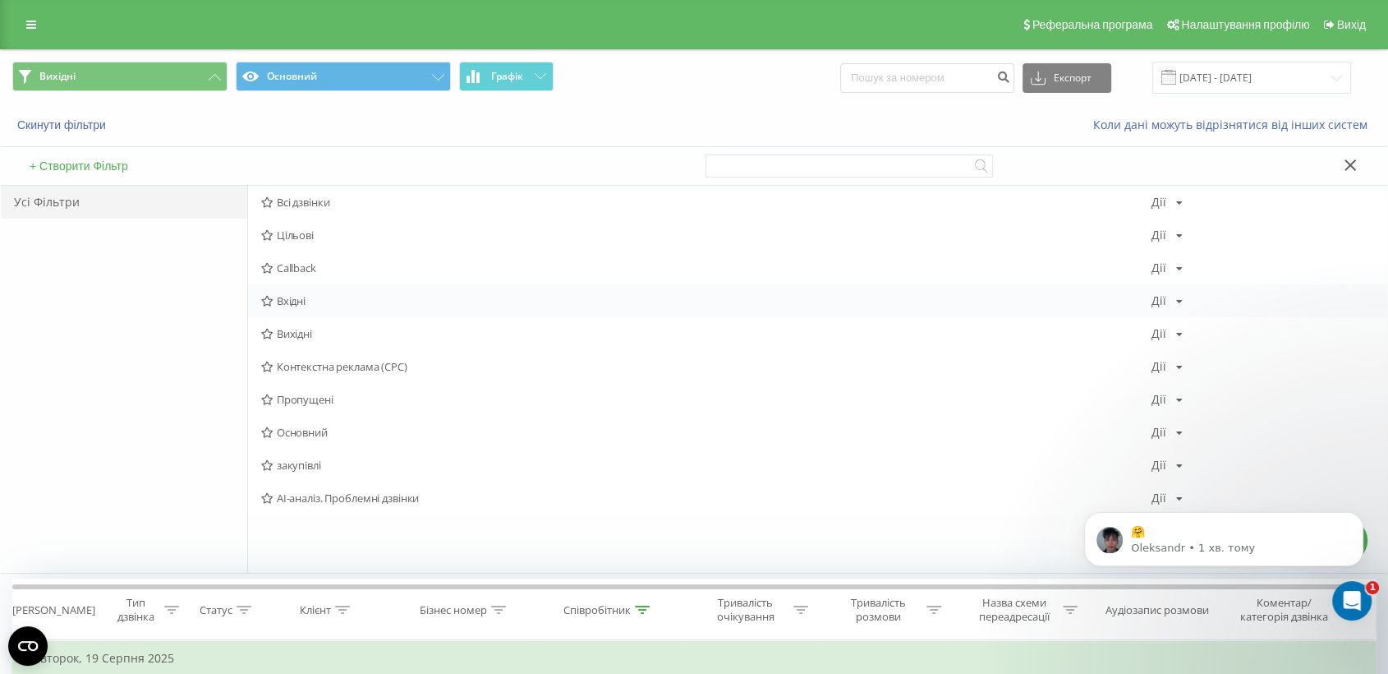
click at [310, 297] on span "Вхідні" at bounding box center [706, 301] width 891 height 12
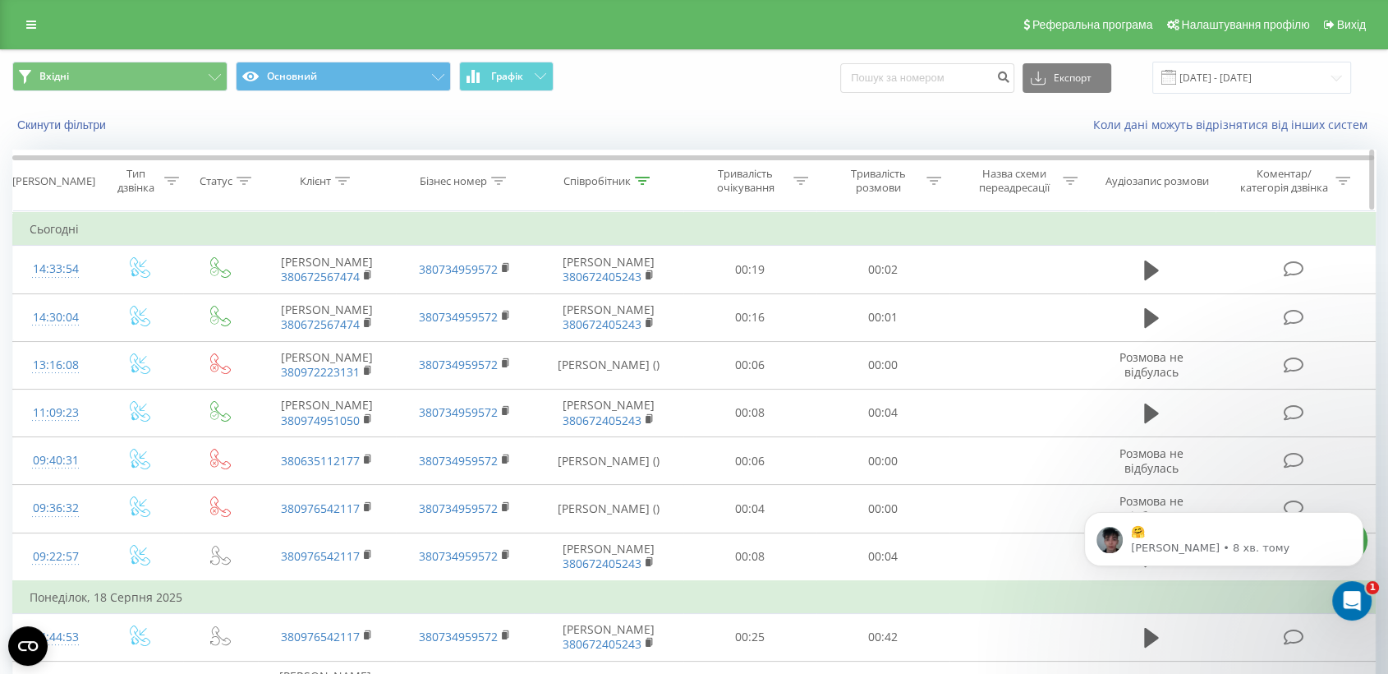
click at [638, 178] on icon at bounding box center [642, 181] width 15 height 8
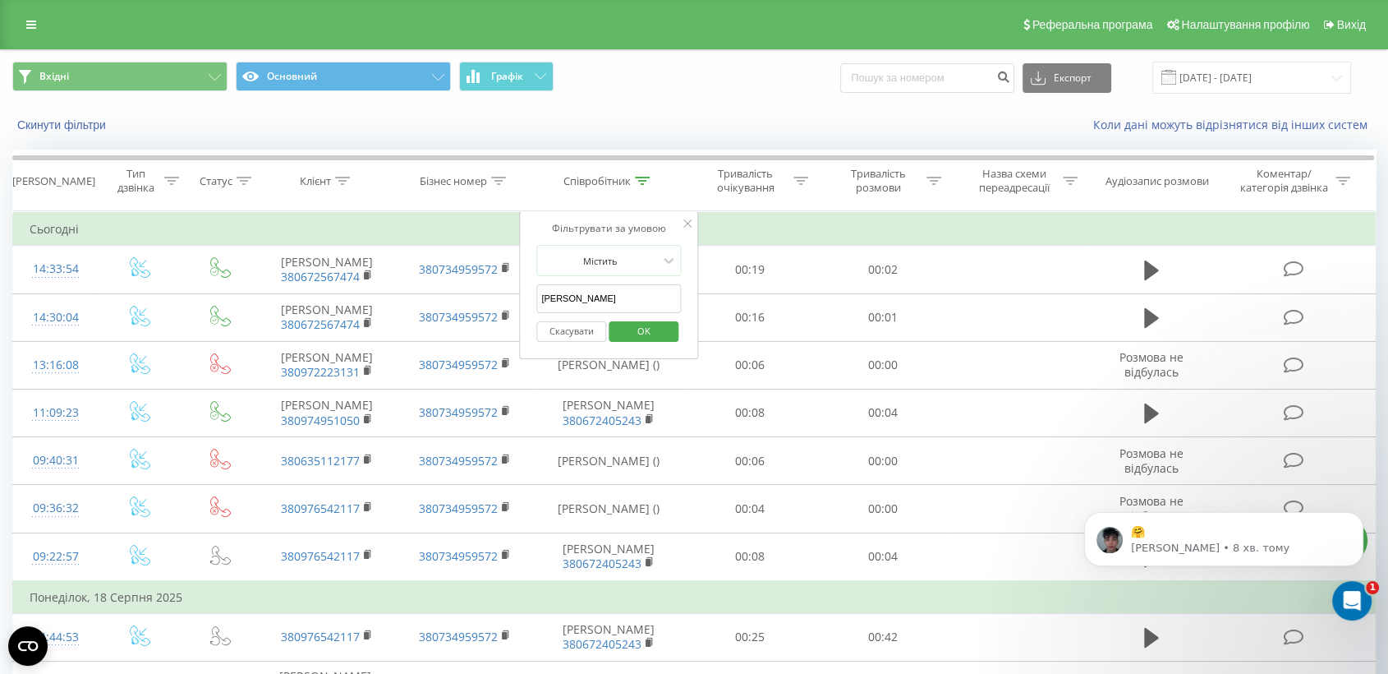
click at [640, 299] on input "деменчук" at bounding box center [608, 298] width 145 height 29
click at [650, 322] on span "OK" at bounding box center [644, 330] width 46 height 25
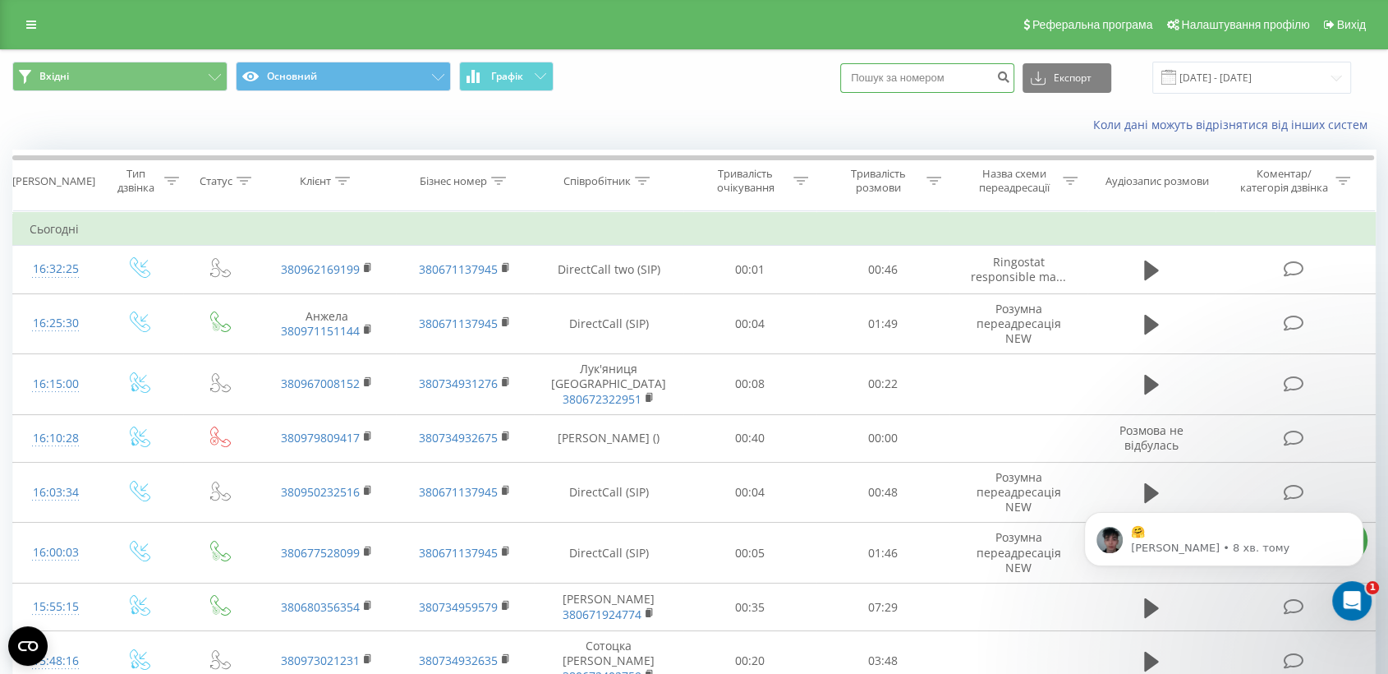
click at [958, 75] on input at bounding box center [927, 78] width 174 height 30
paste input "0631339790"
type input "0631339790"
click at [1011, 80] on icon "submit" at bounding box center [1004, 75] width 14 height 10
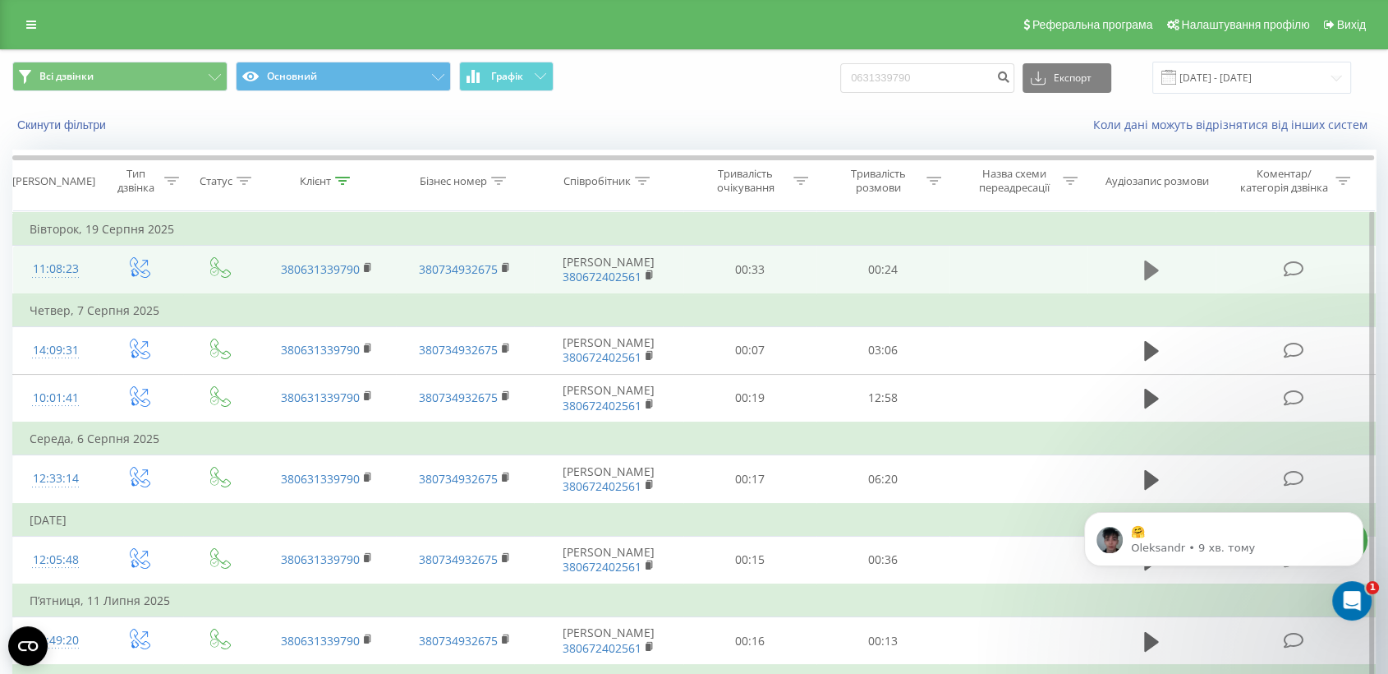
click at [1150, 274] on icon at bounding box center [1151, 270] width 15 height 20
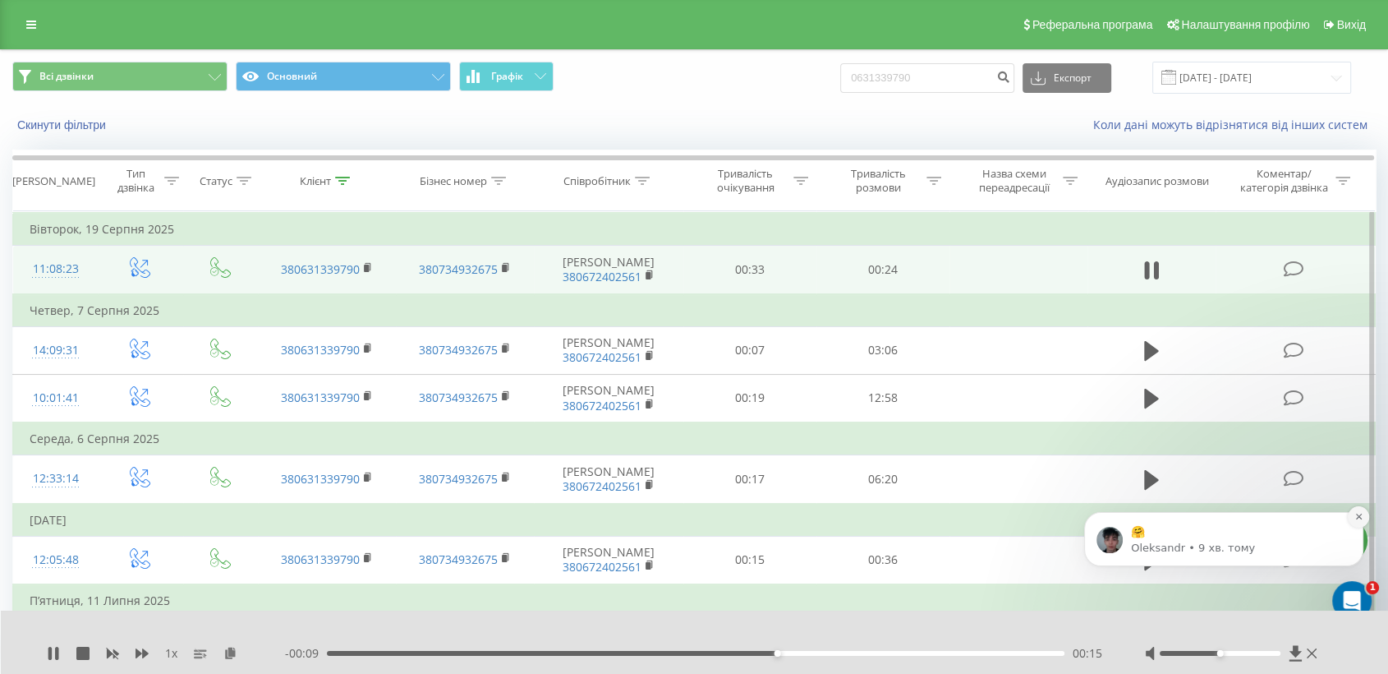
click at [1355, 517] on icon "Dismiss notification" at bounding box center [1359, 516] width 9 height 9
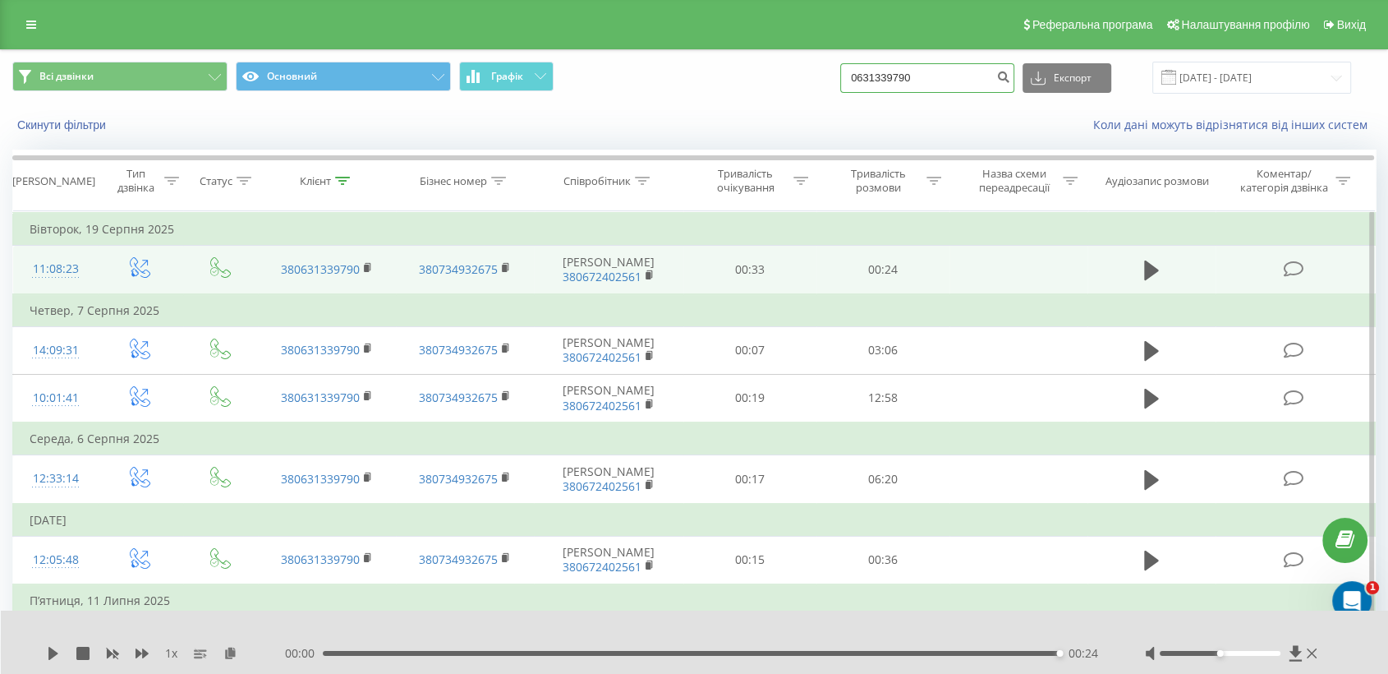
click at [914, 75] on input "0631339790" at bounding box center [927, 78] width 174 height 30
click at [922, 68] on input "0631339790" at bounding box center [927, 78] width 174 height 30
paste input "961203046"
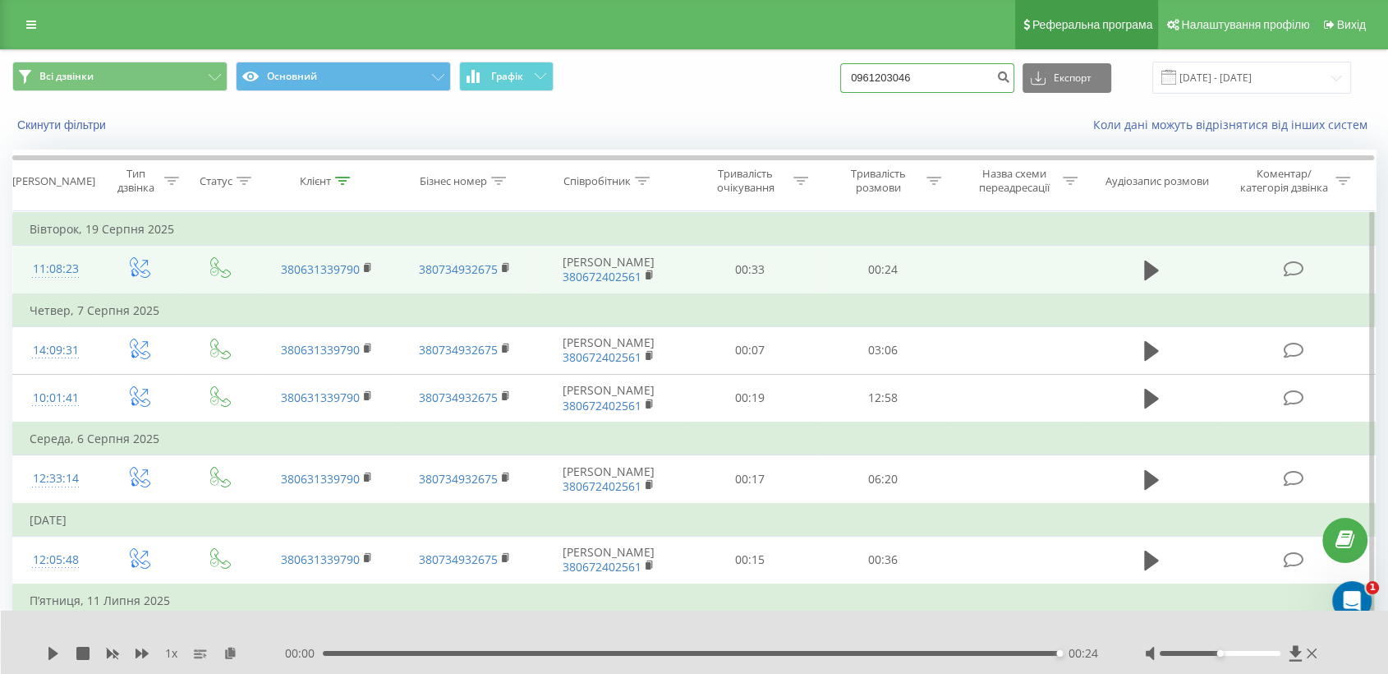
type input "0961203046"
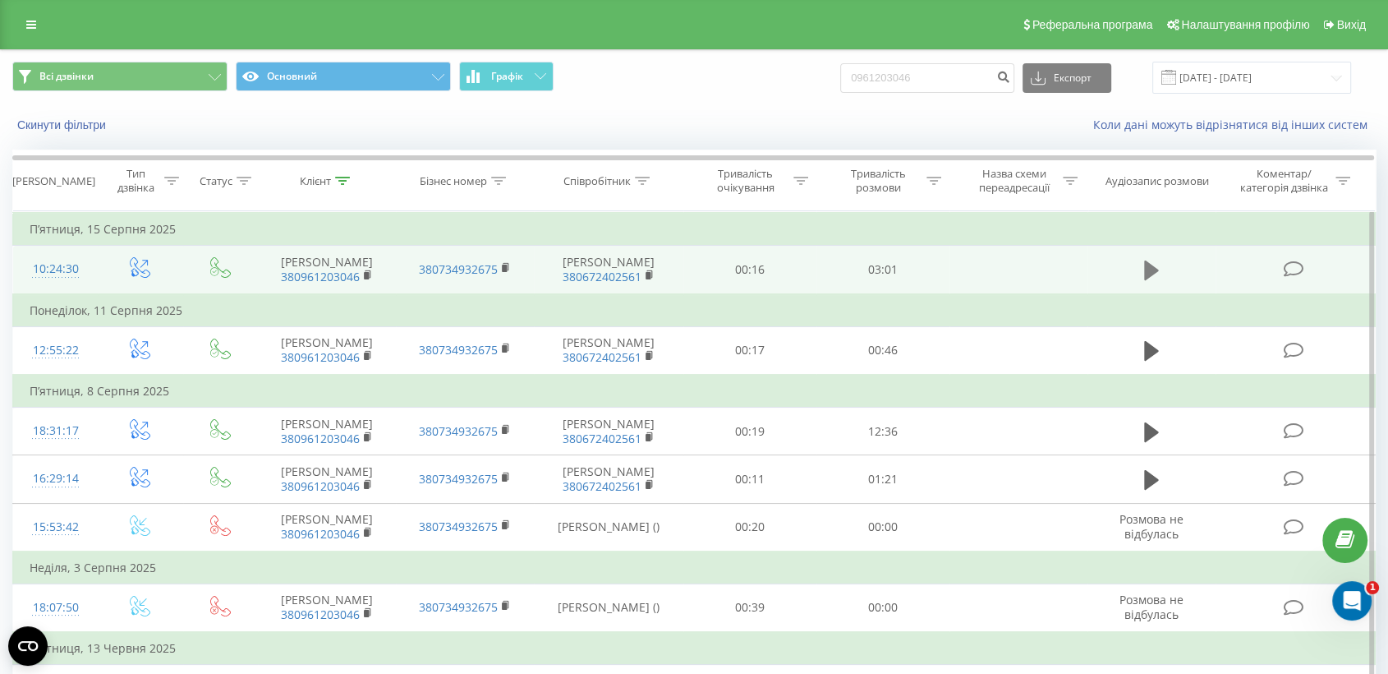
click at [1145, 269] on icon at bounding box center [1151, 270] width 15 height 20
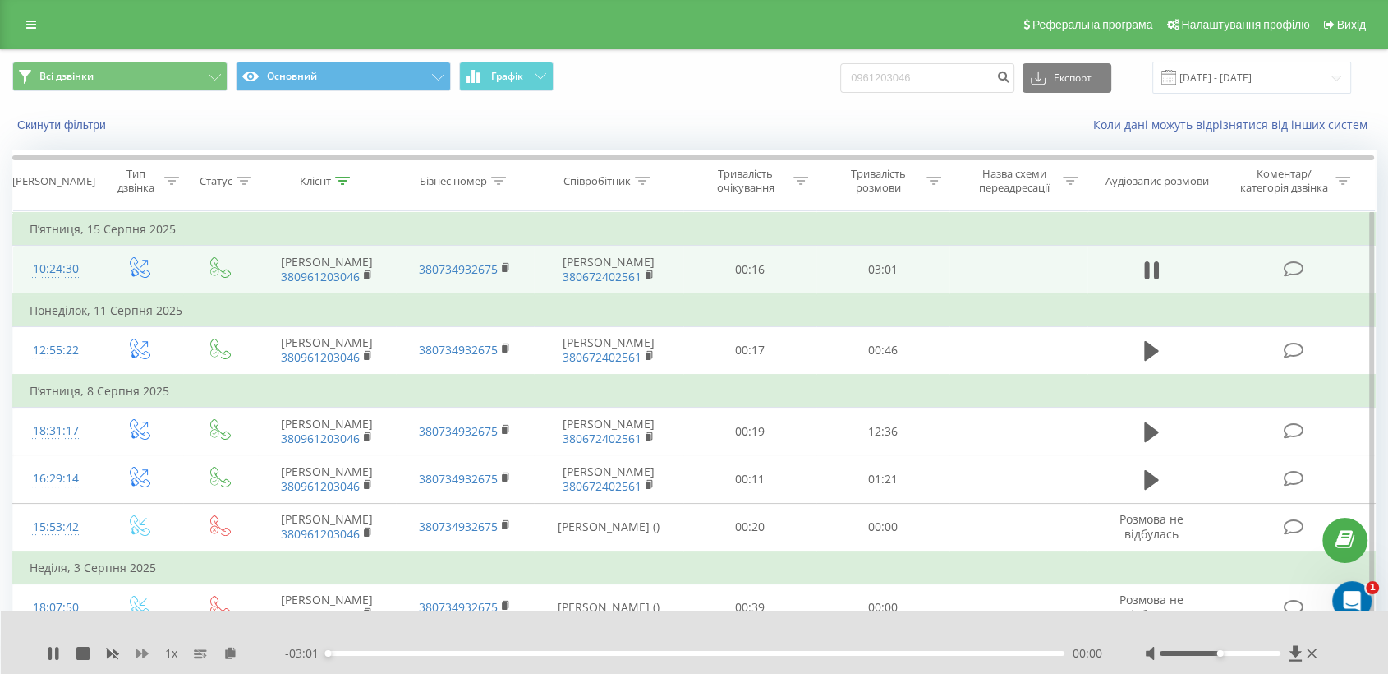
click at [139, 647] on icon at bounding box center [142, 653] width 13 height 13
click at [90, 651] on div "1.25 x" at bounding box center [166, 653] width 238 height 16
click at [79, 653] on icon at bounding box center [82, 653] width 13 height 13
click at [923, 86] on input "0961203046" at bounding box center [927, 78] width 174 height 30
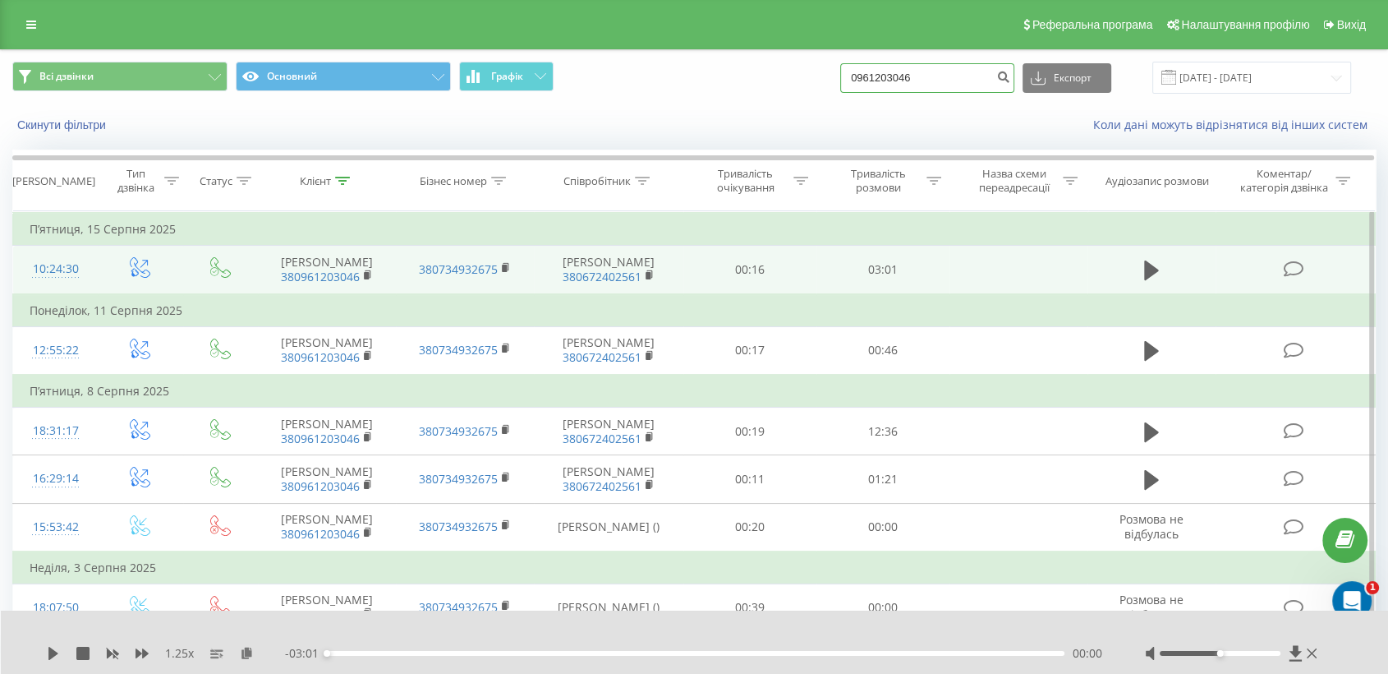
click at [923, 86] on input "0961203046" at bounding box center [927, 78] width 174 height 30
paste input "72904492"
type input "0972904492"
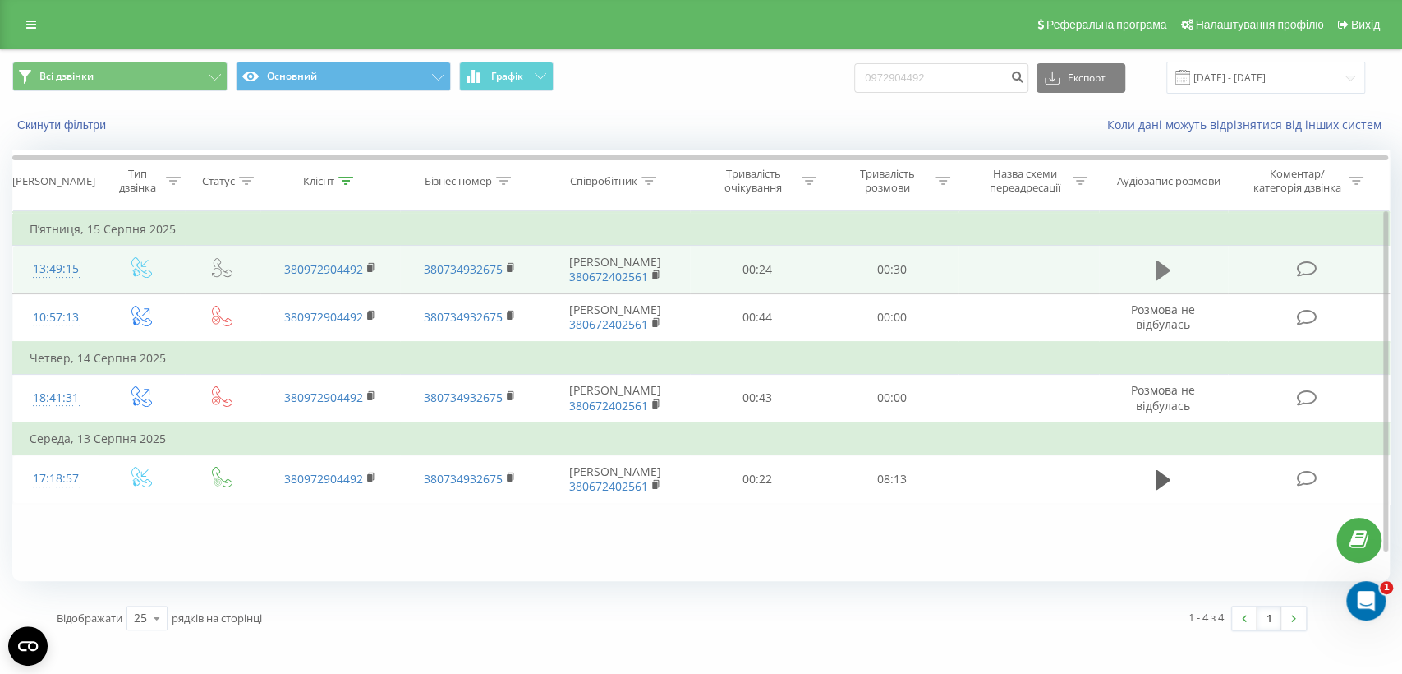
click at [1159, 272] on icon at bounding box center [1163, 270] width 15 height 20
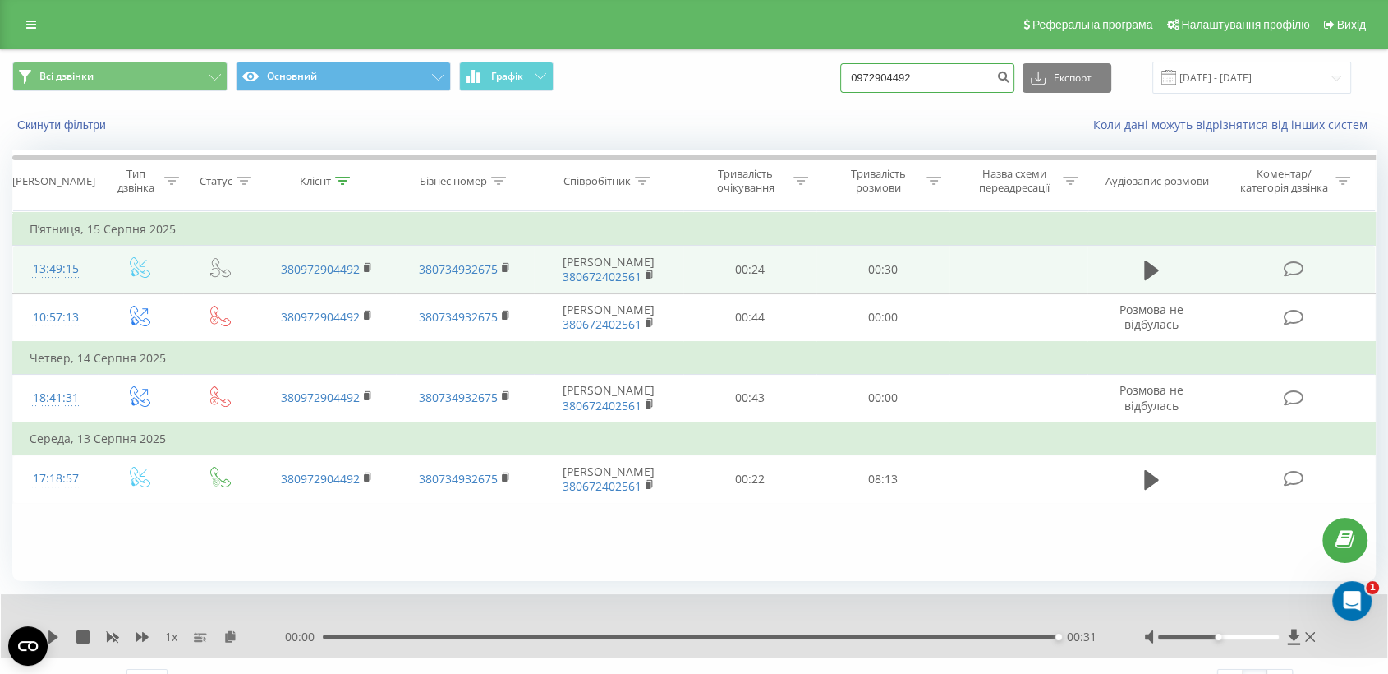
click at [944, 84] on input "0972904492" at bounding box center [927, 78] width 174 height 30
paste input "880490"
type input "0988049092"
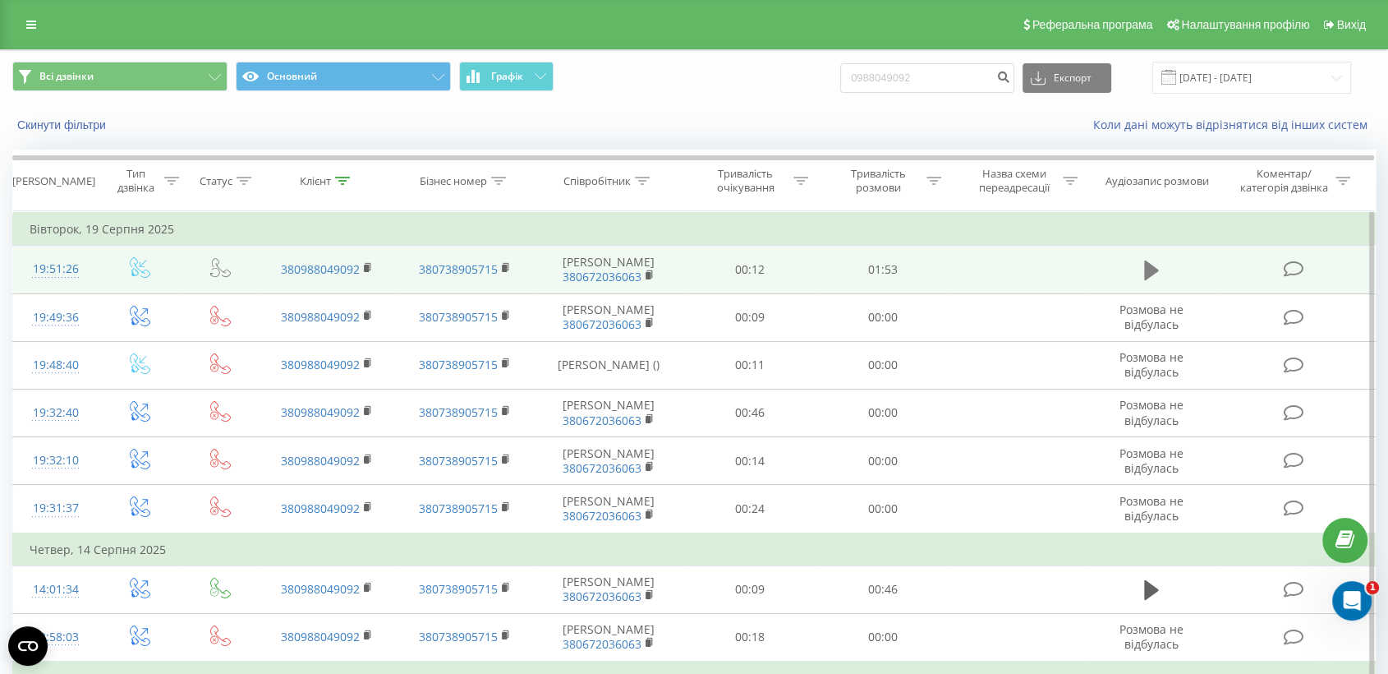
click at [1147, 279] on icon at bounding box center [1151, 270] width 15 height 20
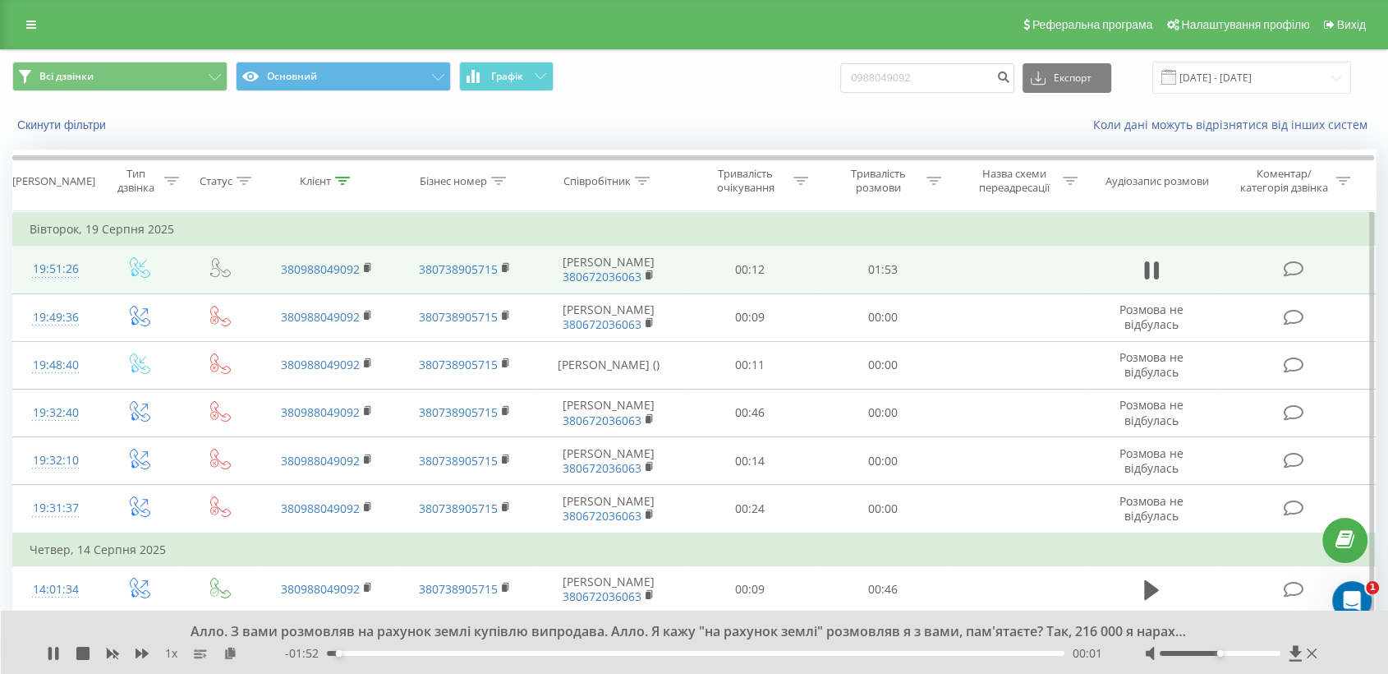
click at [134, 650] on div "1 x" at bounding box center [166, 653] width 238 height 16
click at [142, 656] on icon at bounding box center [142, 653] width 13 height 10
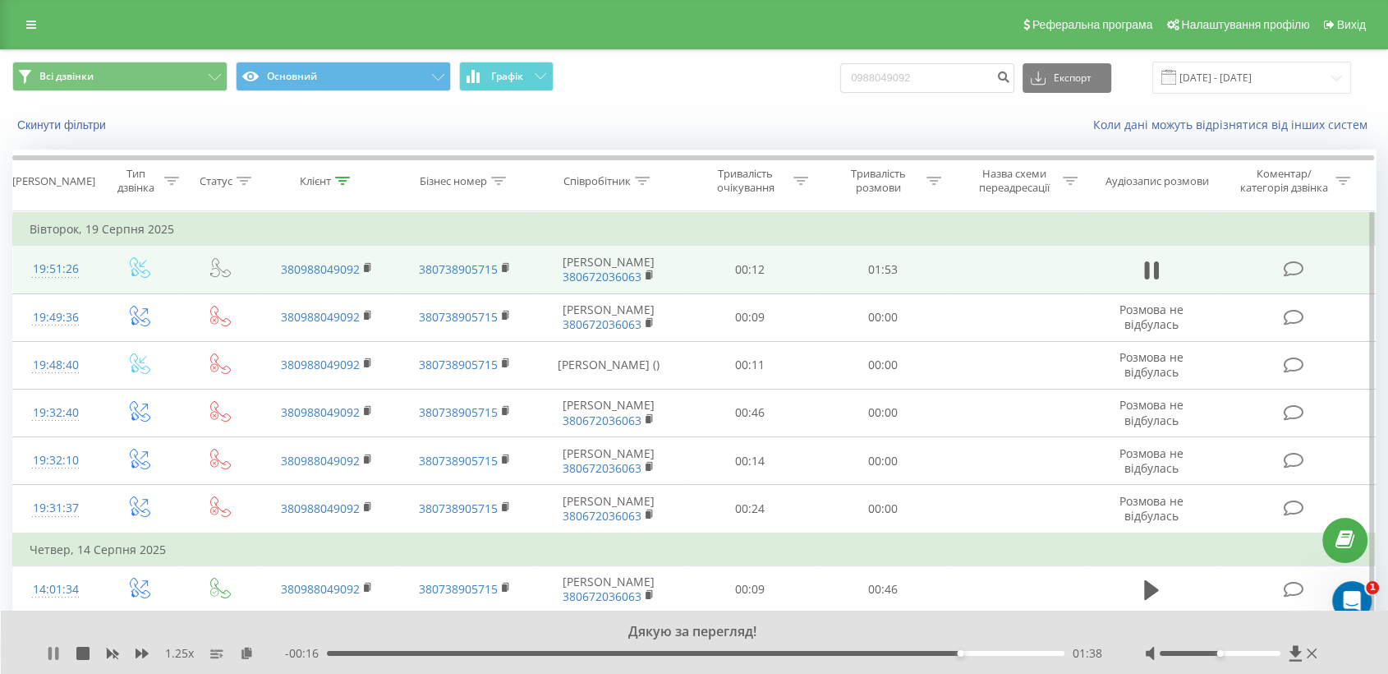
click at [53, 655] on icon at bounding box center [53, 653] width 13 height 13
click at [1304, 647] on div at bounding box center [1233, 653] width 176 height 16
